Goal: Transaction & Acquisition: Book appointment/travel/reservation

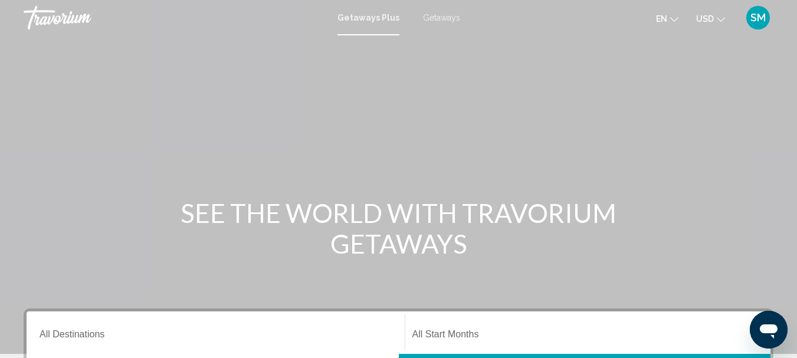
click at [445, 18] on span "Getaways" at bounding box center [441, 17] width 37 height 9
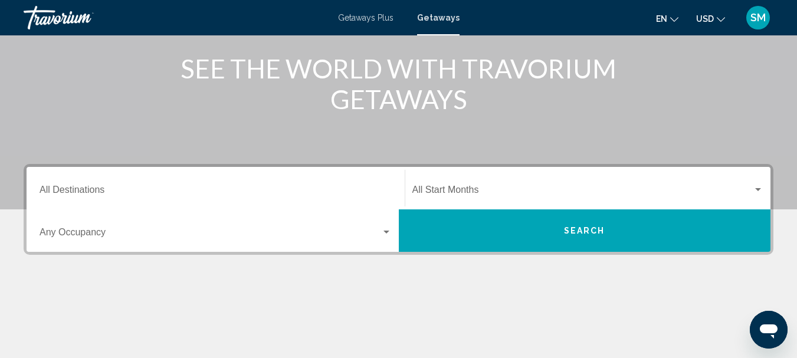
scroll to position [177, 0]
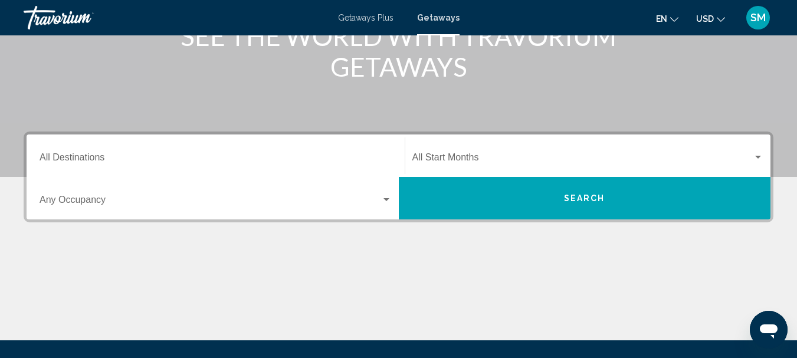
click at [101, 145] on div "Destination All Destinations" at bounding box center [216, 155] width 352 height 37
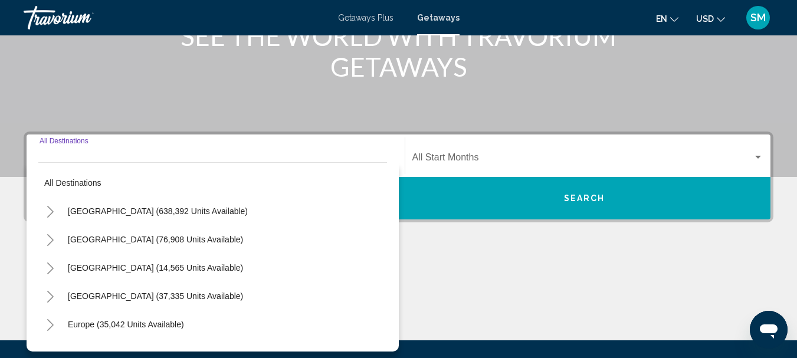
scroll to position [270, 0]
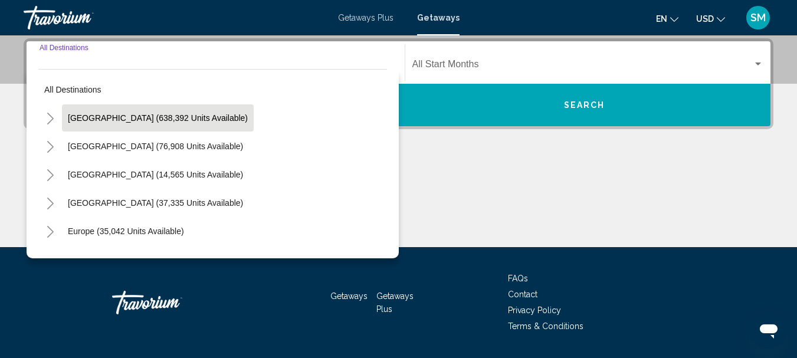
click at [110, 119] on span "United States (638,392 units available)" at bounding box center [158, 117] width 180 height 9
type input "**********"
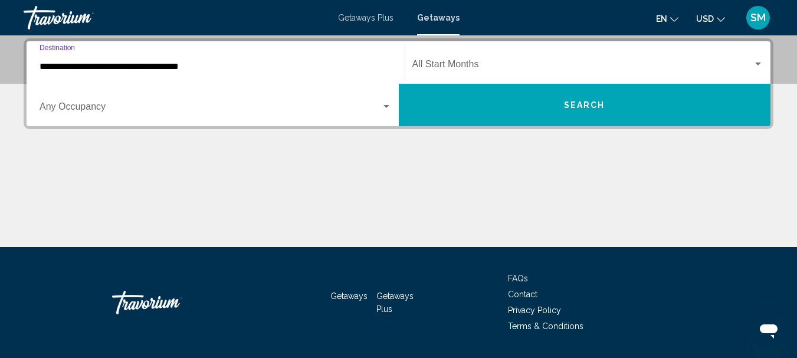
click at [89, 109] on span "Search widget" at bounding box center [211, 109] width 342 height 11
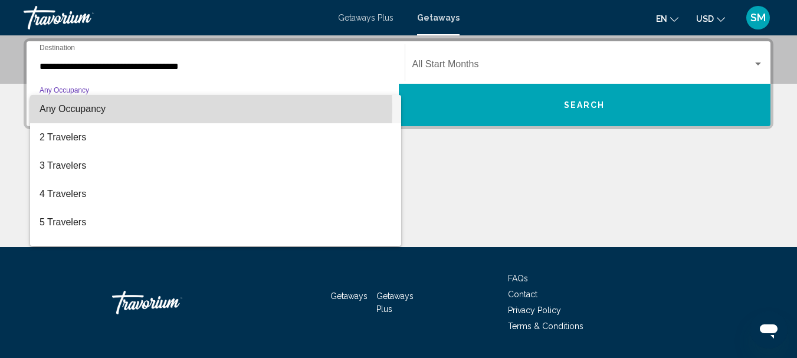
click at [88, 109] on span "Any Occupancy" at bounding box center [73, 109] width 66 height 10
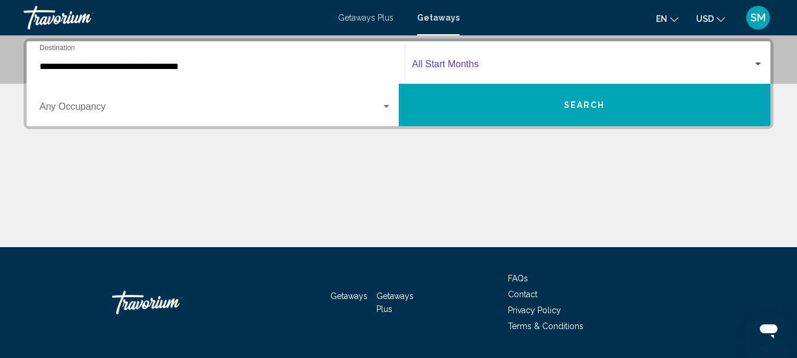
click at [453, 64] on span "Search widget" at bounding box center [582, 66] width 341 height 11
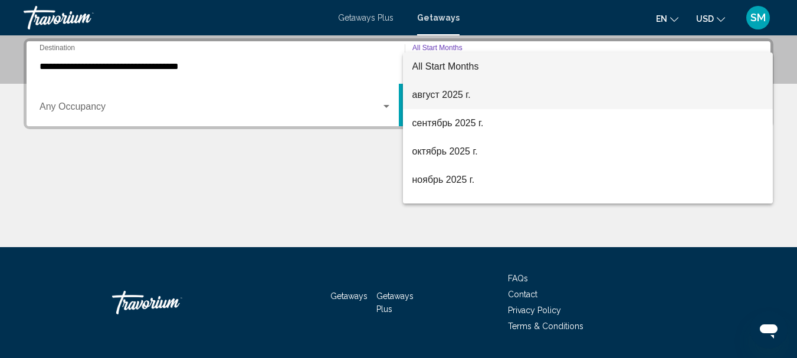
click at [430, 93] on span "август 2025 г." at bounding box center [588, 95] width 352 height 28
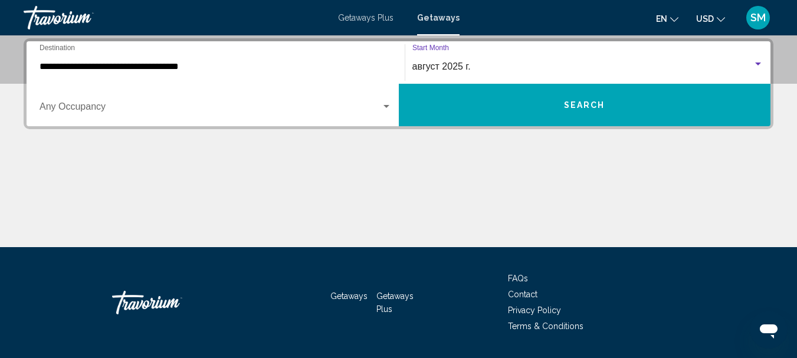
click at [602, 103] on span "Search" at bounding box center [584, 105] width 41 height 9
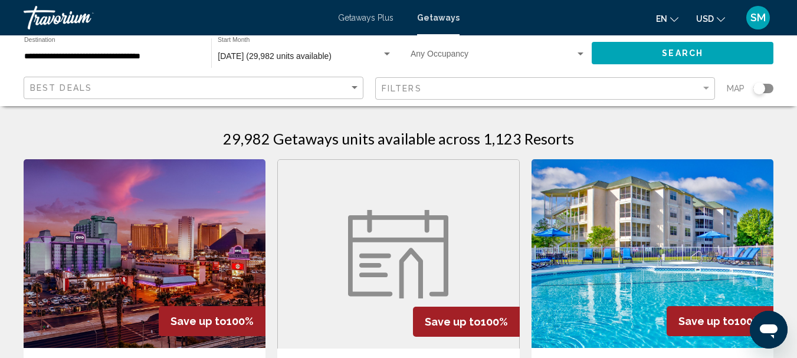
drag, startPoint x: 762, startPoint y: 89, endPoint x: 781, endPoint y: 86, distance: 19.1
click at [781, 86] on app-map-search-filters "Best Deals Filters Map" at bounding box center [398, 88] width 773 height 35
click at [772, 87] on div "Search widget" at bounding box center [763, 88] width 20 height 9
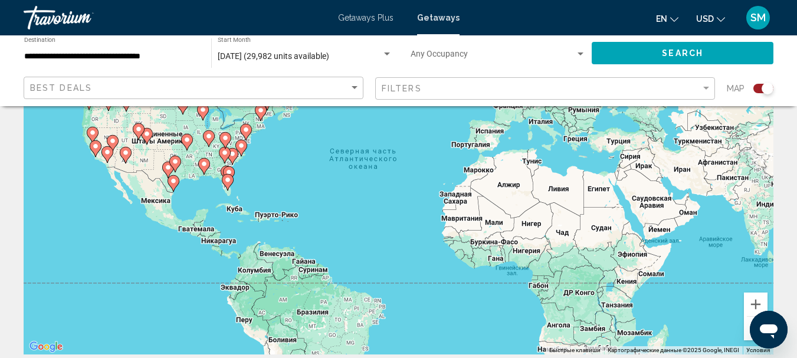
scroll to position [118, 0]
click at [765, 301] on button "Увеличить" at bounding box center [756, 304] width 24 height 24
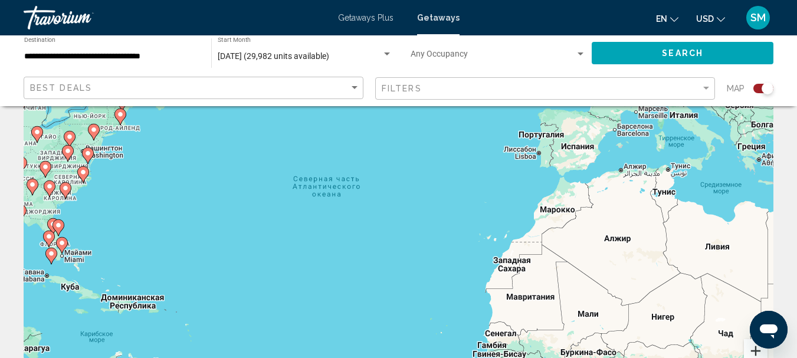
scroll to position [0, 0]
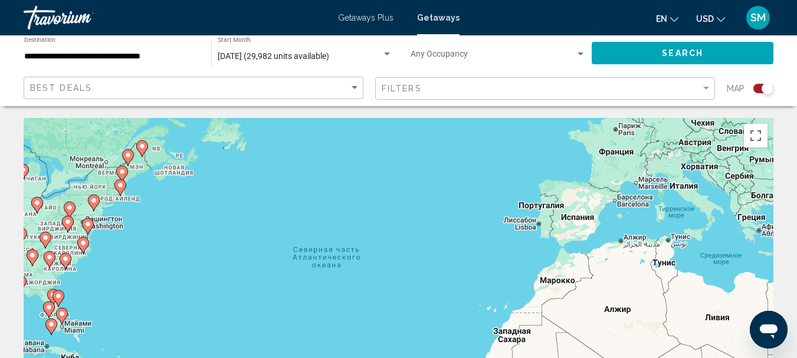
click at [67, 259] on image "Main content" at bounding box center [65, 258] width 7 height 7
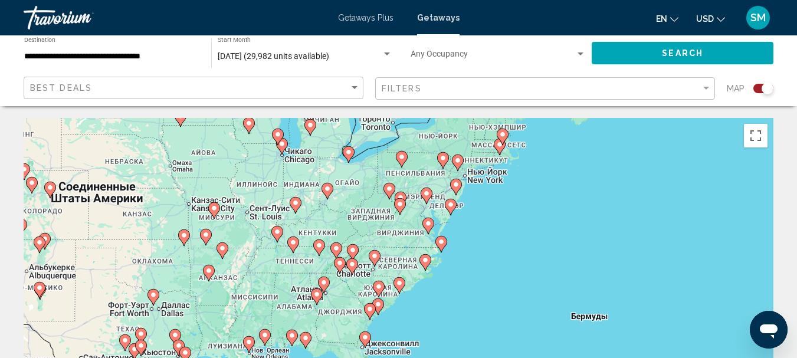
click at [399, 287] on icon "Main content" at bounding box center [399, 285] width 11 height 15
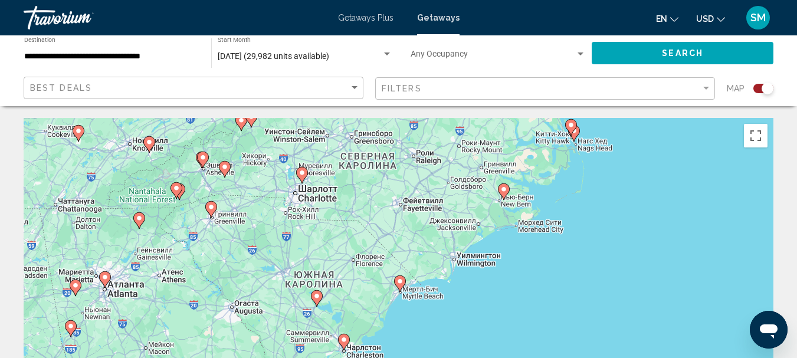
click at [399, 288] on icon "Main content" at bounding box center [399, 283] width 11 height 15
type input "**********"
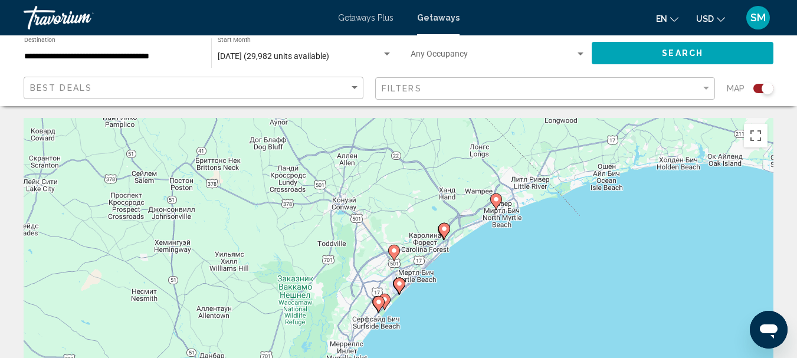
click at [498, 202] on image "Main content" at bounding box center [496, 199] width 7 height 7
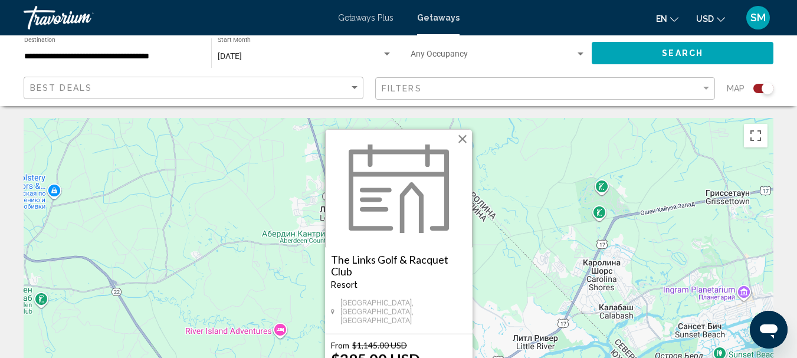
click at [466, 146] on button "Закрыть" at bounding box center [463, 139] width 18 height 18
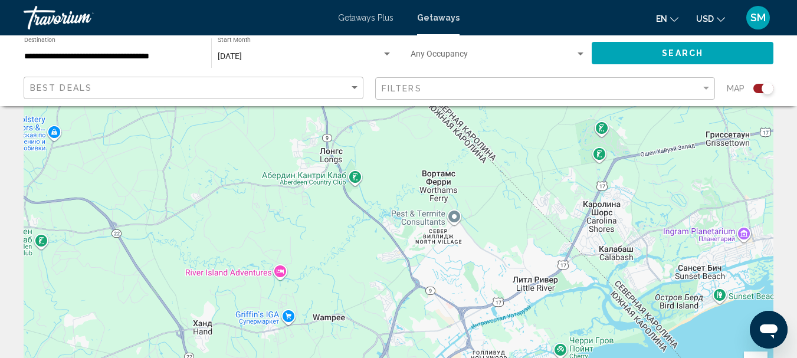
scroll to position [59, 0]
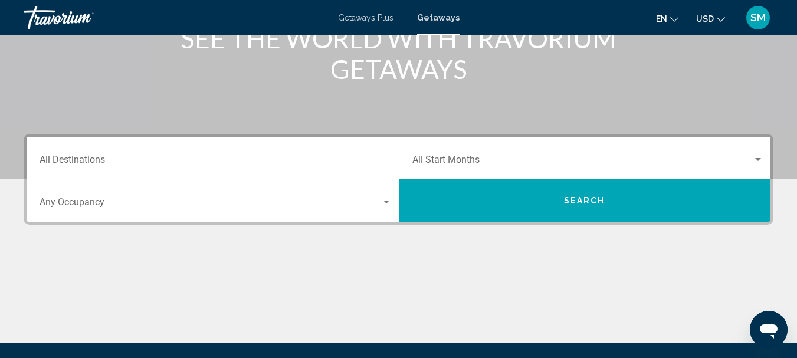
scroll to position [177, 0]
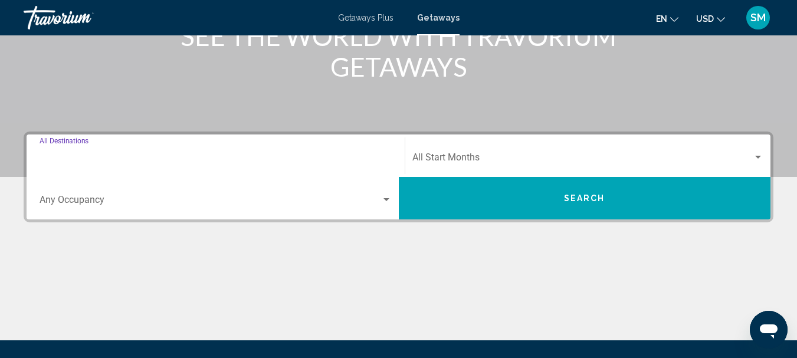
click at [96, 158] on input "Destination All Destinations" at bounding box center [216, 160] width 352 height 11
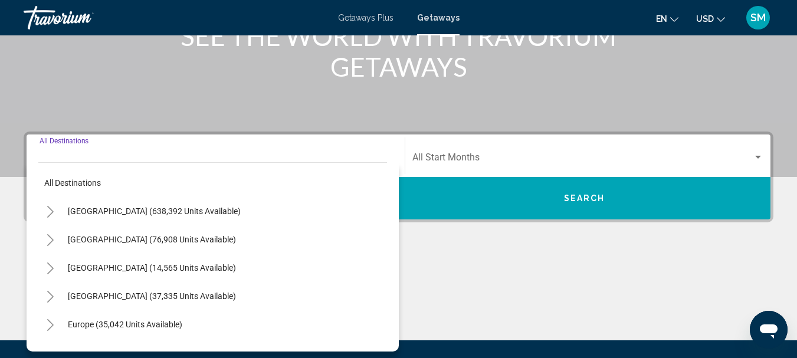
scroll to position [270, 0]
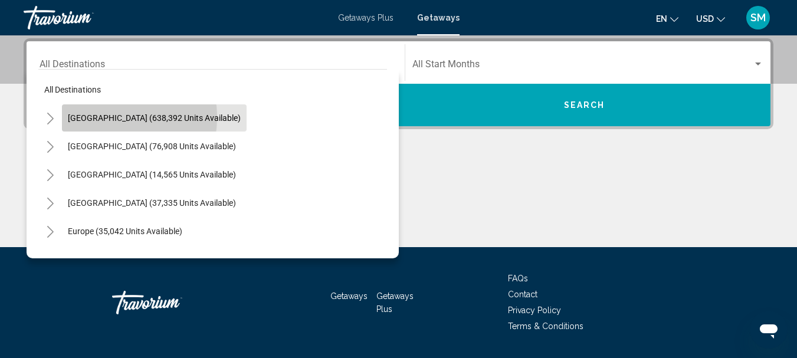
click at [106, 117] on span "[GEOGRAPHIC_DATA] (638,392 units available)" at bounding box center [154, 117] width 173 height 9
type input "**********"
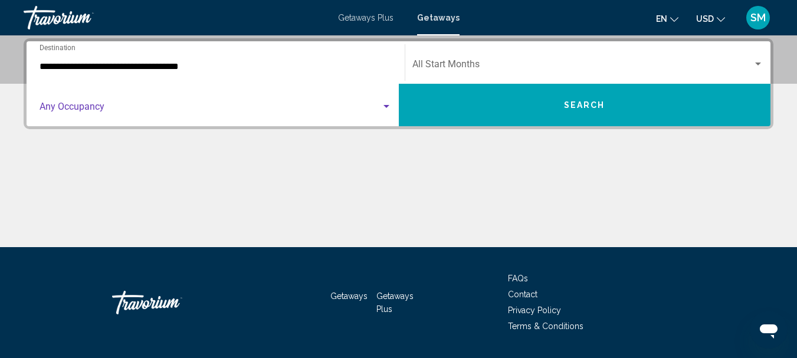
click at [100, 107] on span "Search widget" at bounding box center [211, 109] width 342 height 11
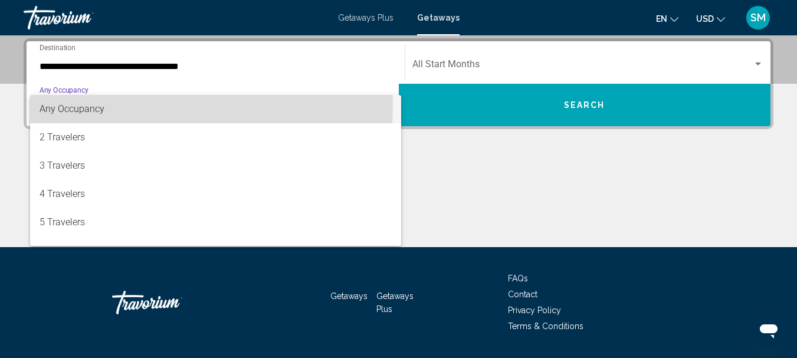
click at [92, 104] on span "Any Occupancy" at bounding box center [72, 108] width 65 height 11
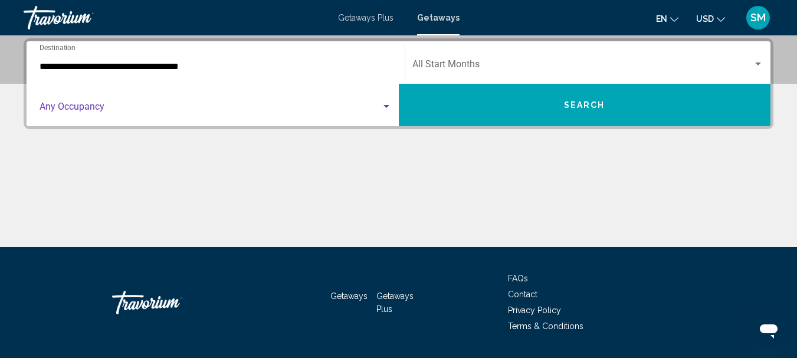
click at [468, 57] on div "Start Month All Start Months" at bounding box center [588, 62] width 352 height 37
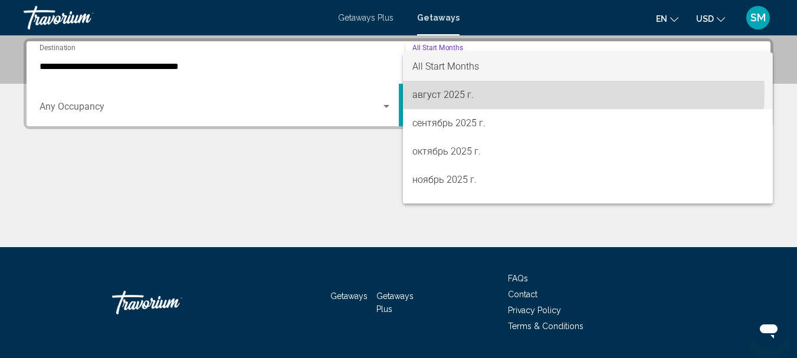
click at [440, 90] on span "август 2025 г." at bounding box center [588, 95] width 352 height 28
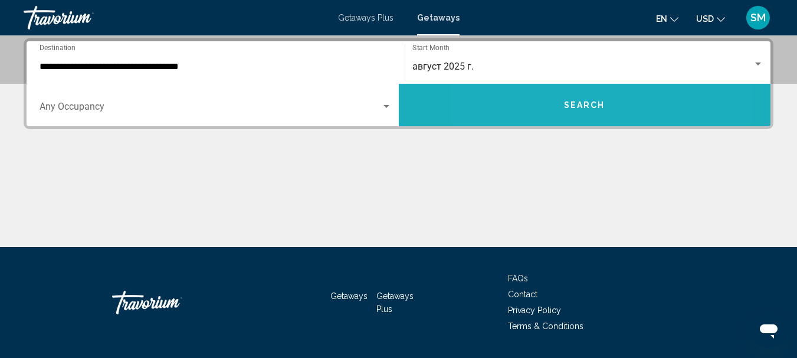
click at [537, 110] on button "Search" at bounding box center [585, 105] width 372 height 42
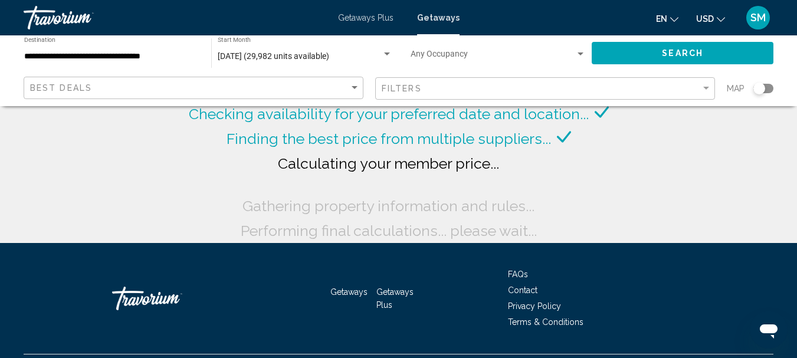
drag, startPoint x: 761, startPoint y: 87, endPoint x: 780, endPoint y: 88, distance: 19.0
click at [780, 88] on app-map-search-filters "Best Deals Filters Map" at bounding box center [398, 88] width 773 height 35
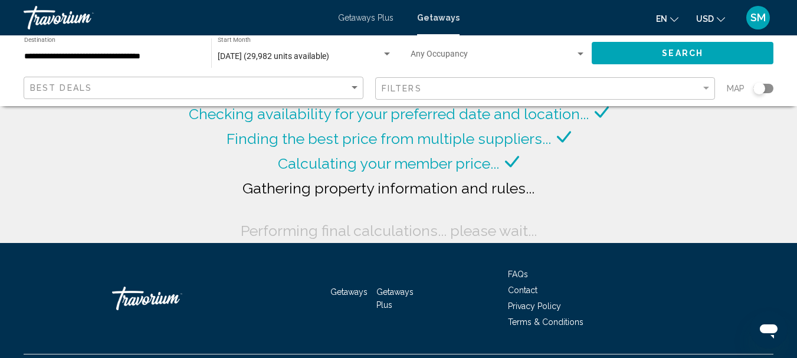
click at [771, 88] on div "Search widget" at bounding box center [763, 88] width 20 height 9
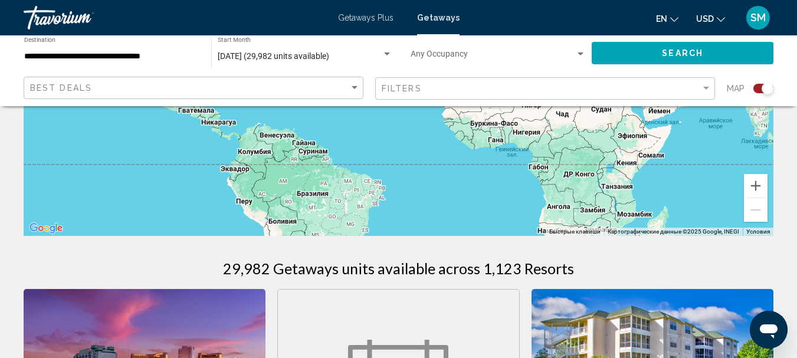
scroll to position [118, 0]
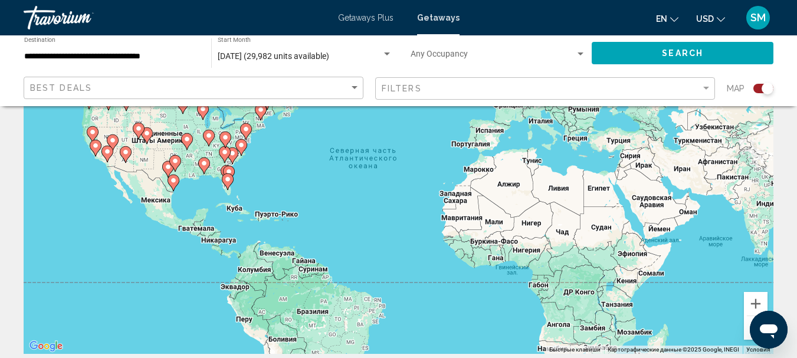
click at [301, 188] on div "Чтобы активировать перетаскивание с помощью клавиатуры, нажмите Alt + Ввод. Пос…" at bounding box center [399, 177] width 750 height 354
click at [278, 180] on div "Чтобы активировать перетаскивание с помощью клавиатуры, нажмите Alt + Ввод. Пос…" at bounding box center [399, 177] width 750 height 354
click at [286, 165] on div "Чтобы активировать перетаскивание с помощью клавиатуры, нажмите Alt + Ввод. Пос…" at bounding box center [399, 177] width 750 height 354
click at [759, 306] on button "Увеличить" at bounding box center [756, 304] width 24 height 24
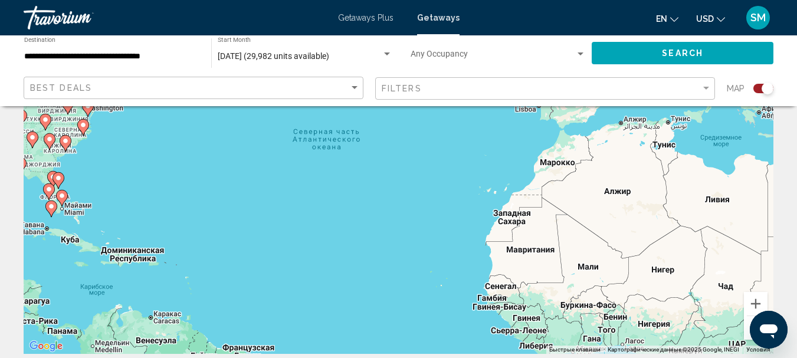
click at [67, 143] on image "Main content" at bounding box center [65, 140] width 7 height 7
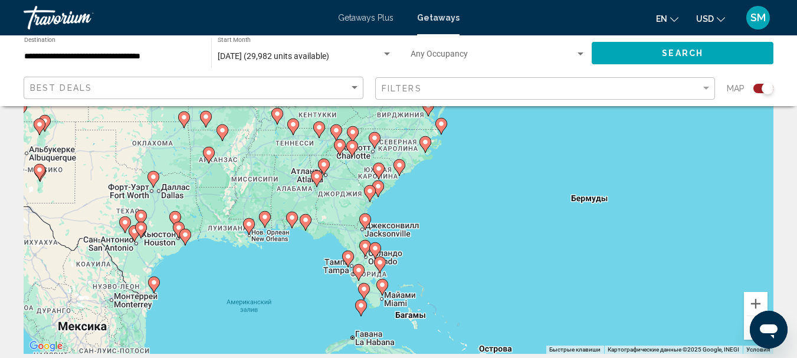
click at [399, 171] on icon "Main content" at bounding box center [399, 167] width 11 height 15
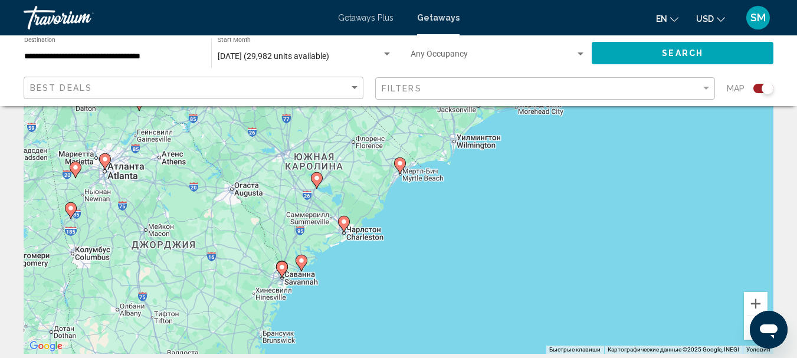
click at [401, 166] on image "Main content" at bounding box center [399, 163] width 7 height 7
type input "**********"
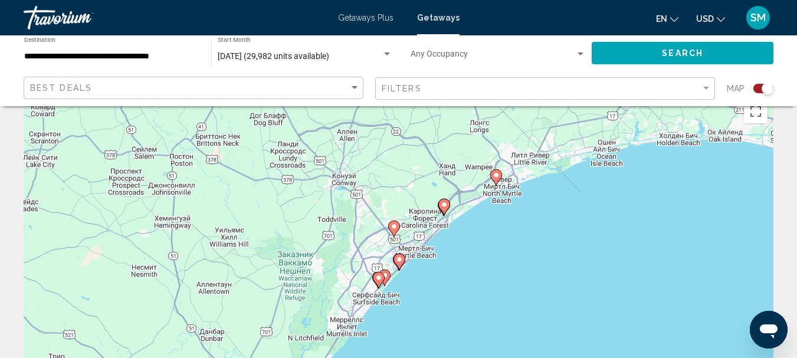
scroll to position [0, 0]
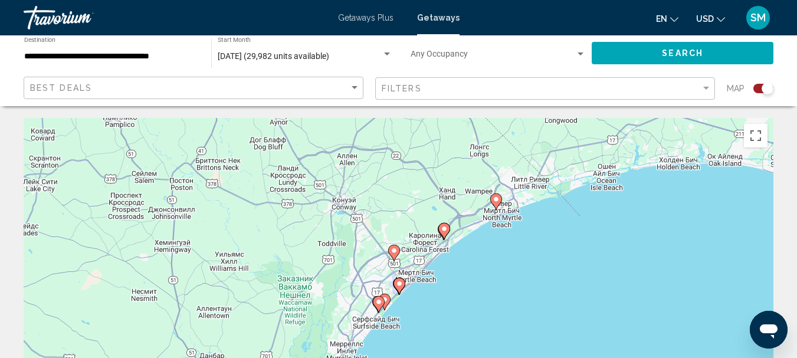
click at [444, 231] on image "Main content" at bounding box center [444, 228] width 7 height 7
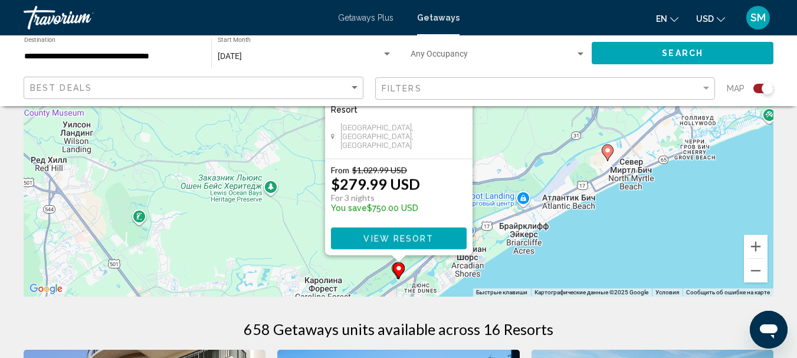
scroll to position [177, 0]
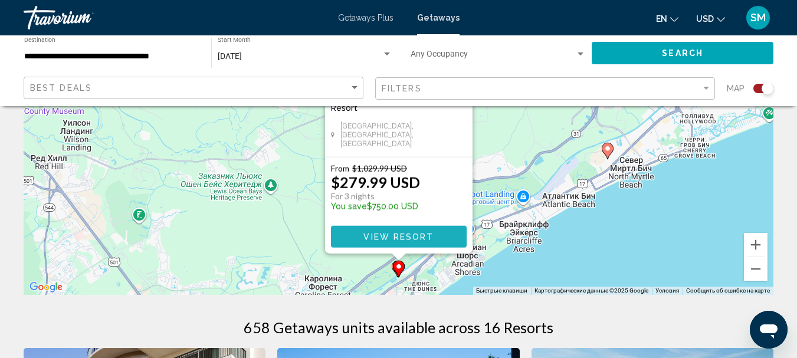
click at [417, 241] on span "View Resort" at bounding box center [398, 236] width 70 height 9
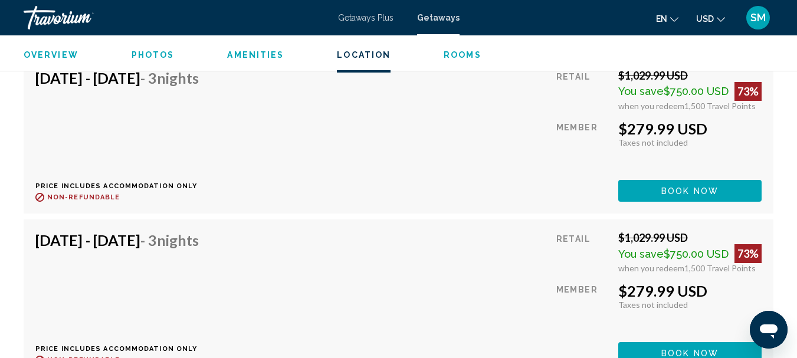
scroll to position [2615, 0]
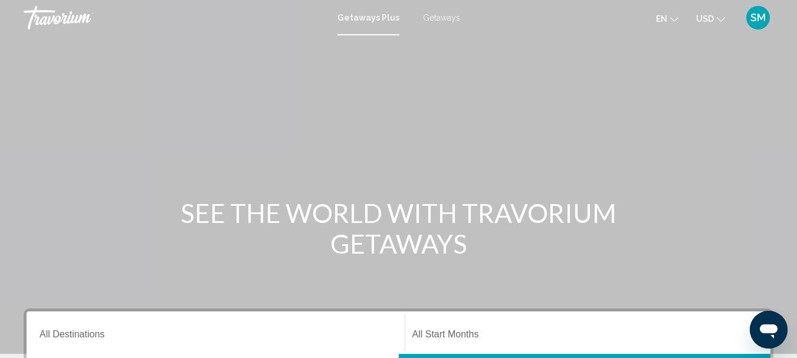
click at [442, 14] on span "Getaways" at bounding box center [441, 17] width 37 height 9
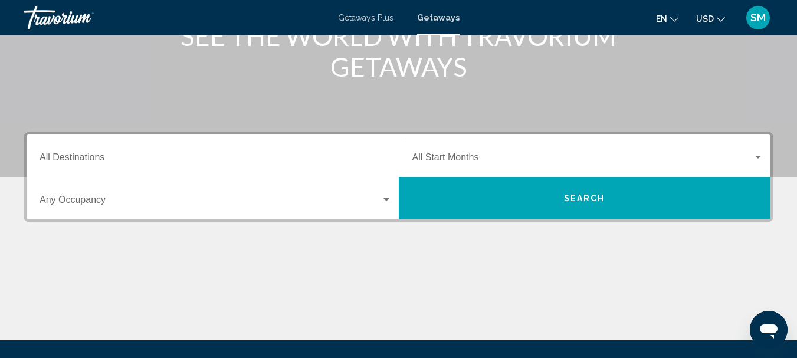
click at [88, 159] on input "Destination All Destinations" at bounding box center [216, 160] width 352 height 11
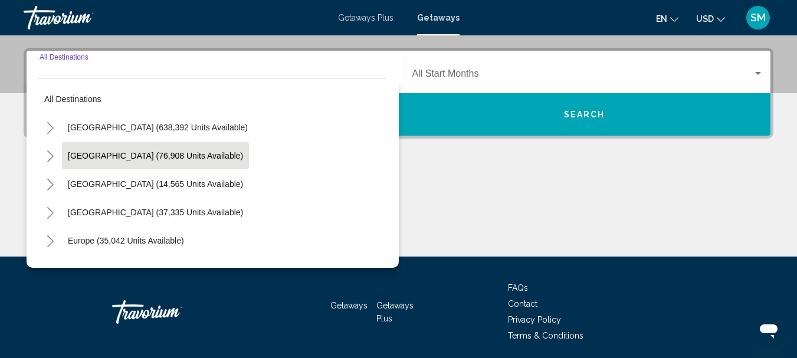
scroll to position [270, 0]
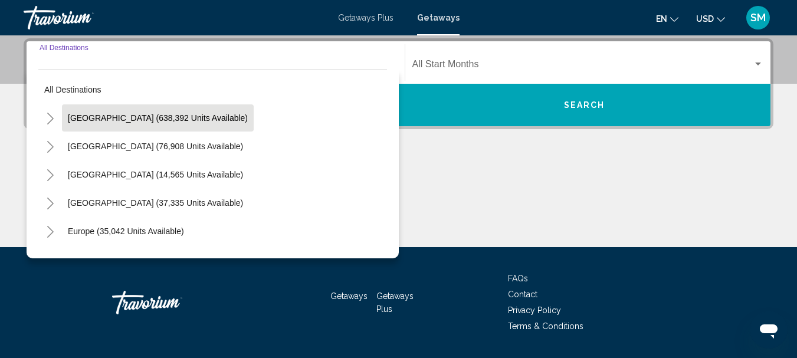
click at [109, 119] on span "[GEOGRAPHIC_DATA] (638,392 units available)" at bounding box center [158, 117] width 180 height 9
type input "**********"
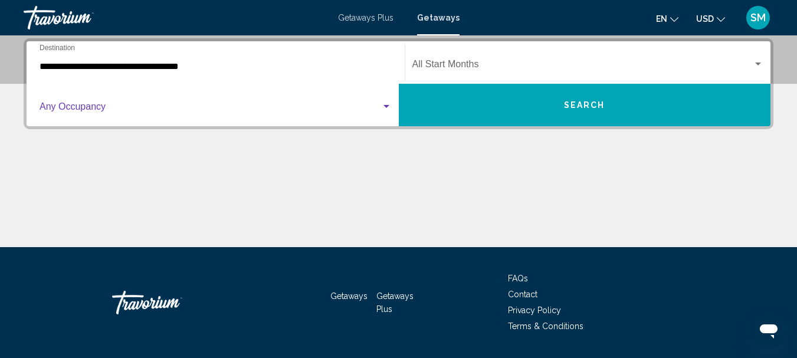
click at [116, 106] on span "Search widget" at bounding box center [211, 109] width 342 height 11
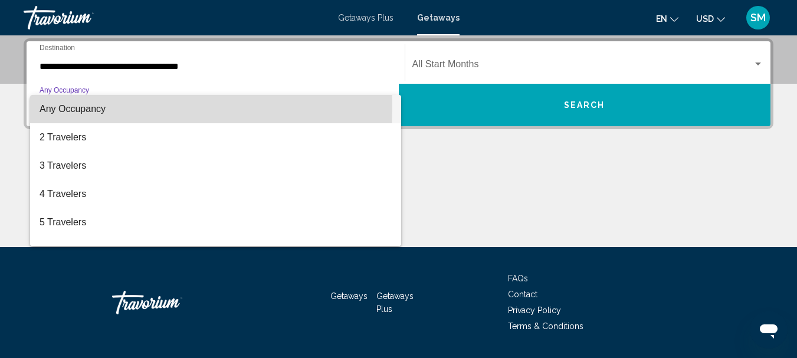
click at [74, 107] on span "Any Occupancy" at bounding box center [73, 109] width 66 height 10
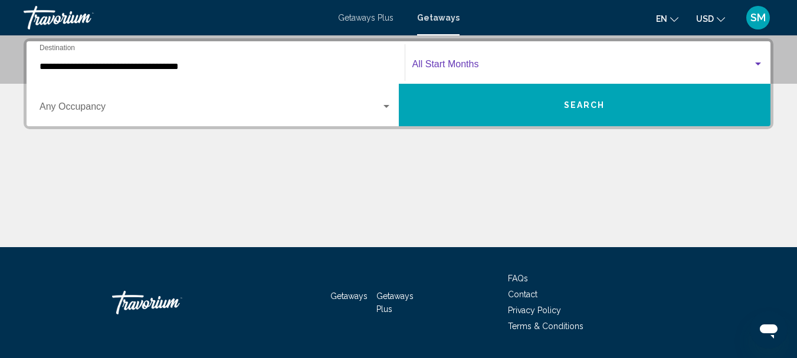
click at [450, 64] on span "Search widget" at bounding box center [582, 66] width 341 height 11
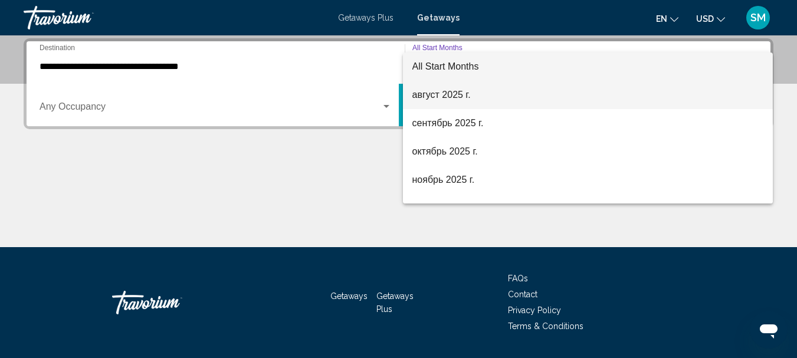
click at [434, 101] on span "август 2025 г." at bounding box center [588, 95] width 352 height 28
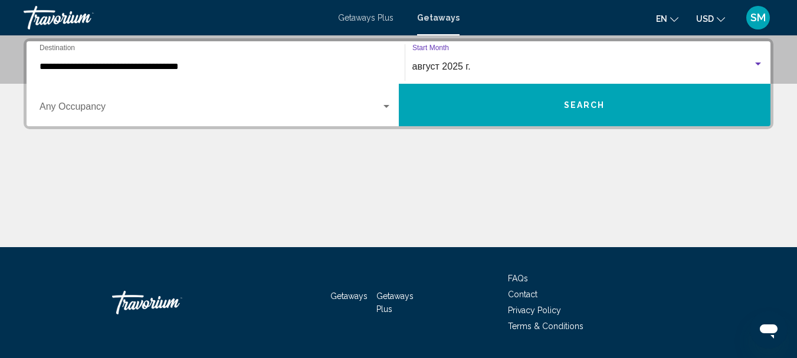
click at [605, 104] on button "Search" at bounding box center [585, 105] width 372 height 42
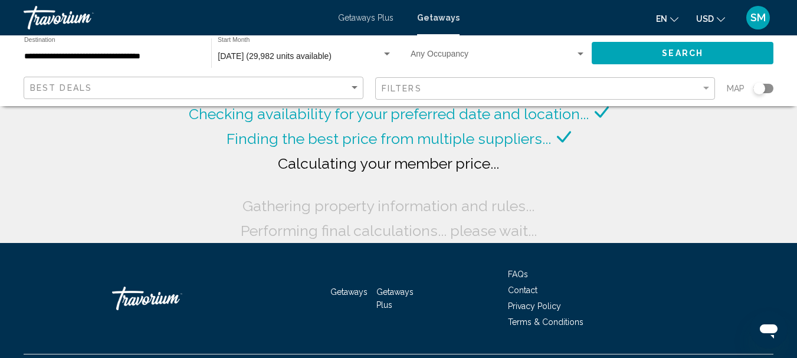
drag, startPoint x: 764, startPoint y: 89, endPoint x: 776, endPoint y: 88, distance: 12.4
click at [785, 89] on app-map-search-filters "Best Deals Filters Map" at bounding box center [398, 88] width 773 height 35
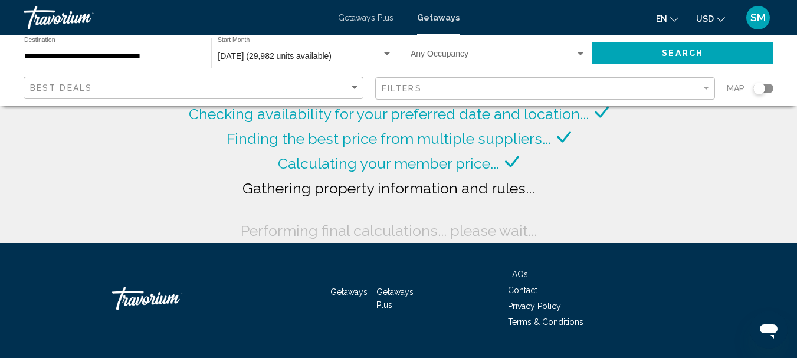
drag, startPoint x: 765, startPoint y: 86, endPoint x: 776, endPoint y: 86, distance: 10.6
click at [776, 86] on app-map-search-filters "Best Deals Filters Map" at bounding box center [398, 88] width 773 height 35
click at [763, 88] on div "Search widget" at bounding box center [759, 89] width 12 height 12
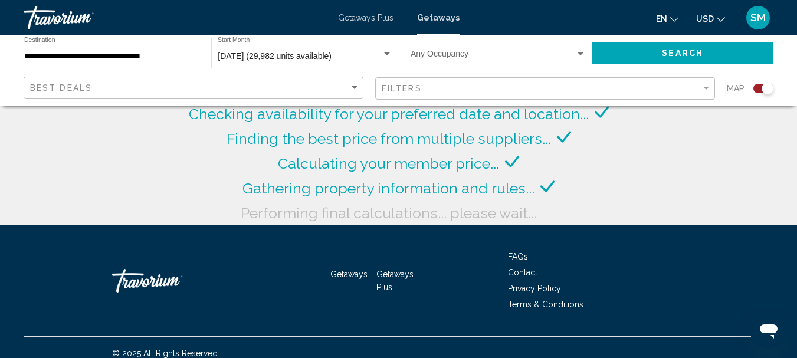
click at [769, 88] on div "Search widget" at bounding box center [768, 89] width 12 height 12
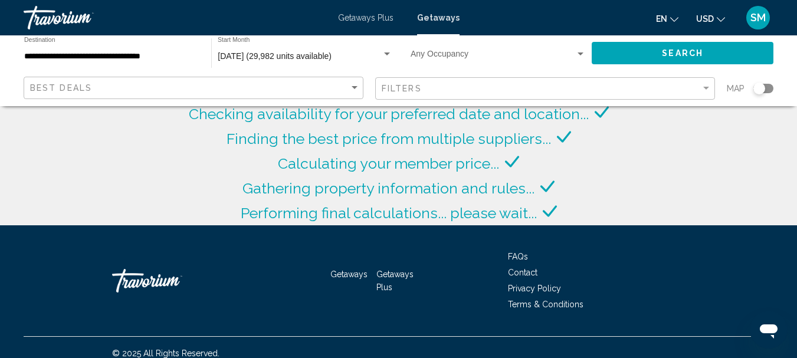
click at [770, 89] on div "Search widget" at bounding box center [763, 88] width 20 height 9
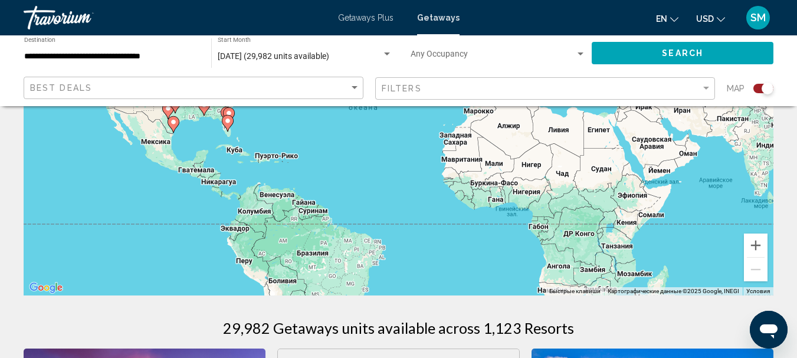
scroll to position [177, 0]
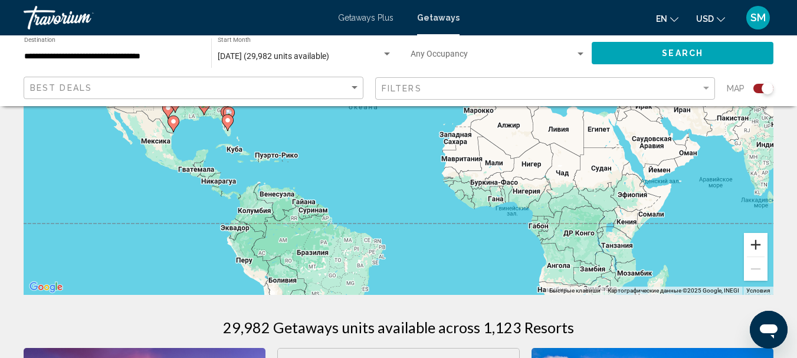
click at [753, 244] on button "Увеличить" at bounding box center [756, 245] width 24 height 24
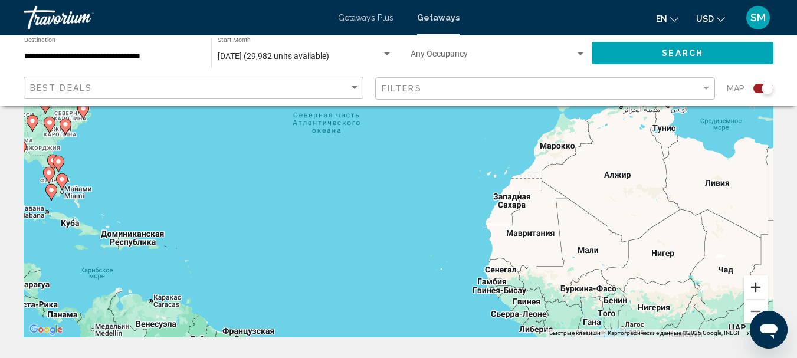
scroll to position [0, 0]
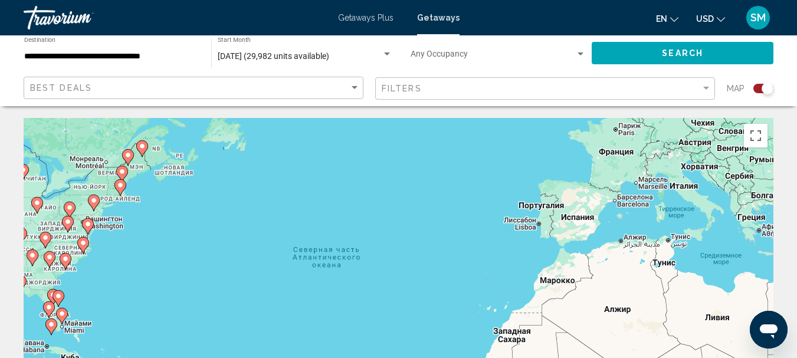
click at [80, 242] on icon "Main content" at bounding box center [82, 245] width 11 height 15
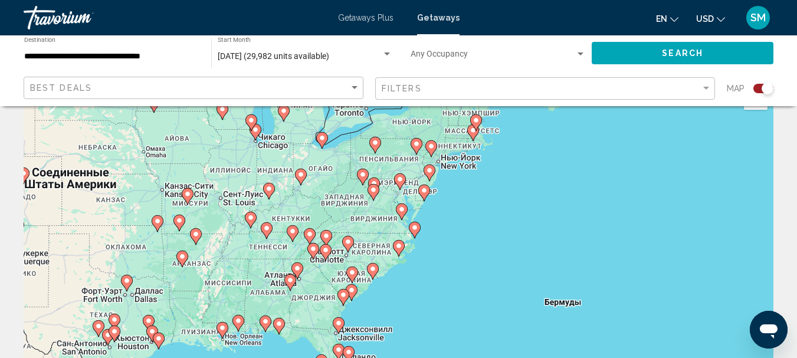
scroll to position [59, 0]
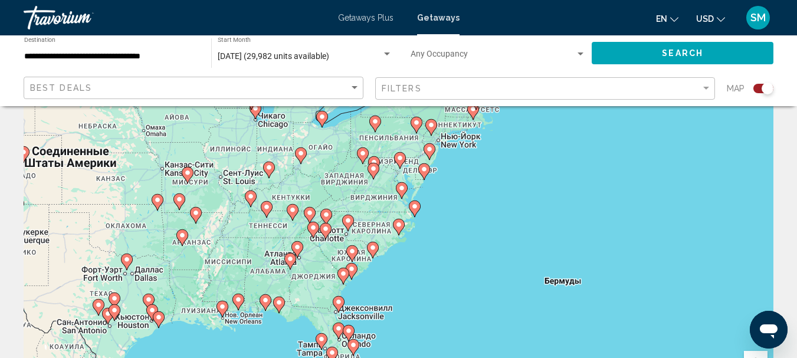
click at [351, 268] on image "Main content" at bounding box center [351, 268] width 7 height 7
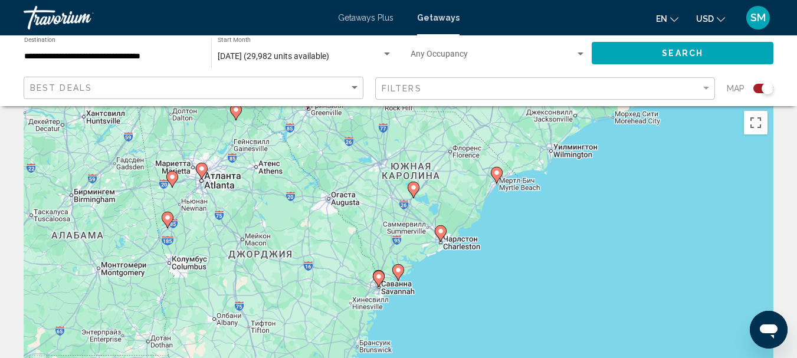
scroll to position [0, 0]
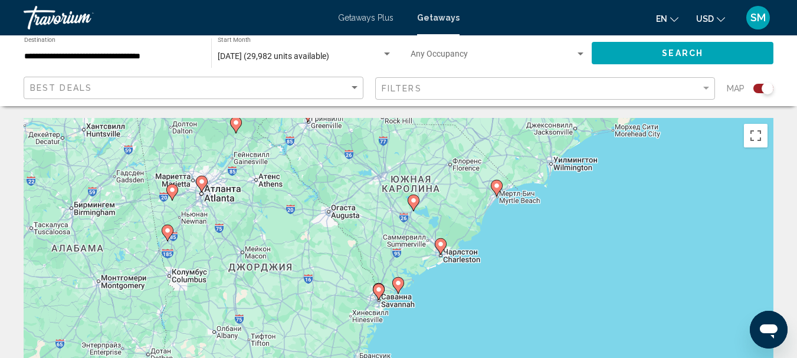
click at [497, 187] on image "Main content" at bounding box center [496, 185] width 7 height 7
type input "**********"
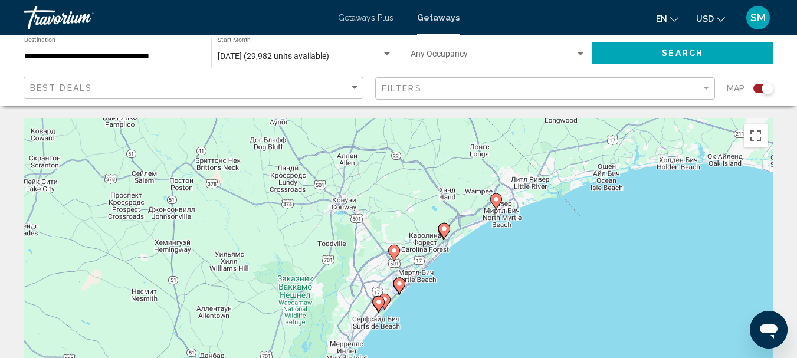
click at [397, 288] on icon "Main content" at bounding box center [399, 285] width 11 height 15
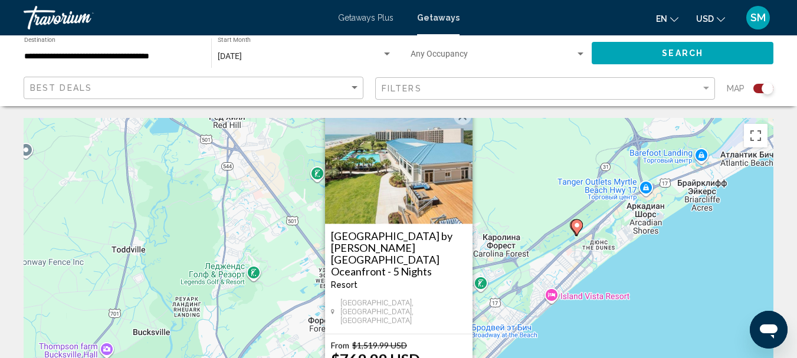
click at [461, 125] on button "Закрыть" at bounding box center [463, 116] width 18 height 18
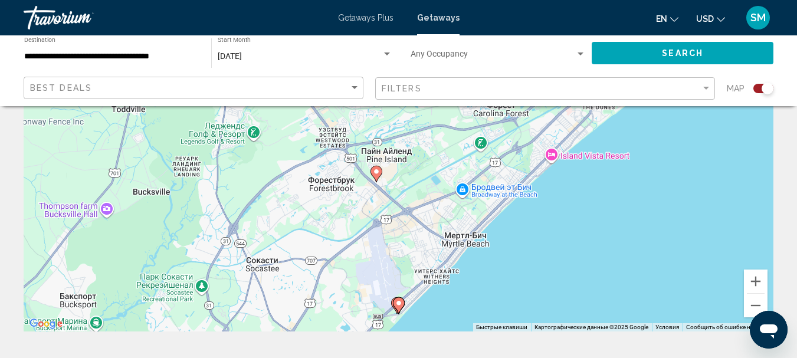
scroll to position [177, 0]
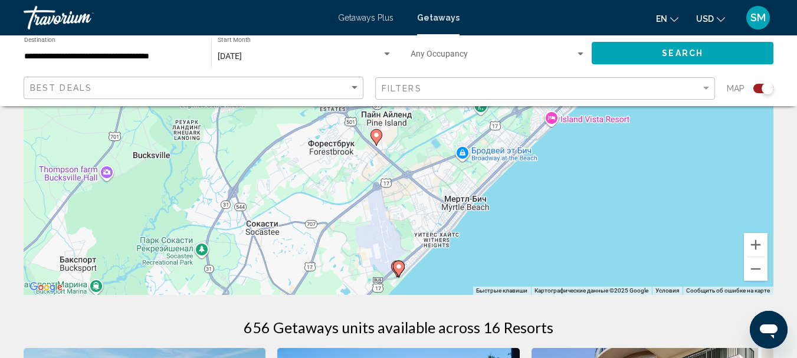
click at [398, 268] on image "Main content" at bounding box center [398, 266] width 7 height 7
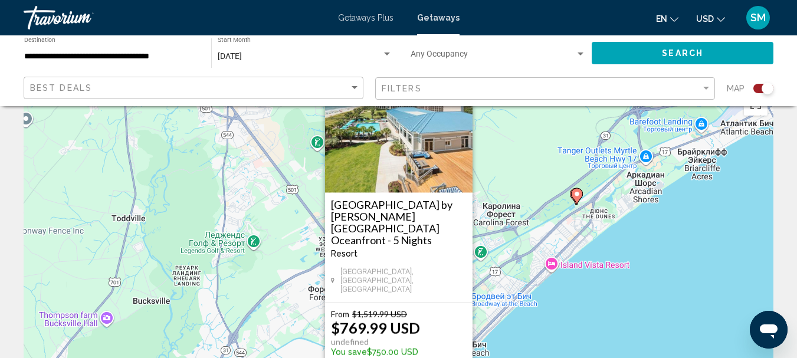
scroll to position [0, 0]
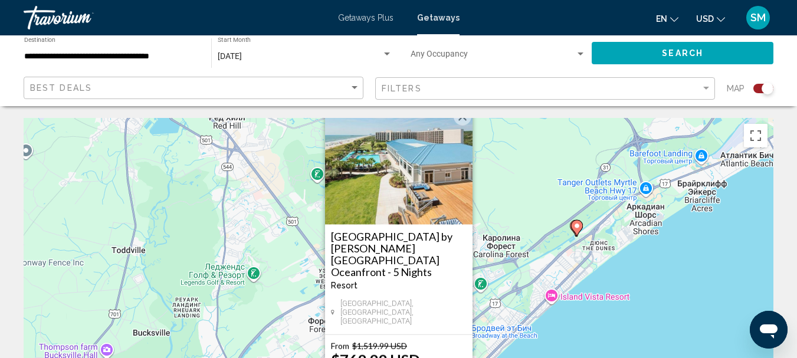
click at [463, 126] on button "Закрыть" at bounding box center [463, 117] width 18 height 18
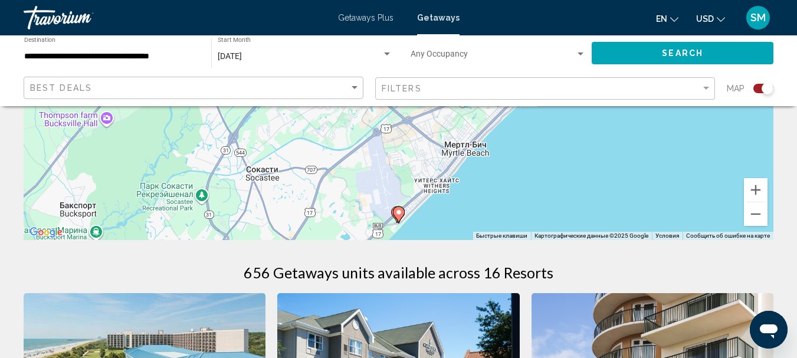
scroll to position [236, 0]
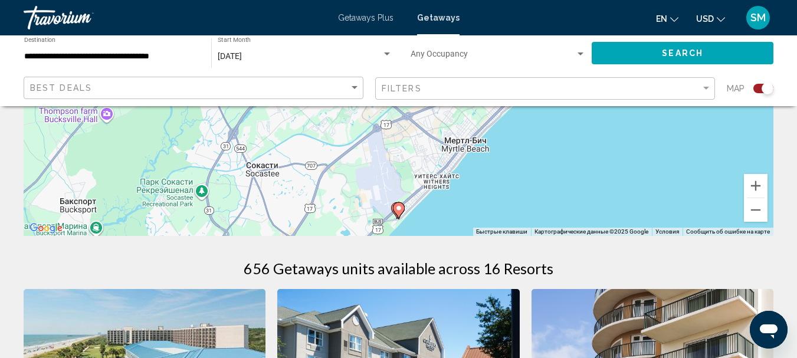
click at [391, 208] on gmp-advanced-marker "Main content" at bounding box center [397, 211] width 12 height 18
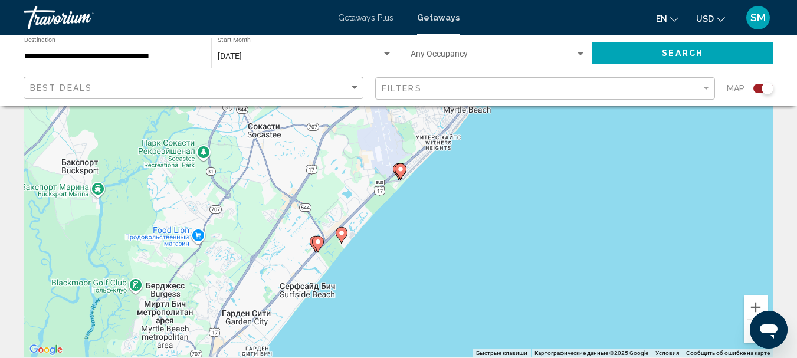
scroll to position [118, 0]
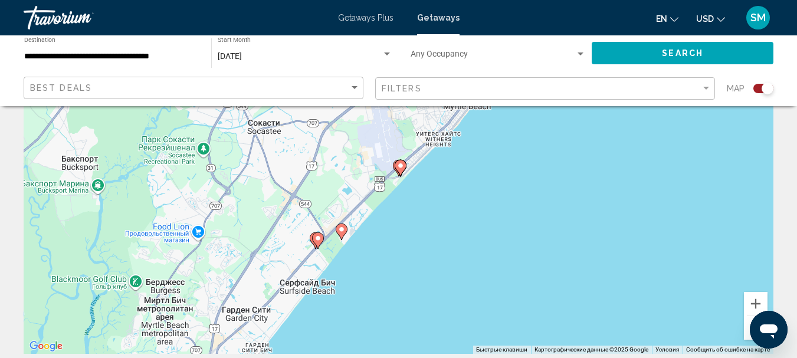
click at [342, 235] on icon "Main content" at bounding box center [341, 231] width 11 height 15
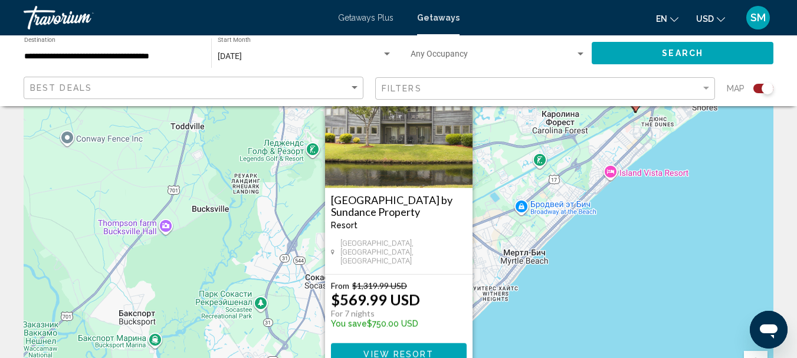
scroll to position [0, 0]
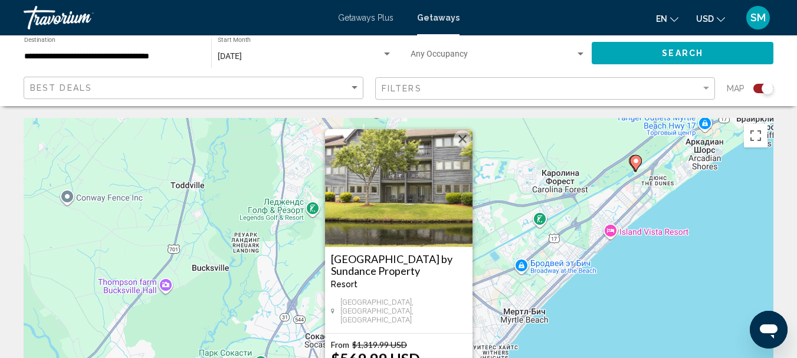
click at [457, 146] on button "Закрыть" at bounding box center [463, 139] width 18 height 18
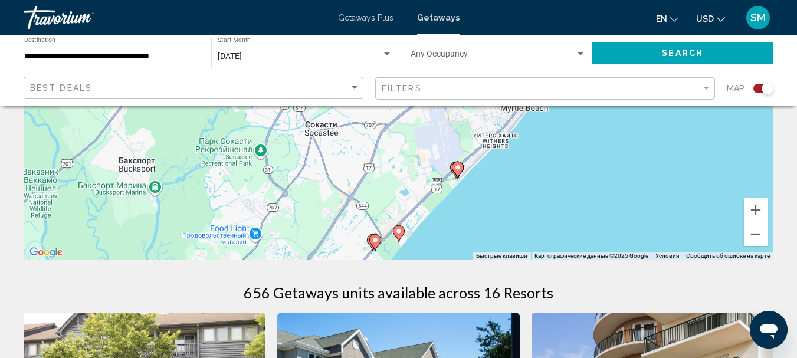
scroll to position [236, 0]
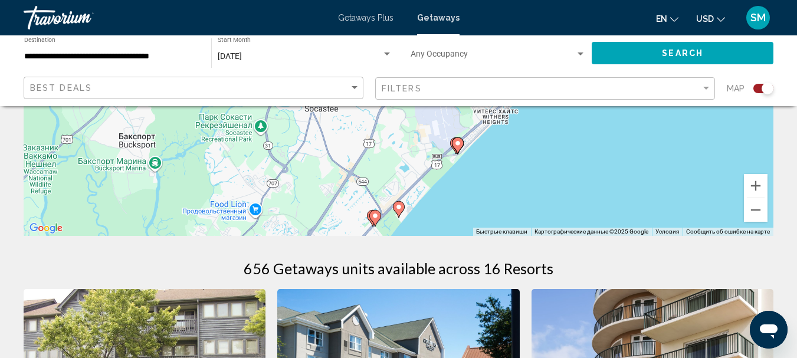
click at [375, 217] on image "Main content" at bounding box center [375, 215] width 7 height 7
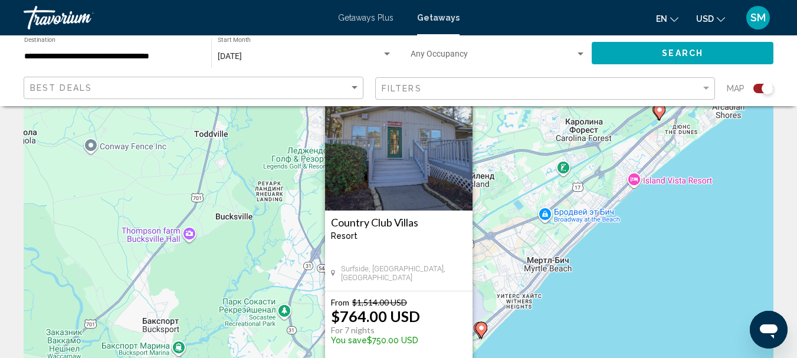
scroll to position [0, 0]
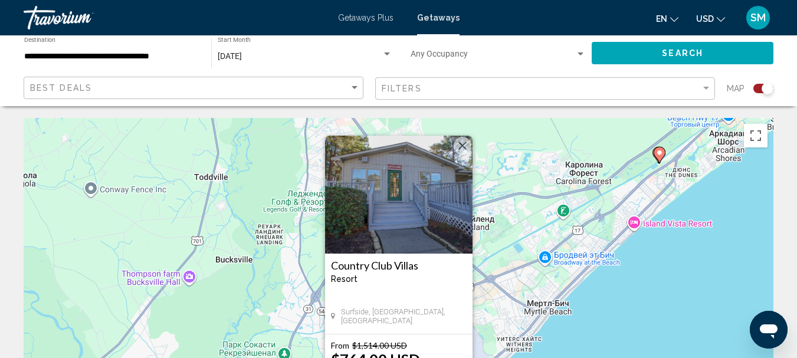
click at [464, 143] on button "Закрыть" at bounding box center [463, 146] width 18 height 18
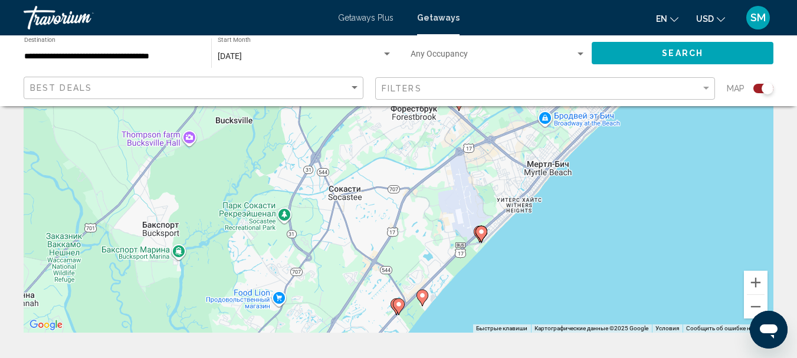
scroll to position [177, 0]
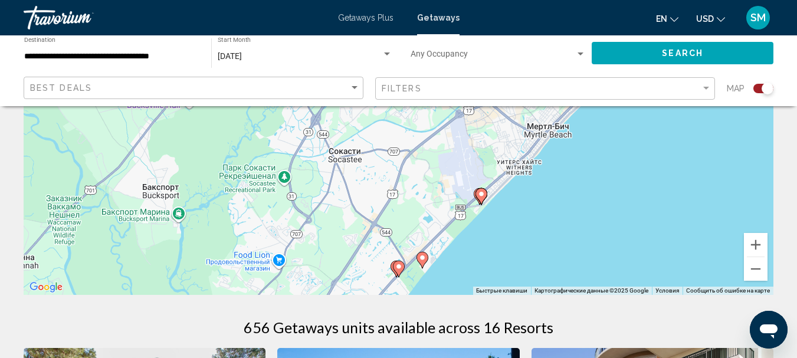
click at [392, 270] on gmp-advanced-marker "Main content" at bounding box center [397, 269] width 12 height 18
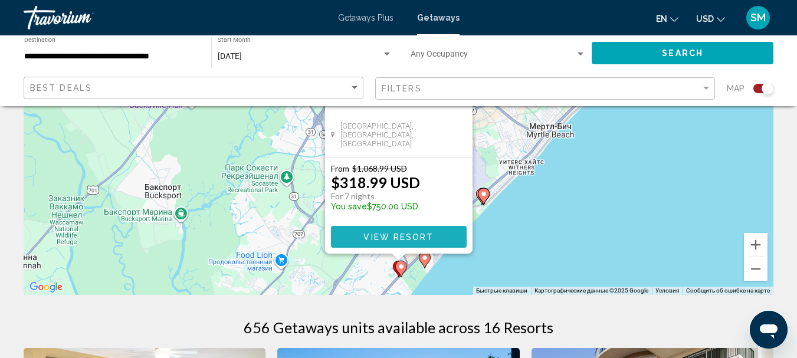
click at [392, 237] on span "View Resort" at bounding box center [398, 236] width 70 height 9
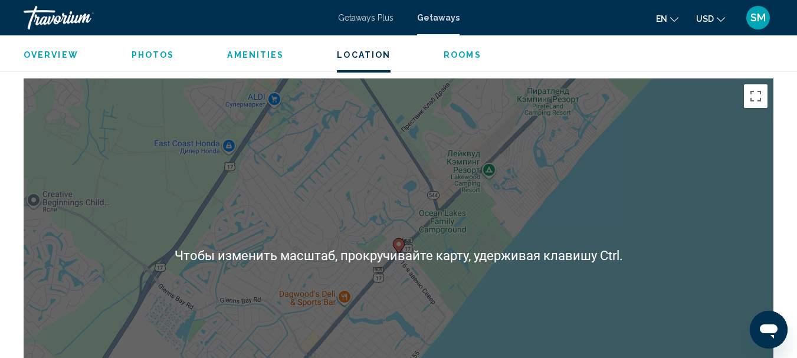
scroll to position [2088, 0]
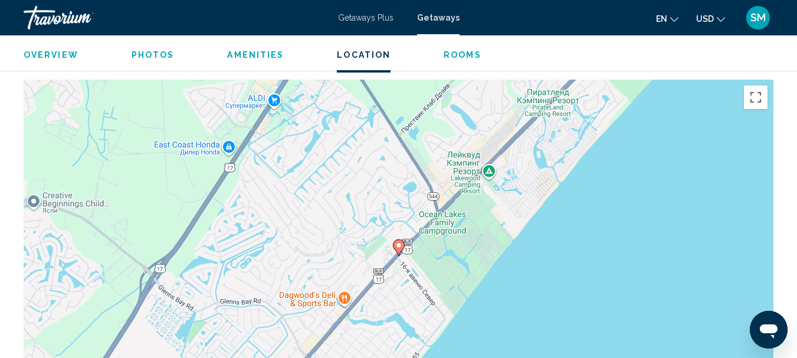
click at [398, 247] on image "Main content" at bounding box center [398, 245] width 7 height 7
click at [398, 245] on image "Main content" at bounding box center [398, 245] width 7 height 7
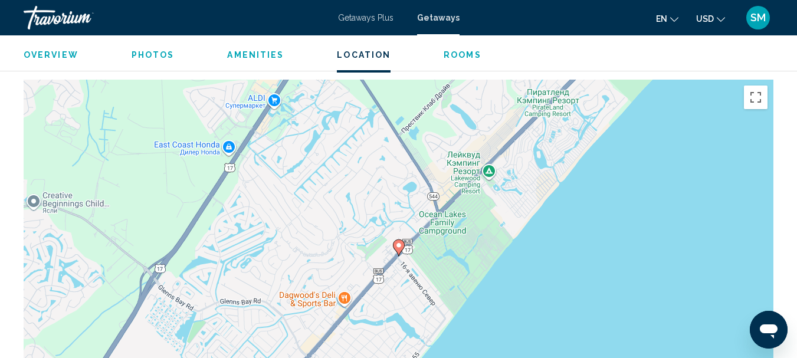
click at [398, 245] on image "Main content" at bounding box center [398, 245] width 7 height 7
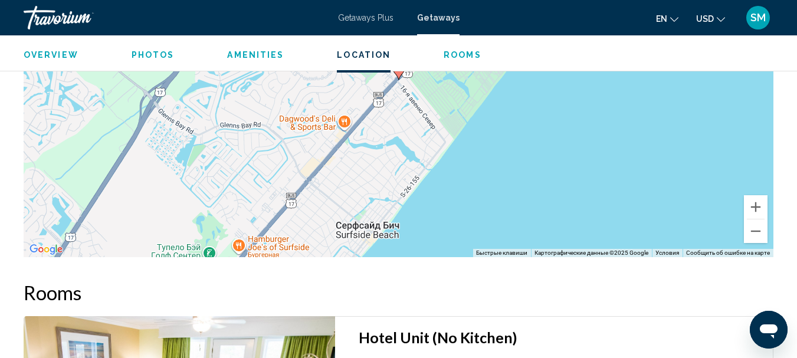
scroll to position [2265, 0]
click at [759, 236] on button "Уменьшить" at bounding box center [756, 231] width 24 height 24
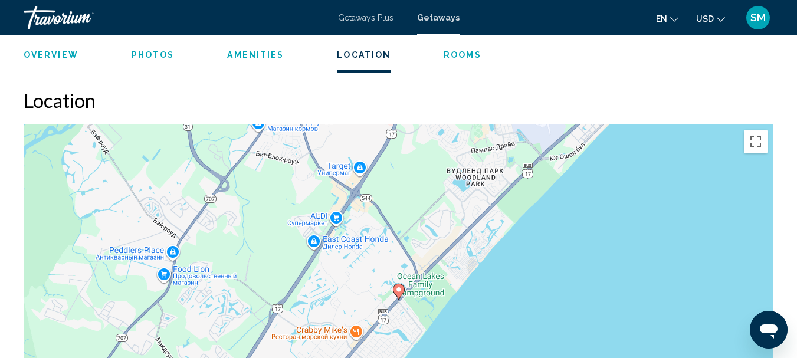
scroll to position [2029, 0]
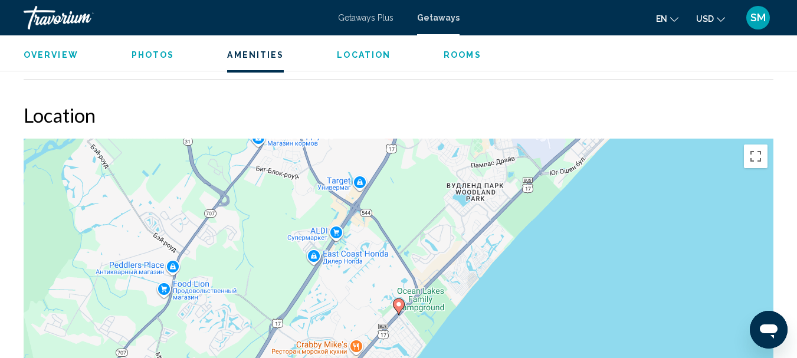
click at [402, 304] on image "Main content" at bounding box center [398, 304] width 7 height 7
click at [400, 303] on image "Main content" at bounding box center [398, 304] width 7 height 7
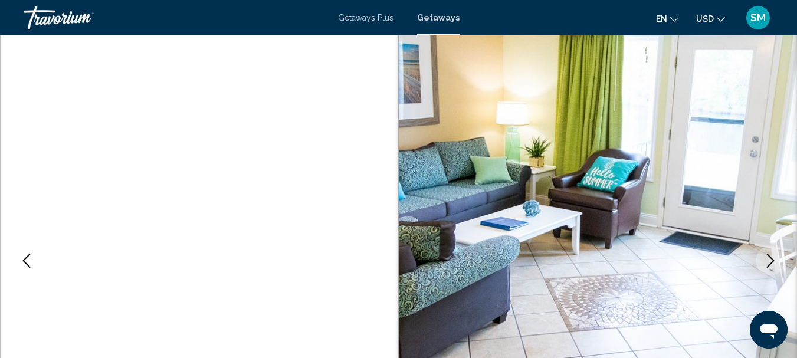
scroll to position [0, 0]
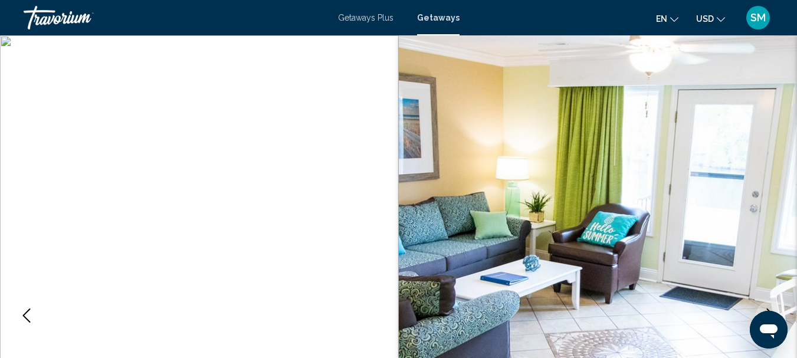
click at [24, 314] on icon "Previous image" at bounding box center [27, 316] width 8 height 14
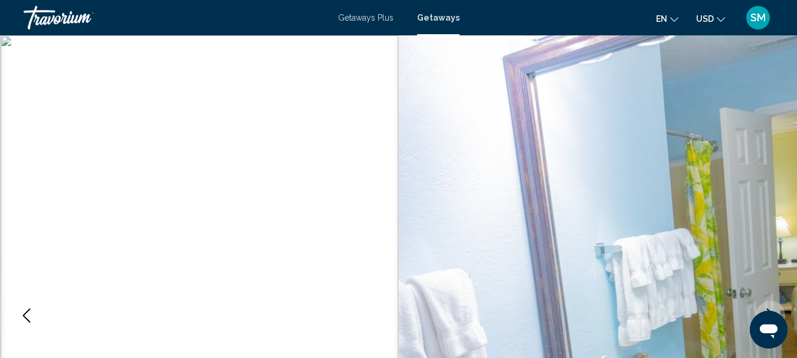
click at [24, 314] on icon "Previous image" at bounding box center [27, 316] width 8 height 14
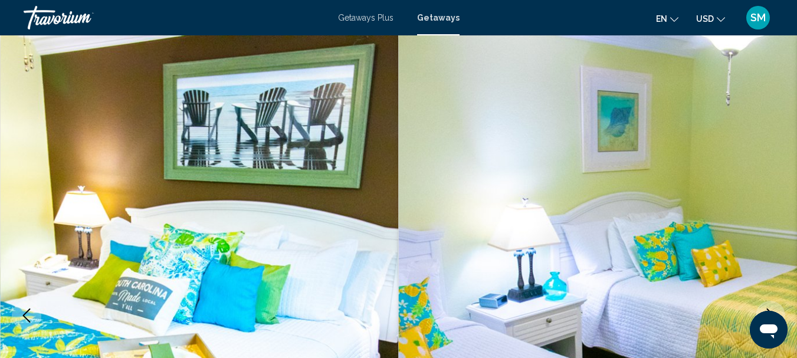
click at [24, 314] on icon "Previous image" at bounding box center [27, 316] width 8 height 14
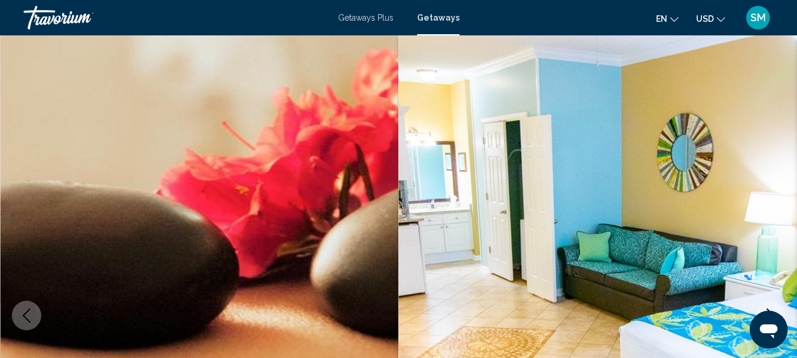
click at [24, 314] on icon "Previous image" at bounding box center [27, 316] width 8 height 14
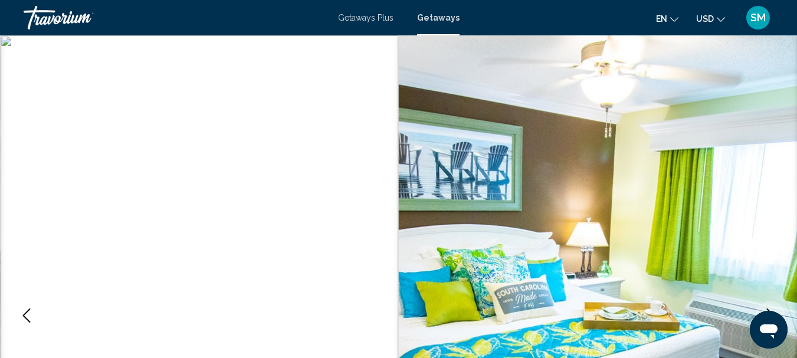
click at [24, 314] on icon "Previous image" at bounding box center [27, 316] width 8 height 14
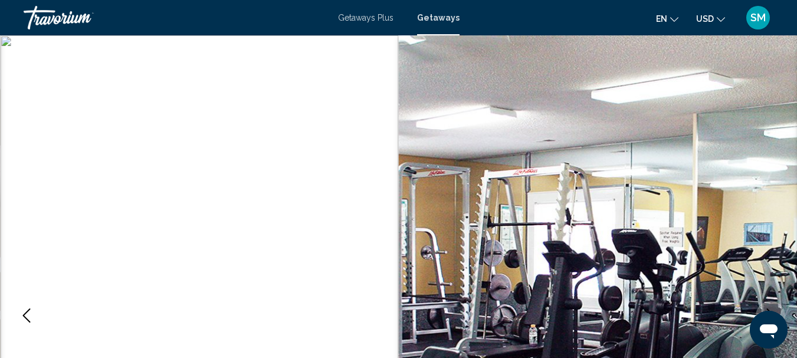
click at [24, 314] on icon "Previous image" at bounding box center [27, 316] width 8 height 14
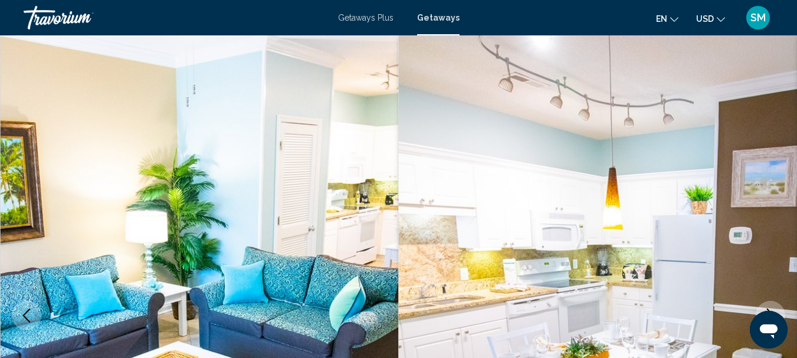
click at [24, 314] on icon "Previous image" at bounding box center [27, 316] width 8 height 14
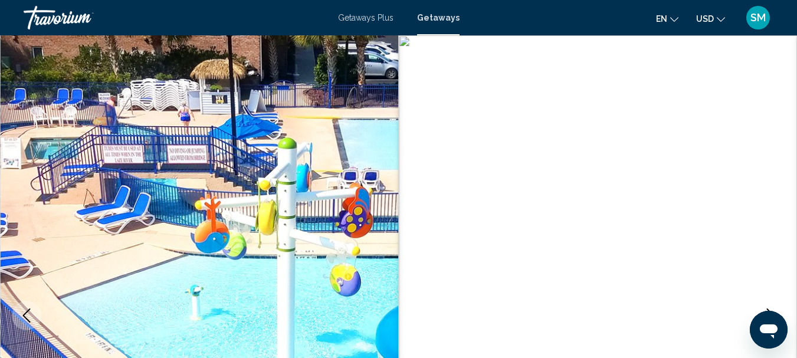
click at [24, 314] on icon "Previous image" at bounding box center [27, 316] width 8 height 14
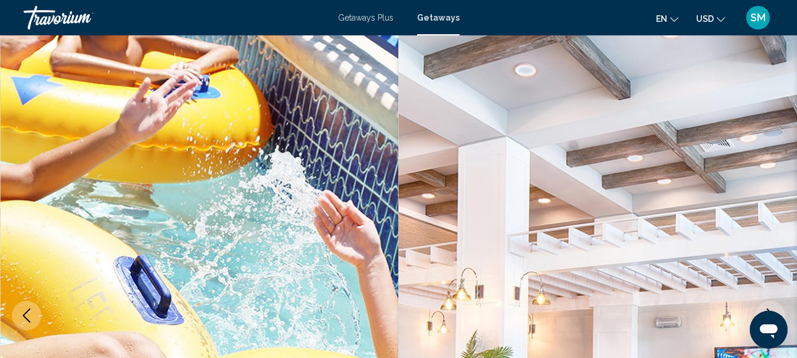
click at [24, 314] on icon "Previous image" at bounding box center [27, 316] width 8 height 14
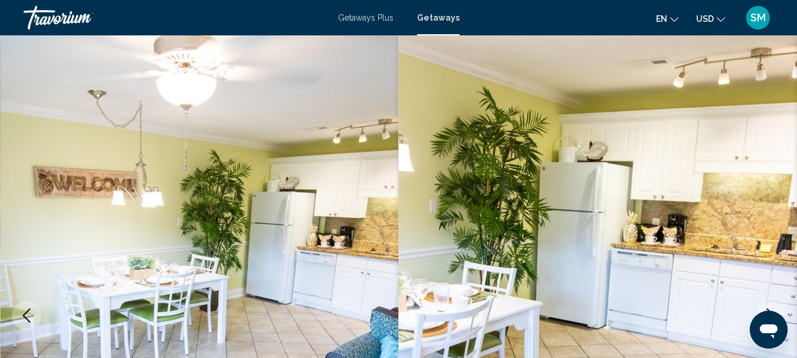
click at [24, 314] on icon "Previous image" at bounding box center [26, 316] width 14 height 14
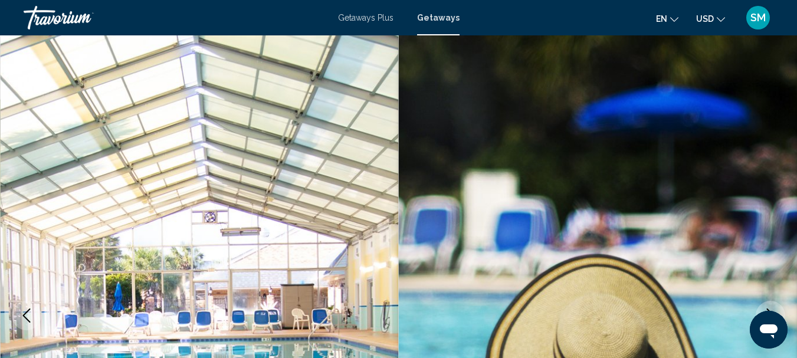
click at [24, 314] on icon "Previous image" at bounding box center [26, 316] width 14 height 14
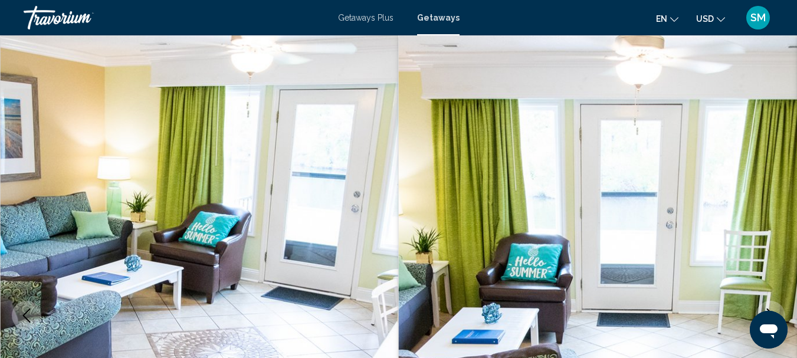
click at [26, 309] on icon "Previous image" at bounding box center [26, 316] width 14 height 14
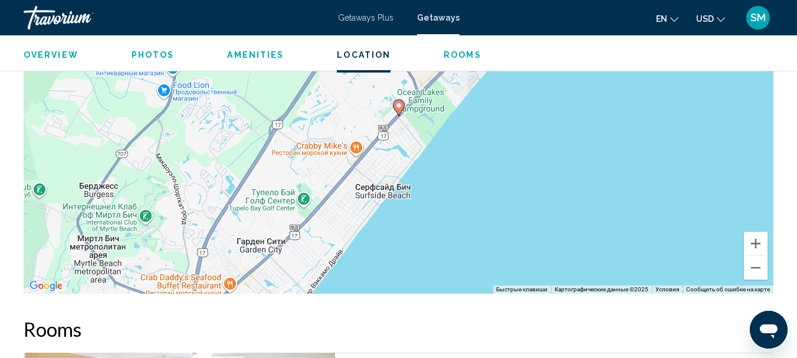
scroll to position [2227, 0]
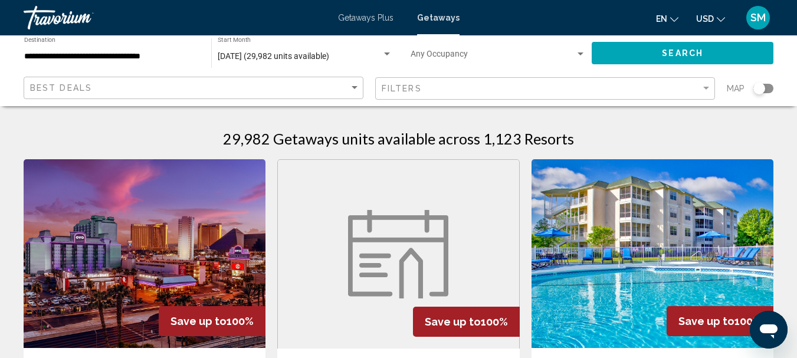
drag, startPoint x: 444, startPoint y: 21, endPoint x: 433, endPoint y: 28, distance: 13.6
click at [443, 22] on div "Getaways Plus Getaways en English Español Français Italiano Português русский U…" at bounding box center [398, 17] width 797 height 25
click at [442, 13] on span "Getaways" at bounding box center [438, 17] width 42 height 9
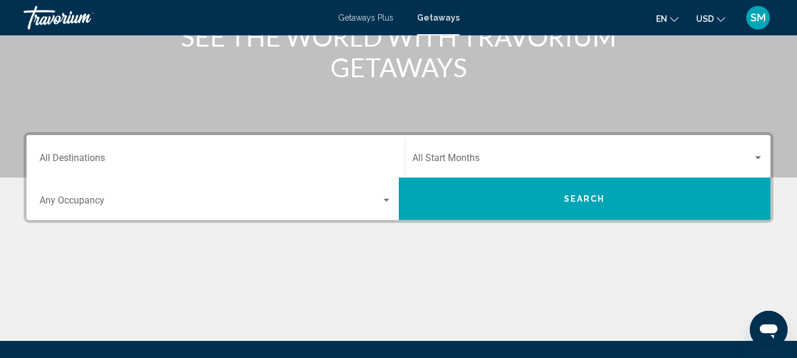
scroll to position [177, 0]
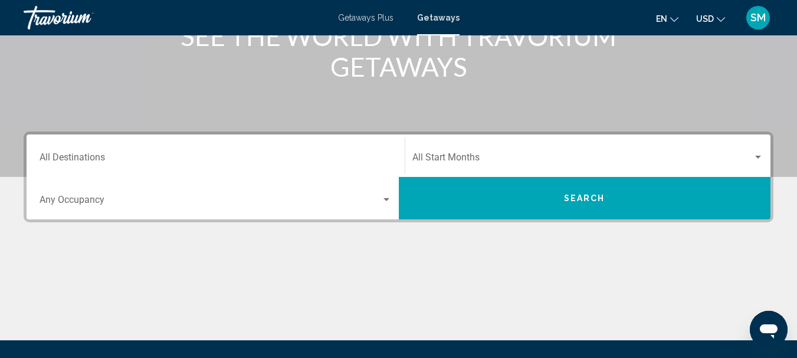
click at [120, 157] on input "Destination All Destinations" at bounding box center [216, 160] width 352 height 11
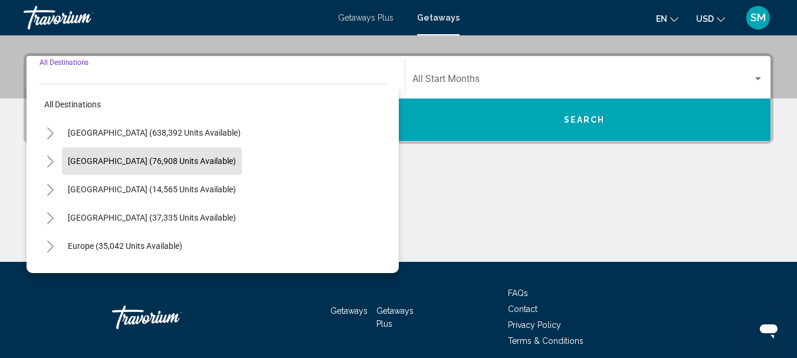
scroll to position [270, 0]
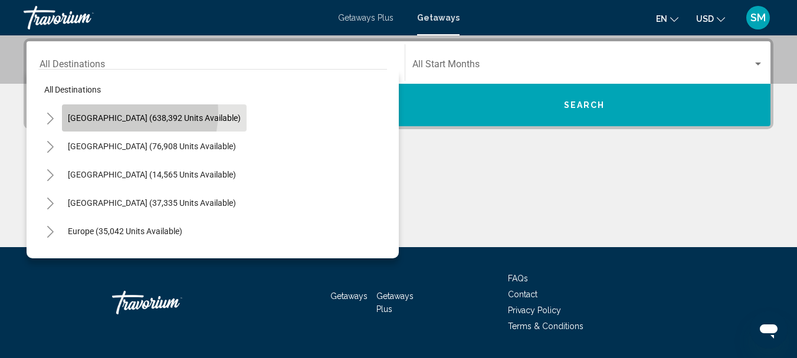
click at [116, 112] on button "[GEOGRAPHIC_DATA] (638,392 units available)" at bounding box center [154, 117] width 185 height 27
type input "**********"
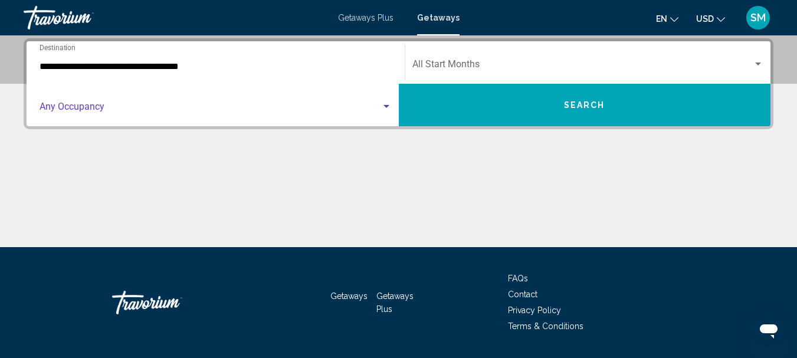
click at [64, 111] on span "Search widget" at bounding box center [211, 109] width 342 height 11
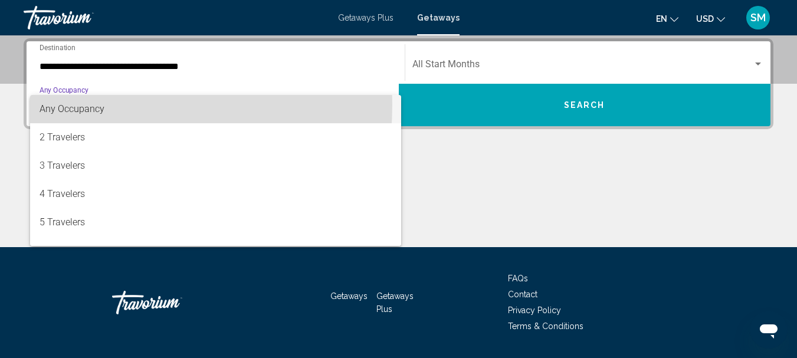
click at [64, 104] on span "Any Occupancy" at bounding box center [72, 108] width 65 height 11
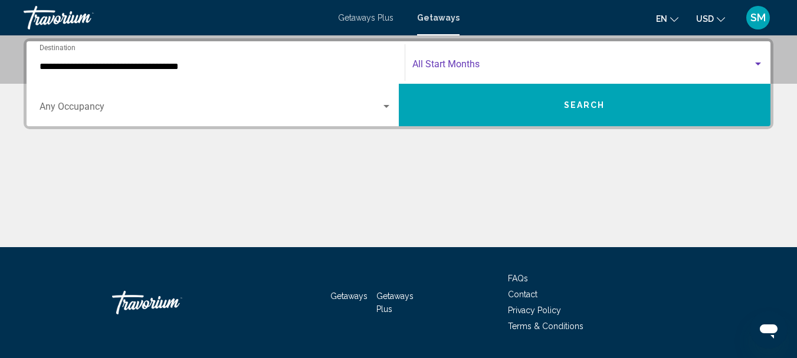
click at [468, 63] on span "Search widget" at bounding box center [582, 66] width 341 height 11
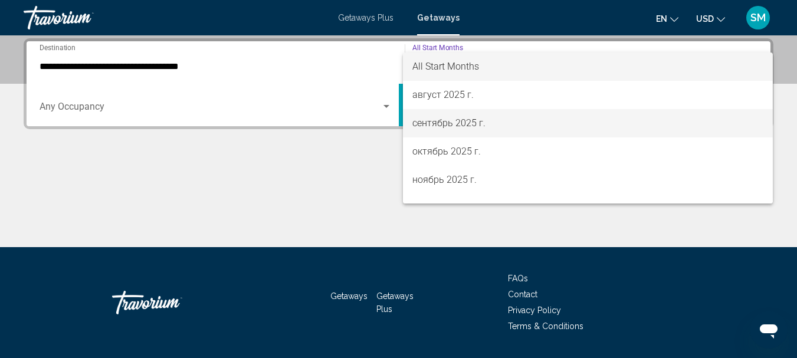
click at [438, 119] on span "сентябрь 2025 г." at bounding box center [588, 123] width 352 height 28
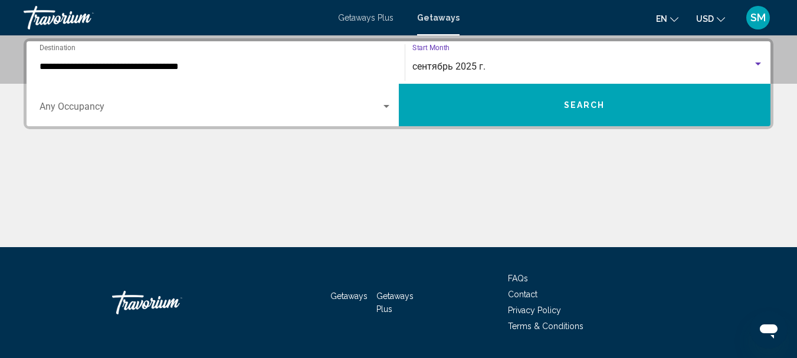
click at [552, 100] on button "Search" at bounding box center [585, 105] width 372 height 42
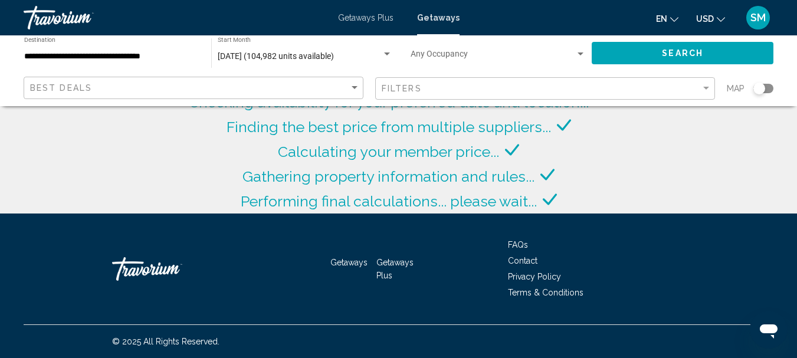
scroll to position [130, 0]
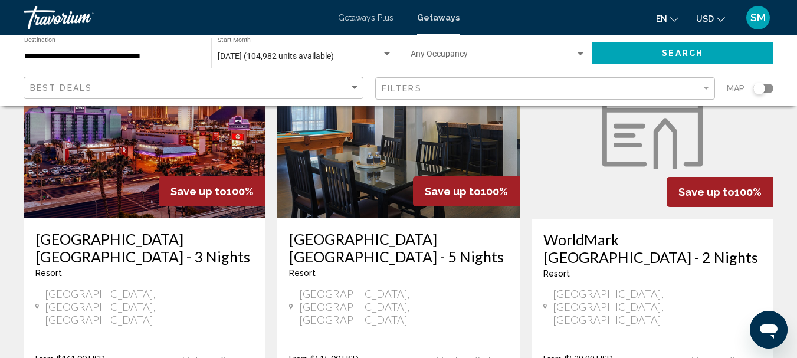
drag, startPoint x: 762, startPoint y: 85, endPoint x: 777, endPoint y: 87, distance: 15.5
click at [777, 87] on app-map-search-filters "Best Deals Filters Map" at bounding box center [398, 88] width 773 height 35
click at [771, 90] on div "Search widget" at bounding box center [763, 88] width 20 height 9
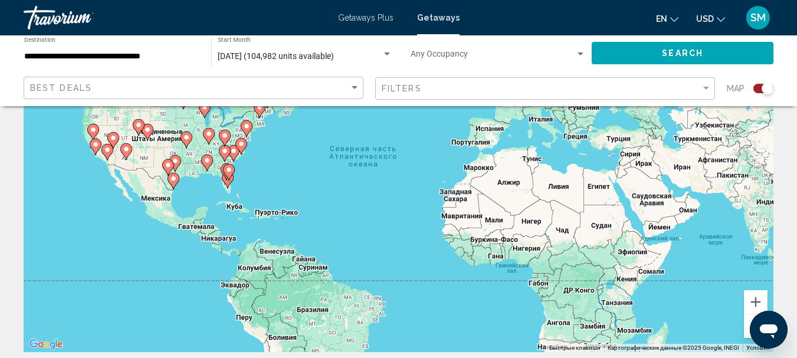
scroll to position [201, 0]
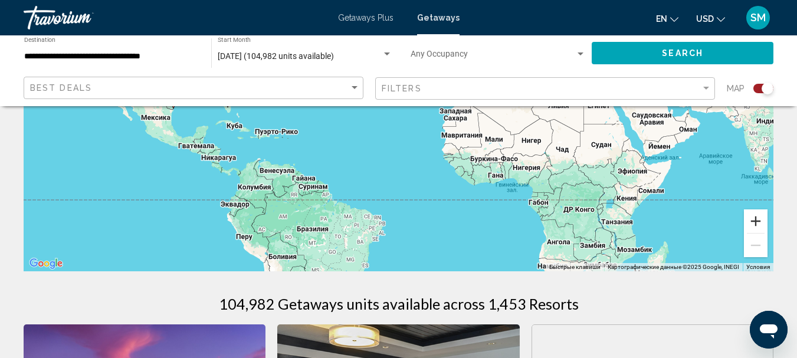
click at [752, 223] on button "Увеличить" at bounding box center [756, 221] width 24 height 24
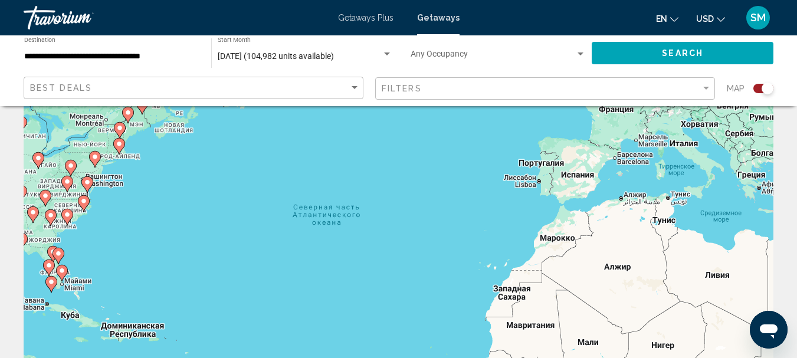
scroll to position [0, 0]
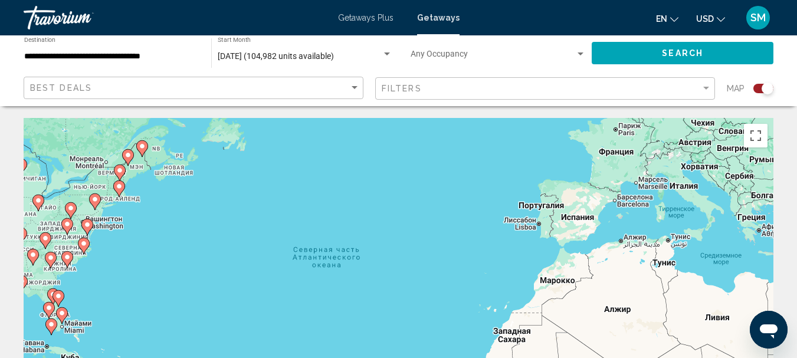
click at [68, 262] on icon "Main content" at bounding box center [66, 259] width 11 height 15
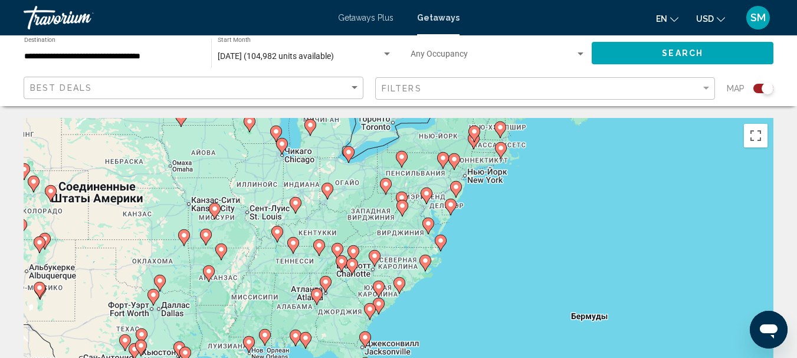
click at [398, 287] on icon "Main content" at bounding box center [399, 285] width 11 height 15
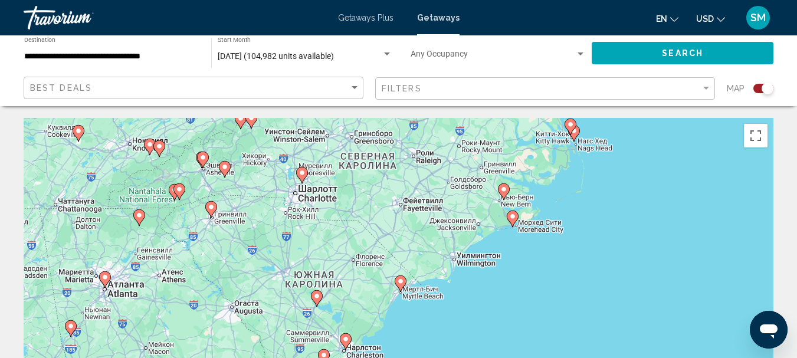
click at [400, 283] on image "Main content" at bounding box center [400, 281] width 7 height 7
type input "**********"
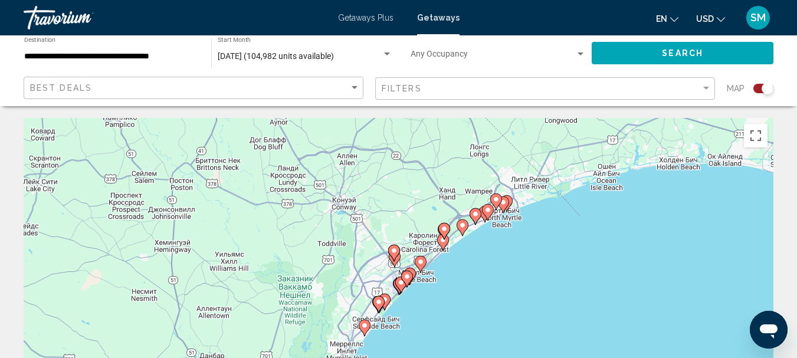
click at [421, 263] on image "Main content" at bounding box center [420, 261] width 7 height 7
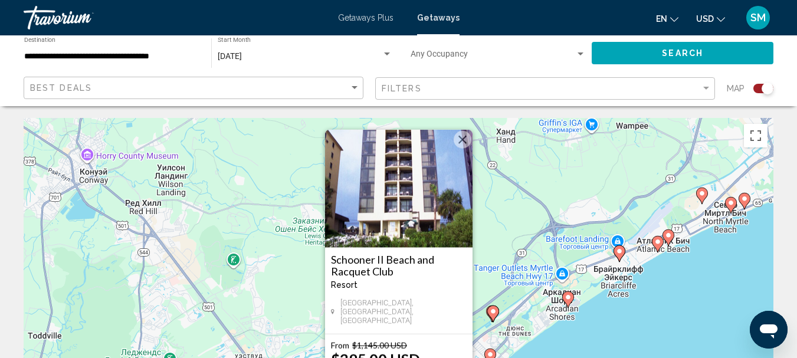
click at [460, 139] on button "Закрыть" at bounding box center [463, 140] width 18 height 18
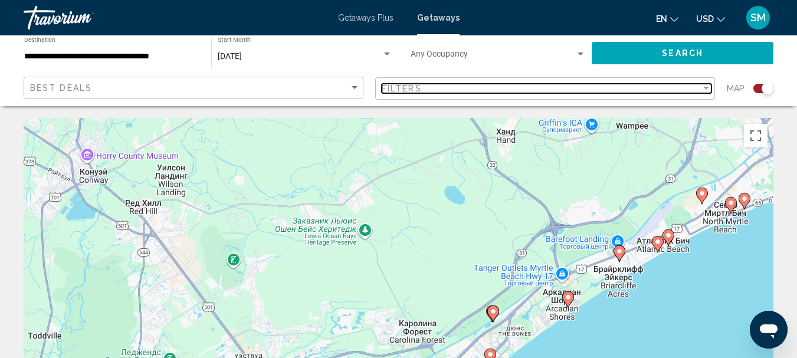
click at [707, 87] on div "Filter" at bounding box center [706, 88] width 6 height 3
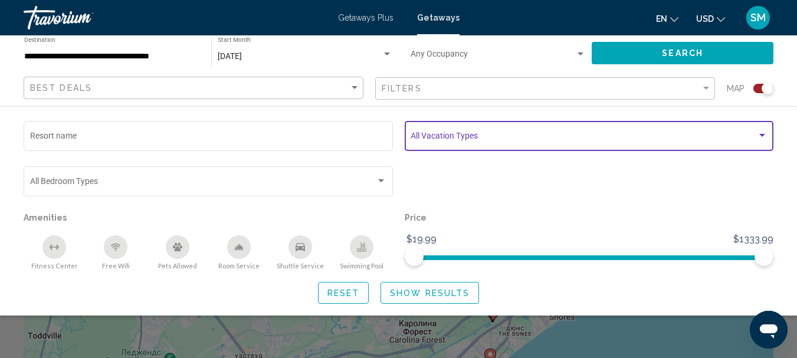
click at [765, 133] on div "Search widget" at bounding box center [762, 135] width 11 height 9
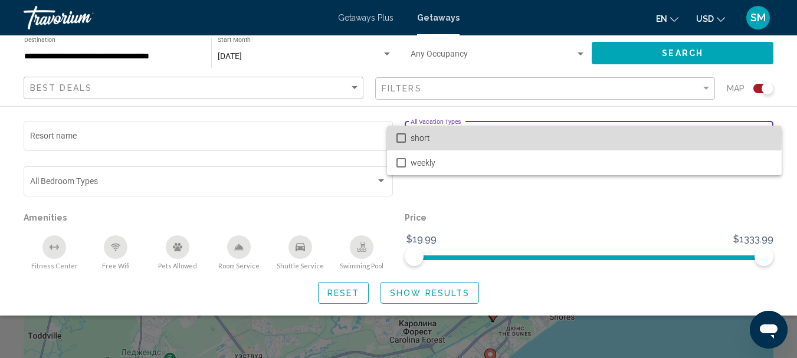
click at [399, 136] on mat-pseudo-checkbox at bounding box center [400, 137] width 9 height 9
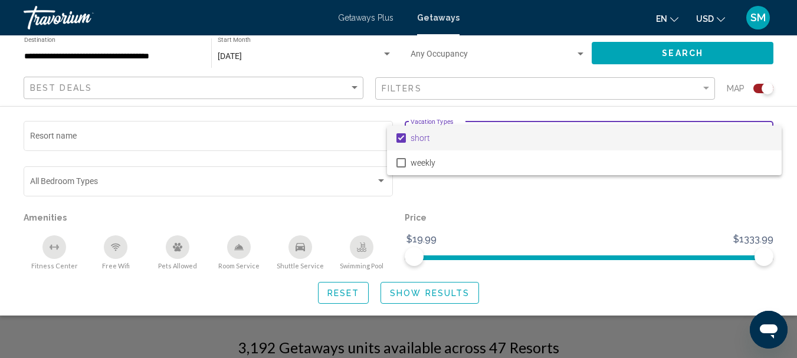
scroll to position [177, 0]
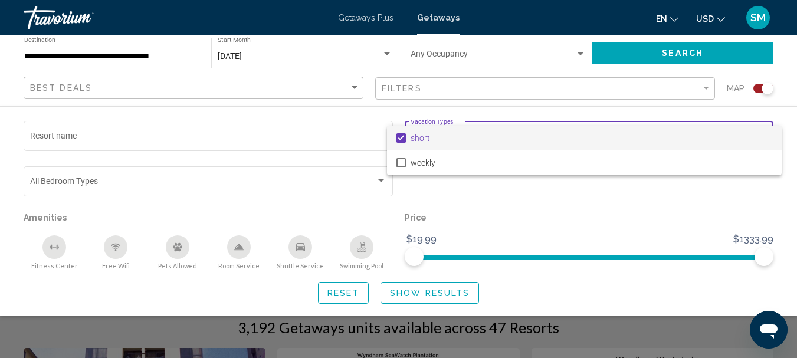
click at [701, 199] on div at bounding box center [398, 179] width 797 height 358
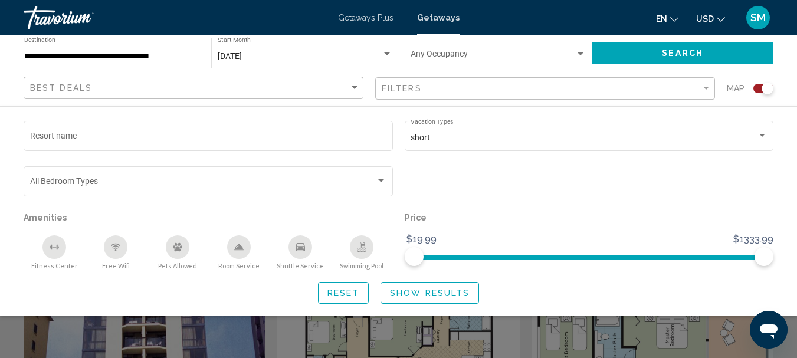
scroll to position [0, 0]
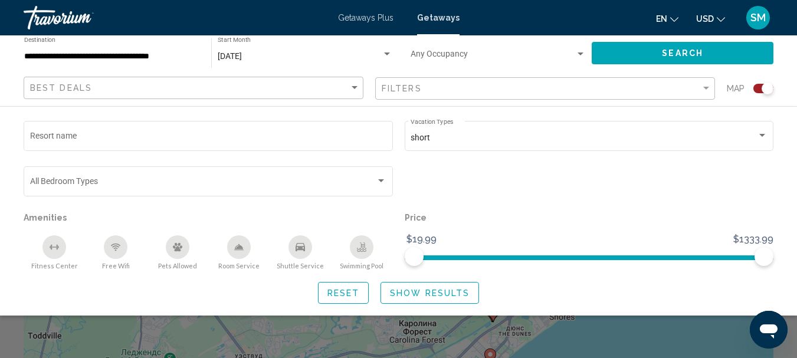
click at [419, 294] on span "Show Results" at bounding box center [430, 293] width 80 height 9
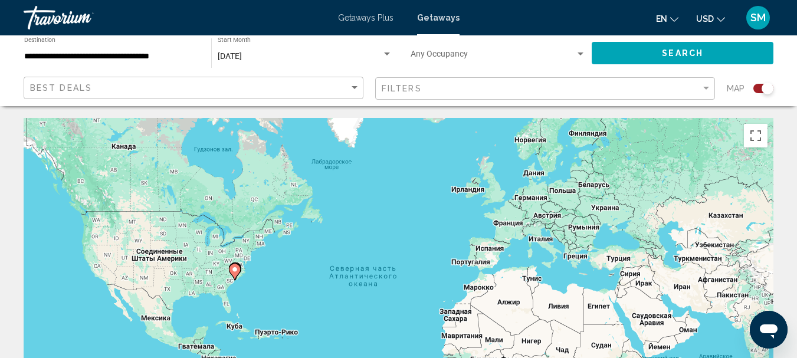
click at [234, 274] on icon "Main content" at bounding box center [234, 271] width 11 height 15
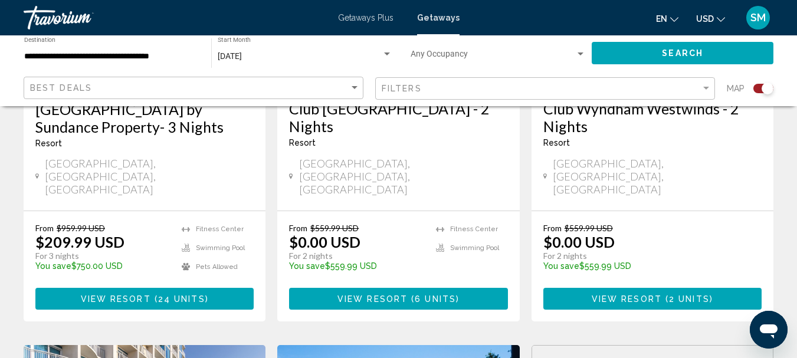
scroll to position [649, 0]
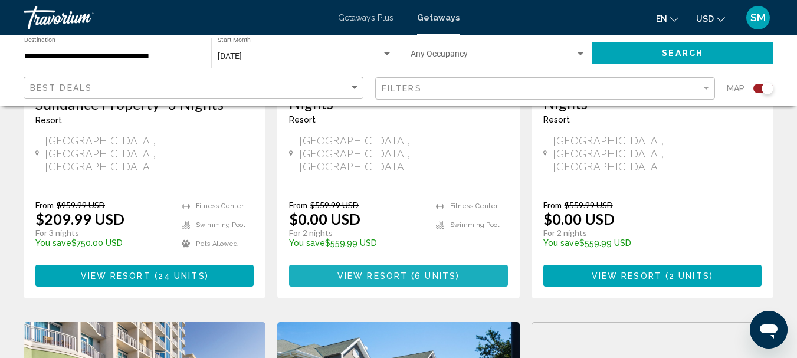
click at [389, 271] on span "View Resort" at bounding box center [372, 275] width 70 height 9
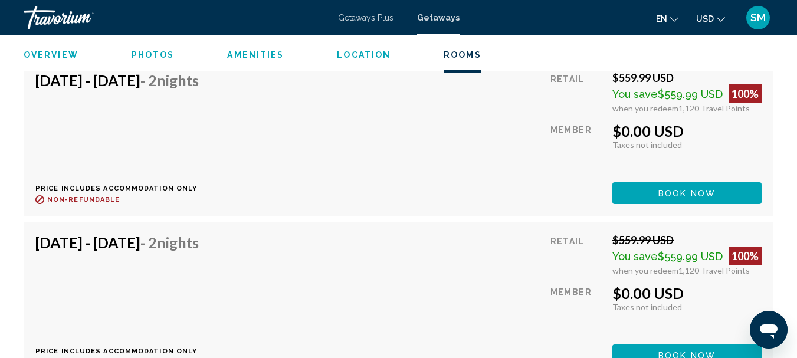
scroll to position [2473, 0]
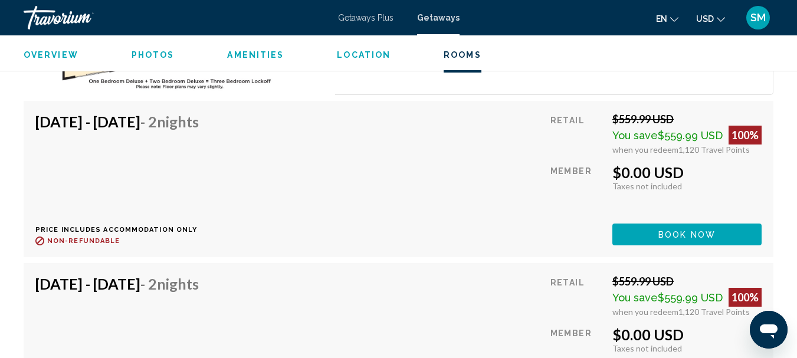
click at [369, 186] on div "[DATE] - [DATE] - 2 Nights Price includes accommodation only Refundable until :…" at bounding box center [398, 179] width 726 height 133
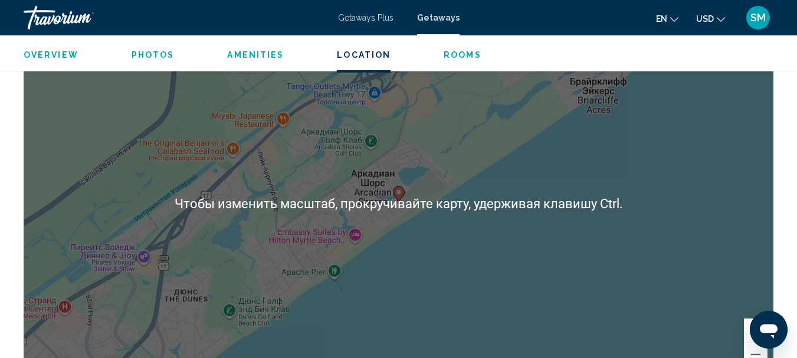
scroll to position [1942, 0]
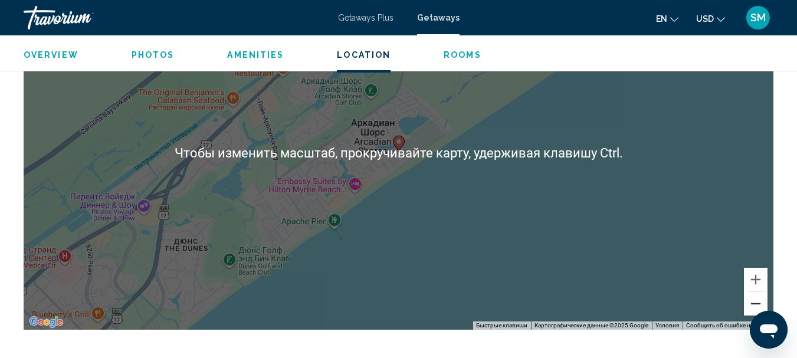
click at [752, 299] on button "Уменьшить" at bounding box center [756, 304] width 24 height 24
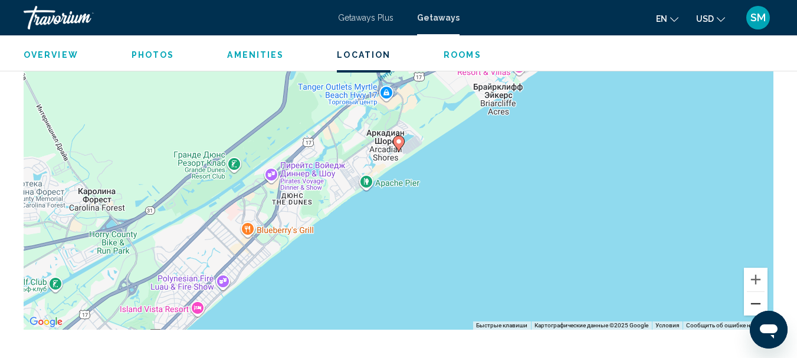
click at [756, 304] on button "Уменьшить" at bounding box center [756, 304] width 24 height 24
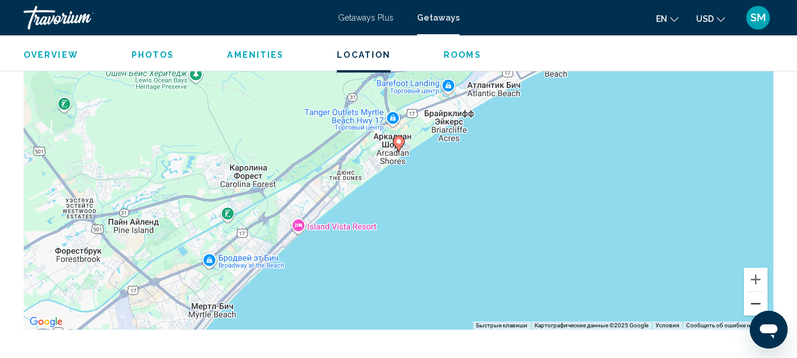
click at [756, 304] on button "Уменьшить" at bounding box center [756, 304] width 24 height 24
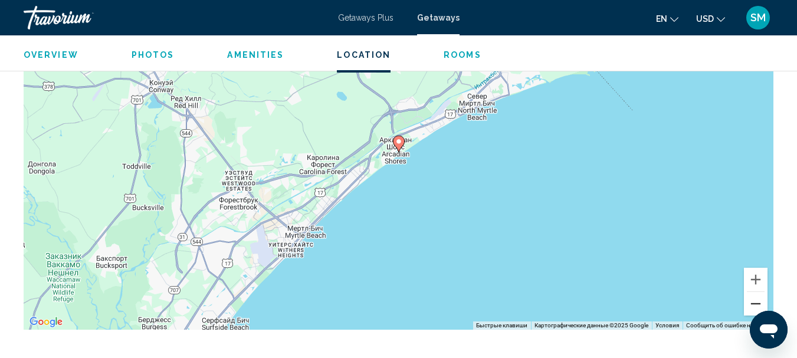
click at [756, 304] on button "Уменьшить" at bounding box center [756, 304] width 24 height 24
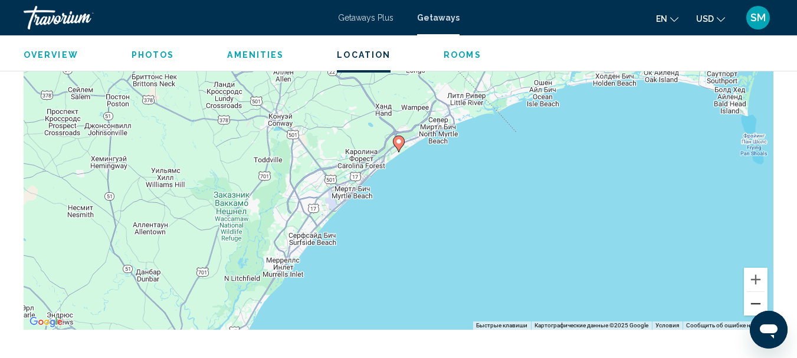
click at [756, 304] on button "Уменьшить" at bounding box center [756, 304] width 24 height 24
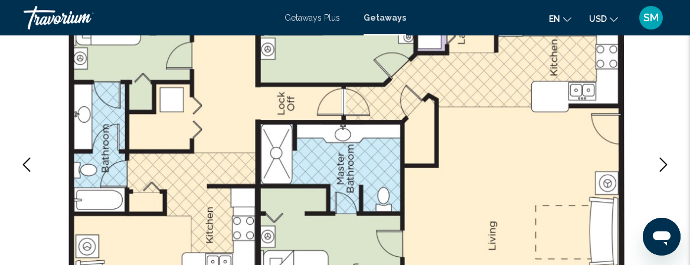
scroll to position [177, 0]
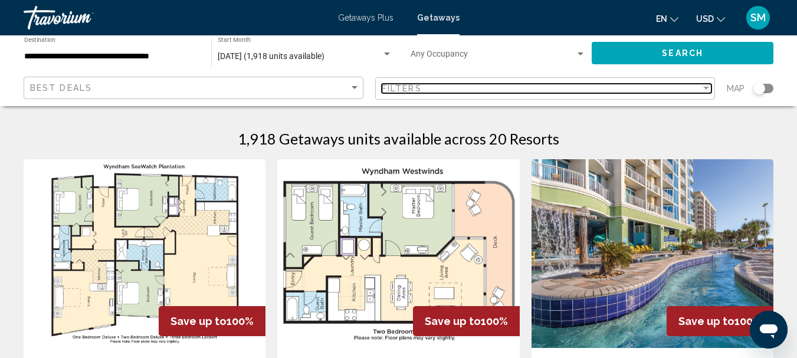
click at [706, 87] on div "Filter" at bounding box center [706, 88] width 6 height 3
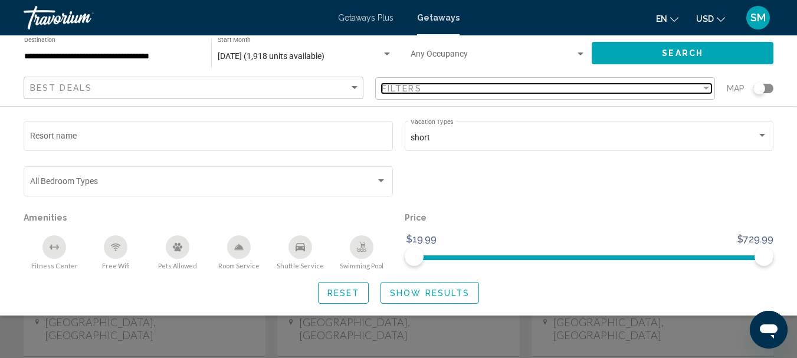
scroll to position [118, 0]
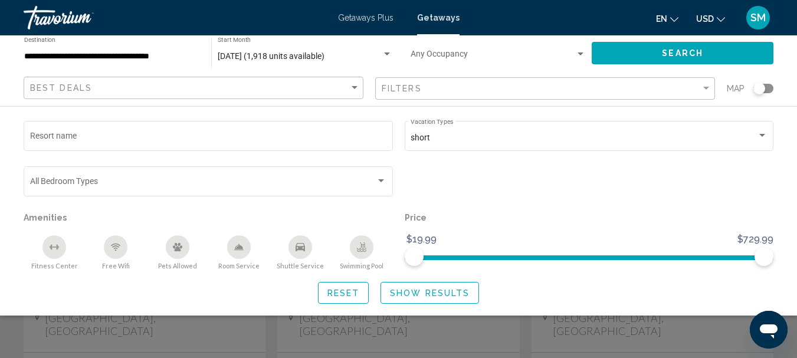
click at [598, 186] on div "Search widget" at bounding box center [589, 186] width 381 height 45
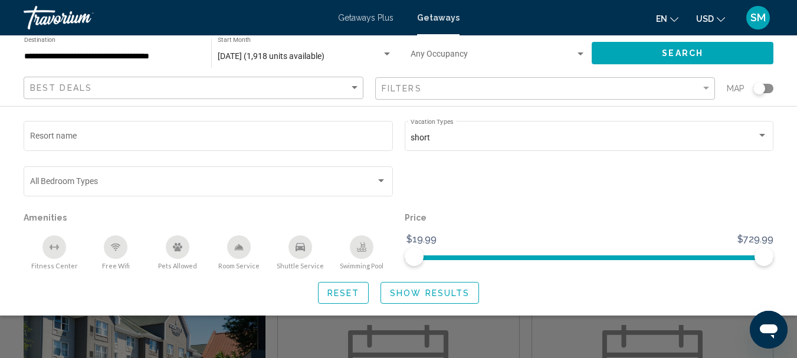
scroll to position [354, 0]
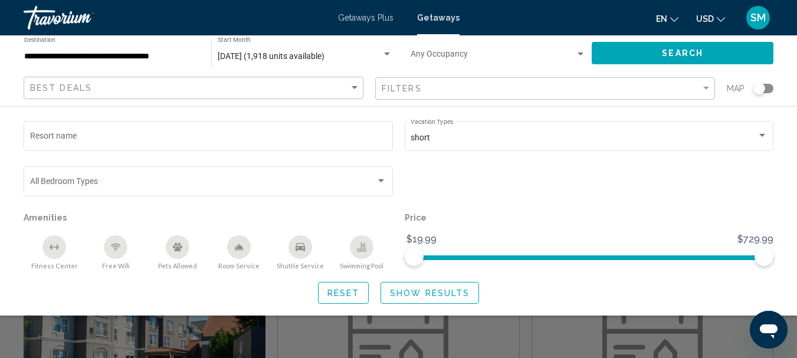
drag, startPoint x: 762, startPoint y: 88, endPoint x: 775, endPoint y: 86, distance: 13.2
click at [775, 87] on app-map-search-filters "Best Deals Filters Map Resort name short Vacation Types All Vacation Types Bedr…" at bounding box center [398, 88] width 773 height 35
click at [771, 88] on div "Search widget" at bounding box center [763, 88] width 20 height 9
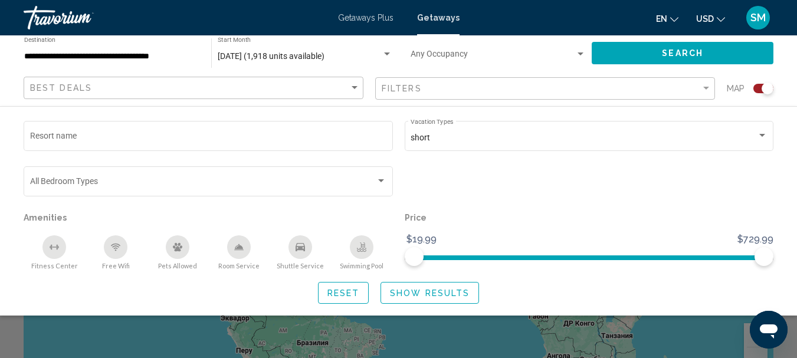
scroll to position [40, 0]
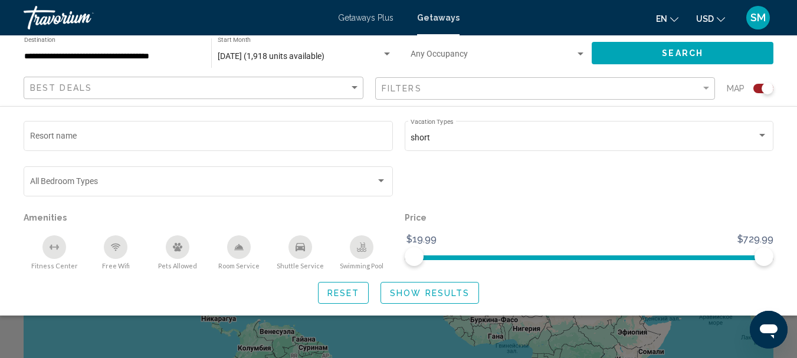
click at [788, 203] on div "Resort name short Vacation Types All Vacation Types Bedroom Types All Bedroom T…" at bounding box center [398, 211] width 797 height 185
click at [421, 294] on span "Show Results" at bounding box center [430, 293] width 80 height 9
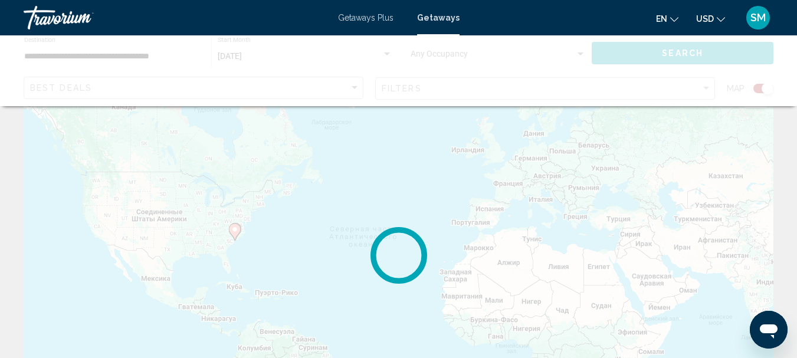
scroll to position [0, 0]
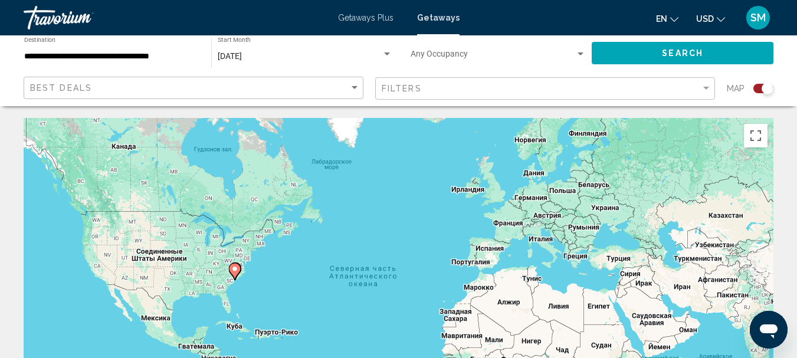
click at [234, 273] on icon "Main content" at bounding box center [234, 271] width 11 height 15
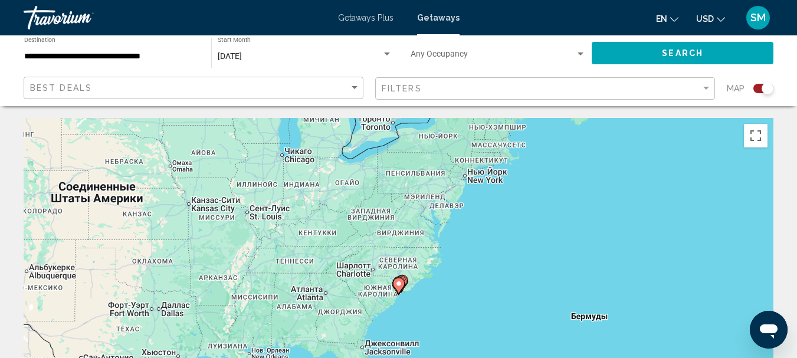
click at [398, 283] on image "Main content" at bounding box center [398, 283] width 7 height 7
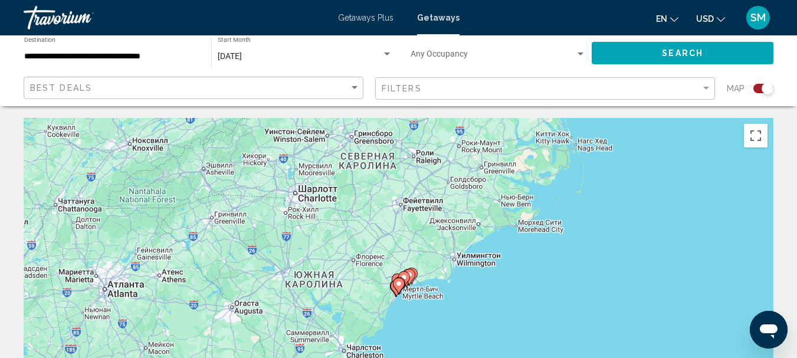
click at [397, 278] on icon "Main content" at bounding box center [399, 286] width 12 height 17
type input "**********"
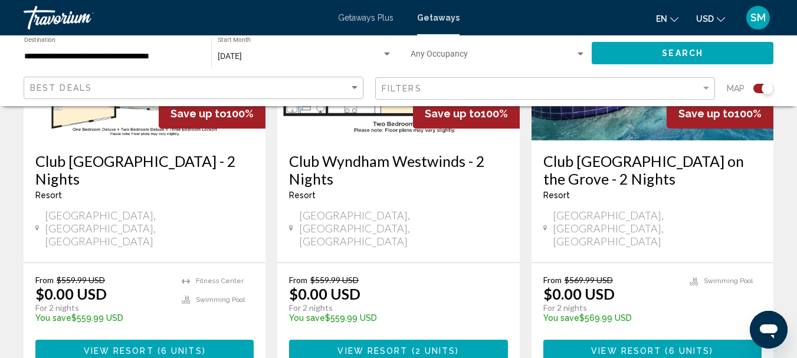
scroll to position [590, 0]
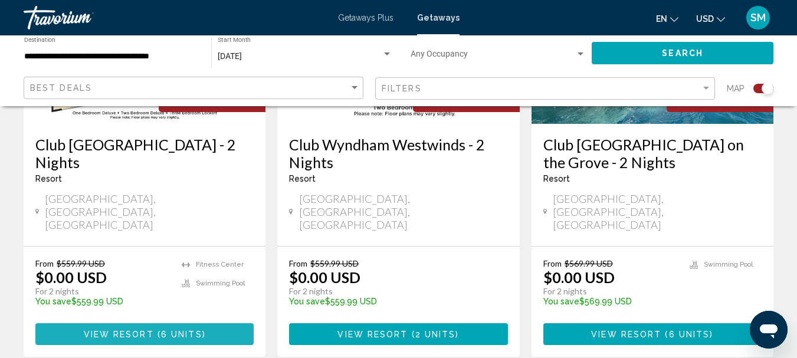
click at [141, 330] on span "View Resort" at bounding box center [119, 334] width 70 height 9
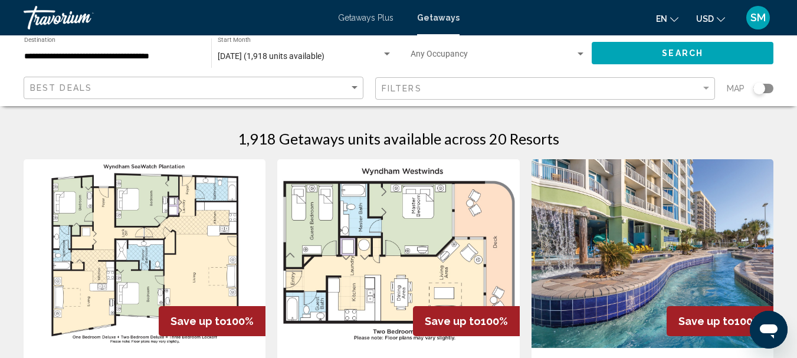
drag, startPoint x: 764, startPoint y: 88, endPoint x: 773, endPoint y: 88, distance: 8.8
click at [773, 88] on div "Search widget" at bounding box center [763, 88] width 20 height 9
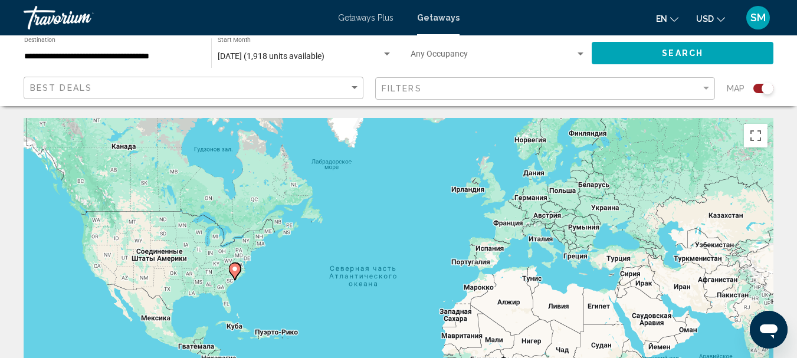
click at [234, 272] on image "Main content" at bounding box center [234, 268] width 7 height 7
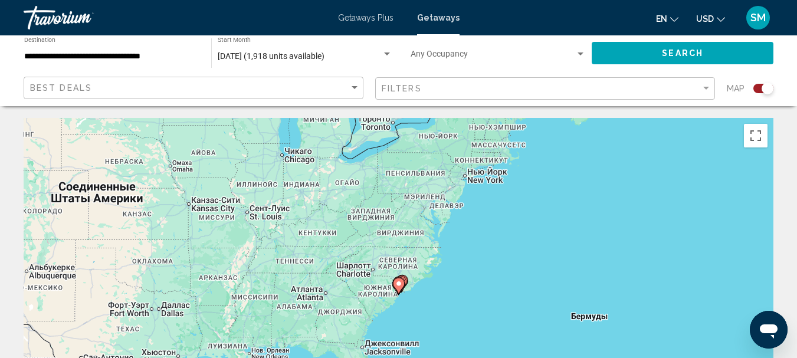
click at [397, 286] on image "Main content" at bounding box center [398, 283] width 7 height 7
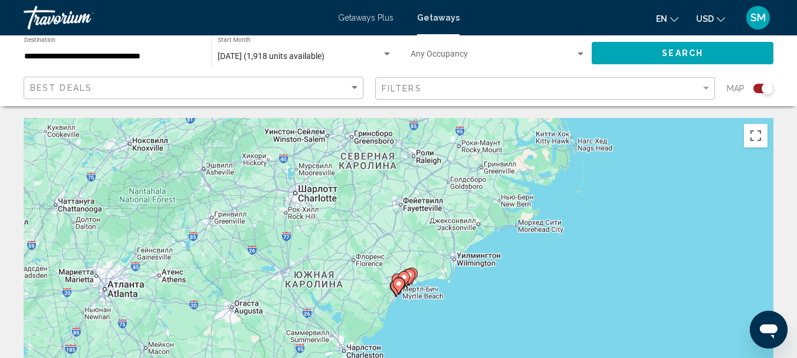
click at [396, 286] on image "Main content" at bounding box center [398, 283] width 7 height 7
type input "**********"
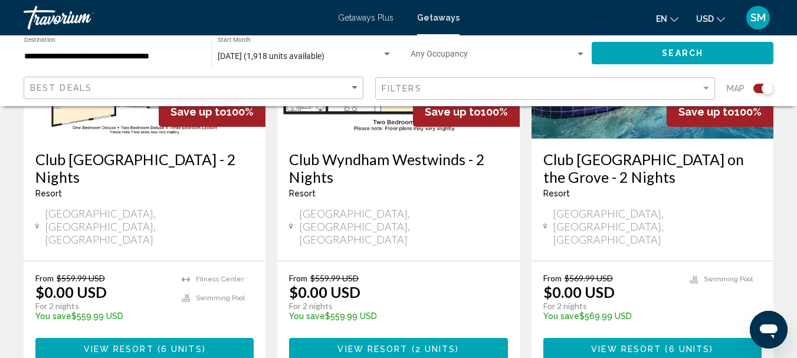
scroll to position [590, 0]
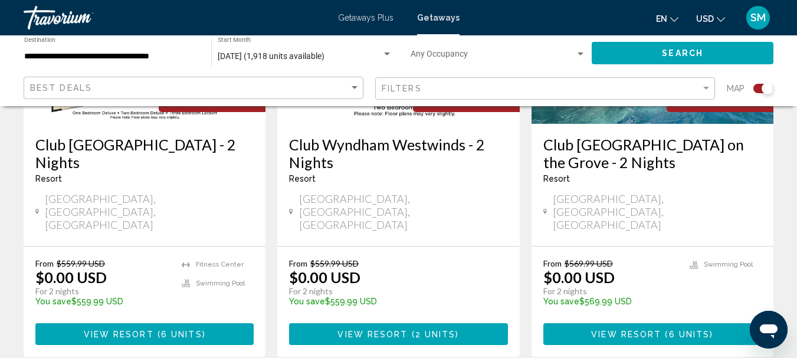
click at [675, 330] on span "6 units" at bounding box center [689, 334] width 41 height 9
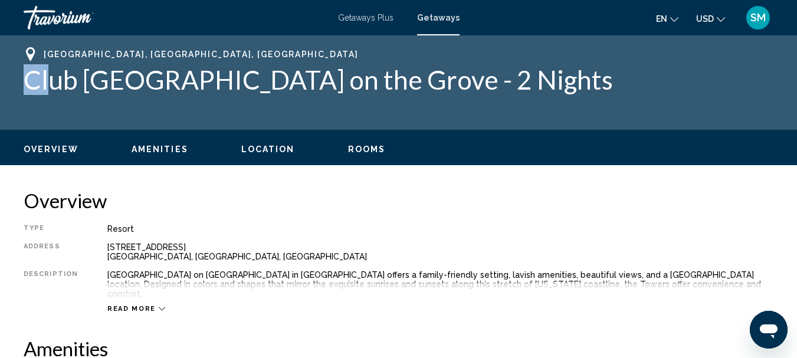
drag, startPoint x: 26, startPoint y: 72, endPoint x: 35, endPoint y: 77, distance: 10.3
click at [44, 77] on h1 "Club [GEOGRAPHIC_DATA] on the Grove - 2 Nights" at bounding box center [399, 79] width 750 height 31
click at [25, 99] on div "[GEOGRAPHIC_DATA], [GEOGRAPHIC_DATA], [GEOGRAPHIC_DATA] Club [GEOGRAPHIC_DATA] …" at bounding box center [399, 82] width 750 height 71
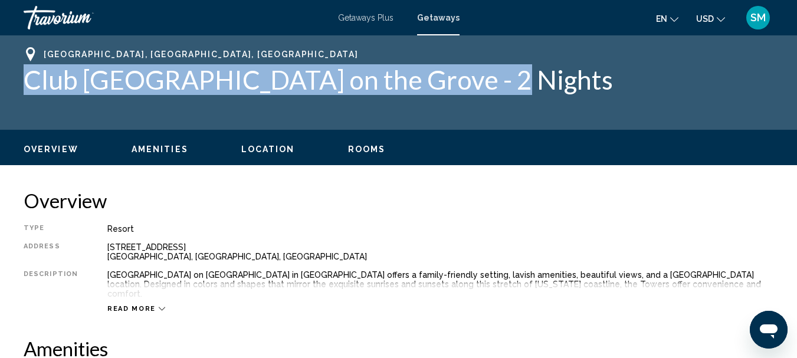
drag, startPoint x: 22, startPoint y: 77, endPoint x: 502, endPoint y: 78, distance: 479.7
click at [502, 78] on div "[GEOGRAPHIC_DATA], [GEOGRAPHIC_DATA], [GEOGRAPHIC_DATA] Club [GEOGRAPHIC_DATA] …" at bounding box center [398, 82] width 797 height 71
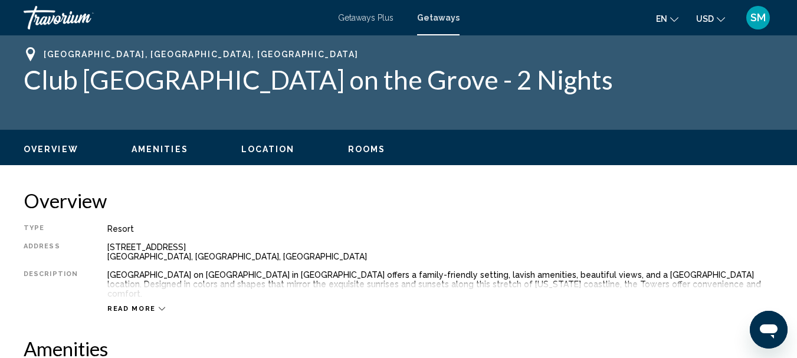
click at [570, 82] on h1 "Club [GEOGRAPHIC_DATA] on the Grove - 2 Nights" at bounding box center [399, 79] width 750 height 31
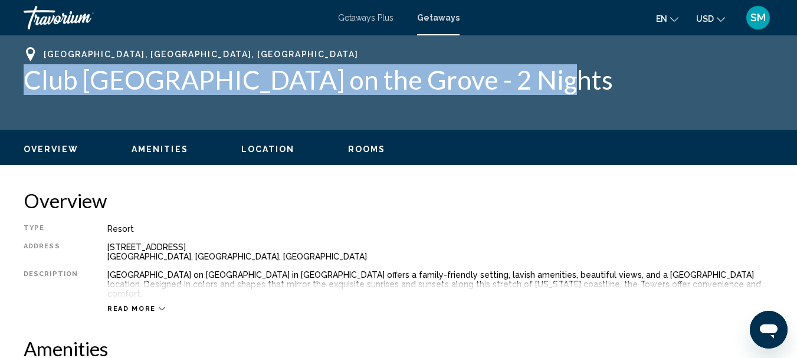
drag, startPoint x: 559, startPoint y: 79, endPoint x: 27, endPoint y: 79, distance: 532.2
click at [26, 79] on h1 "Club [GEOGRAPHIC_DATA] on the Grove - 2 Nights" at bounding box center [399, 79] width 750 height 31
copy h1 "Club [GEOGRAPHIC_DATA] on the Grove - 2 Nights"
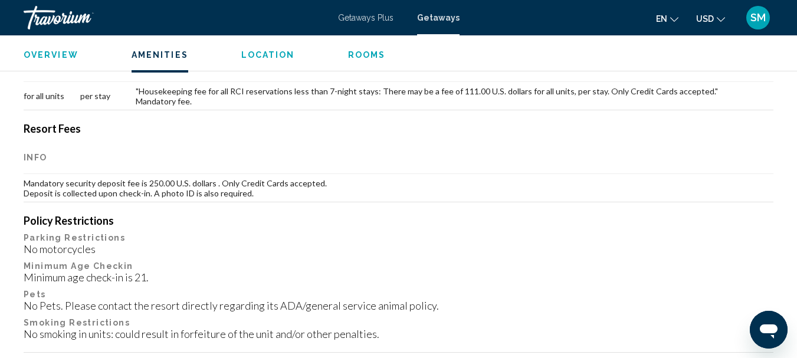
scroll to position [472, 0]
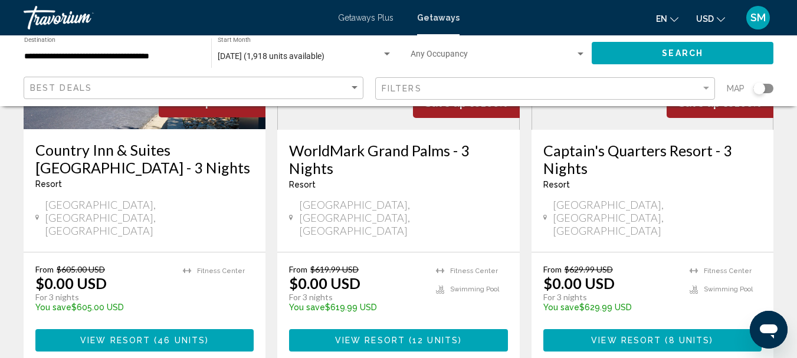
scroll to position [708, 0]
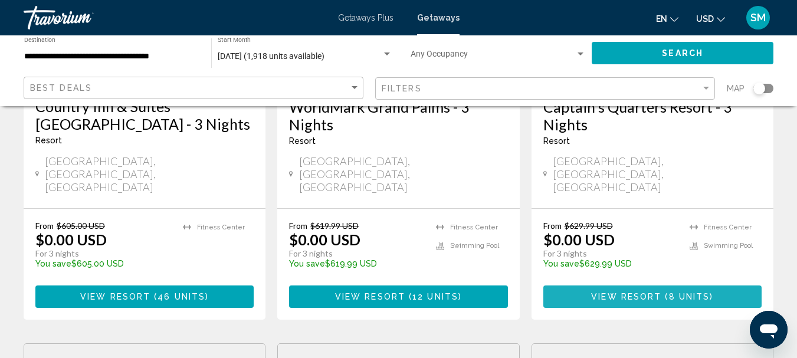
click at [693, 293] on span "8 units" at bounding box center [689, 297] width 41 height 9
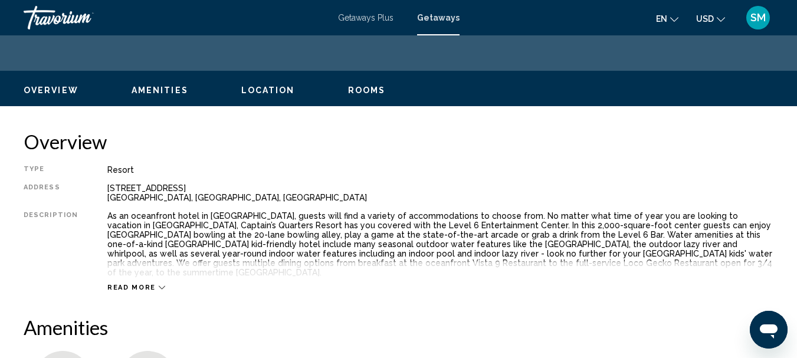
scroll to position [118, 0]
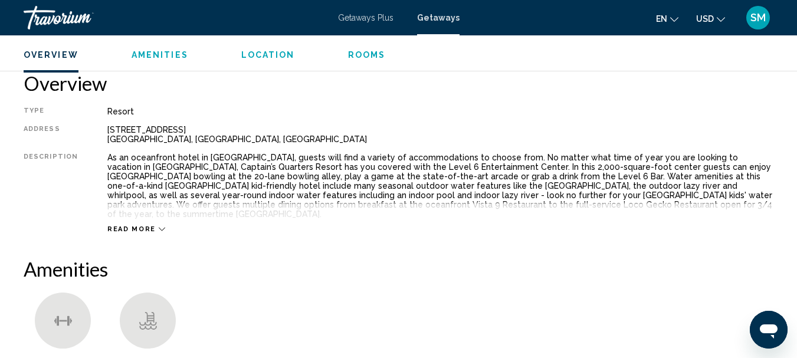
click at [132, 225] on button "Read more" at bounding box center [136, 229] width 58 height 9
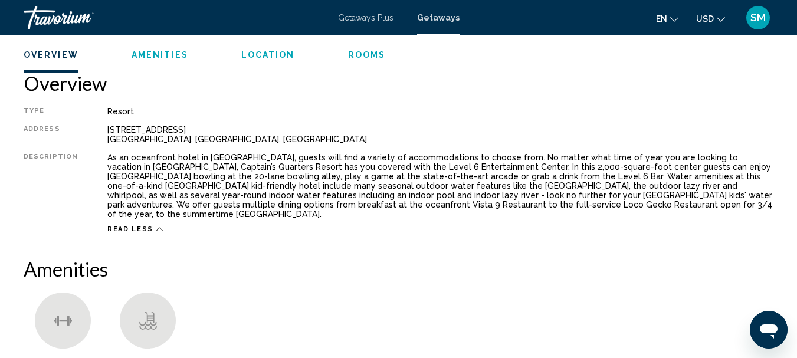
click at [131, 225] on span "Read less" at bounding box center [130, 229] width 46 height 8
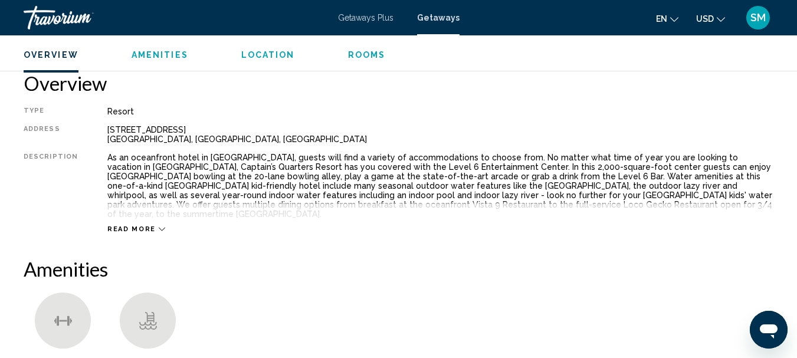
click at [159, 226] on icon "Main content" at bounding box center [162, 229] width 6 height 6
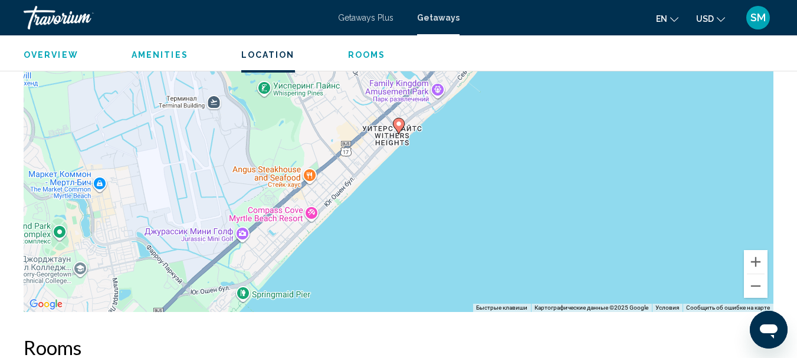
scroll to position [826, 0]
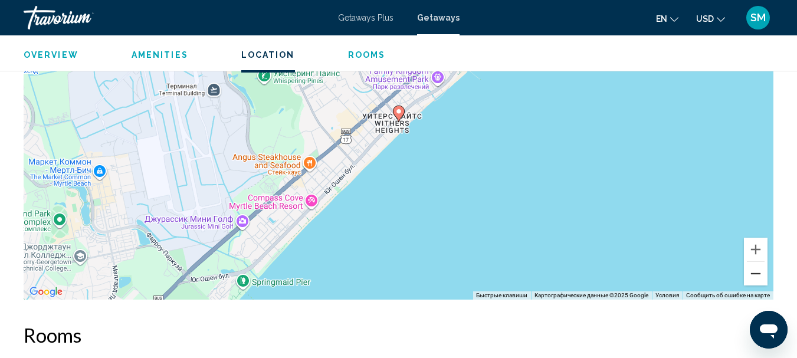
click at [761, 265] on button "Уменьшить" at bounding box center [756, 274] width 24 height 24
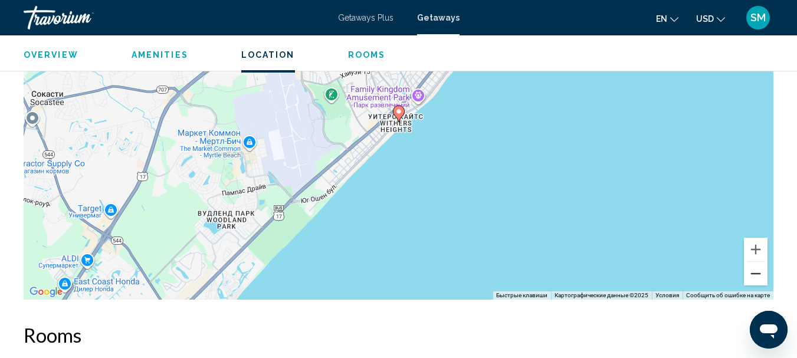
click at [761, 265] on button "Уменьшить" at bounding box center [756, 274] width 24 height 24
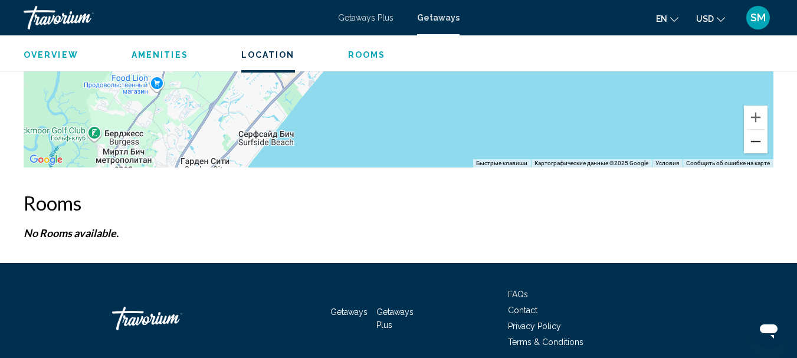
scroll to position [703, 0]
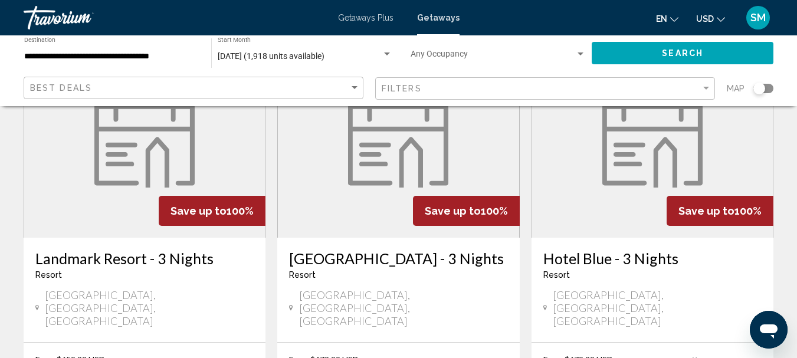
scroll to position [1062, 0]
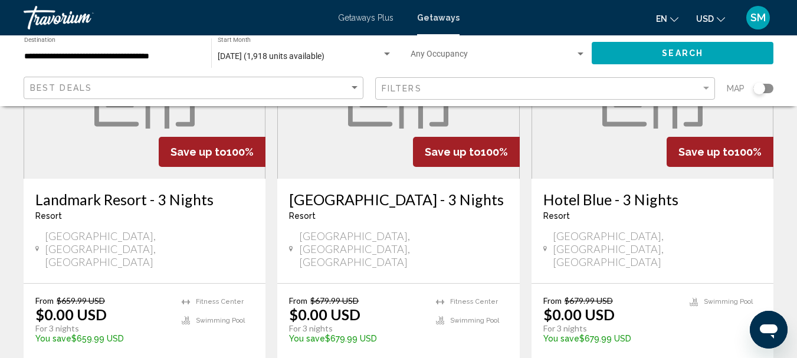
click at [0, 0] on div at bounding box center [0, 0] width 0 height 0
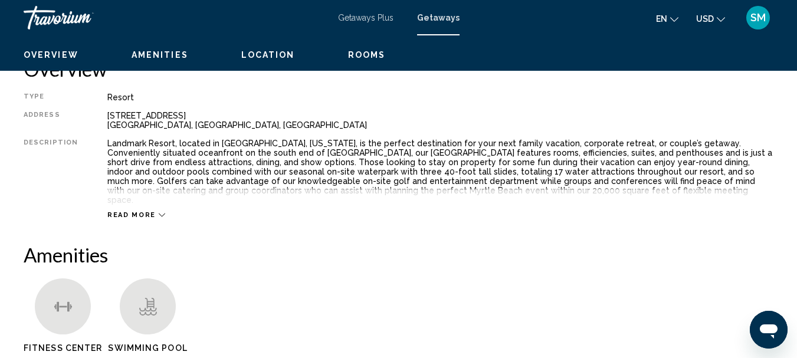
scroll to position [38, 0]
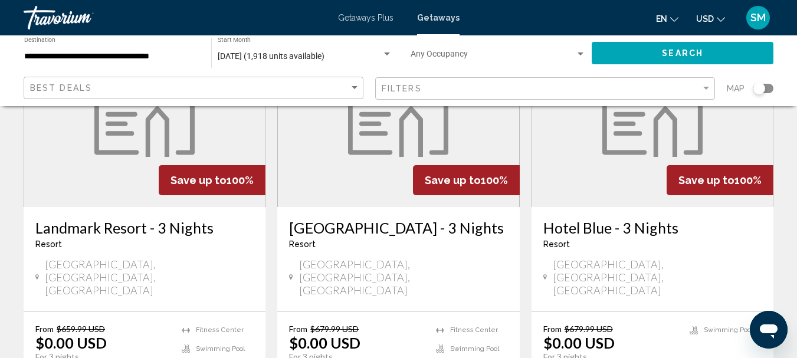
scroll to position [1062, 0]
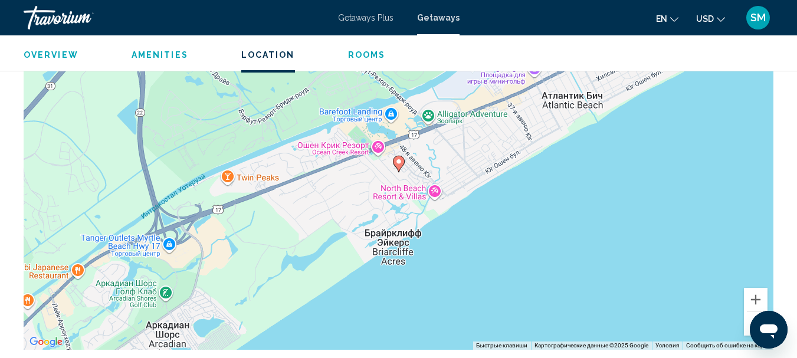
scroll to position [772, 0]
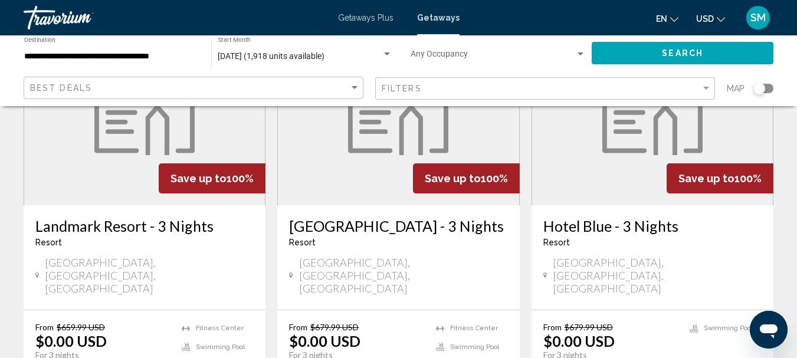
scroll to position [1062, 0]
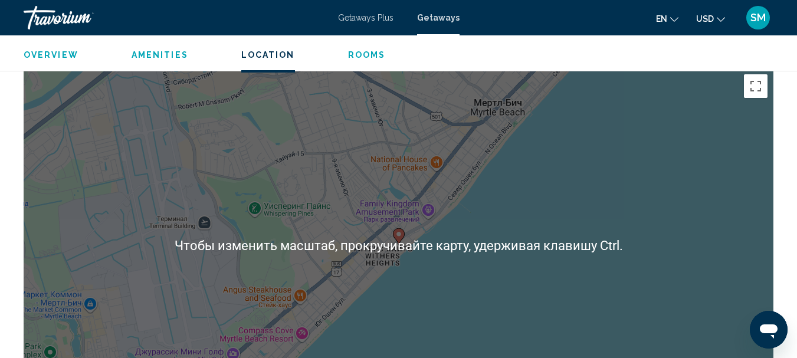
scroll to position [602, 0]
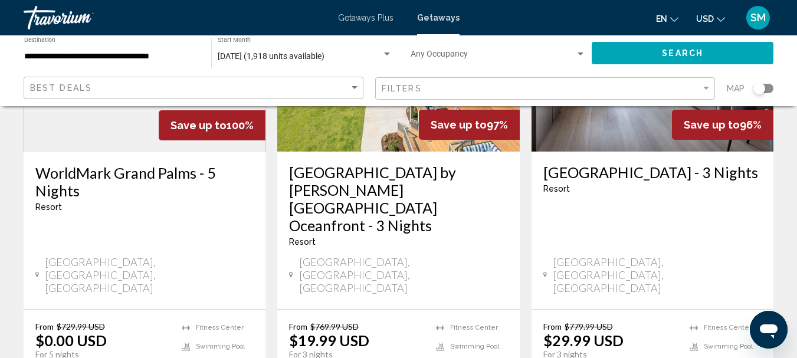
scroll to position [1534, 0]
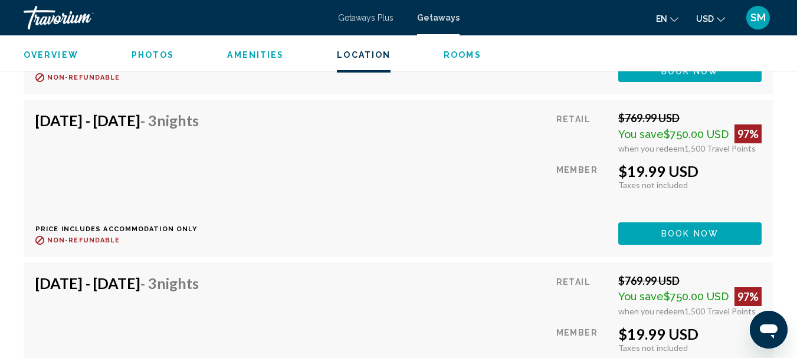
scroll to position [2910, 0]
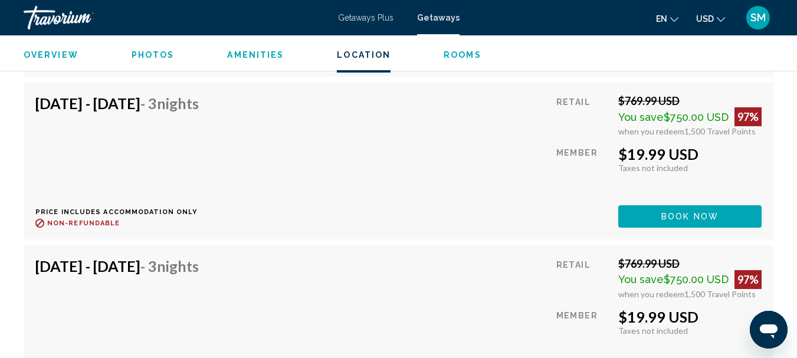
click at [476, 195] on div "[DATE] - [DATE] - 3 Nights Price includes accommodation only Refundable until :…" at bounding box center [398, 160] width 726 height 133
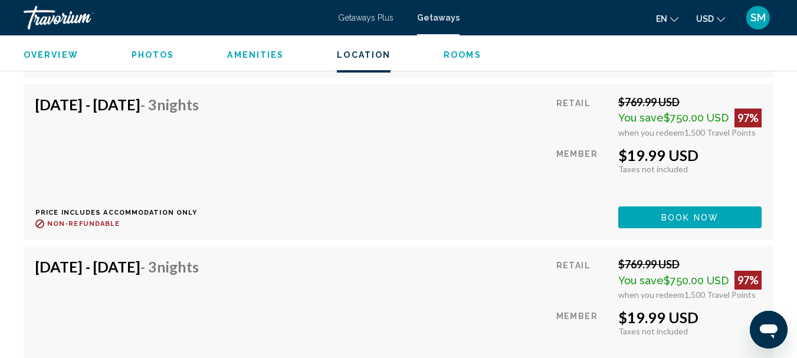
scroll to position [3087, 0]
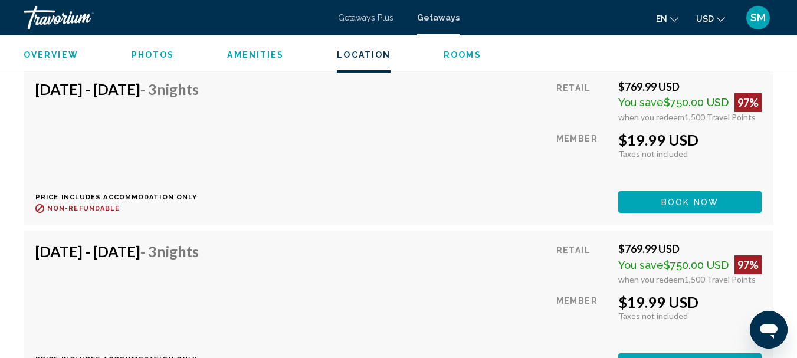
click at [460, 159] on div "[DATE] - [DATE] - 3 Nights Price includes accommodation only Refundable until :…" at bounding box center [398, 146] width 726 height 133
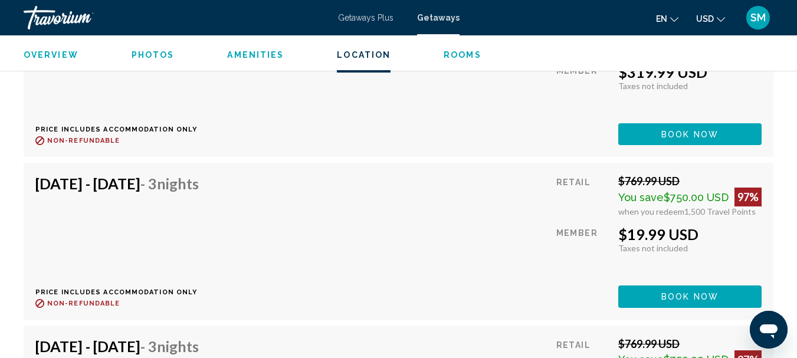
scroll to position [7217, 0]
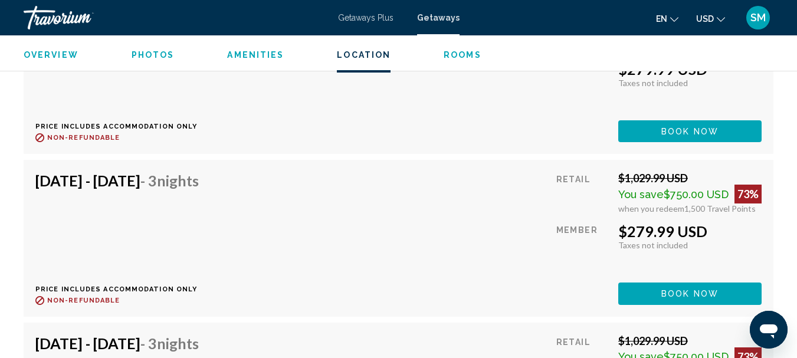
scroll to position [14340, 0]
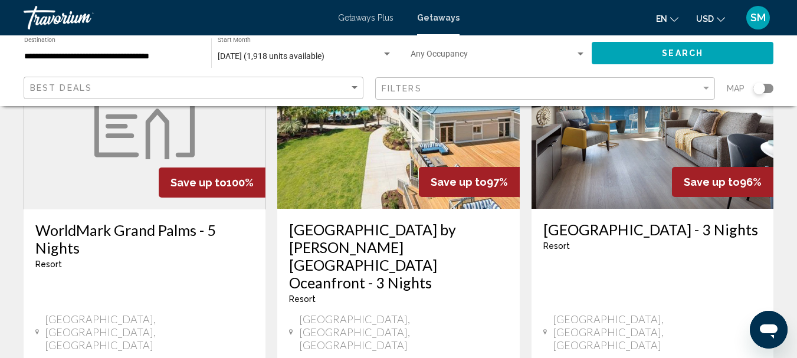
scroll to position [1534, 0]
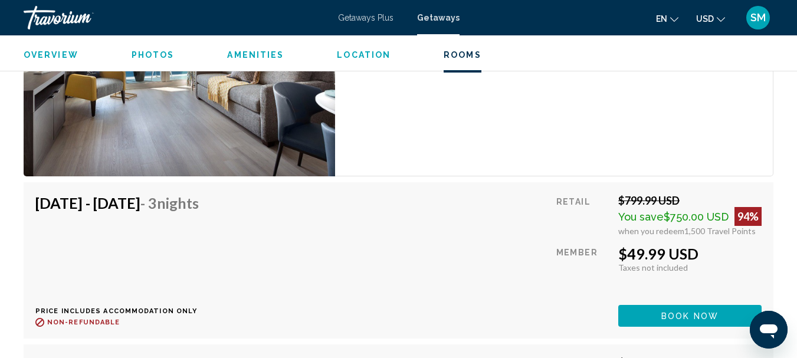
scroll to position [1907, 0]
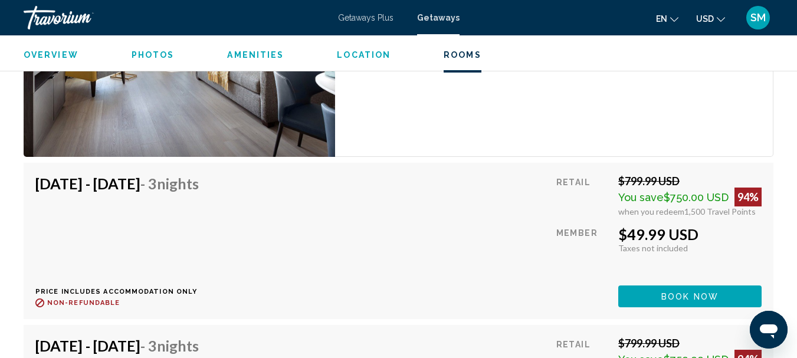
click at [455, 233] on div "[DATE] - [DATE] - 3 Nights Price includes accommodation only Refundable until :…" at bounding box center [398, 241] width 726 height 133
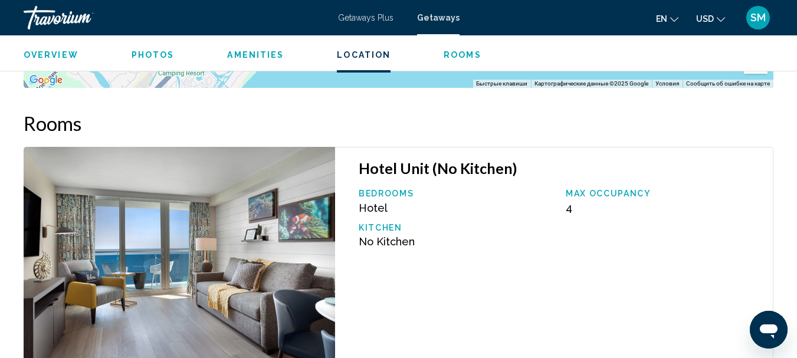
scroll to position [1645, 0]
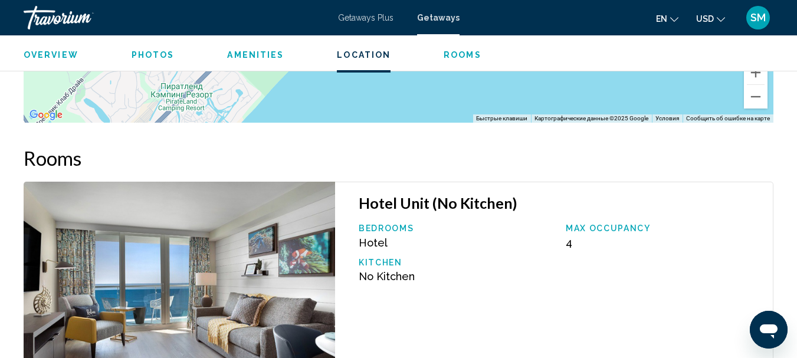
click at [208, 241] on img "Main content" at bounding box center [180, 300] width 312 height 237
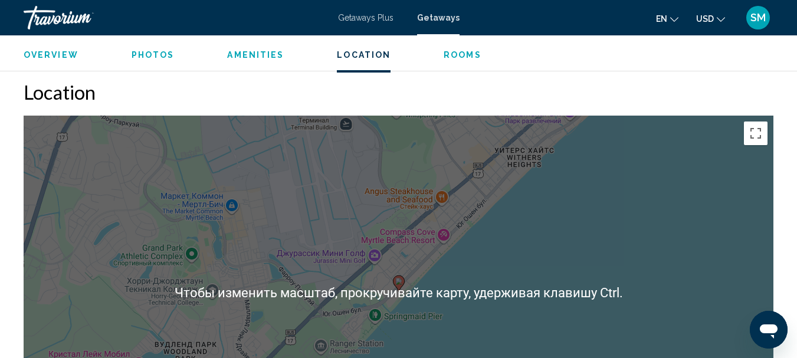
scroll to position [1291, 0]
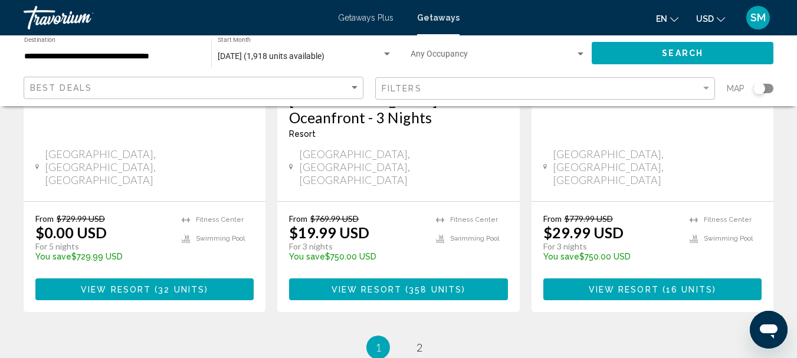
scroll to position [1652, 0]
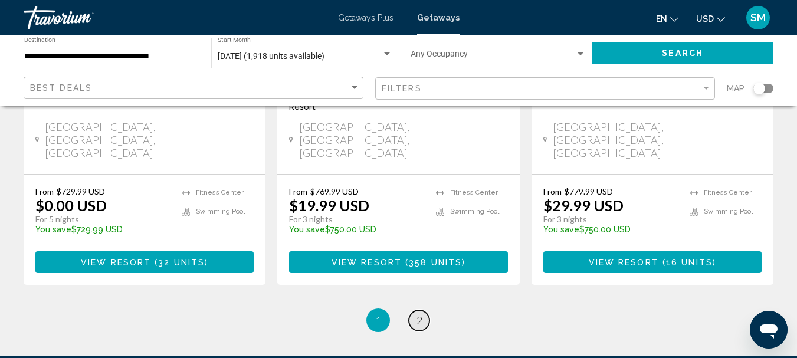
click at [422, 310] on link "page 2" at bounding box center [419, 320] width 21 height 21
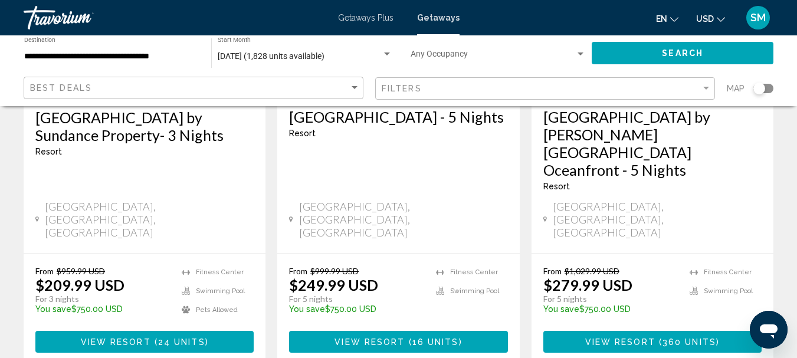
scroll to position [236, 0]
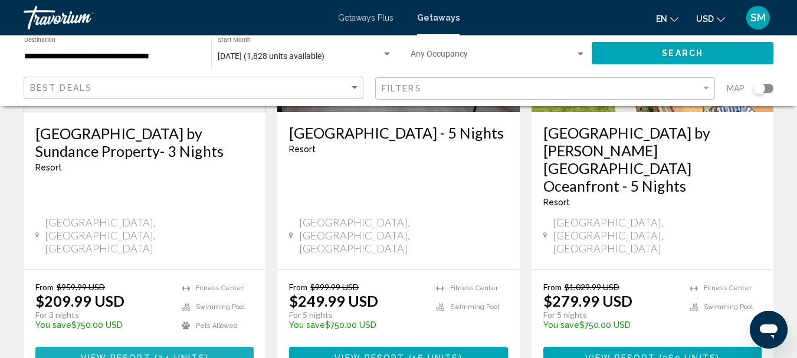
click at [119, 353] on span "View Resort" at bounding box center [116, 357] width 70 height 9
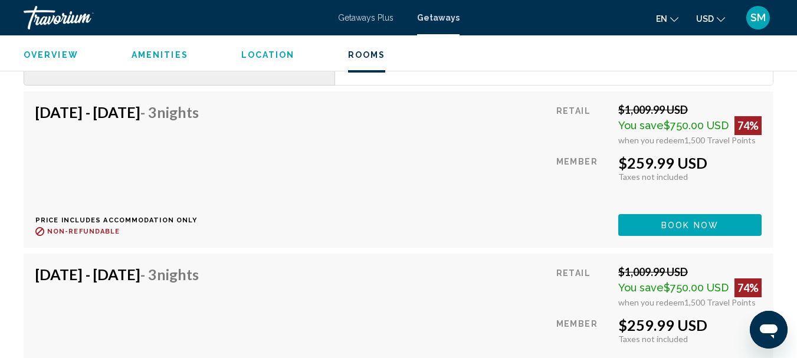
scroll to position [2655, 0]
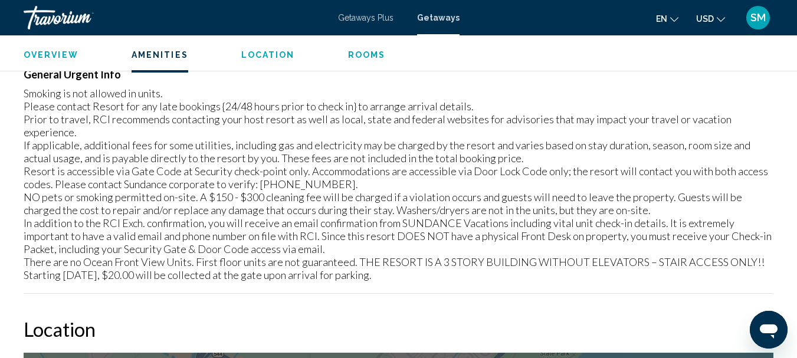
scroll to position [767, 0]
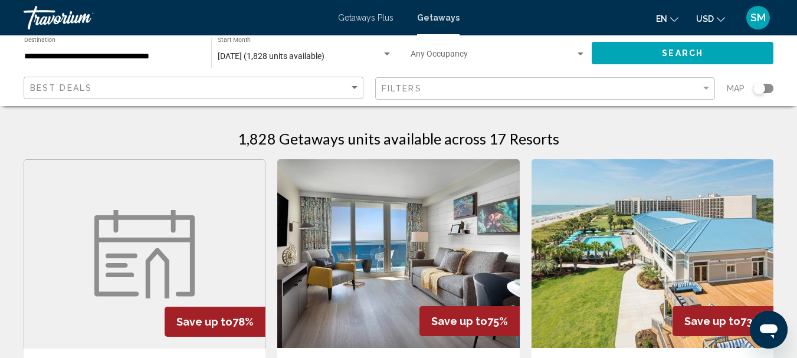
click at [361, 17] on span "Getaways Plus" at bounding box center [365, 17] width 55 height 9
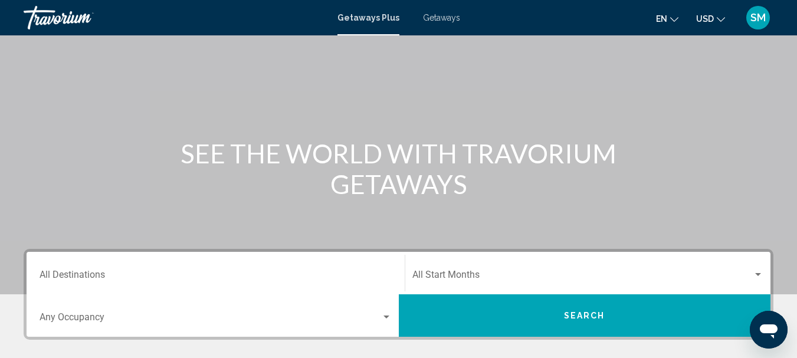
scroll to position [177, 0]
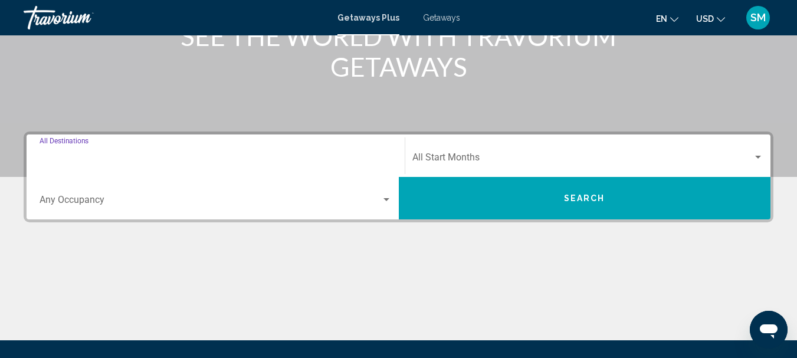
click at [113, 157] on input "Destination All Destinations" at bounding box center [216, 160] width 352 height 11
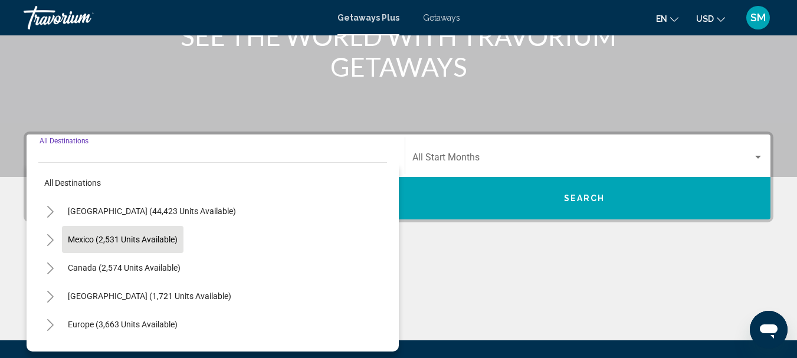
scroll to position [270, 0]
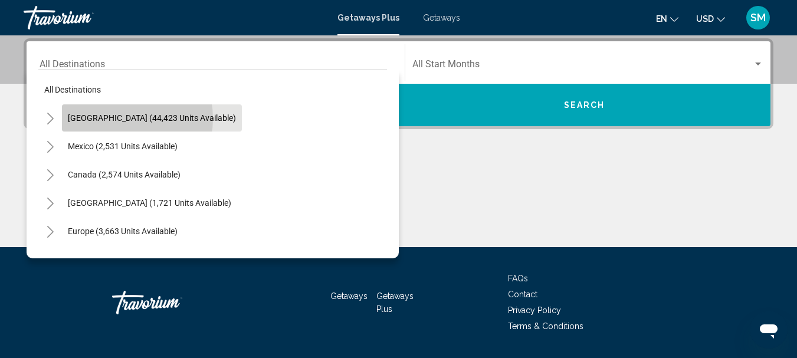
click at [118, 119] on span "[GEOGRAPHIC_DATA] (44,423 units available)" at bounding box center [152, 117] width 168 height 9
type input "**********"
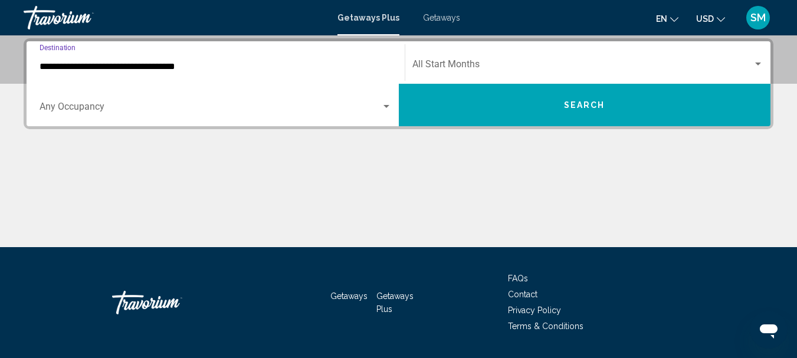
click at [90, 106] on span "Search widget" at bounding box center [211, 109] width 342 height 11
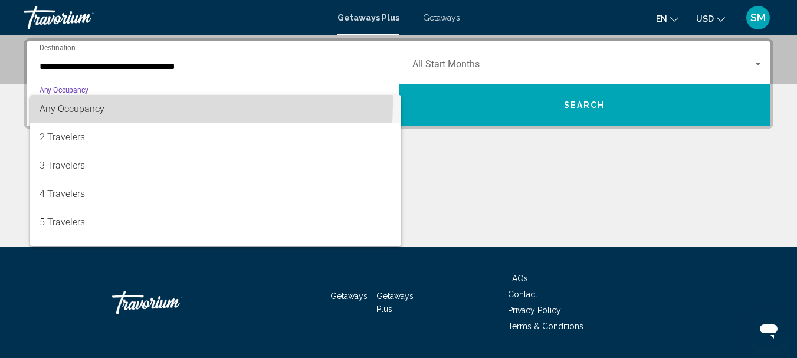
click at [87, 103] on span "Any Occupancy" at bounding box center [72, 108] width 65 height 11
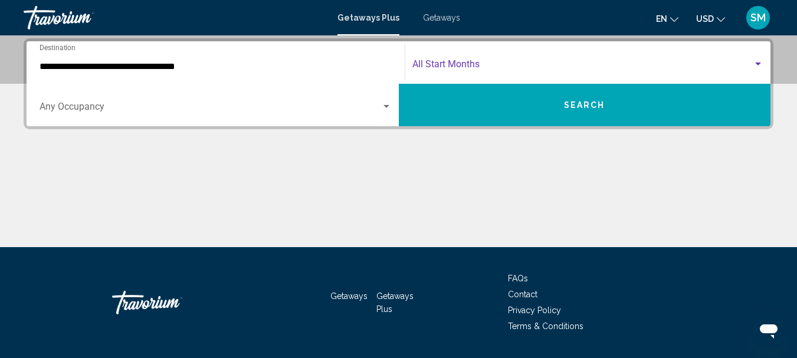
click at [448, 65] on span "Search widget" at bounding box center [582, 66] width 341 height 11
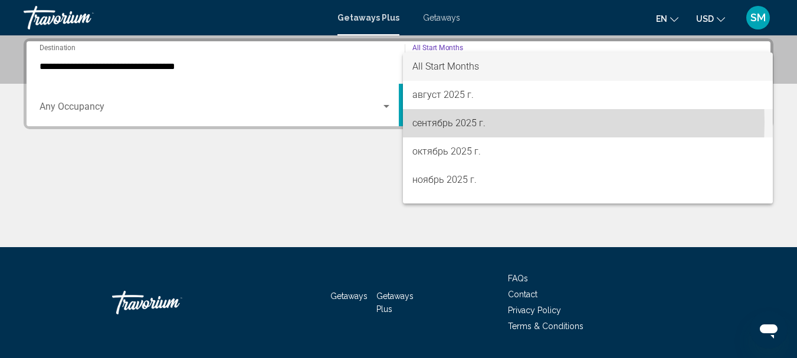
click at [434, 122] on span "сентябрь 2025 г." at bounding box center [588, 123] width 352 height 28
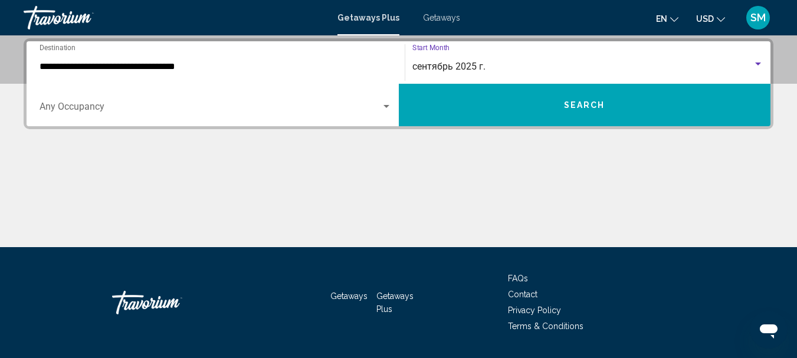
click at [574, 90] on button "Search" at bounding box center [585, 105] width 372 height 42
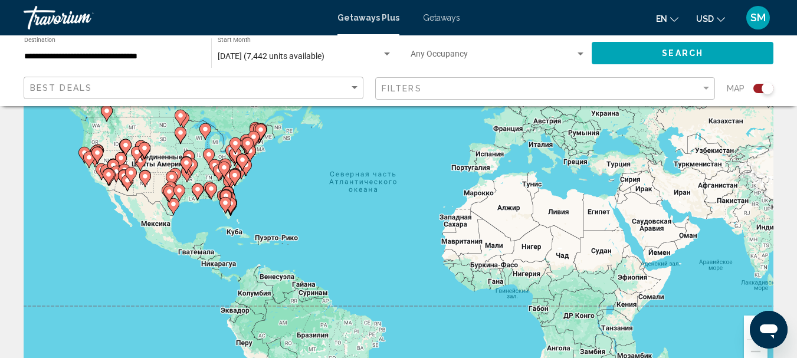
scroll to position [142, 0]
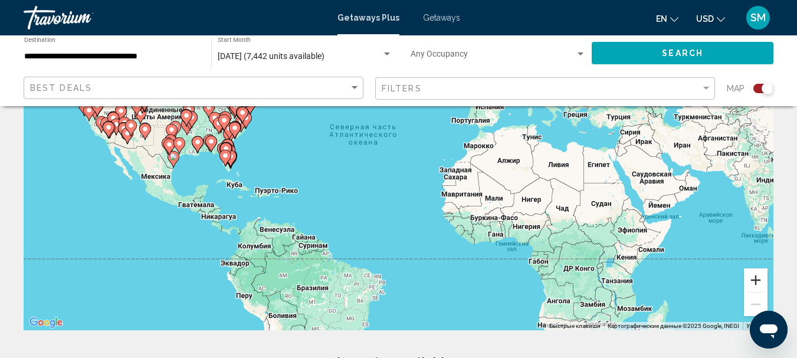
click at [756, 281] on button "Увеличить" at bounding box center [756, 280] width 24 height 24
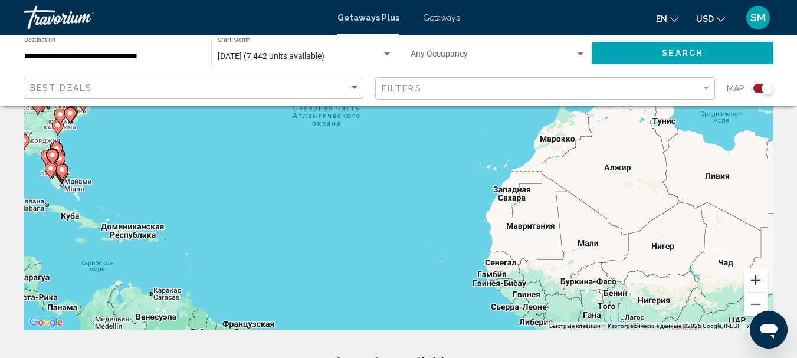
click at [756, 281] on button "Увеличить" at bounding box center [756, 280] width 24 height 24
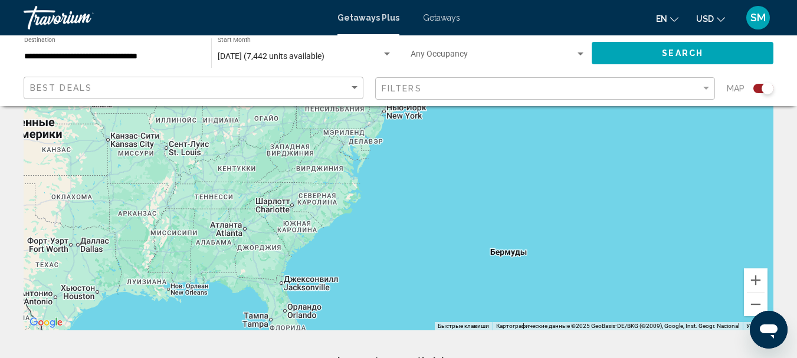
drag, startPoint x: 48, startPoint y: 129, endPoint x: 625, endPoint y: 265, distance: 593.5
click at [625, 265] on div "Main content" at bounding box center [399, 153] width 750 height 354
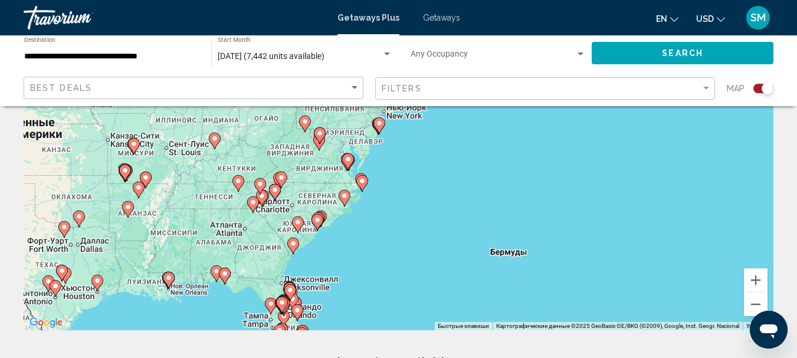
click at [318, 225] on icon "Main content" at bounding box center [317, 222] width 11 height 15
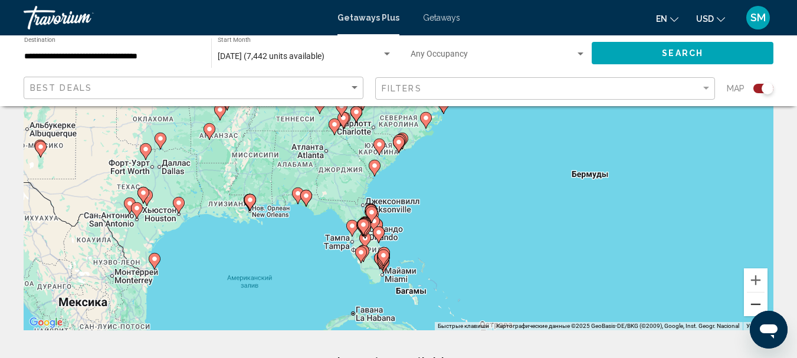
click at [759, 303] on button "Уменьшить" at bounding box center [756, 305] width 24 height 24
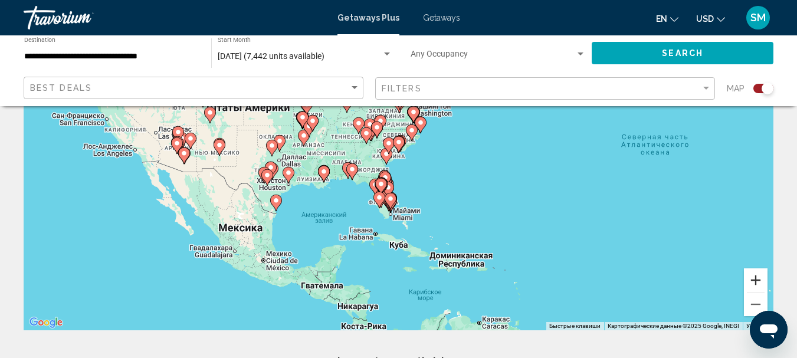
click at [752, 277] on button "Увеличить" at bounding box center [756, 280] width 24 height 24
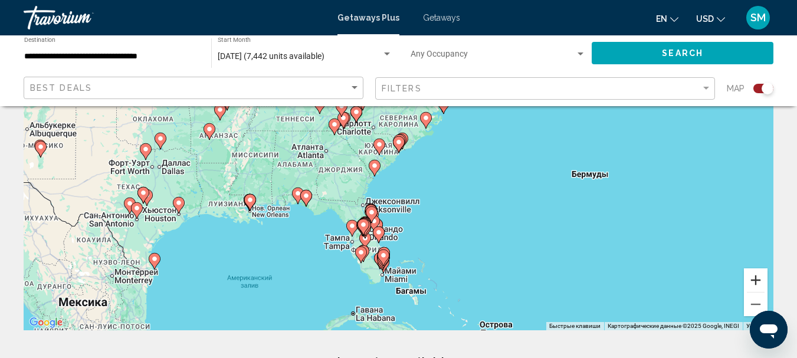
click at [752, 277] on button "Увеличить" at bounding box center [756, 280] width 24 height 24
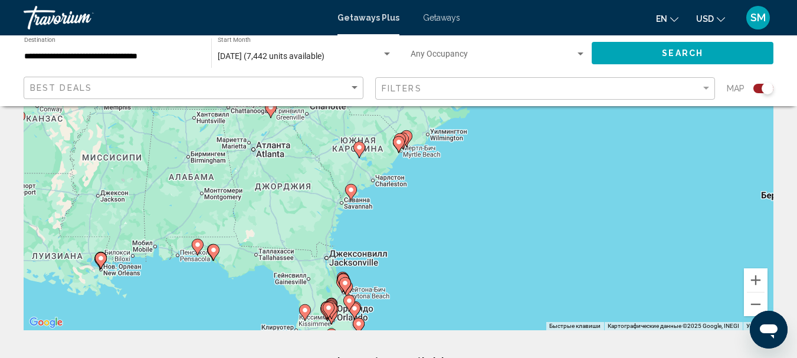
click at [401, 142] on image "Main content" at bounding box center [398, 142] width 7 height 7
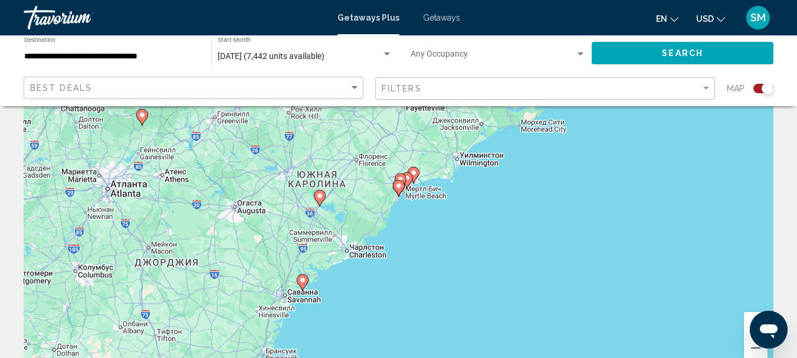
scroll to position [83, 0]
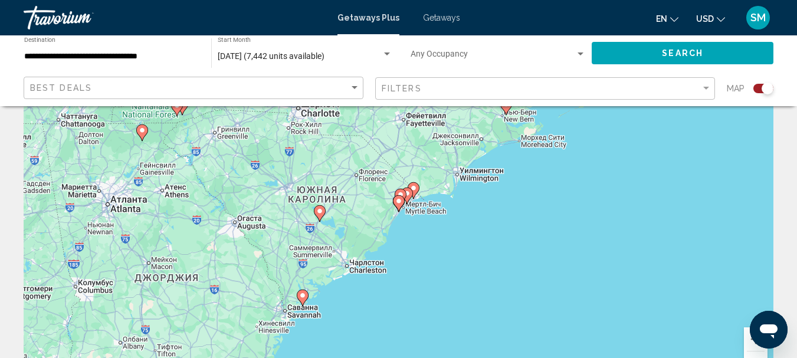
click at [405, 194] on icon "Main content" at bounding box center [400, 196] width 11 height 15
type input "**********"
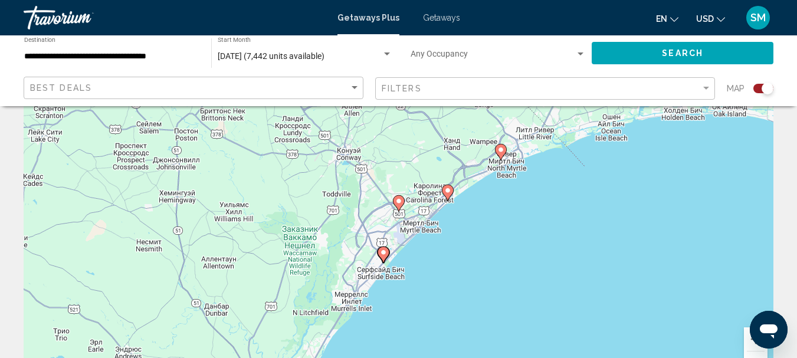
click at [450, 193] on image "Main content" at bounding box center [447, 190] width 7 height 7
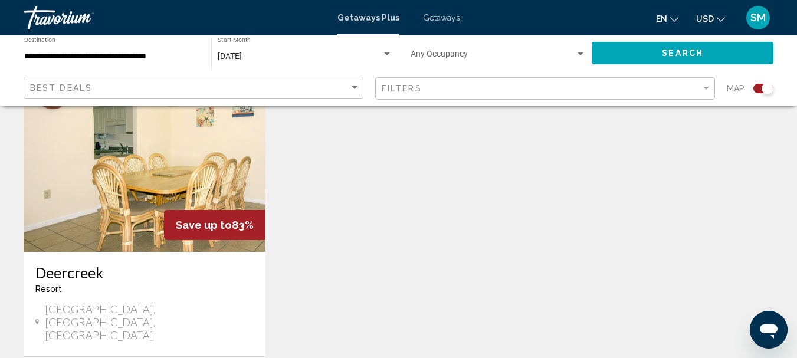
scroll to position [1180, 0]
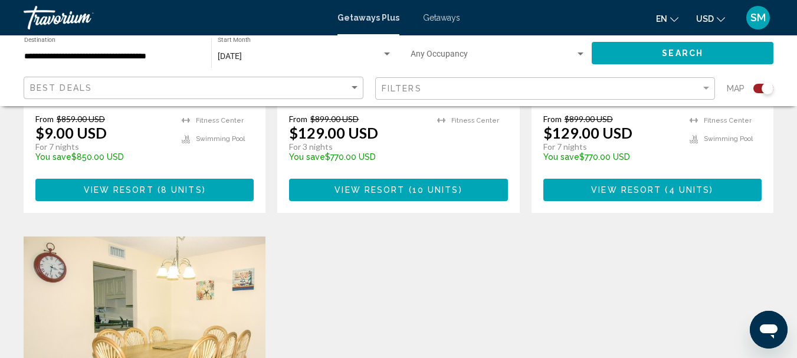
click at [433, 19] on span "Getaways" at bounding box center [441, 17] width 37 height 9
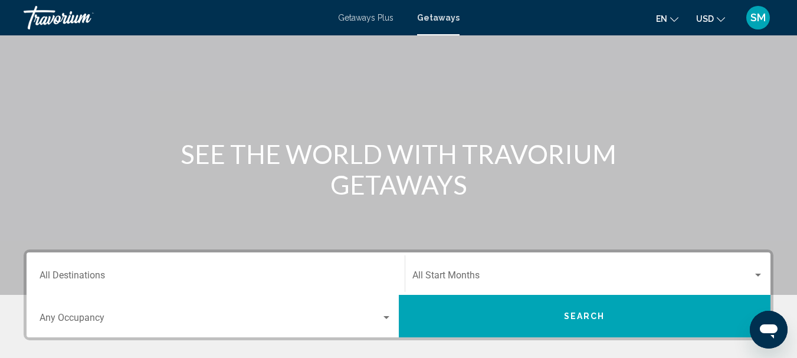
scroll to position [118, 0]
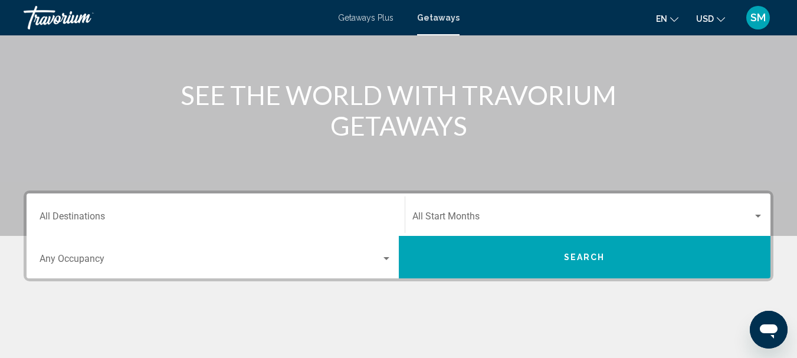
click at [109, 208] on div "Destination All Destinations" at bounding box center [216, 214] width 352 height 37
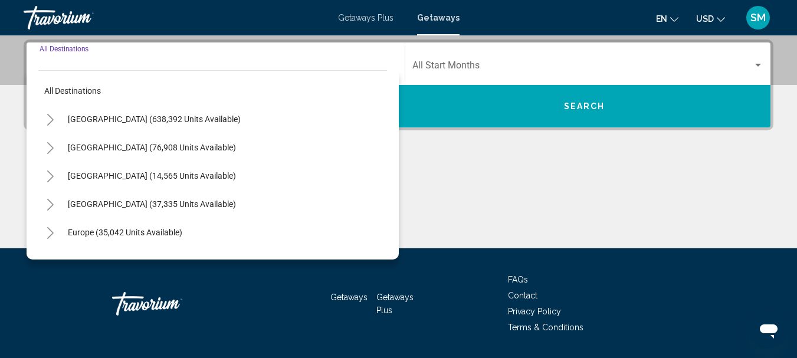
scroll to position [270, 0]
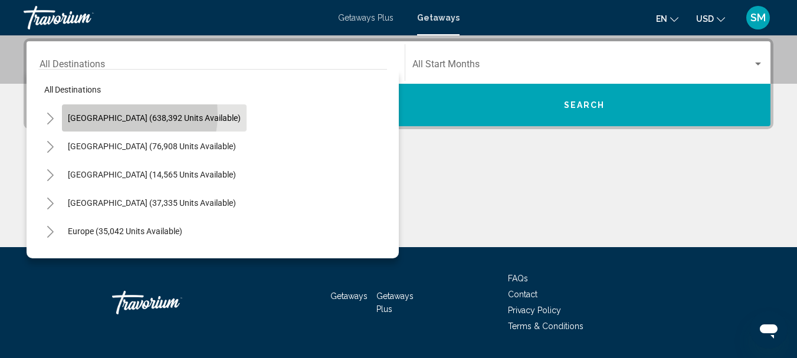
click at [113, 114] on span "[GEOGRAPHIC_DATA] (638,392 units available)" at bounding box center [154, 117] width 173 height 9
type input "**********"
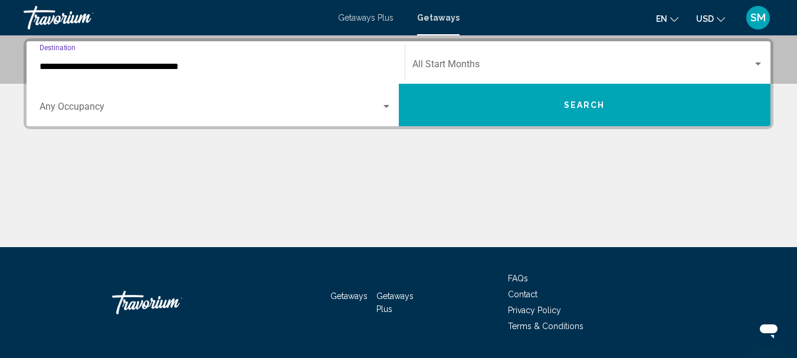
click at [102, 107] on span "Search widget" at bounding box center [211, 109] width 342 height 11
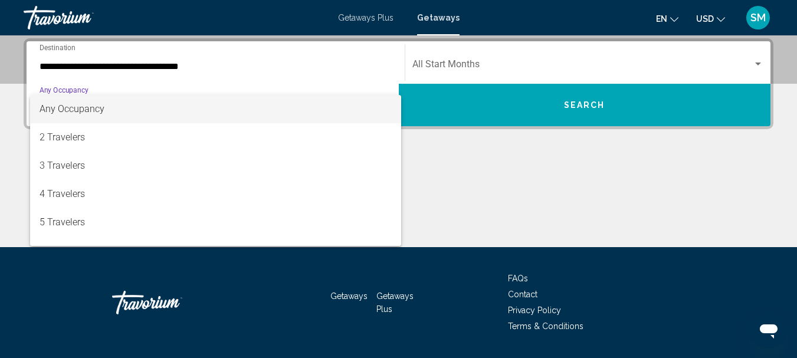
click at [79, 90] on div at bounding box center [398, 179] width 797 height 358
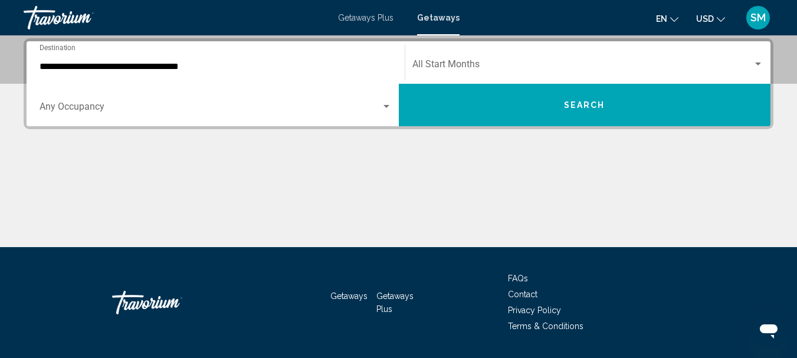
click at [63, 109] on span "Search widget" at bounding box center [211, 109] width 342 height 11
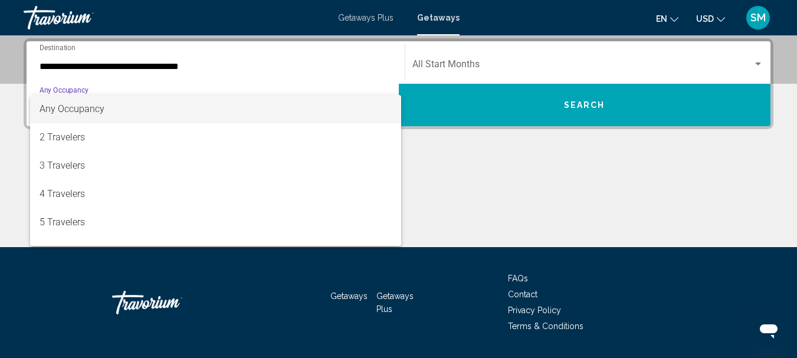
click at [480, 61] on div at bounding box center [398, 179] width 797 height 358
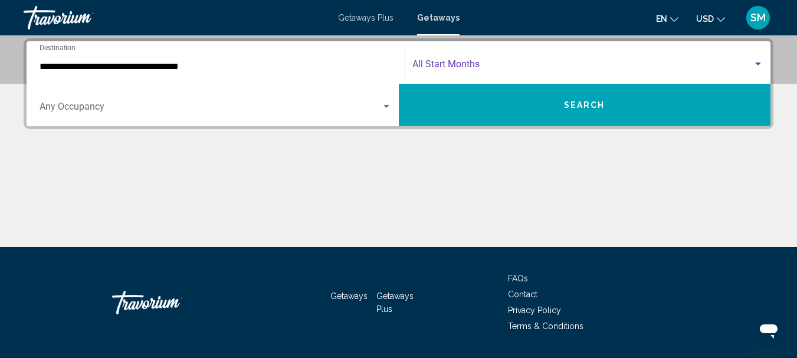
click at [470, 63] on span "Search widget" at bounding box center [582, 66] width 341 height 11
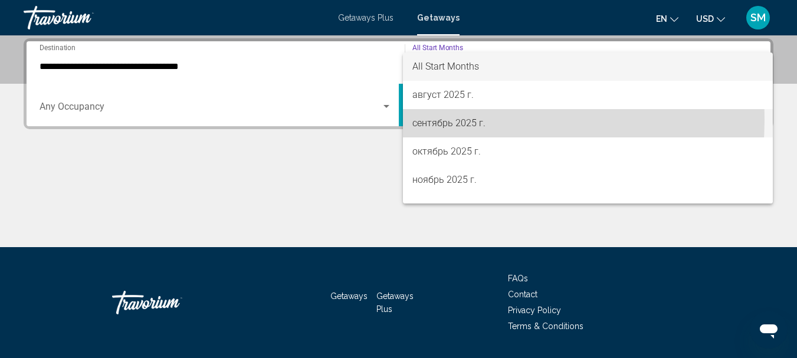
click at [445, 120] on span "сентябрь 2025 г." at bounding box center [588, 123] width 352 height 28
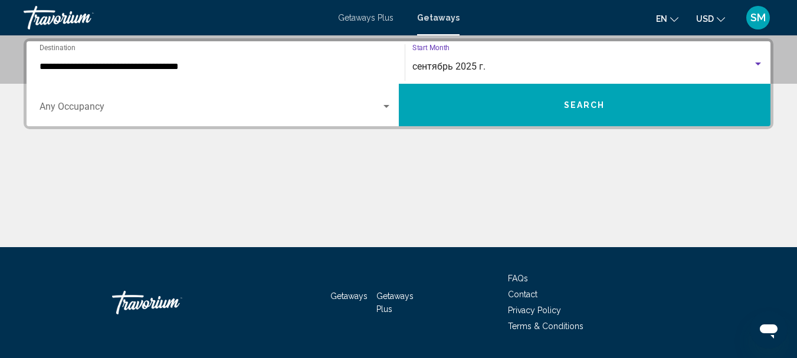
click at [543, 115] on button "Search" at bounding box center [585, 105] width 372 height 42
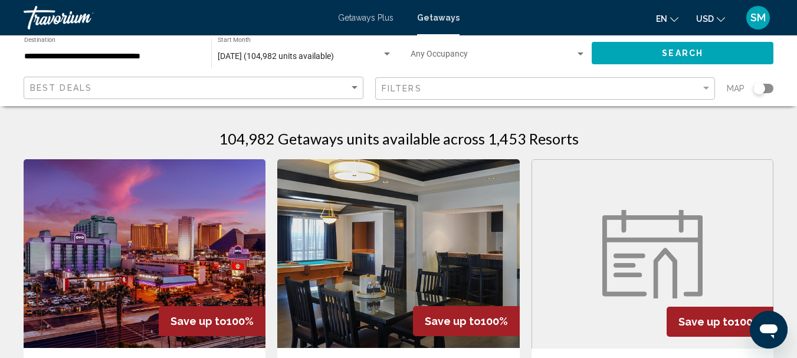
drag, startPoint x: 764, startPoint y: 89, endPoint x: 772, endPoint y: 90, distance: 7.8
click at [772, 90] on div "Search widget" at bounding box center [763, 88] width 20 height 9
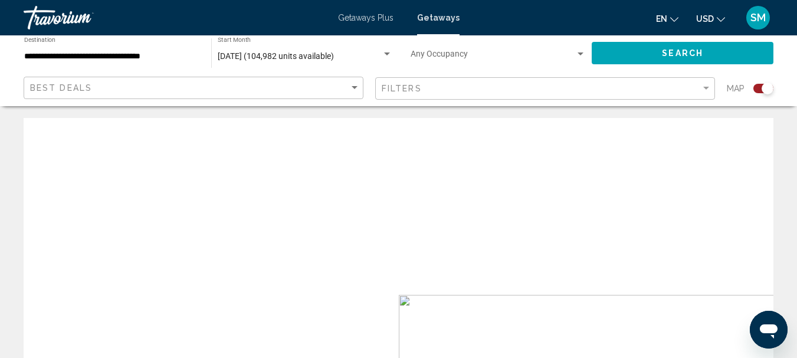
click at [772, 90] on div "Search widget" at bounding box center [768, 89] width 12 height 12
click at [772, 90] on div "Search widget" at bounding box center [763, 88] width 20 height 9
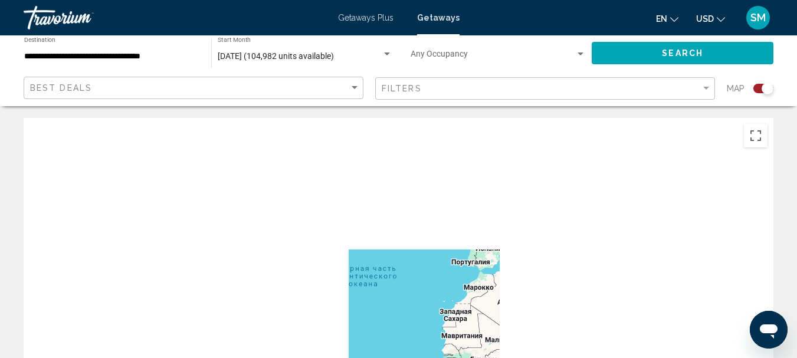
click at [513, 147] on div "Main content" at bounding box center [399, 295] width 750 height 354
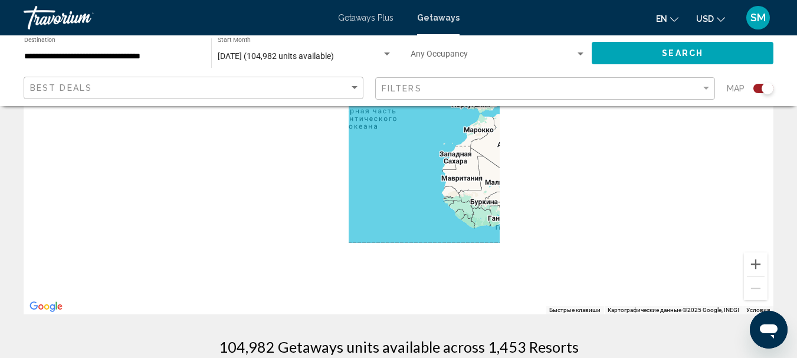
scroll to position [177, 0]
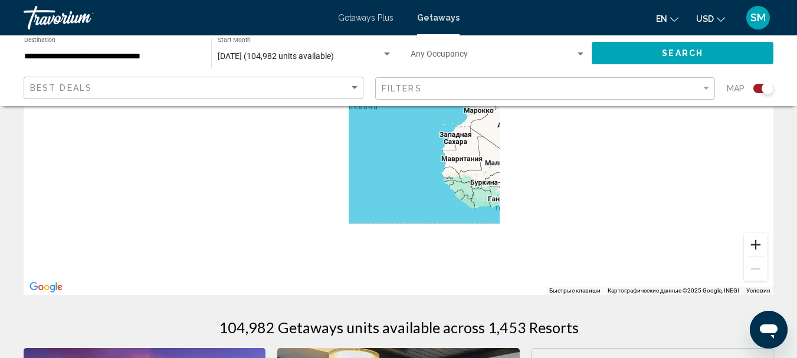
click at [755, 247] on button "Увеличить" at bounding box center [756, 245] width 24 height 24
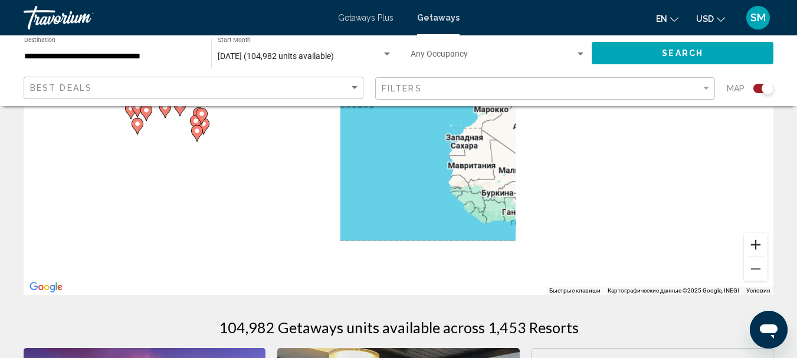
click at [755, 247] on button "Увеличить" at bounding box center [756, 245] width 24 height 24
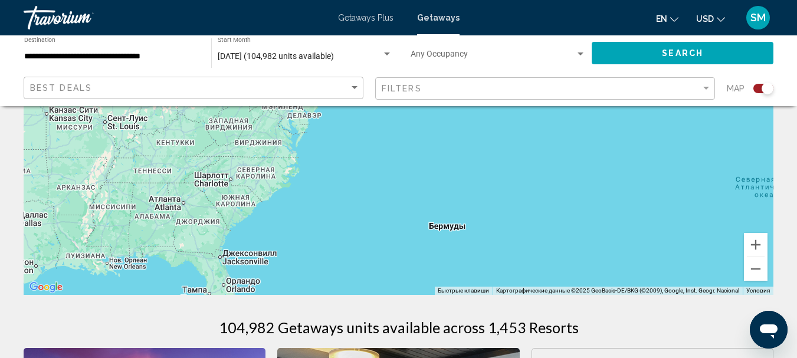
drag, startPoint x: 38, startPoint y: 143, endPoint x: 552, endPoint y: 290, distance: 534.9
click at [552, 290] on div "Быстрые клавиши Картографические данные Картографические данные ©2025 GeoBasis-…" at bounding box center [399, 118] width 750 height 354
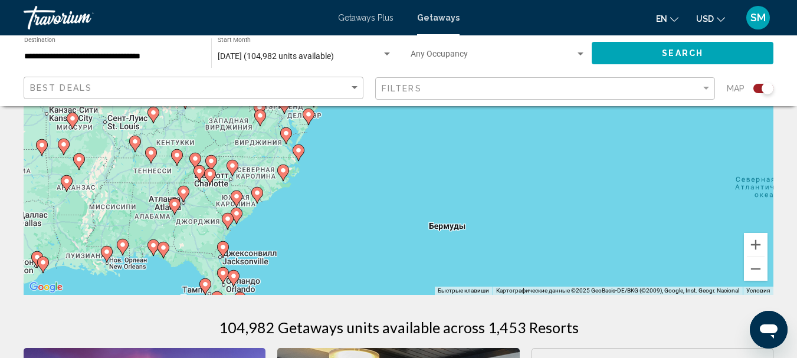
click at [239, 214] on image "Main content" at bounding box center [236, 213] width 7 height 7
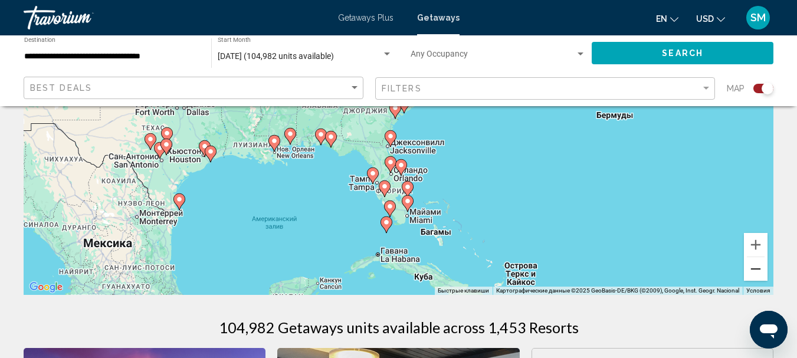
click at [755, 273] on button "Уменьшить" at bounding box center [756, 269] width 24 height 24
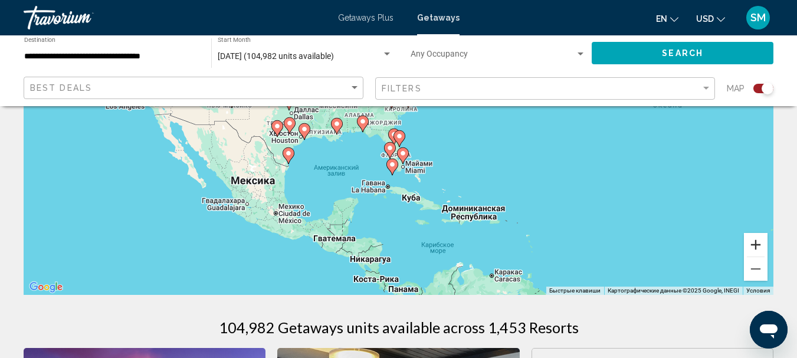
click at [756, 241] on button "Увеличить" at bounding box center [756, 245] width 24 height 24
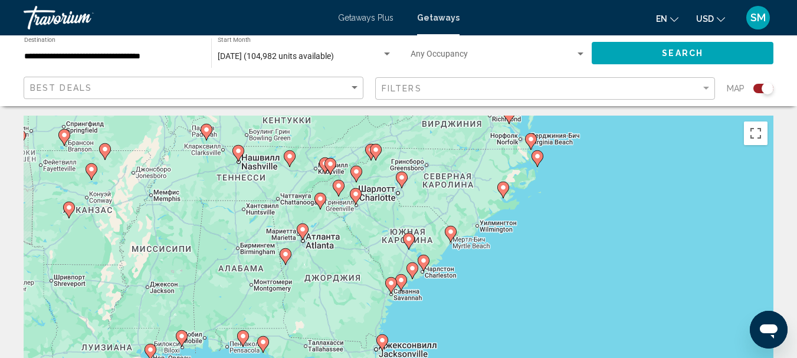
scroll to position [0, 0]
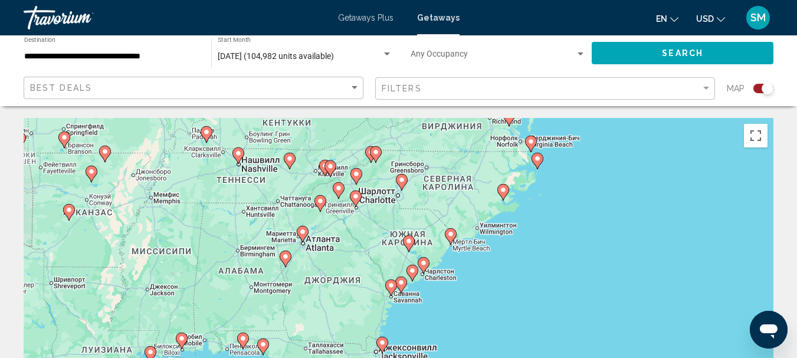
click at [450, 237] on image "Main content" at bounding box center [450, 234] width 7 height 7
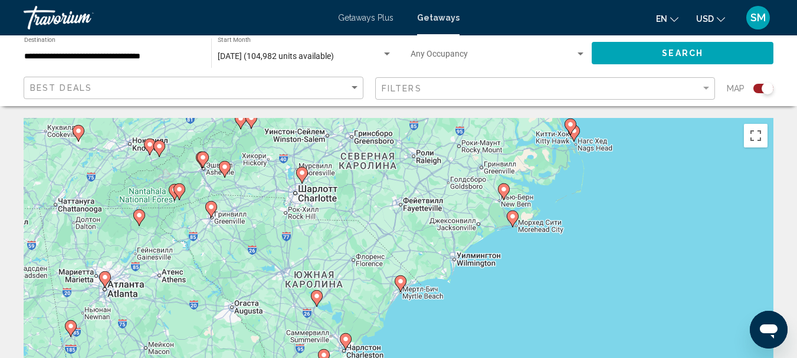
click at [398, 280] on image "Main content" at bounding box center [400, 281] width 7 height 7
type input "**********"
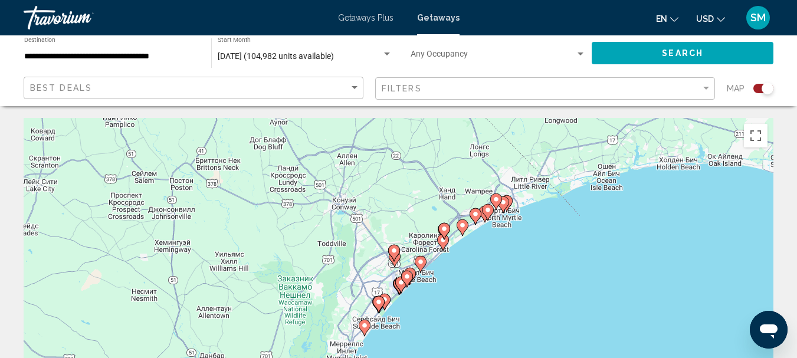
click at [422, 267] on icon "Main content" at bounding box center [420, 264] width 11 height 15
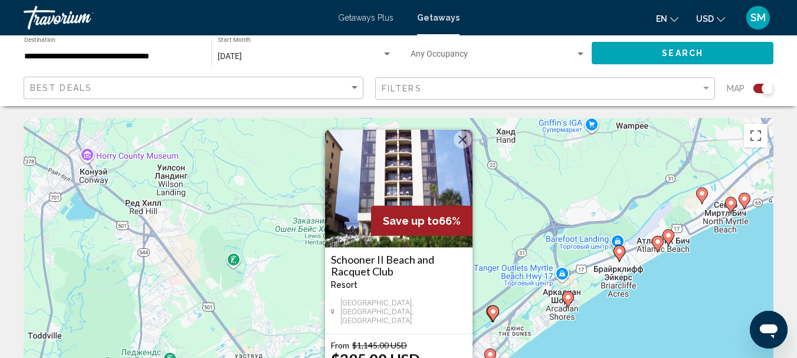
click at [458, 142] on button "Закрыть" at bounding box center [463, 140] width 18 height 18
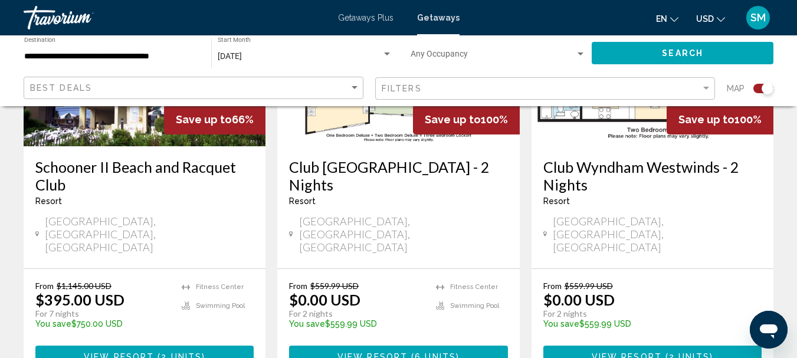
scroll to position [590, 0]
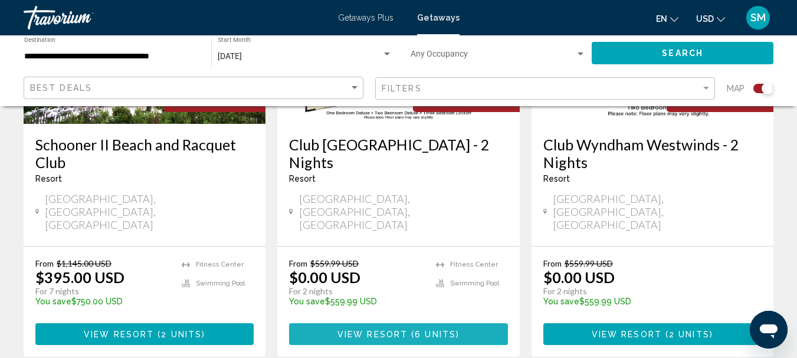
click at [361, 330] on span "View Resort" at bounding box center [372, 334] width 70 height 9
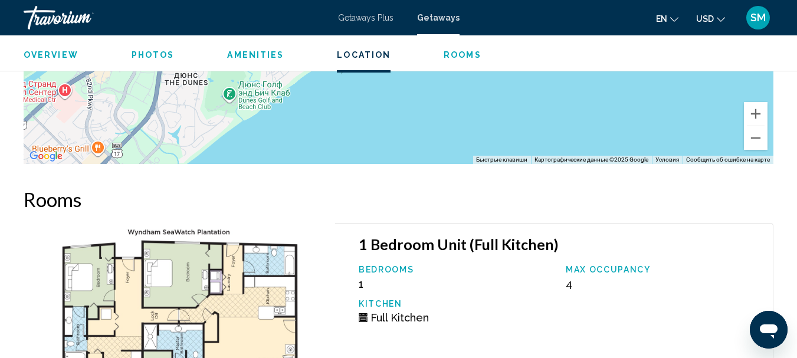
scroll to position [2143, 0]
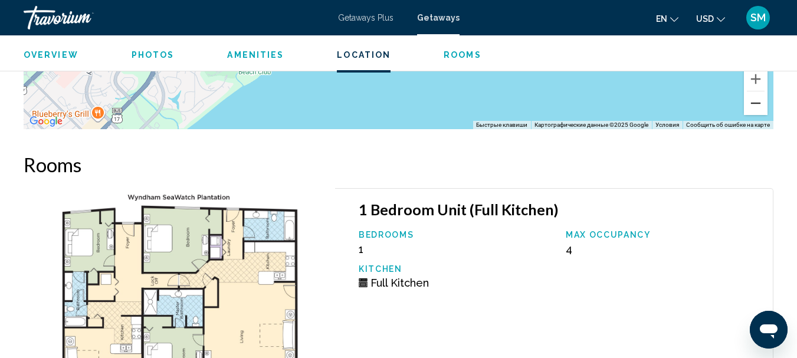
click at [757, 106] on button "Уменьшить" at bounding box center [756, 103] width 24 height 24
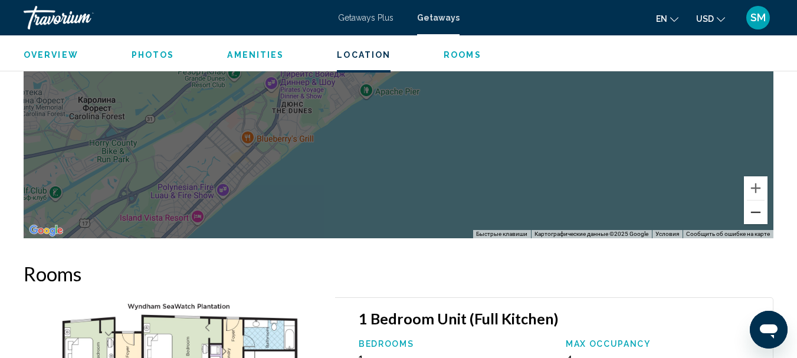
scroll to position [2025, 0]
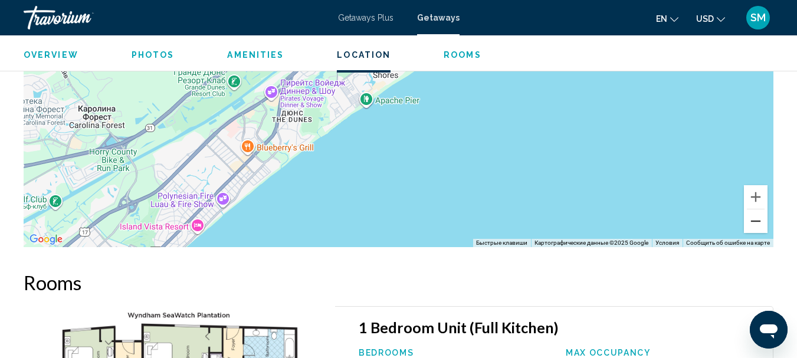
click at [757, 226] on button "Уменьшить" at bounding box center [756, 221] width 24 height 24
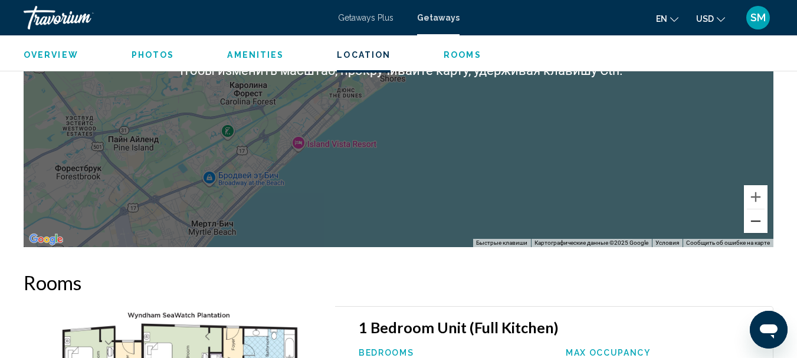
scroll to position [2084, 0]
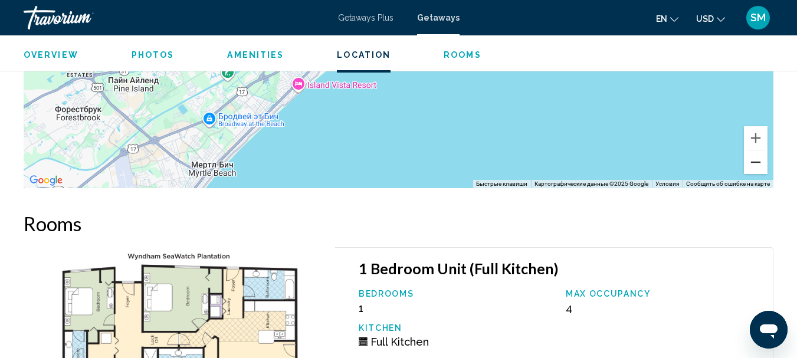
click at [752, 161] on button "Уменьшить" at bounding box center [756, 162] width 24 height 24
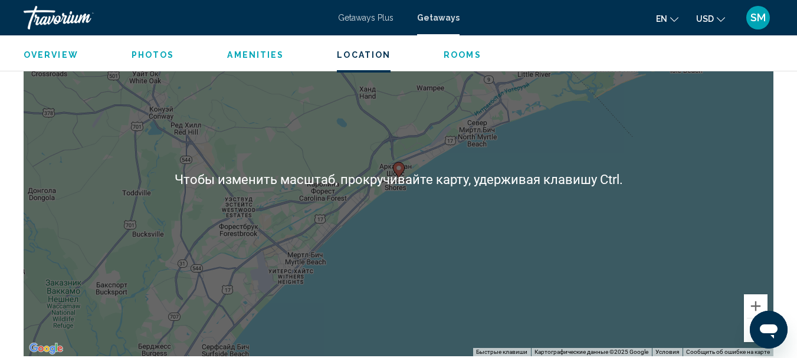
scroll to position [1907, 0]
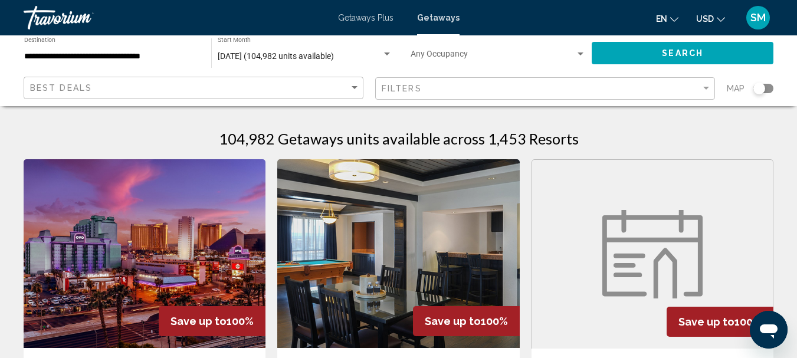
drag, startPoint x: 764, startPoint y: 89, endPoint x: 785, endPoint y: 89, distance: 21.2
click at [785, 89] on div "**********" at bounding box center [398, 70] width 797 height 71
click at [774, 88] on app-map-search-filters "Best Deals Filters Map" at bounding box center [398, 88] width 773 height 35
click at [771, 89] on div "Search widget" at bounding box center [763, 88] width 20 height 9
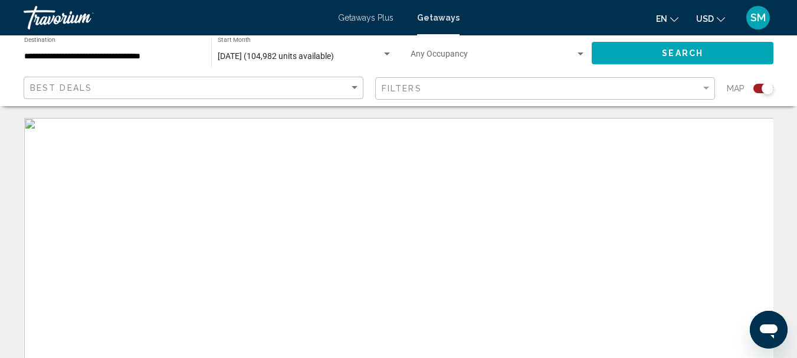
click at [771, 89] on div "Search widget" at bounding box center [768, 89] width 12 height 12
click at [771, 89] on div "Search widget" at bounding box center [763, 88] width 20 height 9
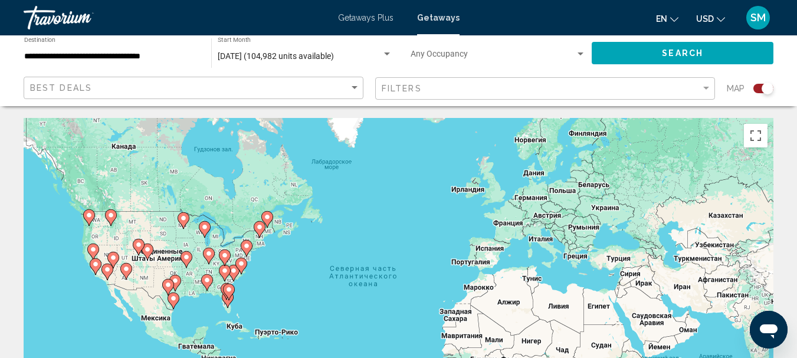
click at [232, 274] on image "Main content" at bounding box center [233, 270] width 7 height 7
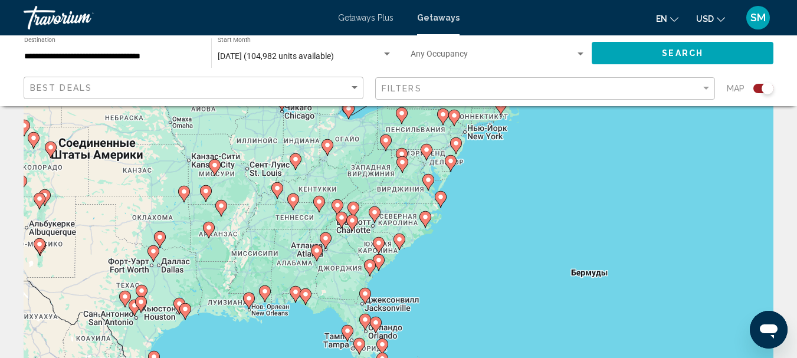
scroll to position [59, 0]
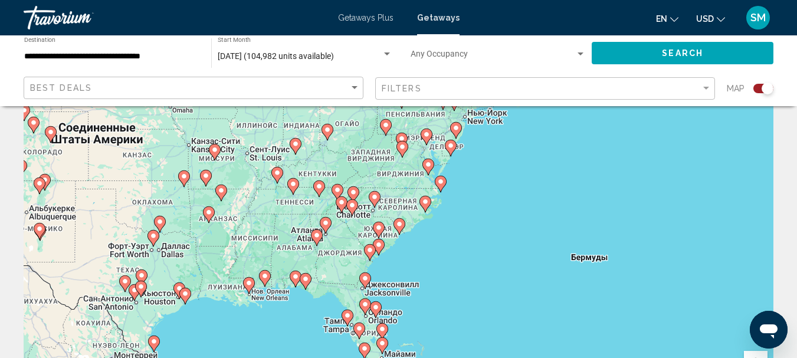
click at [398, 228] on icon "Main content" at bounding box center [399, 226] width 11 height 15
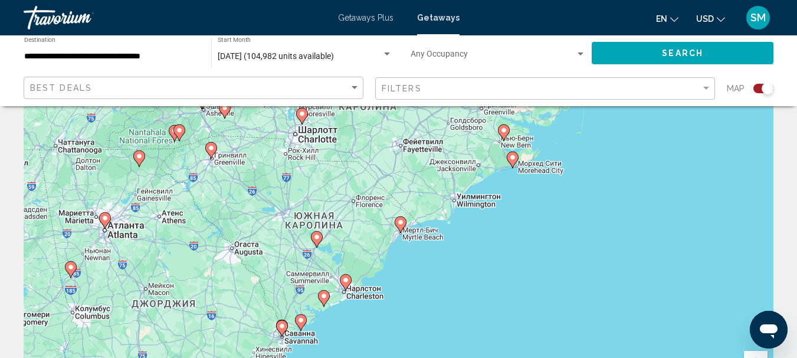
click at [404, 222] on icon "Main content" at bounding box center [400, 224] width 11 height 15
type input "**********"
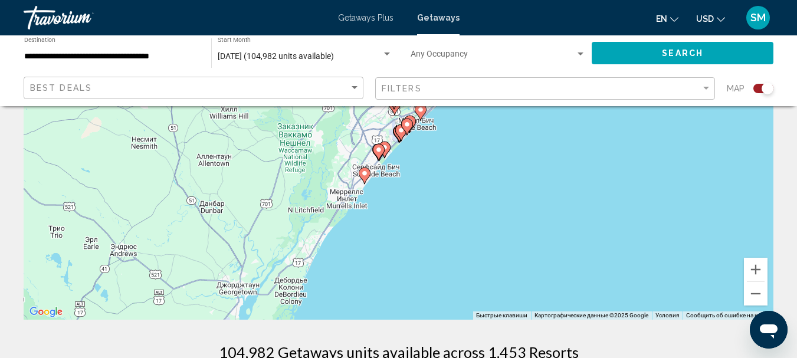
scroll to position [0, 0]
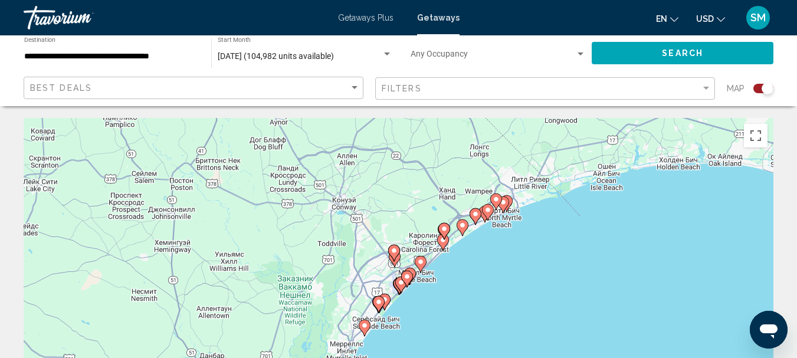
click at [495, 201] on image "Main content" at bounding box center [496, 199] width 7 height 7
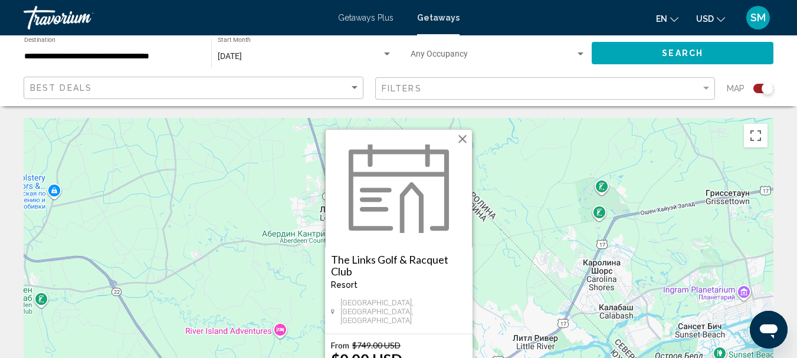
click at [462, 146] on button "Закрыть" at bounding box center [463, 139] width 18 height 18
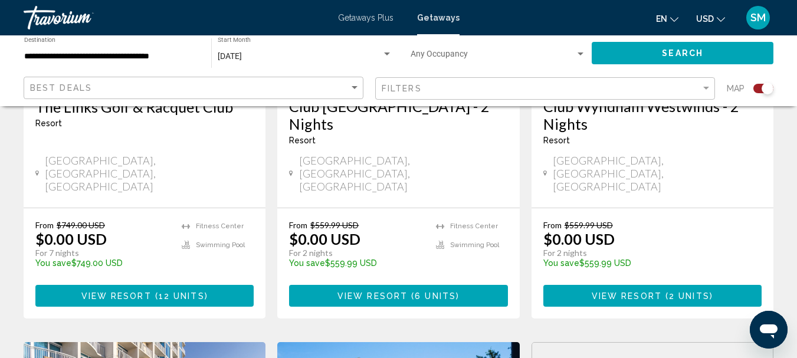
scroll to position [649, 0]
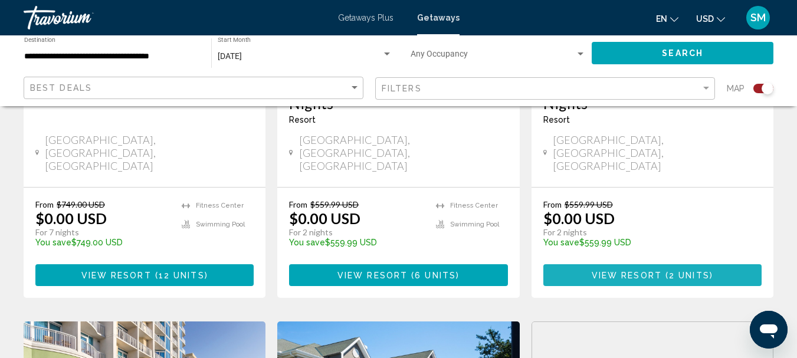
click at [658, 264] on button "View Resort ( 2 units )" at bounding box center [652, 275] width 218 height 22
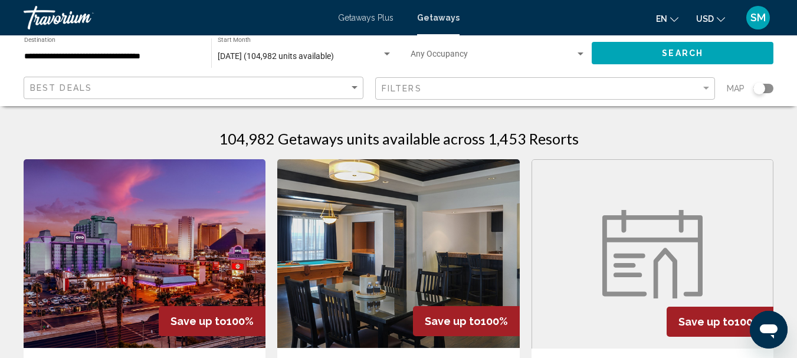
drag, startPoint x: 763, startPoint y: 87, endPoint x: 771, endPoint y: 87, distance: 7.7
click at [771, 87] on div "Search widget" at bounding box center [763, 88] width 20 height 9
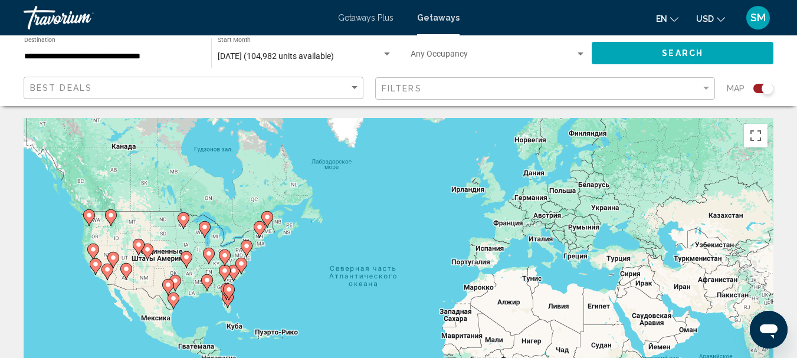
click at [231, 274] on icon "Main content" at bounding box center [233, 272] width 11 height 15
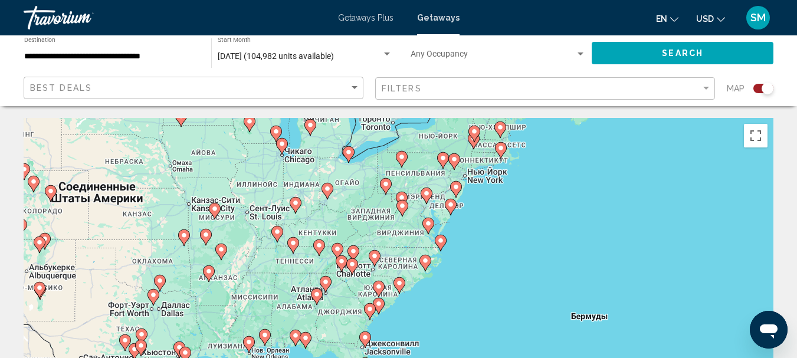
click at [398, 287] on icon "Main content" at bounding box center [399, 285] width 11 height 15
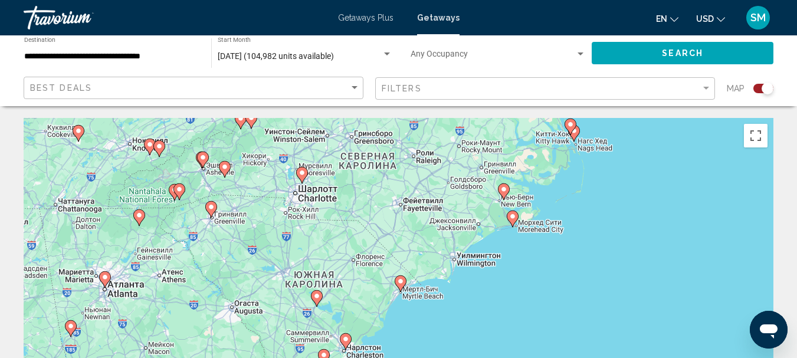
click at [402, 284] on image "Main content" at bounding box center [400, 281] width 7 height 7
type input "**********"
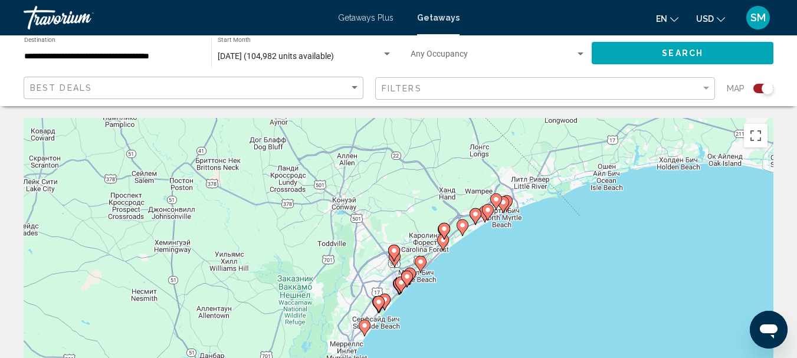
click at [420, 263] on image "Main content" at bounding box center [420, 261] width 7 height 7
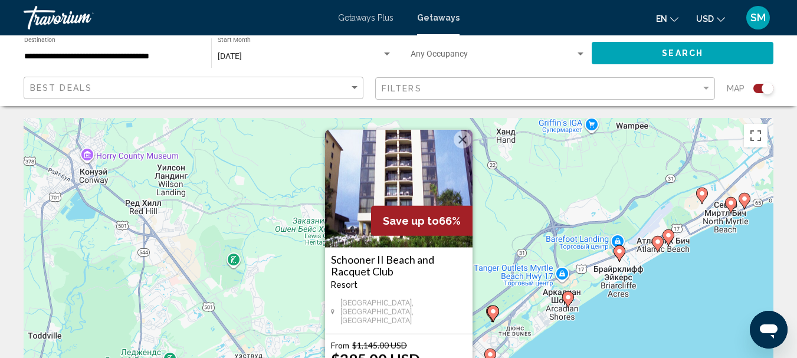
click at [460, 143] on button "Закрыть" at bounding box center [463, 140] width 18 height 18
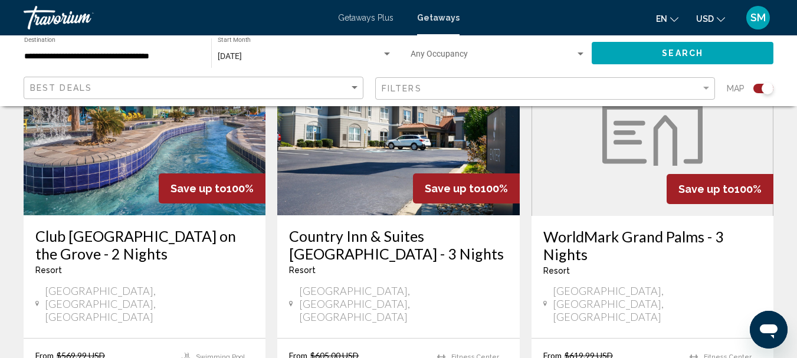
scroll to position [1003, 0]
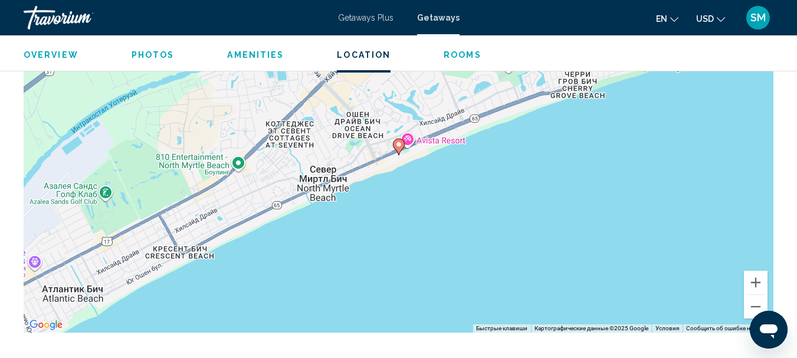
scroll to position [2025, 0]
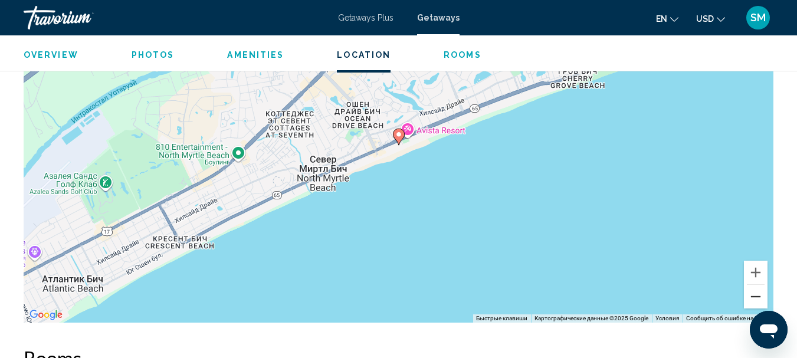
click at [758, 287] on button "Уменьшить" at bounding box center [756, 297] width 24 height 24
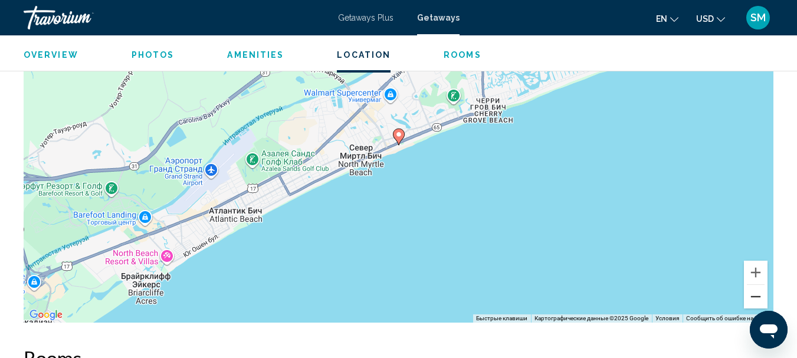
click at [758, 287] on button "Уменьшить" at bounding box center [756, 297] width 24 height 24
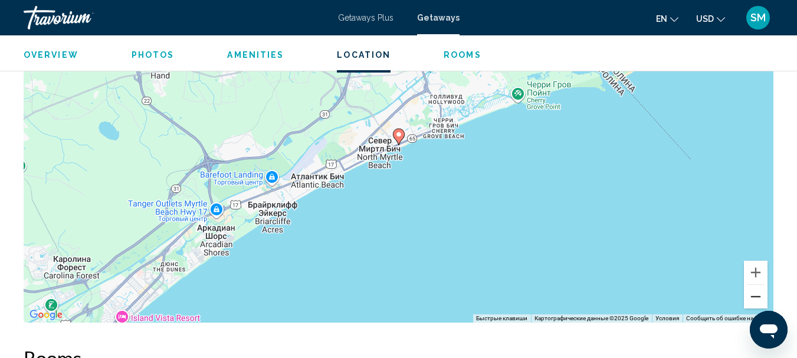
click at [758, 287] on button "Уменьшить" at bounding box center [756, 297] width 24 height 24
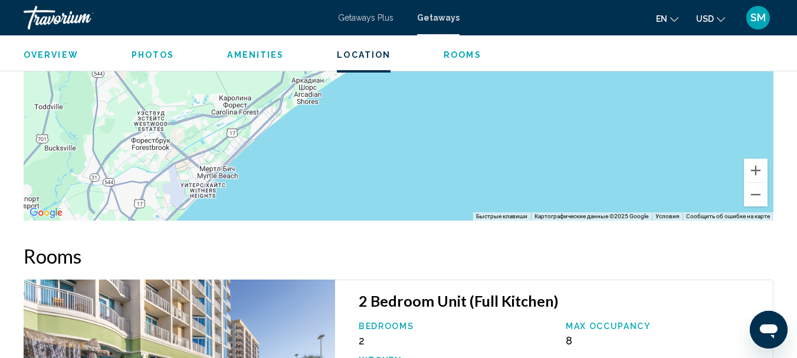
scroll to position [2126, 0]
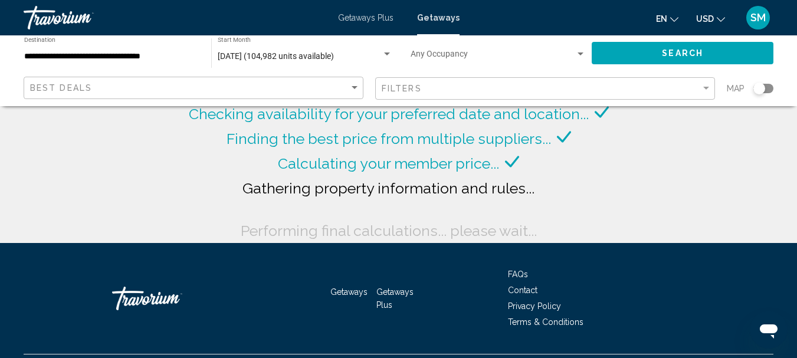
click at [772, 87] on div "Search widget" at bounding box center [763, 88] width 20 height 9
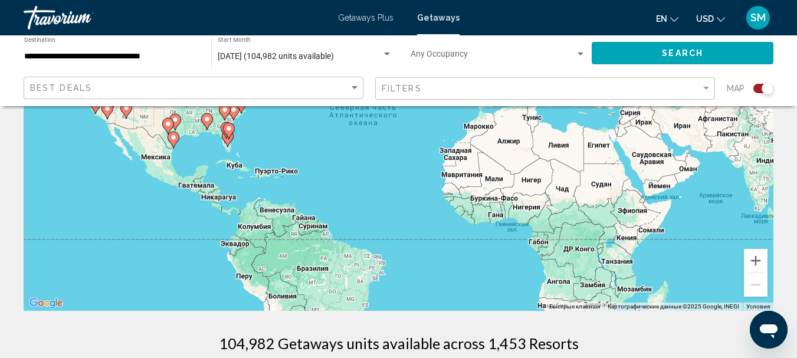
scroll to position [177, 0]
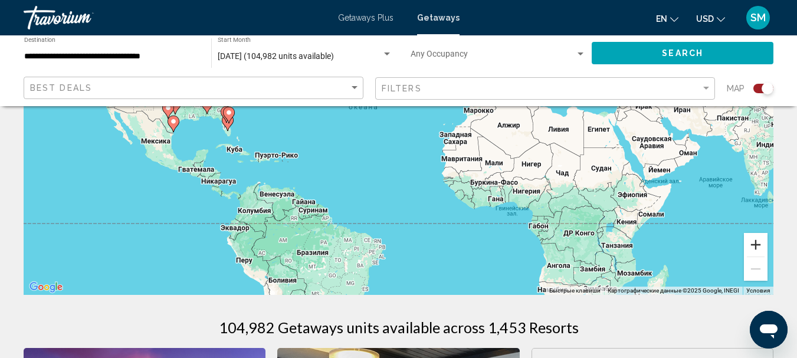
click at [754, 247] on button "Увеличить" at bounding box center [756, 245] width 24 height 24
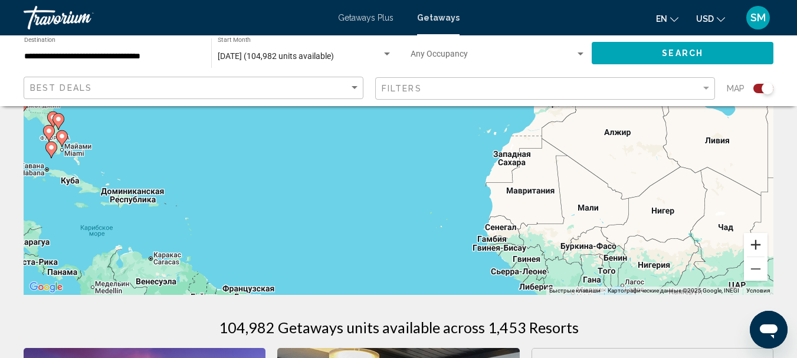
click at [755, 247] on button "Увеличить" at bounding box center [756, 245] width 24 height 24
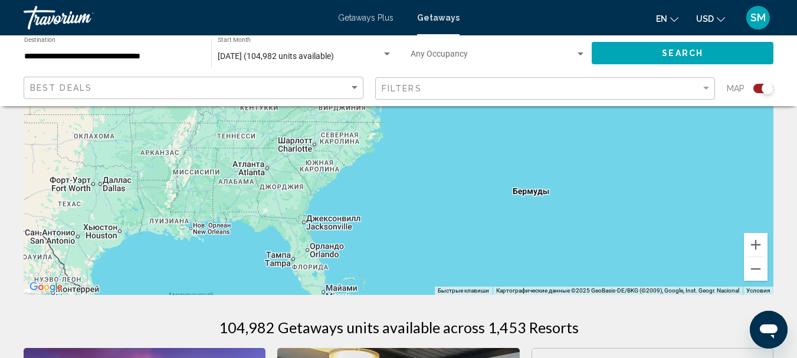
drag, startPoint x: 36, startPoint y: 171, endPoint x: 631, endPoint y: 278, distance: 604.4
click at [630, 278] on div "Main content" at bounding box center [399, 118] width 750 height 354
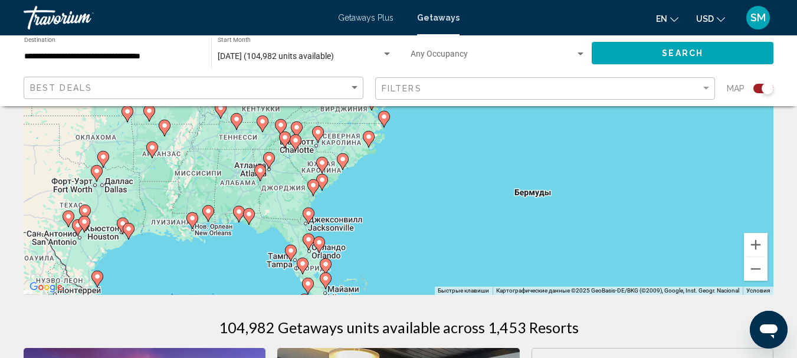
click at [317, 166] on gmp-advanced-marker "Main content" at bounding box center [322, 165] width 12 height 18
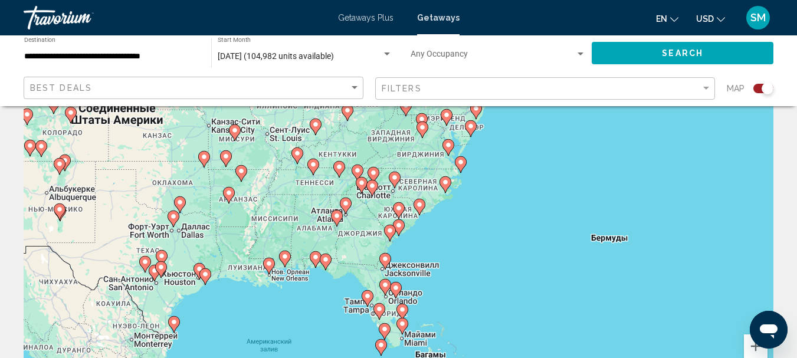
scroll to position [0, 0]
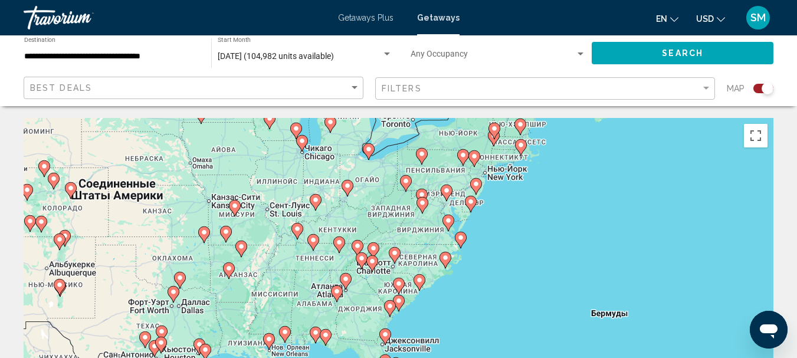
click at [396, 289] on icon "Main content" at bounding box center [398, 285] width 11 height 15
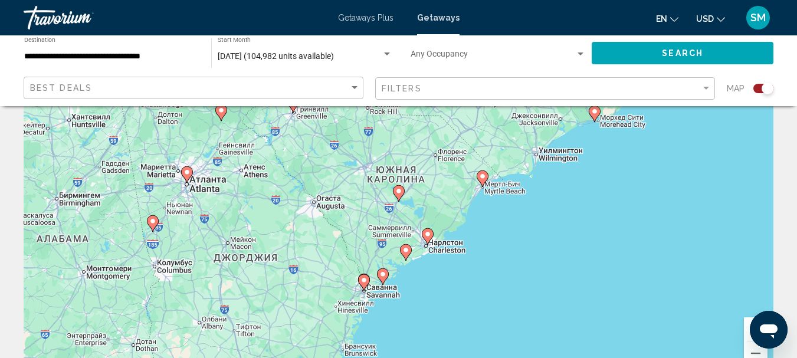
scroll to position [118, 0]
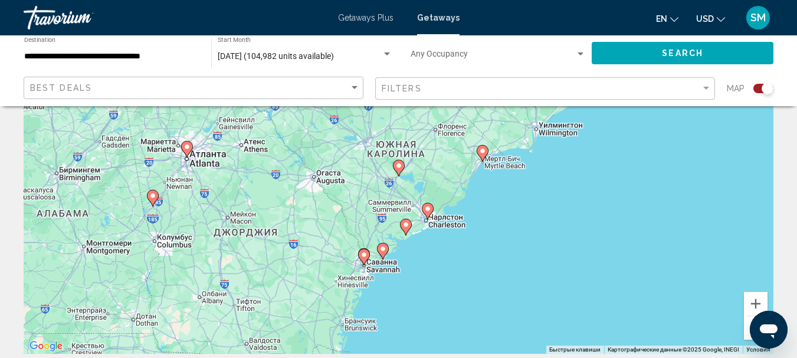
click at [484, 156] on icon "Main content" at bounding box center [482, 153] width 11 height 15
type input "**********"
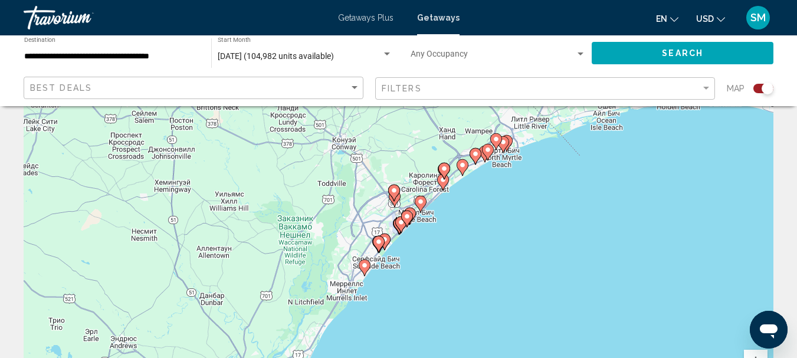
scroll to position [0, 0]
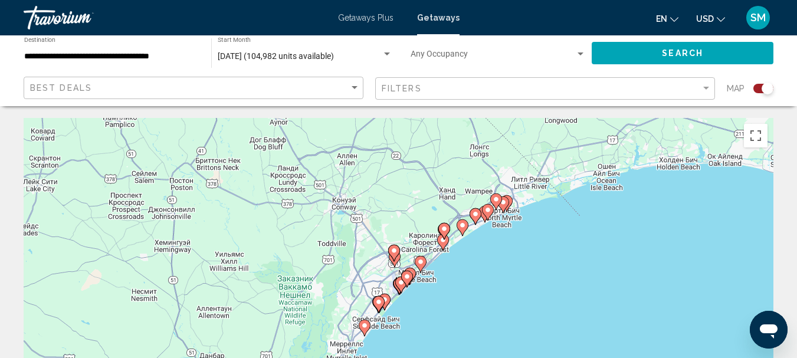
click at [407, 277] on image "Main content" at bounding box center [407, 276] width 7 height 7
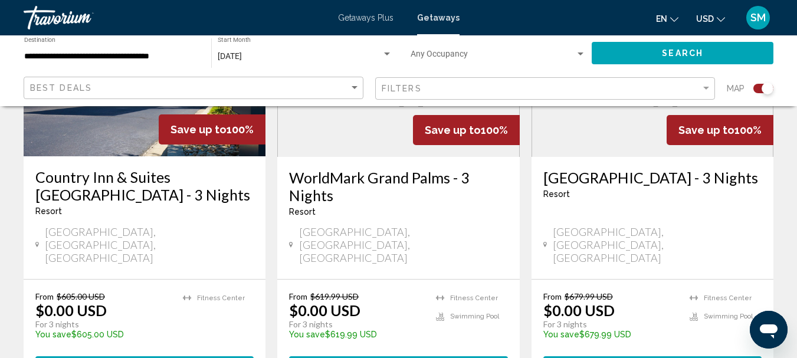
scroll to position [1062, 0]
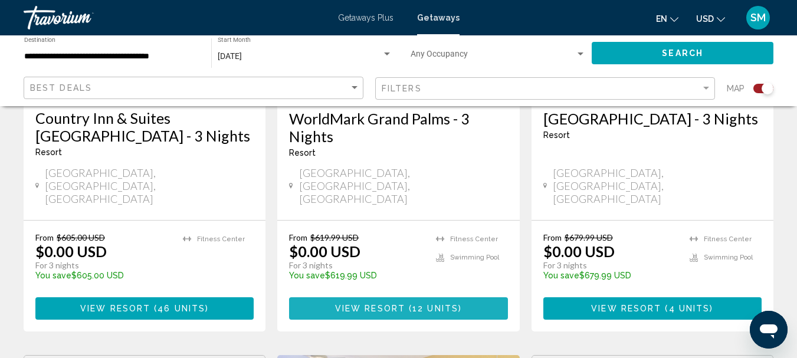
click at [414, 304] on span "12 units" at bounding box center [435, 308] width 46 height 9
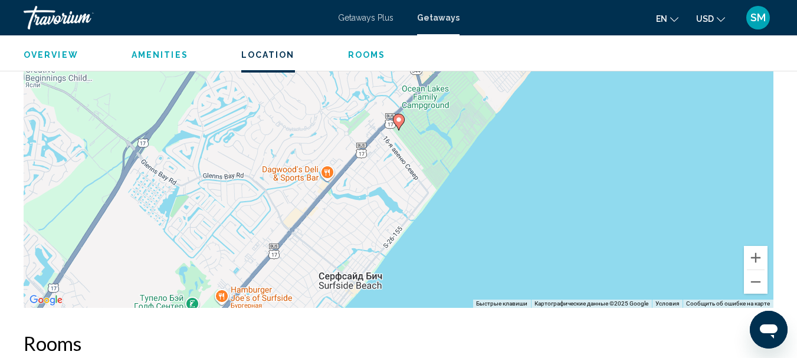
scroll to position [944, 0]
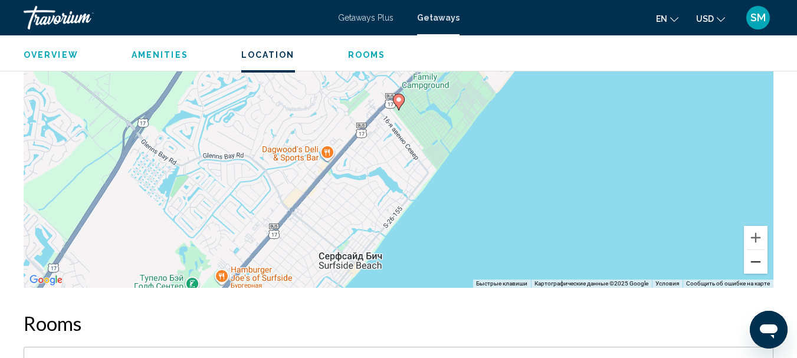
click at [758, 264] on button "Уменьшить" at bounding box center [756, 262] width 24 height 24
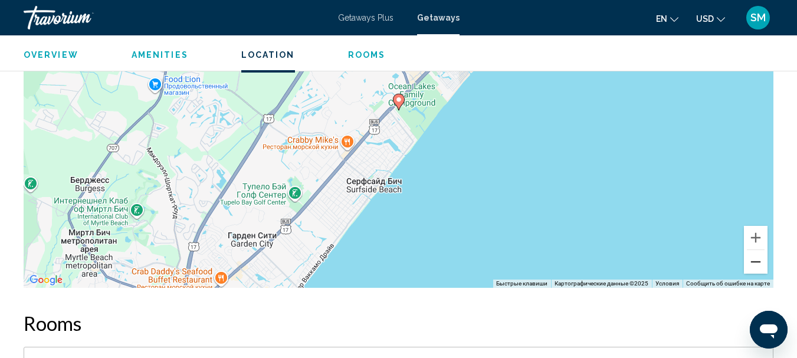
click at [758, 264] on button "Уменьшить" at bounding box center [756, 262] width 24 height 24
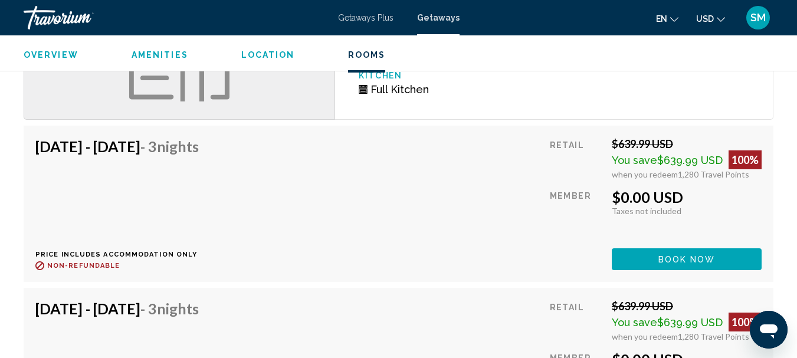
scroll to position [1711, 0]
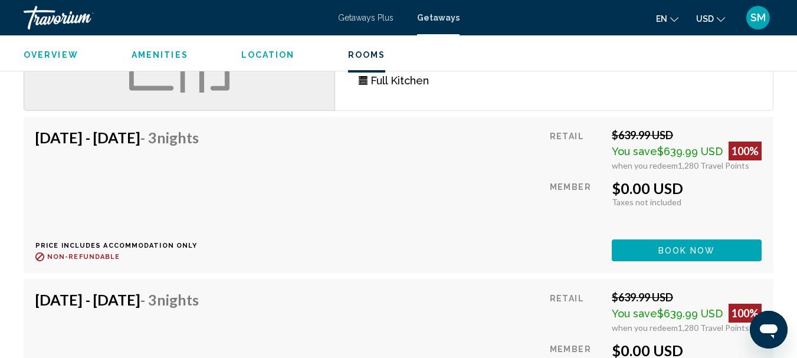
click at [208, 210] on div "[DATE] - [DATE] - 3 Nights Price includes accommodation only Refundable until :…" at bounding box center [121, 195] width 172 height 133
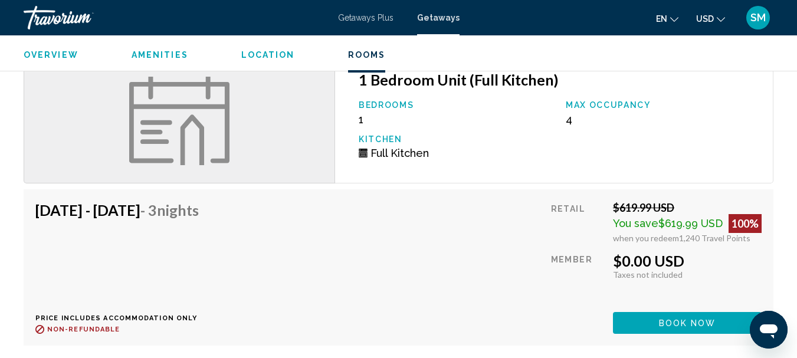
scroll to position [1263, 0]
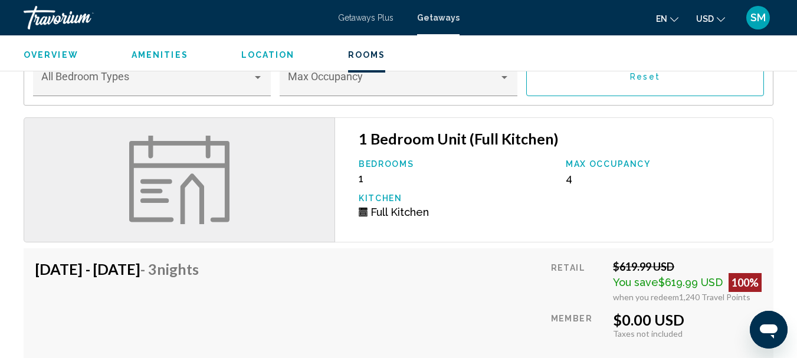
click at [540, 58] on ul "Overview Amenities Location Rooms Search" at bounding box center [399, 53] width 750 height 13
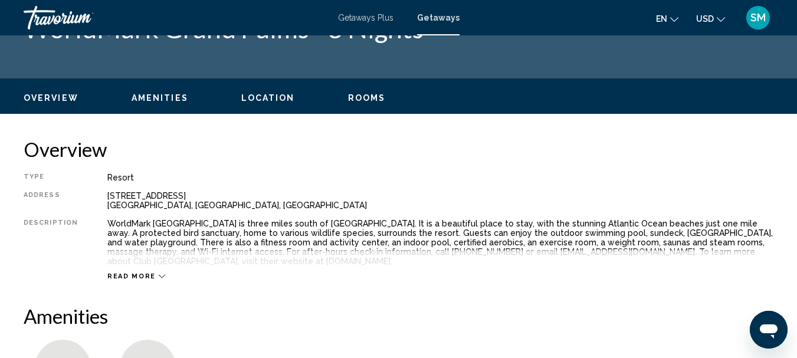
scroll to position [24, 0]
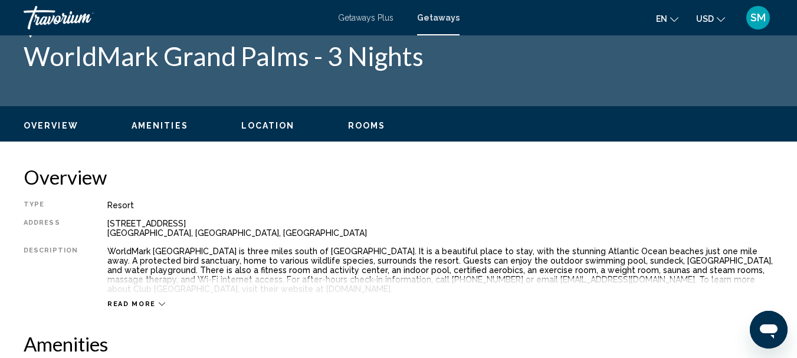
drag, startPoint x: 194, startPoint y: 219, endPoint x: 96, endPoint y: 224, distance: 98.1
click at [101, 225] on div "Type Resort All-Inclusive No All-Inclusive Address [STREET_ADDRESS] Description…" at bounding box center [399, 255] width 750 height 108
click at [181, 206] on div "Resort" at bounding box center [440, 205] width 666 height 9
drag, startPoint x: 99, startPoint y: 220, endPoint x: 204, endPoint y: 238, distance: 106.5
click at [204, 238] on div "Type Resort All-Inclusive No All-Inclusive Address [STREET_ADDRESS] Description…" at bounding box center [399, 255] width 750 height 108
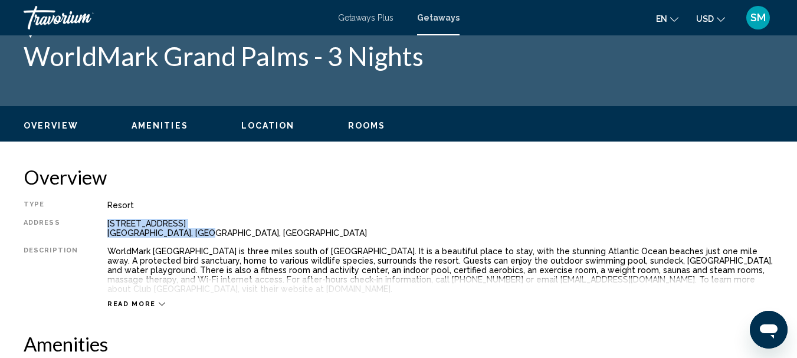
copy div "[STREET_ADDRESS]"
click at [71, 287] on div "Description" at bounding box center [51, 270] width 54 height 47
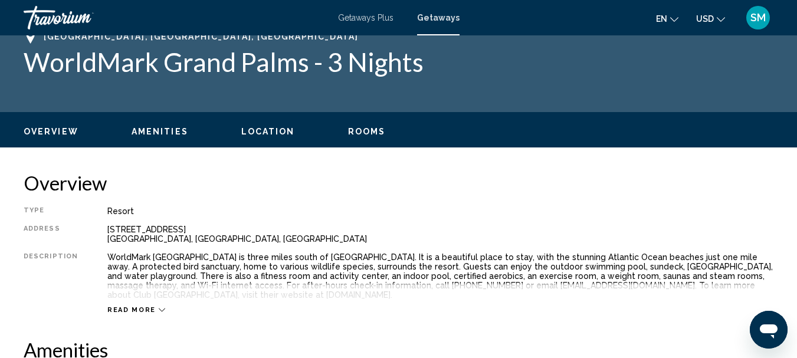
scroll to position [0, 0]
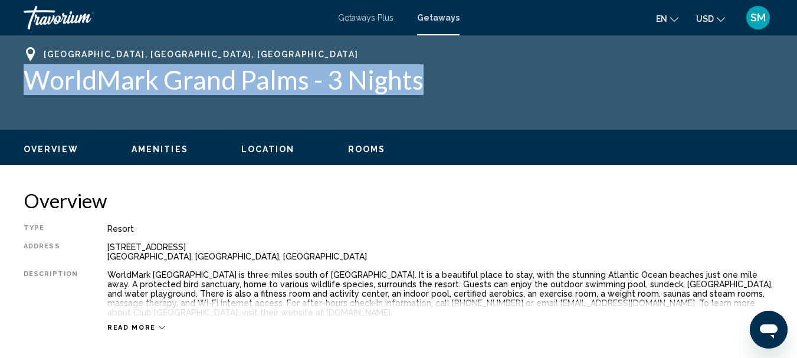
drag, startPoint x: 24, startPoint y: 77, endPoint x: 418, endPoint y: 84, distance: 394.8
click at [418, 84] on h1 "WorldMark Grand Palms - 3 Nights" at bounding box center [399, 79] width 750 height 31
copy h1 "WorldMark Grand Palms - 3 Nights"
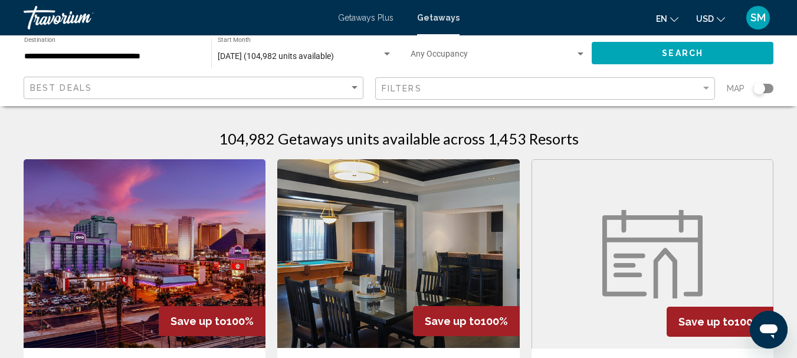
drag, startPoint x: 765, startPoint y: 89, endPoint x: 782, endPoint y: 90, distance: 16.6
click at [782, 90] on app-map-search-filters "Best Deals Filters Map" at bounding box center [398, 88] width 773 height 35
drag, startPoint x: 765, startPoint y: 87, endPoint x: 776, endPoint y: 87, distance: 11.2
click at [776, 87] on app-map-search-filters "Best Deals Filters Map" at bounding box center [398, 88] width 773 height 35
click at [774, 87] on app-map-search-filters "Best Deals Filters Map" at bounding box center [398, 88] width 773 height 35
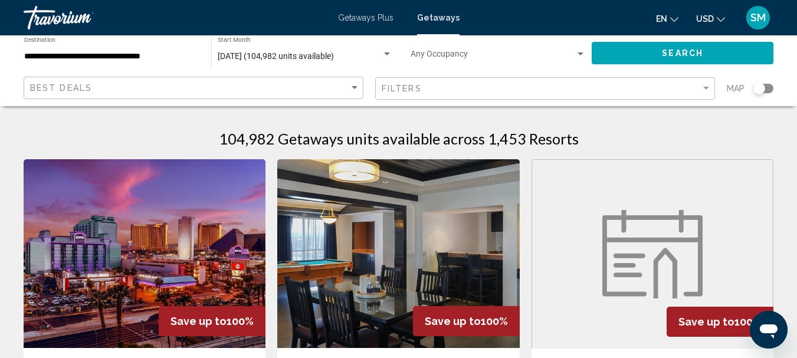
drag, startPoint x: 763, startPoint y: 89, endPoint x: 777, endPoint y: 88, distance: 13.6
click at [777, 88] on app-map-search-filters "Best Deals Filters Map" at bounding box center [398, 88] width 773 height 35
drag, startPoint x: 763, startPoint y: 88, endPoint x: 780, endPoint y: 87, distance: 16.6
click at [780, 87] on app-map-search-filters "Best Deals Filters Map" at bounding box center [398, 88] width 773 height 35
drag, startPoint x: 764, startPoint y: 88, endPoint x: 773, endPoint y: 88, distance: 8.9
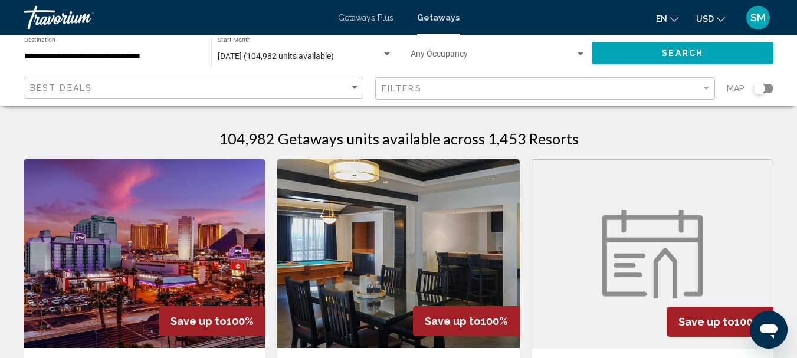
click at [773, 88] on div "Search widget" at bounding box center [763, 88] width 20 height 9
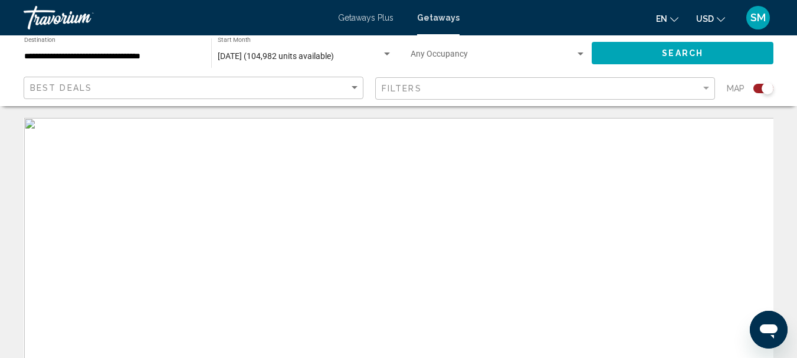
click at [773, 88] on div "Search widget" at bounding box center [768, 89] width 12 height 12
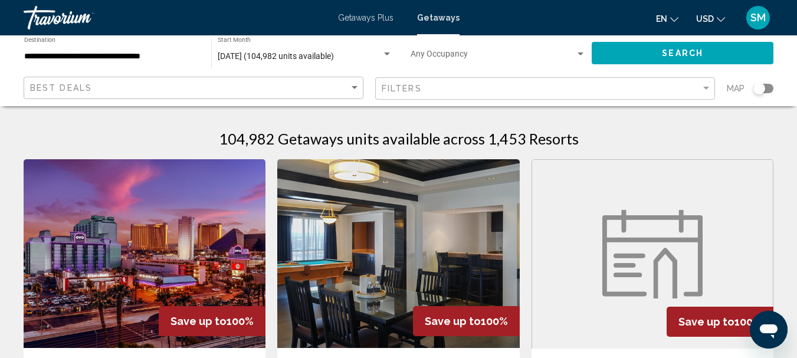
drag, startPoint x: 766, startPoint y: 90, endPoint x: 772, endPoint y: 91, distance: 6.5
click at [766, 90] on div "Search widget" at bounding box center [763, 88] width 20 height 9
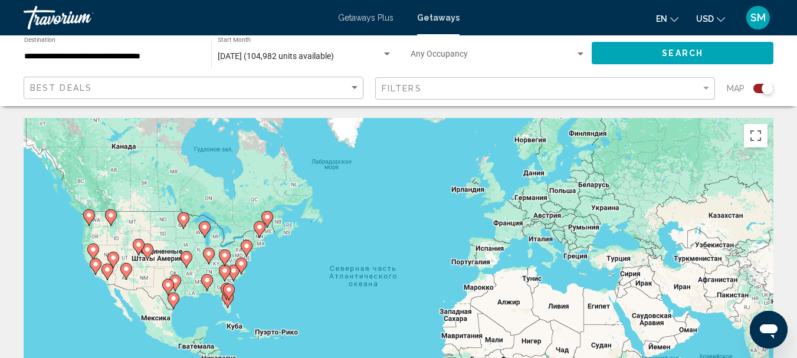
click at [234, 273] on image "Main content" at bounding box center [233, 270] width 7 height 7
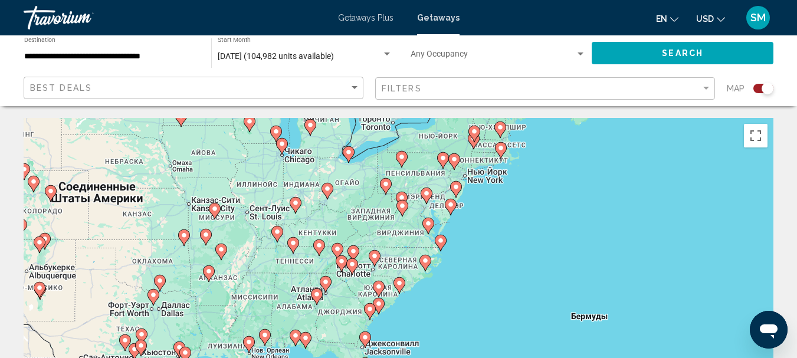
click at [378, 288] on image "Main content" at bounding box center [378, 286] width 7 height 7
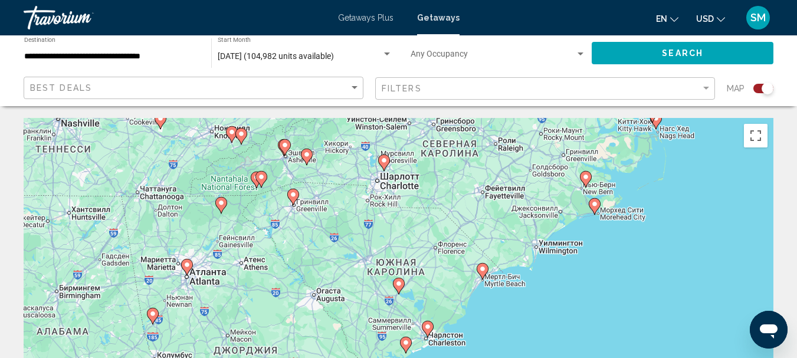
click at [481, 270] on image "Main content" at bounding box center [482, 268] width 7 height 7
type input "**********"
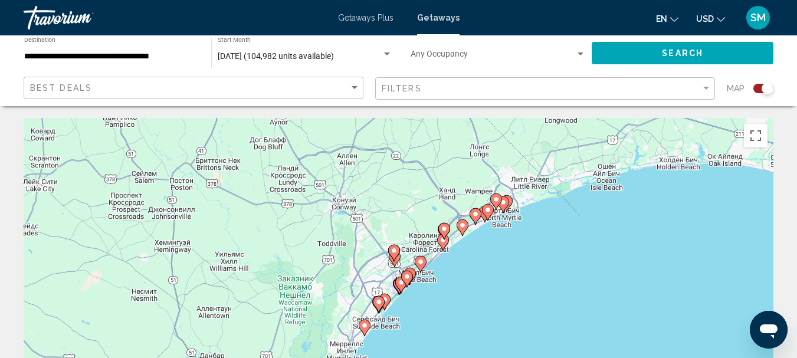
click at [400, 280] on image "Main content" at bounding box center [401, 282] width 7 height 7
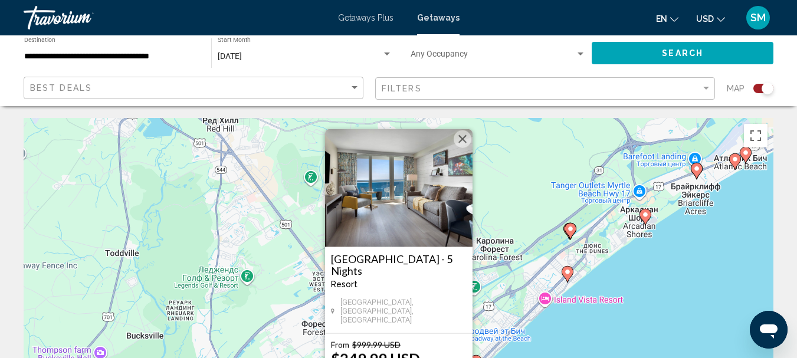
click at [460, 136] on button "Закрыть" at bounding box center [463, 139] width 18 height 18
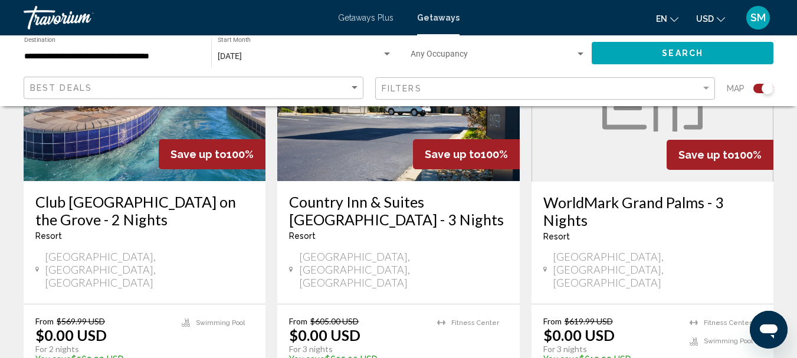
scroll to position [1003, 0]
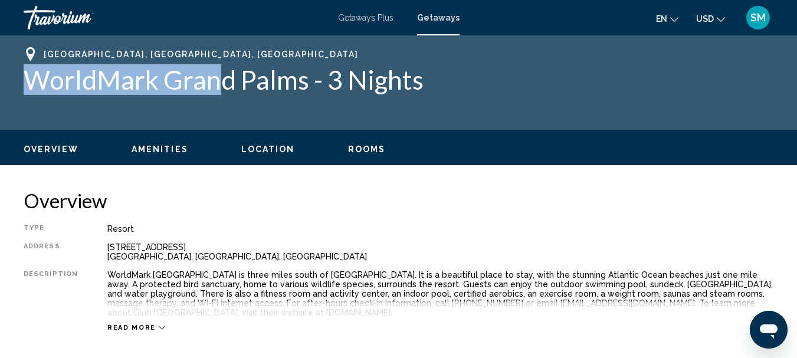
drag, startPoint x: 19, startPoint y: 71, endPoint x: 214, endPoint y: 85, distance: 195.2
click at [214, 85] on div "[GEOGRAPHIC_DATA], [GEOGRAPHIC_DATA], [GEOGRAPHIC_DATA] WorldMark [GEOGRAPHIC_D…" at bounding box center [398, 82] width 797 height 71
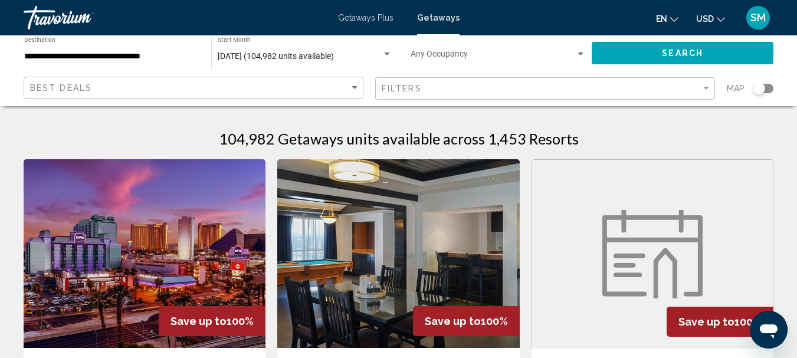
drag, startPoint x: 763, startPoint y: 87, endPoint x: 778, endPoint y: 88, distance: 14.2
click at [778, 88] on app-map-search-filters "Best Deals Filters Map" at bounding box center [398, 88] width 773 height 35
click at [773, 88] on app-map-search-filters "Best Deals Filters Map" at bounding box center [398, 88] width 773 height 35
click at [769, 88] on div "Search widget" at bounding box center [763, 88] width 20 height 9
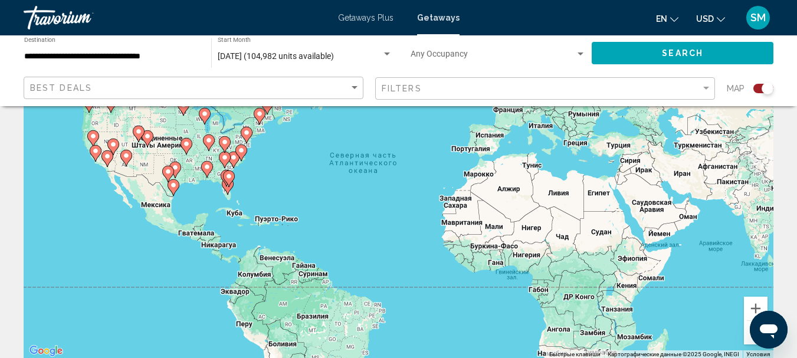
scroll to position [118, 0]
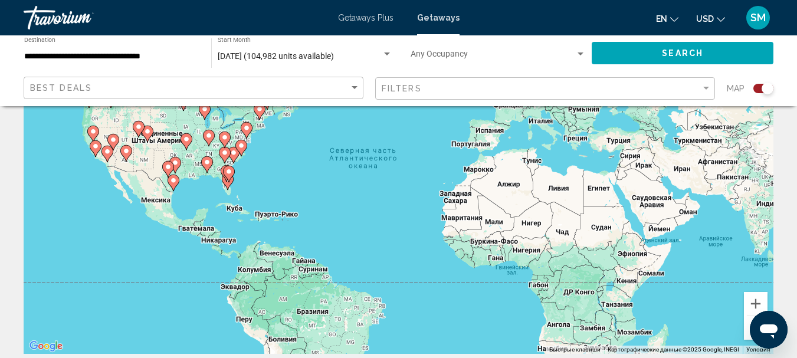
click at [291, 178] on div "Чтобы активировать перетаскивание с помощью клавиатуры, нажмите Alt + Ввод. Пос…" at bounding box center [399, 177] width 750 height 354
click at [751, 300] on button "Увеличить" at bounding box center [756, 304] width 24 height 24
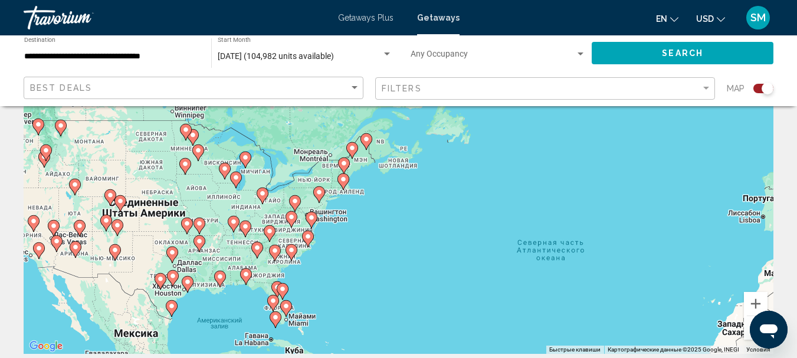
drag, startPoint x: 65, startPoint y: 141, endPoint x: 291, endPoint y: 265, distance: 258.5
click at [290, 255] on g "Main content" at bounding box center [292, 252] width 12 height 17
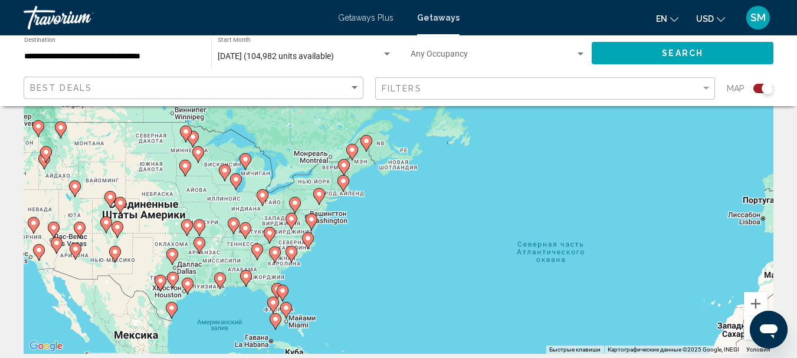
click at [292, 254] on image "Main content" at bounding box center [291, 251] width 7 height 7
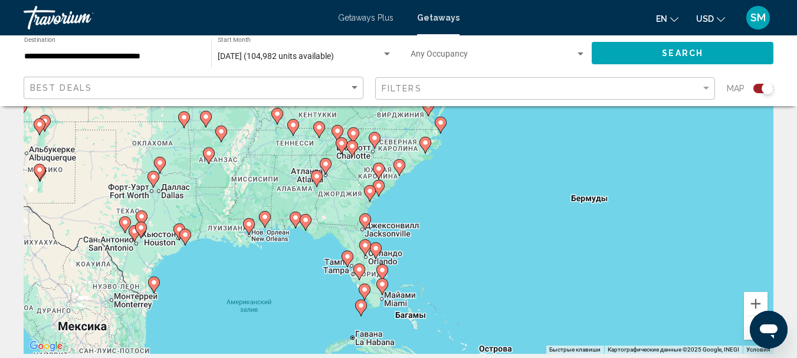
click at [378, 174] on icon "Main content" at bounding box center [378, 170] width 11 height 15
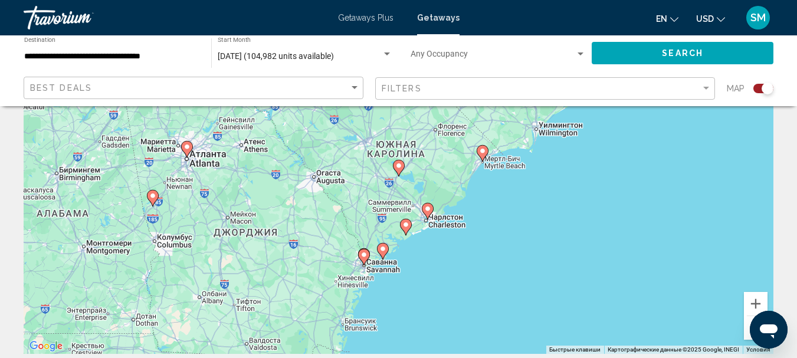
click at [480, 150] on image "Main content" at bounding box center [482, 150] width 7 height 7
type input "**********"
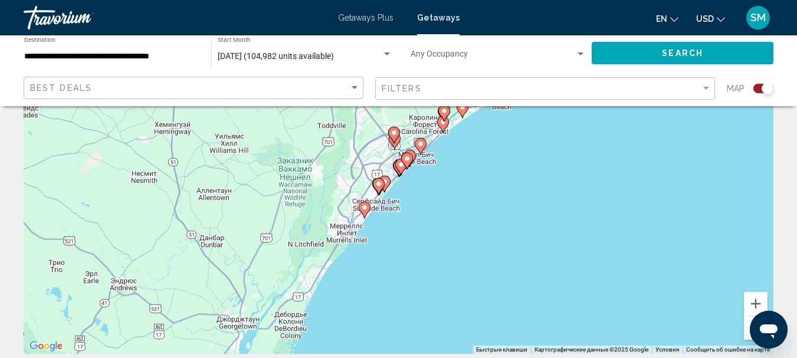
click at [385, 185] on image "Main content" at bounding box center [384, 181] width 7 height 7
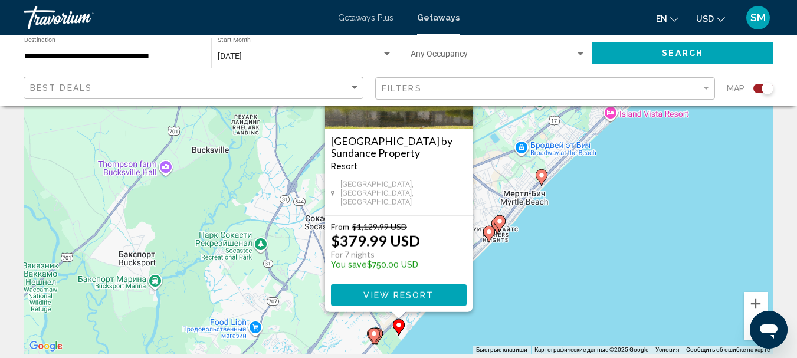
click at [615, 249] on div "Для навигации используйте клавиши со стрелками. Чтобы активировать перетаскиван…" at bounding box center [399, 177] width 750 height 354
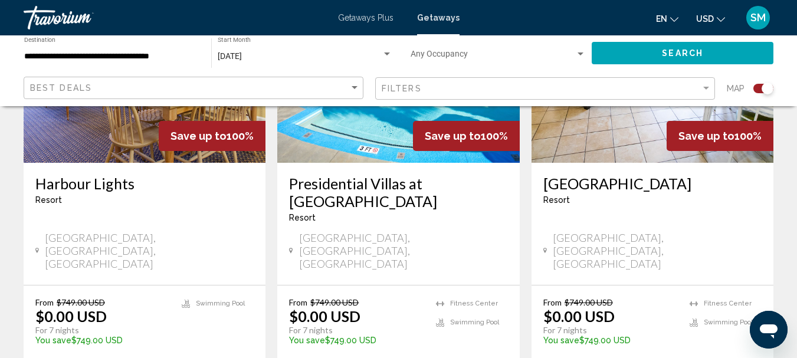
scroll to position [1888, 0]
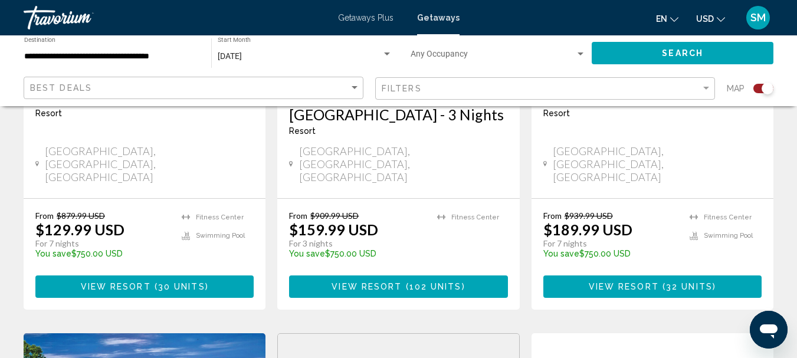
scroll to position [1121, 0]
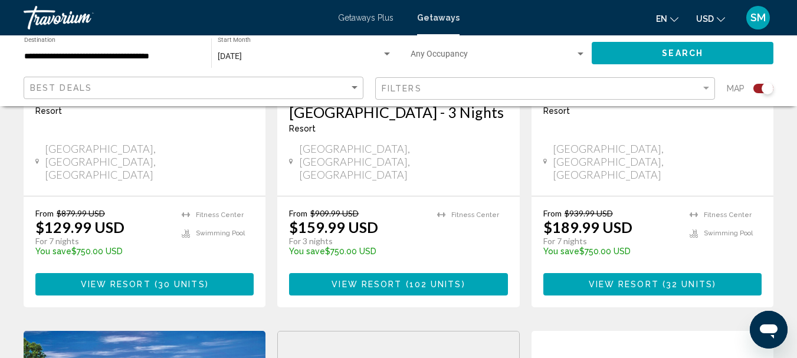
click at [422, 273] on button "View Resort ( 102 units )" at bounding box center [398, 284] width 218 height 22
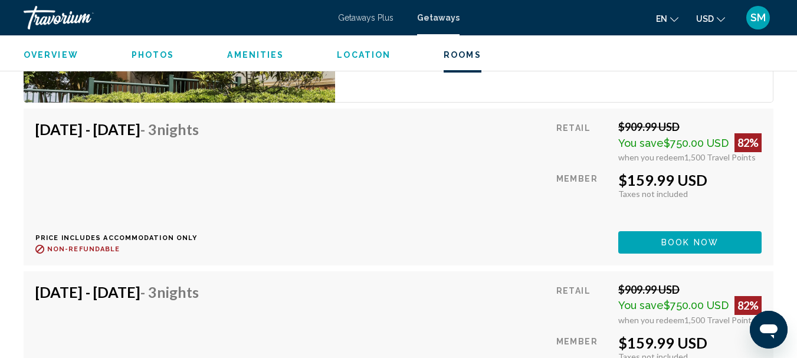
scroll to position [2261, 0]
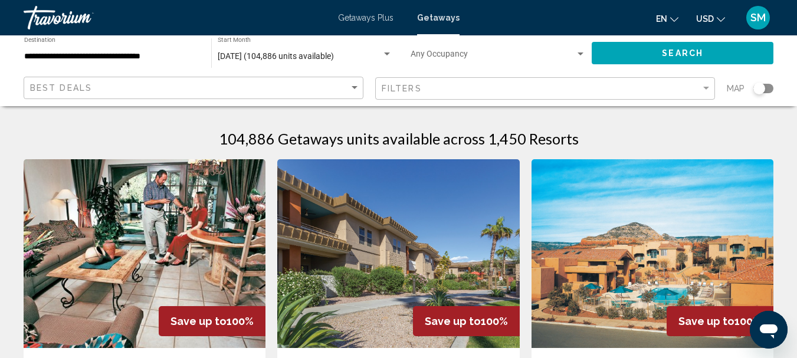
drag, startPoint x: 765, startPoint y: 88, endPoint x: 774, endPoint y: 88, distance: 9.4
click at [774, 88] on app-map-search-filters "Best Deals Filters Map" at bounding box center [398, 88] width 773 height 35
drag, startPoint x: 761, startPoint y: 88, endPoint x: 771, endPoint y: 88, distance: 9.4
click at [771, 88] on div "Search widget" at bounding box center [763, 88] width 20 height 9
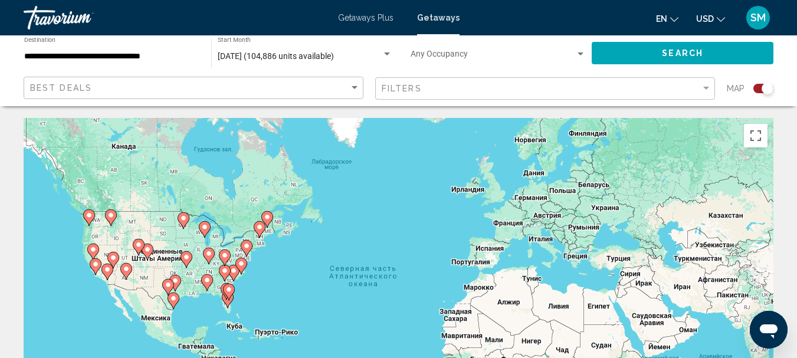
click at [230, 274] on gmp-advanced-marker "Main content" at bounding box center [225, 273] width 12 height 18
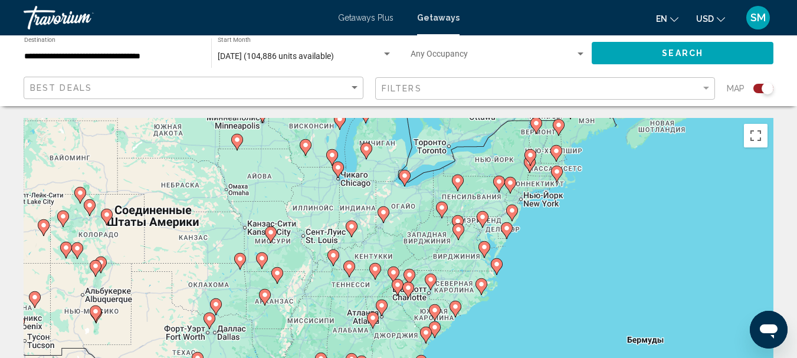
click at [434, 316] on icon "Main content" at bounding box center [434, 312] width 11 height 15
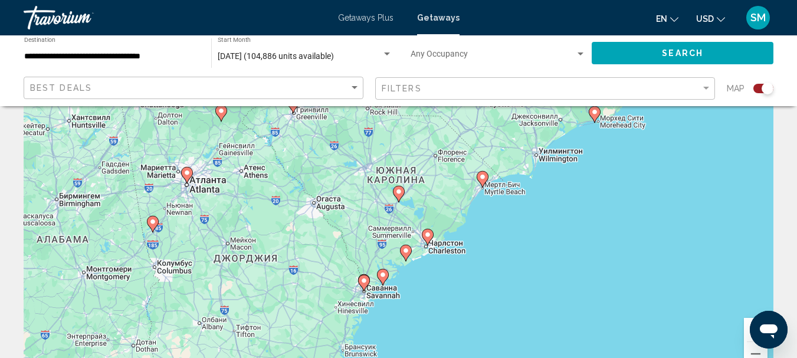
scroll to position [118, 0]
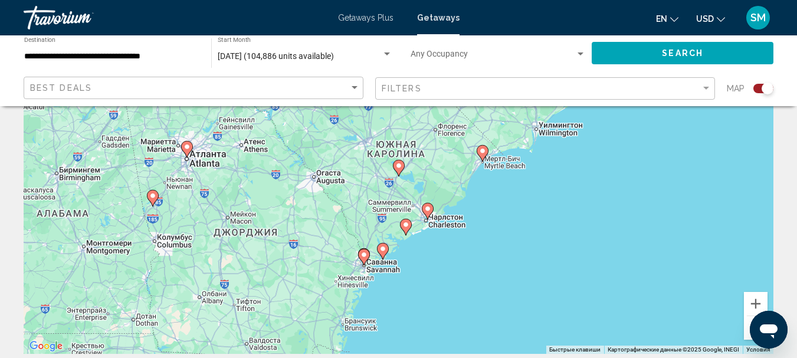
click at [481, 156] on icon "Main content" at bounding box center [482, 153] width 11 height 15
type input "**********"
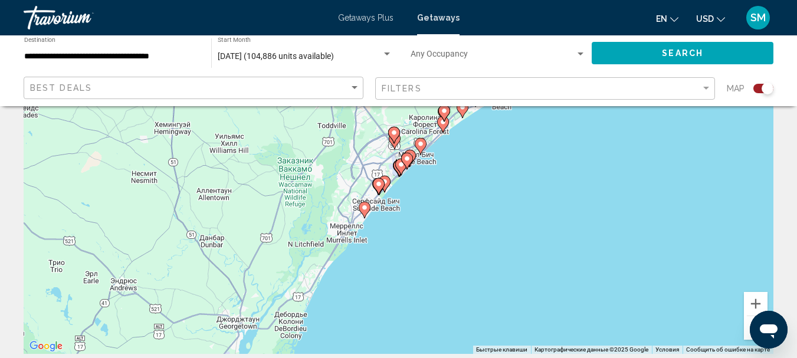
click at [408, 155] on icon "Main content" at bounding box center [406, 160] width 11 height 15
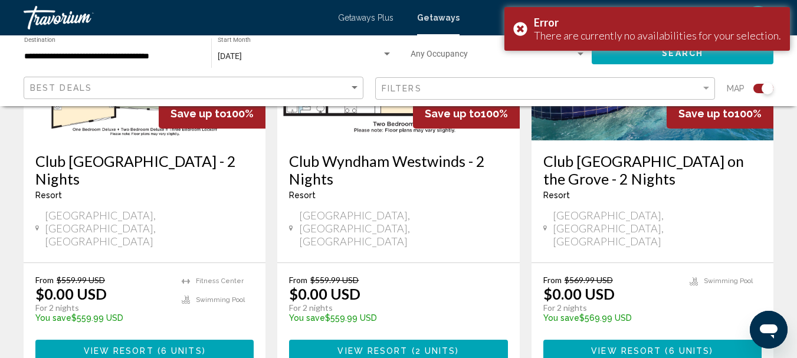
scroll to position [590, 0]
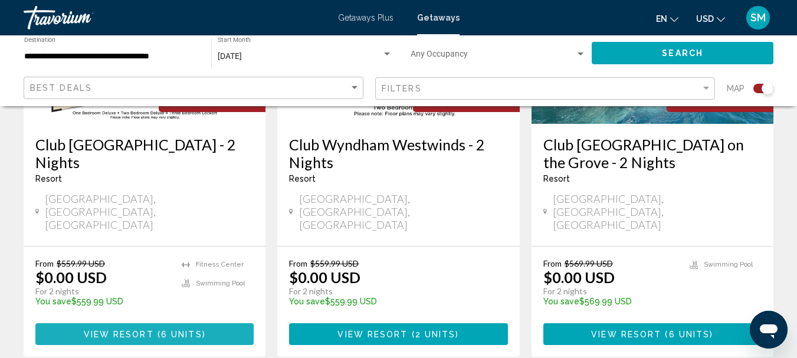
click at [158, 330] on span "( 6 units )" at bounding box center [180, 334] width 52 height 9
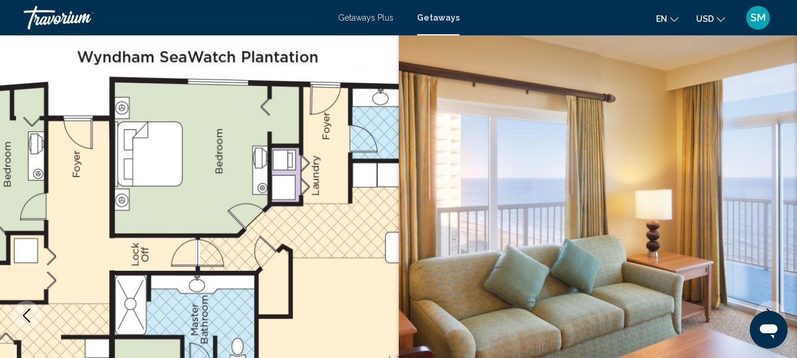
click at [52, 209] on img "Main content" at bounding box center [199, 315] width 399 height 560
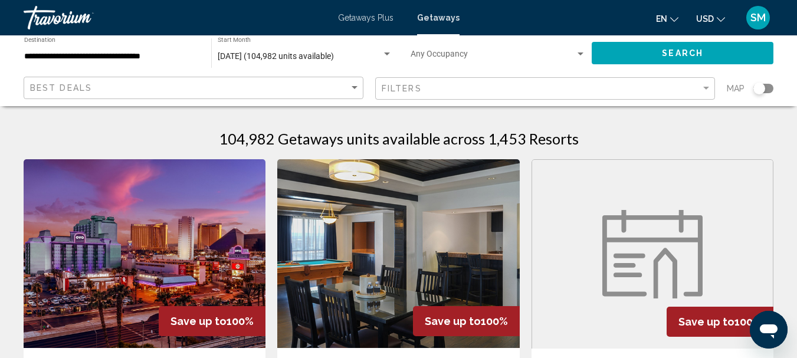
drag, startPoint x: 763, startPoint y: 86, endPoint x: 776, endPoint y: 84, distance: 13.8
click at [776, 84] on app-map-search-filters "Best Deals Filters Map" at bounding box center [398, 88] width 773 height 35
click at [775, 90] on app-map-search-filters "Best Deals Filters Map" at bounding box center [398, 88] width 773 height 35
drag, startPoint x: 763, startPoint y: 87, endPoint x: 775, endPoint y: 90, distance: 12.6
click at [775, 90] on app-map-search-filters "Best Deals Filters Map" at bounding box center [398, 88] width 773 height 35
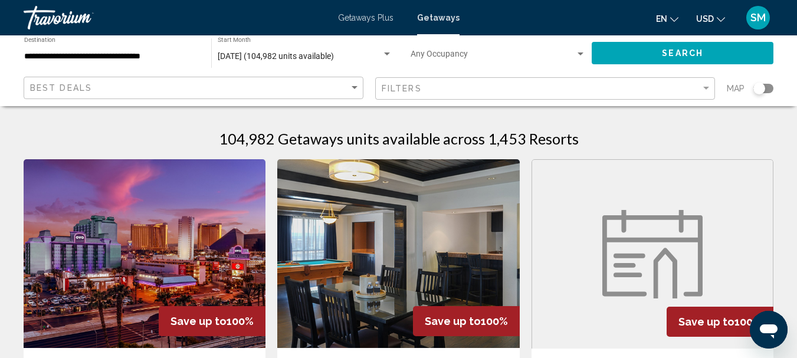
click at [772, 88] on div "Search widget" at bounding box center [763, 88] width 20 height 9
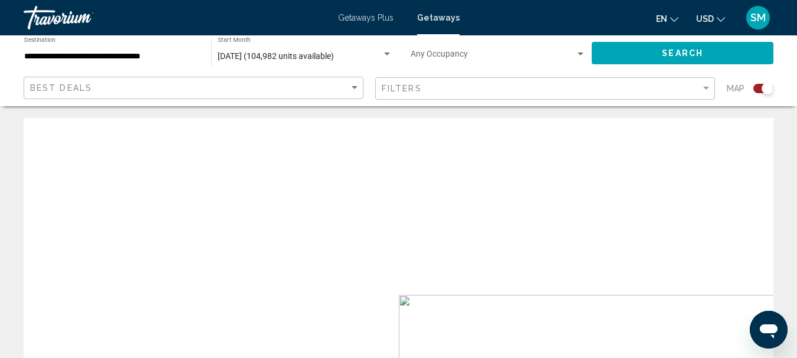
click at [772, 87] on div "Search widget" at bounding box center [768, 89] width 12 height 12
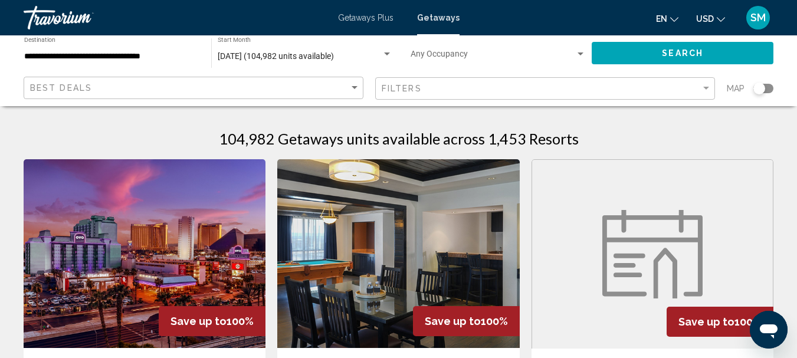
click at [772, 86] on div "Search widget" at bounding box center [763, 88] width 20 height 9
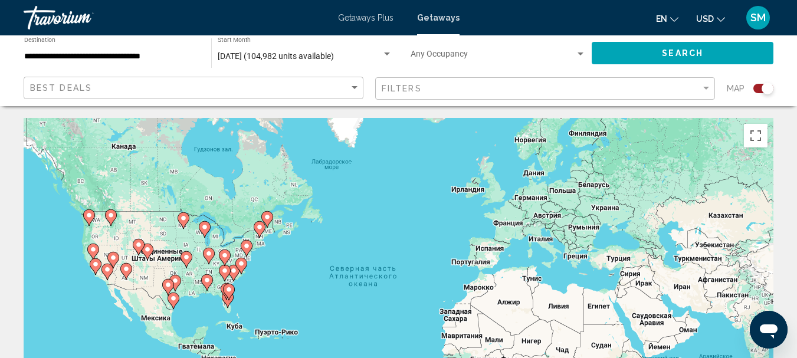
click at [234, 272] on image "Main content" at bounding box center [233, 270] width 7 height 7
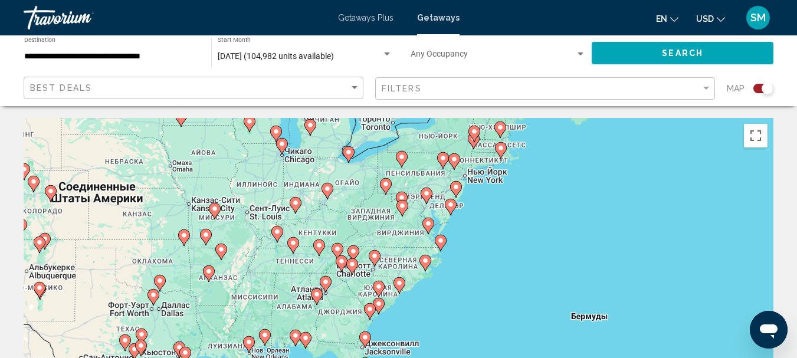
click at [379, 293] on icon "Main content" at bounding box center [378, 288] width 11 height 15
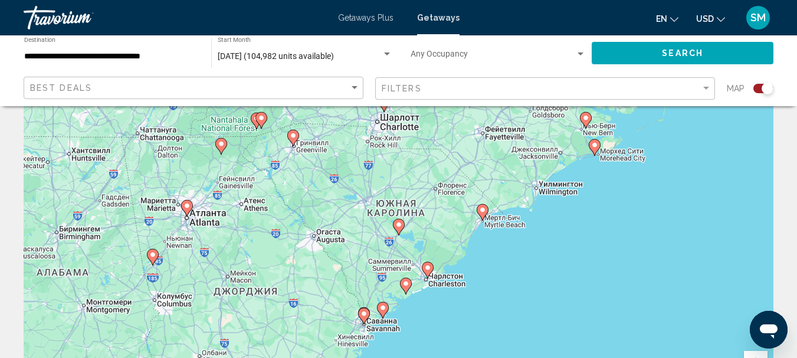
scroll to position [118, 0]
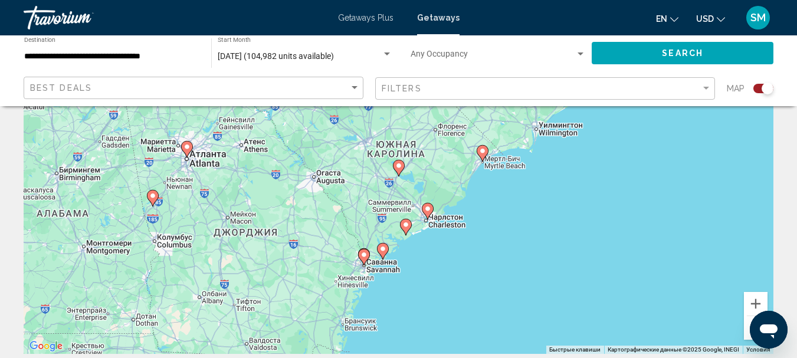
click at [746, 326] on button "Уменьшить" at bounding box center [756, 328] width 24 height 24
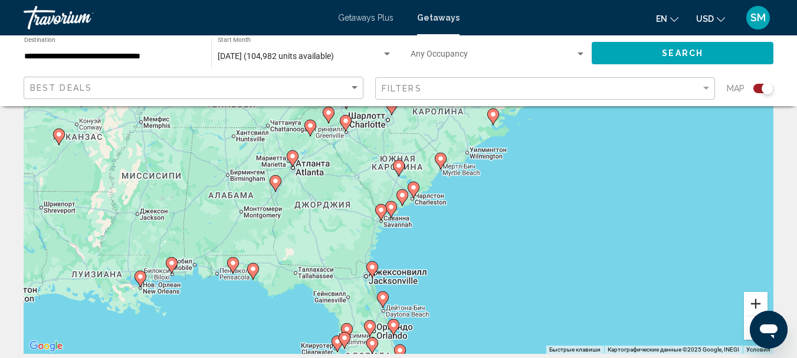
click at [755, 304] on button "Увеличить" at bounding box center [756, 304] width 24 height 24
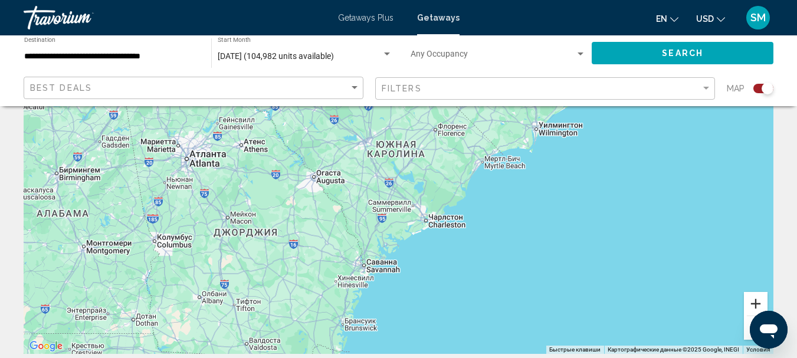
click at [756, 306] on button "Увеличить" at bounding box center [756, 304] width 24 height 24
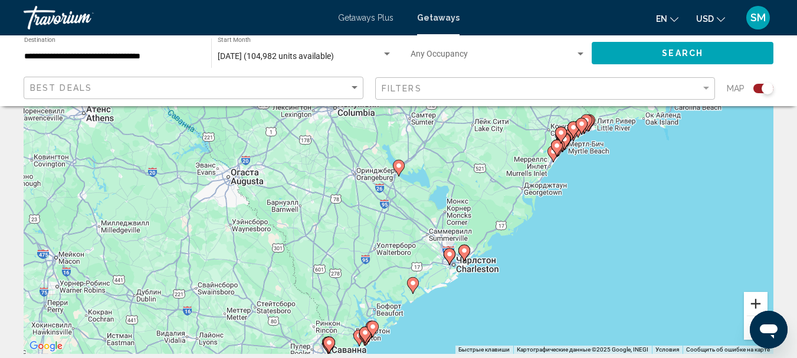
click at [758, 304] on button "Увеличить" at bounding box center [756, 304] width 24 height 24
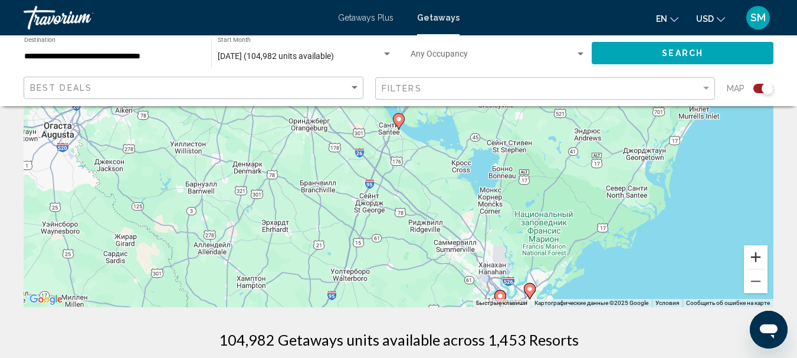
scroll to position [236, 0]
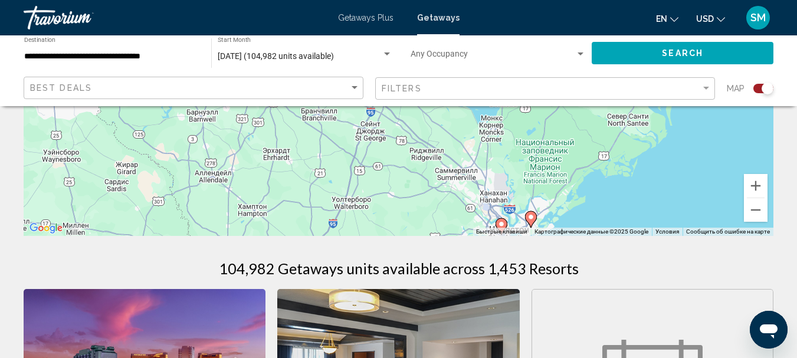
drag, startPoint x: 608, startPoint y: 162, endPoint x: 640, endPoint y: 156, distance: 32.4
click at [624, 157] on div "Для навигации используйте клавиши со стрелками. Чтобы активировать перетаскиван…" at bounding box center [399, 59] width 750 height 354
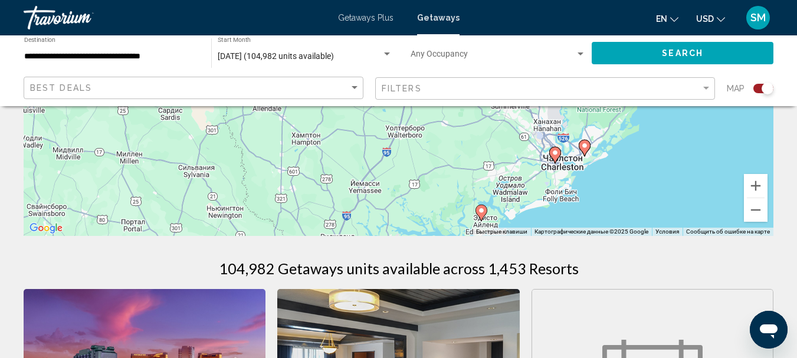
drag, startPoint x: 640, startPoint y: 156, endPoint x: 673, endPoint y: 87, distance: 76.3
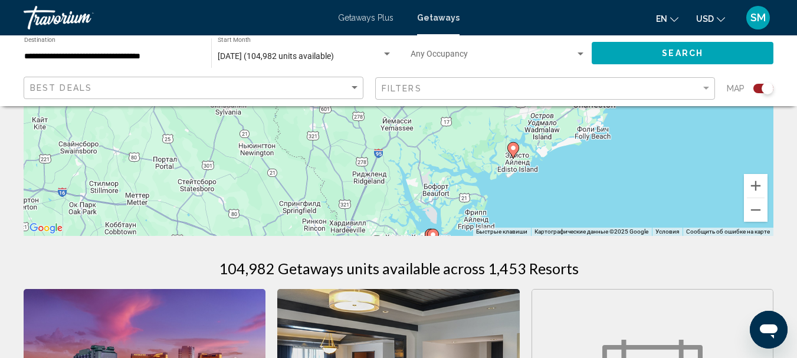
drag, startPoint x: 629, startPoint y: 189, endPoint x: 657, endPoint y: 136, distance: 60.4
click at [657, 136] on div "Для навигации используйте клавиши со стрелками. Чтобы активировать перетаскиван…" at bounding box center [399, 59] width 750 height 354
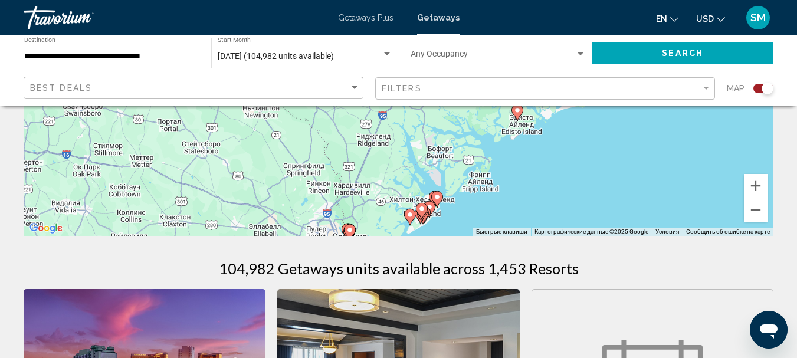
drag, startPoint x: 602, startPoint y: 222, endPoint x: 606, endPoint y: 186, distance: 35.6
click at [606, 186] on div "Для навигации используйте клавиши со стрелками. Чтобы активировать перетаскиван…" at bounding box center [399, 59] width 750 height 354
click at [644, 50] on button "Search" at bounding box center [683, 53] width 182 height 22
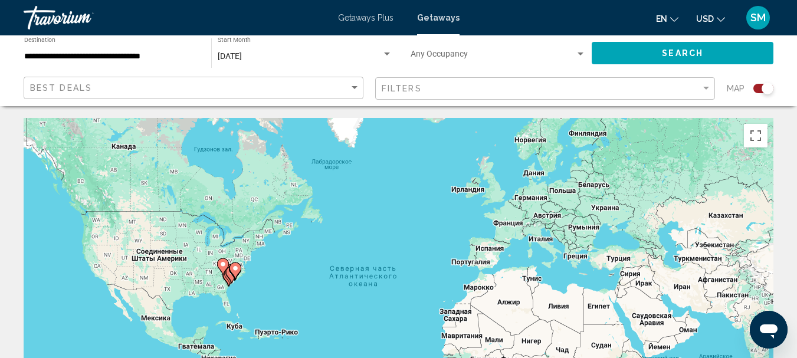
click at [230, 270] on gmp-advanced-marker "Main content" at bounding box center [236, 271] width 12 height 18
type input "**********"
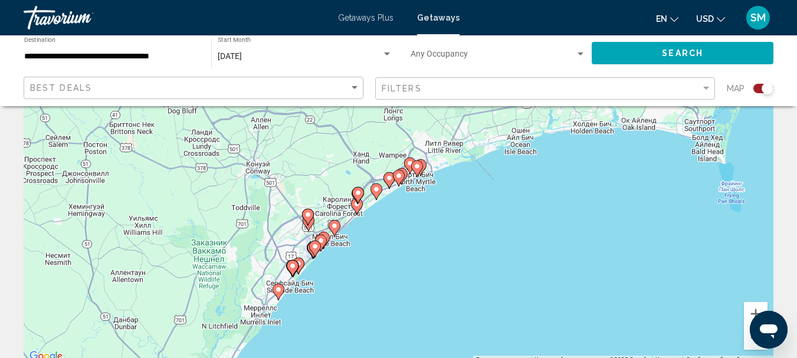
scroll to position [118, 0]
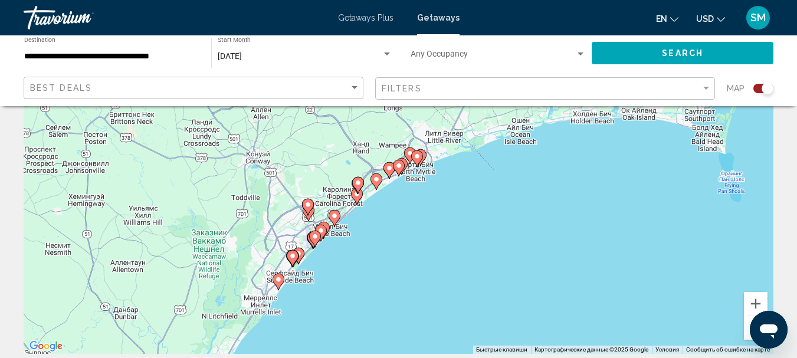
click at [391, 167] on image "Main content" at bounding box center [389, 168] width 7 height 7
click at [390, 167] on image "Main content" at bounding box center [389, 167] width 7 height 7
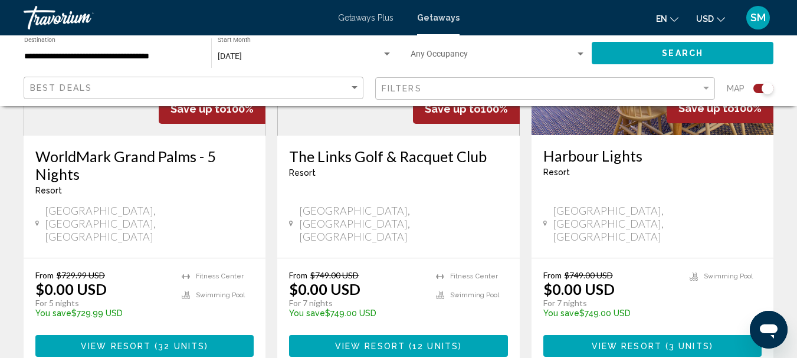
scroll to position [1534, 0]
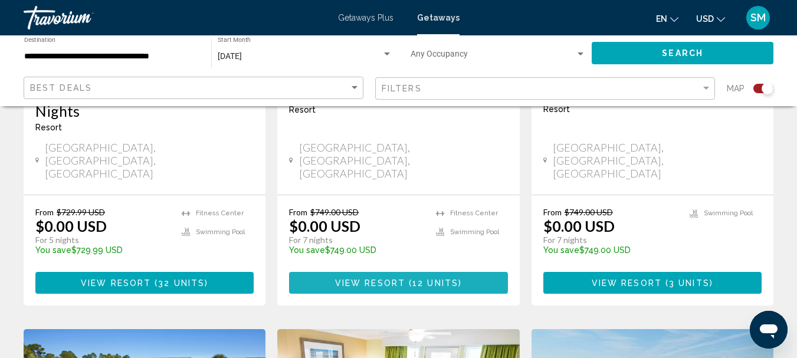
click at [415, 278] on span "12 units" at bounding box center [435, 282] width 46 height 9
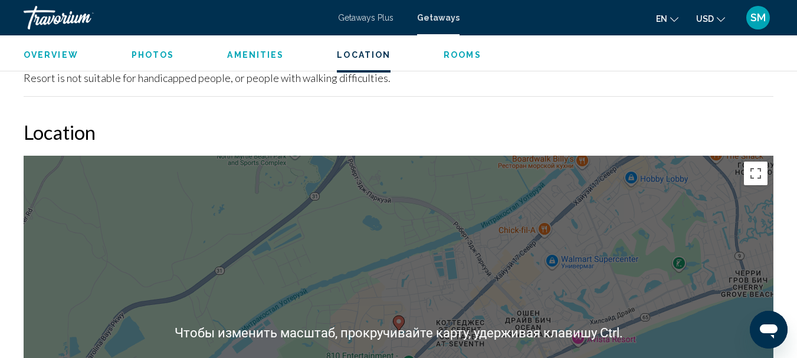
scroll to position [1730, 0]
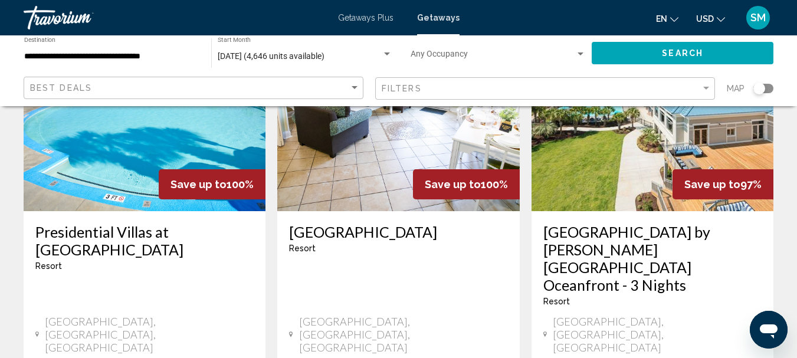
scroll to position [1534, 0]
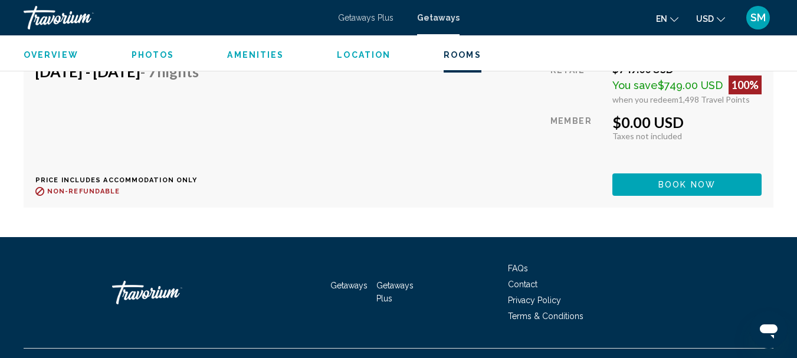
scroll to position [3264, 0]
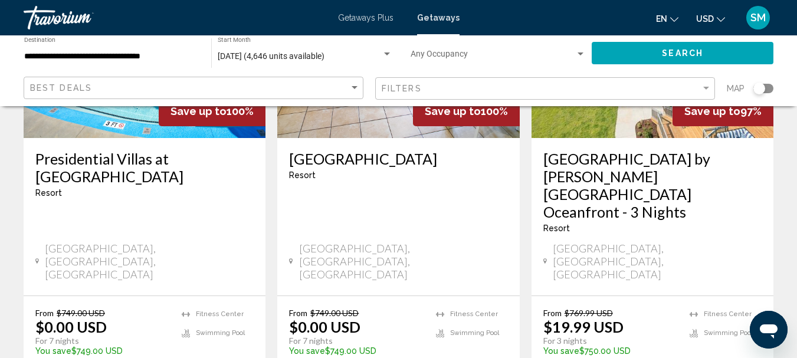
scroll to position [1593, 0]
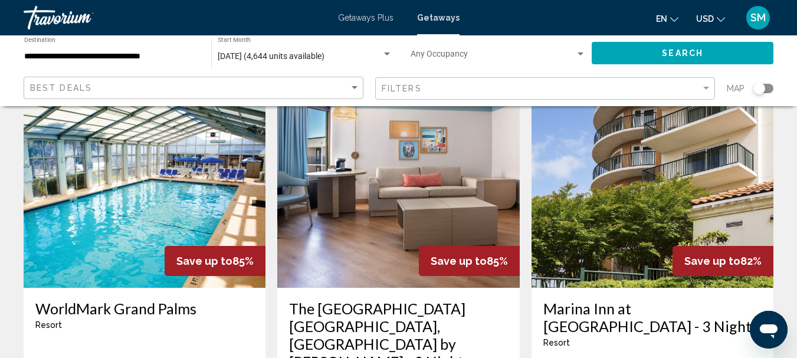
scroll to position [472, 0]
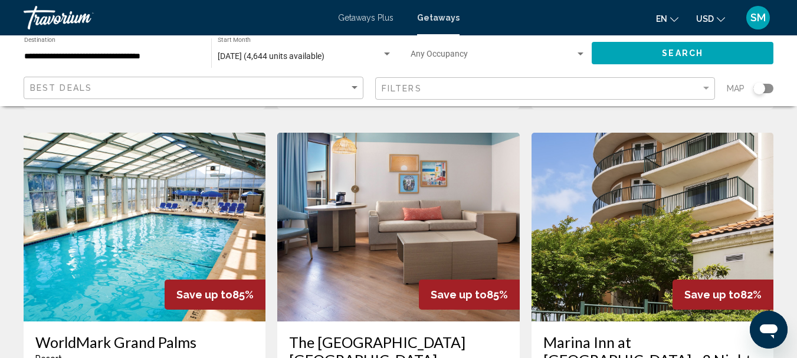
click at [405, 211] on img "Main content" at bounding box center [398, 227] width 242 height 189
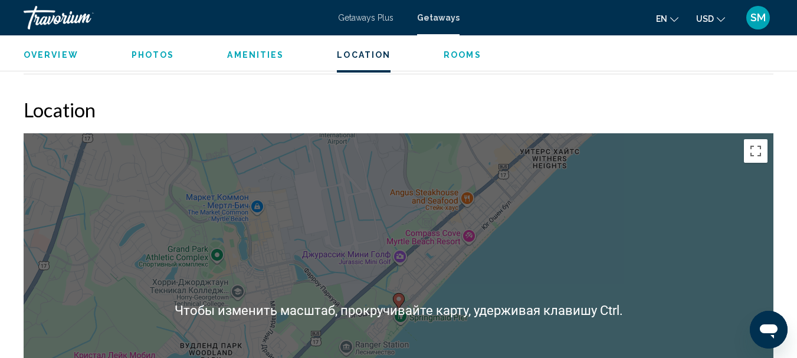
scroll to position [1494, 0]
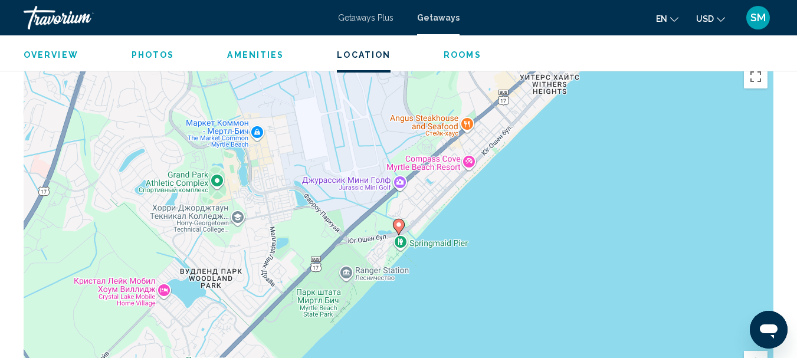
click at [518, 258] on div "Чтобы активировать перетаскивание с помощью клавиатуры, нажмите Alt + Ввод. Пос…" at bounding box center [399, 236] width 750 height 354
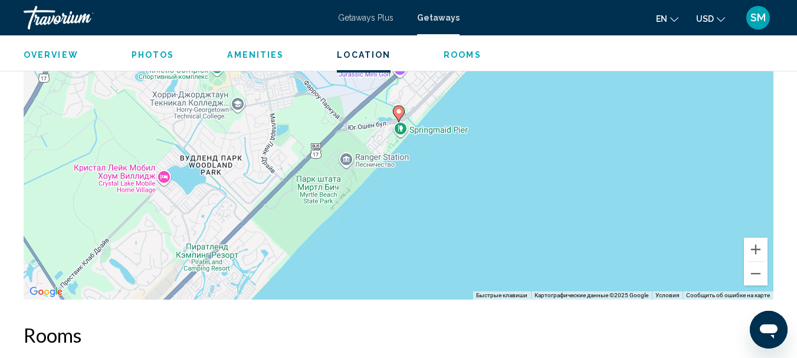
scroll to position [1612, 0]
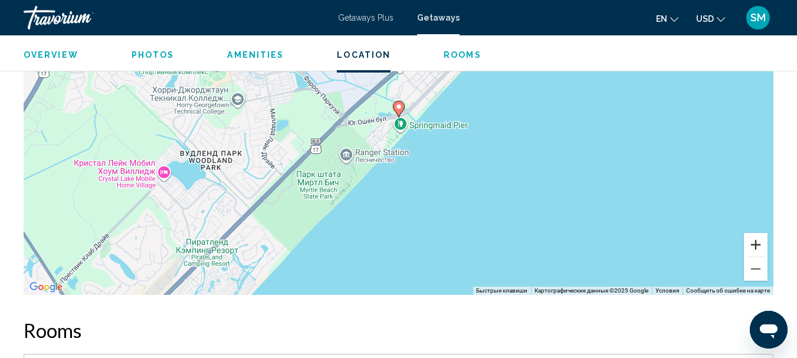
click at [753, 240] on button "Увеличить" at bounding box center [756, 245] width 24 height 24
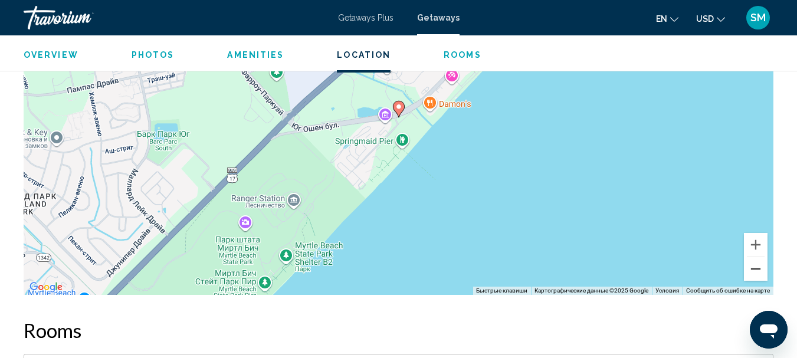
click at [758, 261] on button "Уменьшить" at bounding box center [756, 269] width 24 height 24
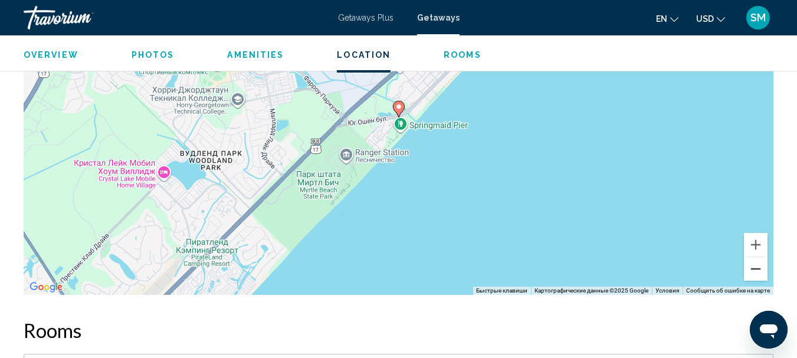
click at [758, 261] on button "Уменьшить" at bounding box center [756, 269] width 24 height 24
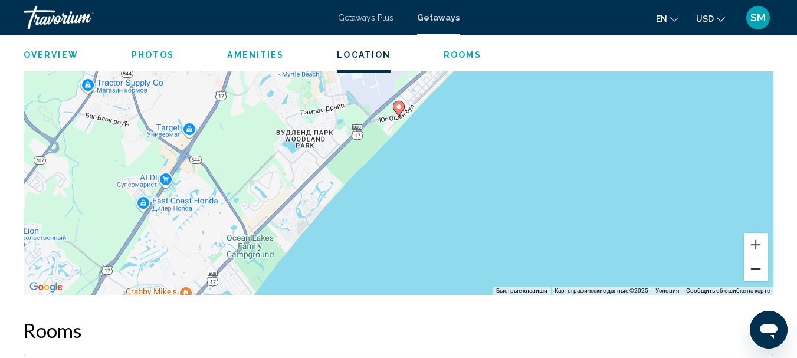
click at [758, 261] on button "Уменьшить" at bounding box center [756, 269] width 24 height 24
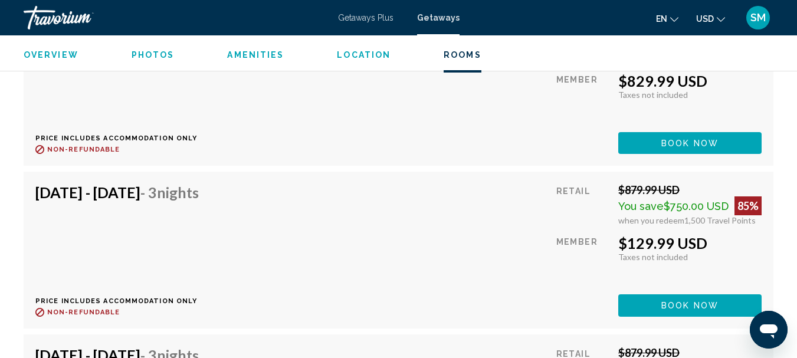
scroll to position [2851, 0]
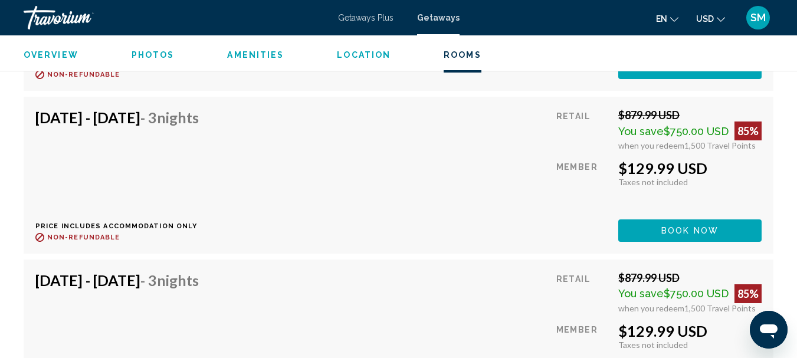
click at [476, 149] on div "[DATE] - [DATE] - 3 Nights Price includes accommodation only Refundable until :…" at bounding box center [398, 175] width 726 height 133
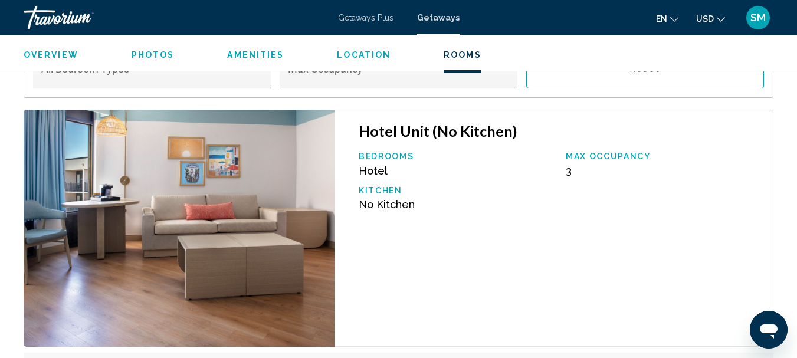
scroll to position [1907, 0]
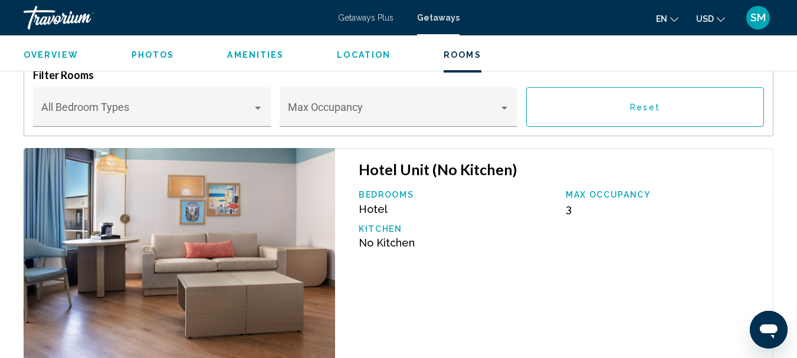
click at [177, 251] on img "Main content" at bounding box center [180, 266] width 312 height 237
click at [258, 107] on div "Main content" at bounding box center [258, 108] width 6 height 3
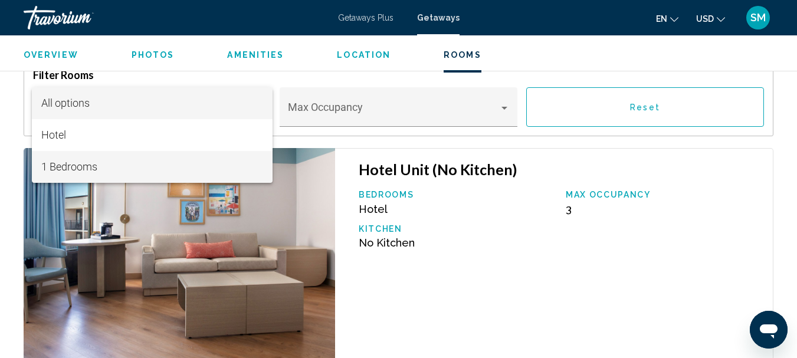
click at [82, 166] on span "1 Bedrooms" at bounding box center [152, 167] width 222 height 32
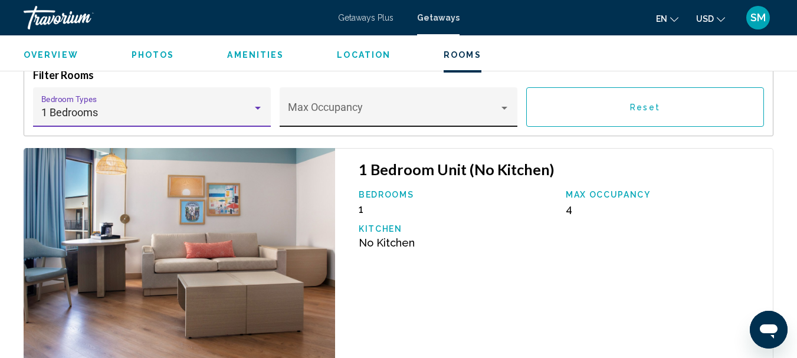
click at [501, 107] on div "Main content" at bounding box center [504, 108] width 6 height 3
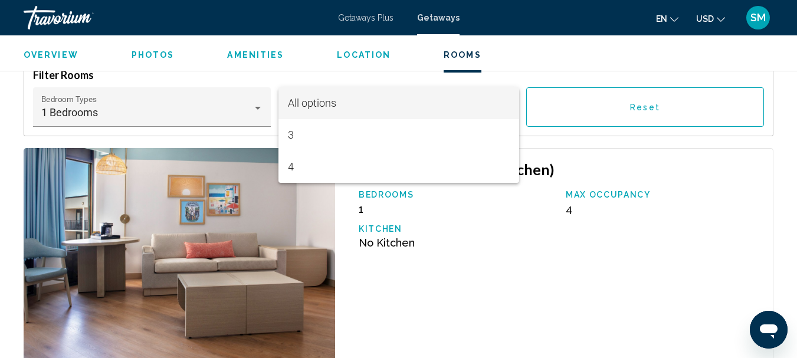
click at [668, 150] on div at bounding box center [398, 179] width 797 height 358
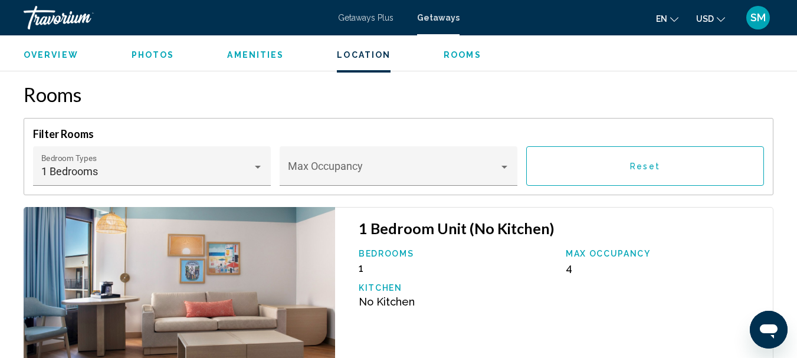
scroll to position [1789, 0]
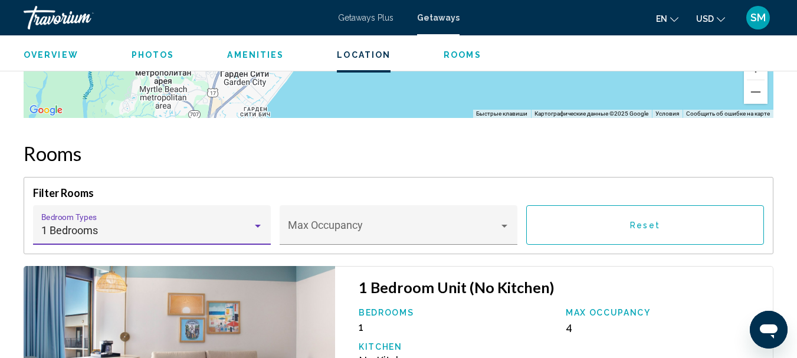
click at [254, 221] on div "Main content" at bounding box center [258, 225] width 11 height 9
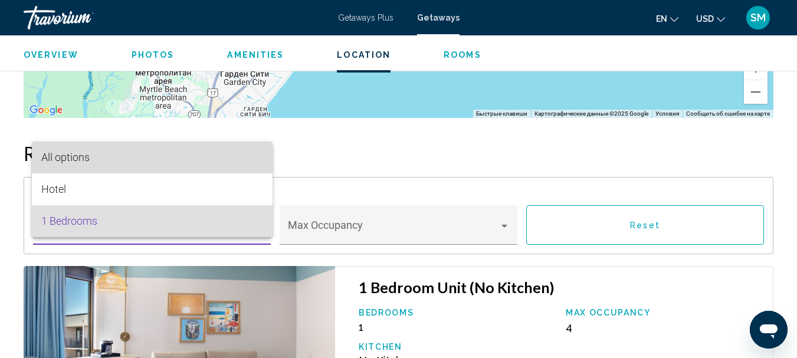
click at [71, 161] on span "All options" at bounding box center [65, 157] width 48 height 12
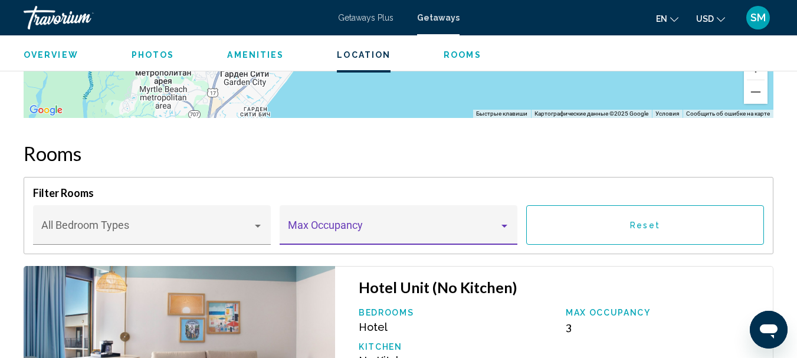
click at [504, 225] on div "Main content" at bounding box center [504, 226] width 6 height 3
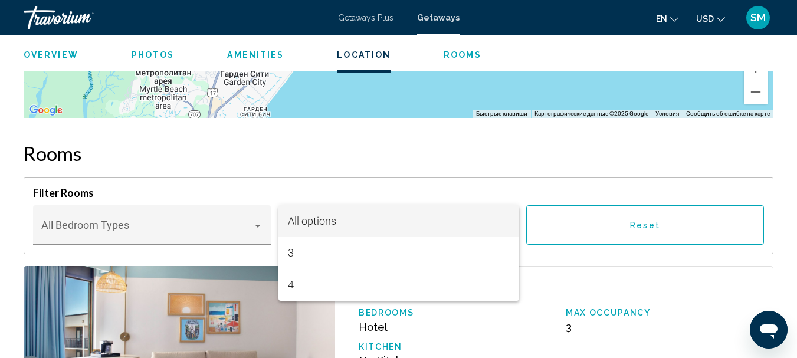
click at [642, 218] on div at bounding box center [398, 179] width 797 height 358
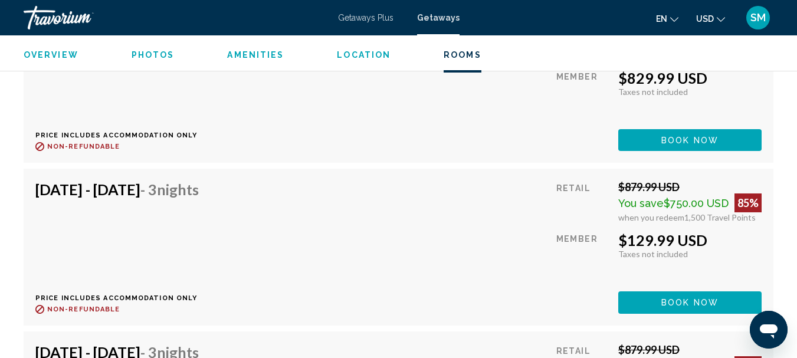
scroll to position [2792, 0]
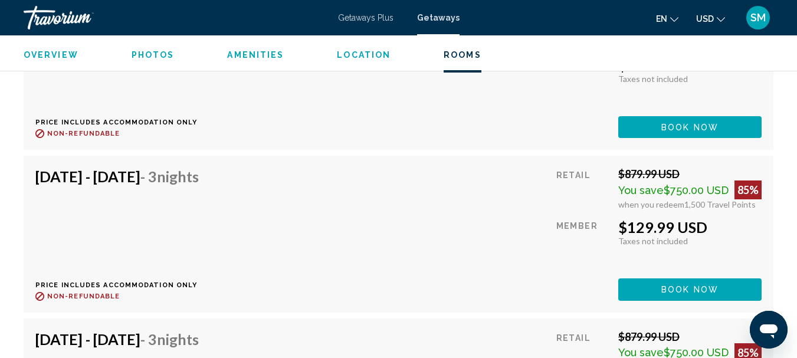
click at [412, 175] on div "[DATE] - [DATE] - 3 Nights Price includes accommodation only Refundable until :…" at bounding box center [398, 234] width 726 height 133
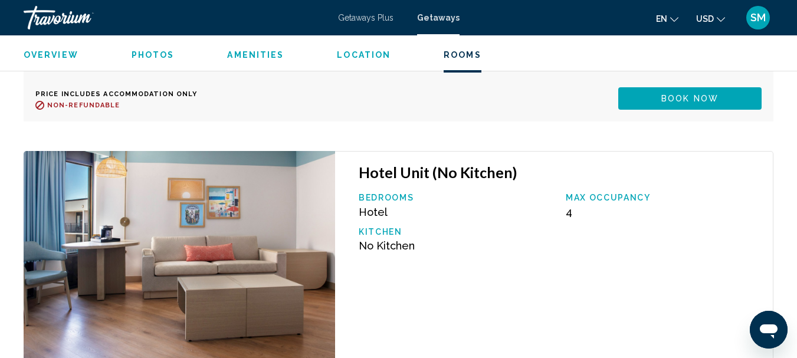
scroll to position [7040, 0]
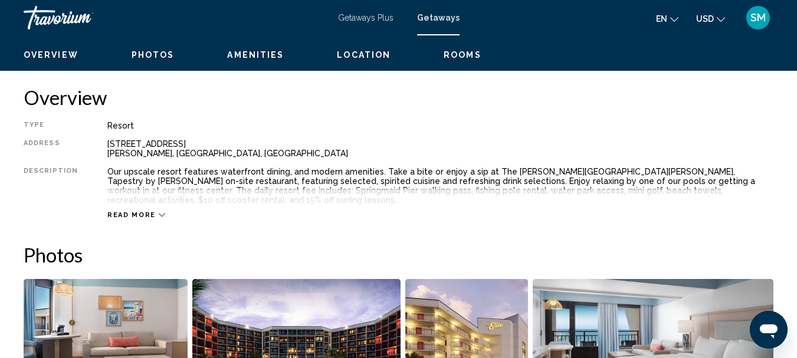
scroll to position [550, 0]
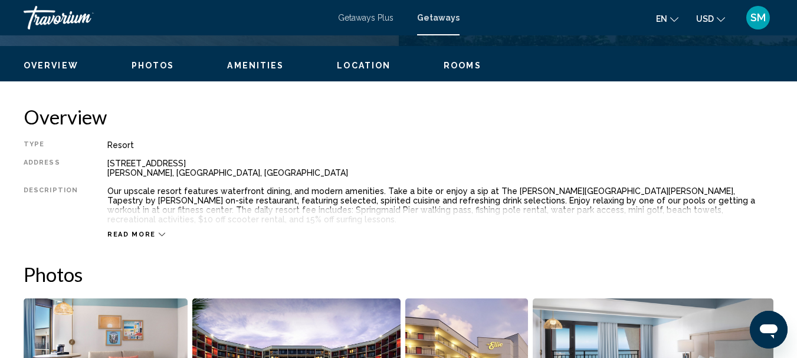
click at [142, 231] on span "Read more" at bounding box center [131, 235] width 48 height 8
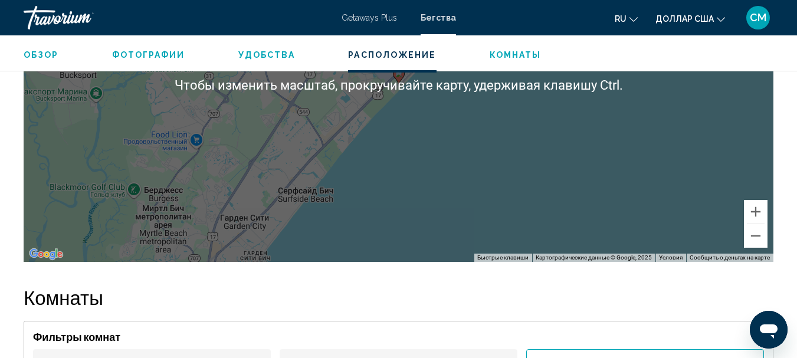
scroll to position [1671, 0]
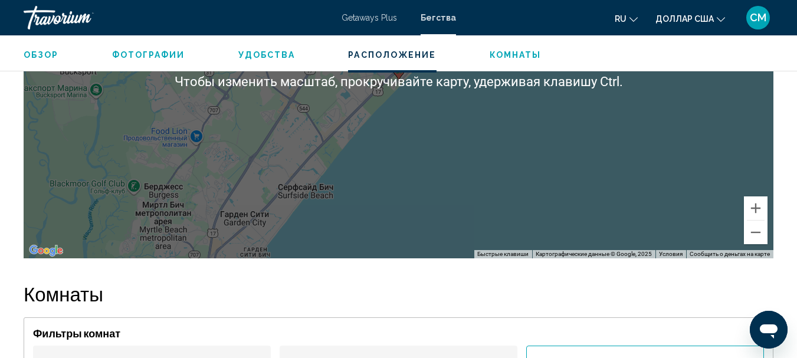
click at [560, 199] on div "Чтобы активировать перетаскивание с помощью кнопок, нажмите Alt + Ввод. После э…" at bounding box center [399, 81] width 750 height 354
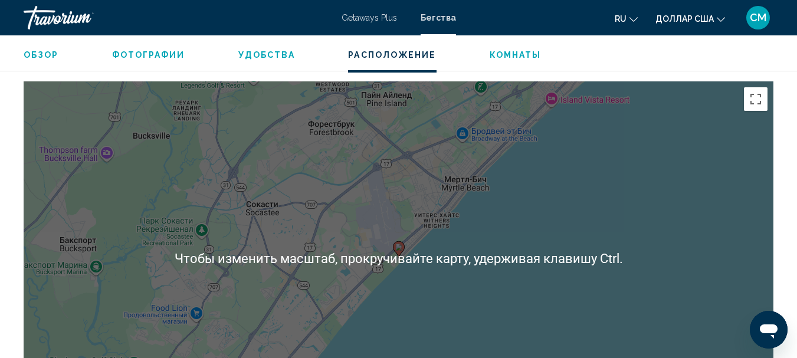
scroll to position [1553, 0]
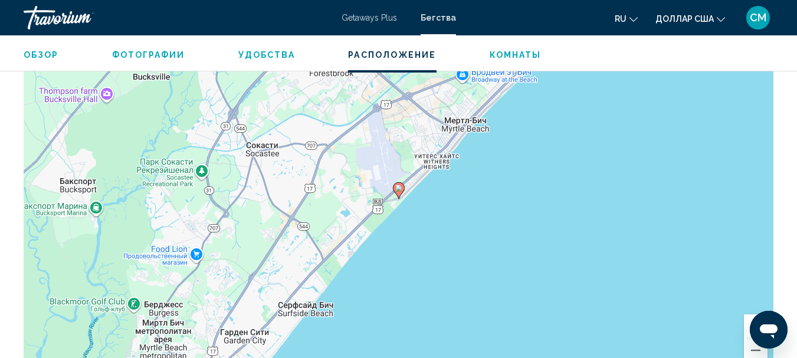
click at [749, 315] on button "Увеличить" at bounding box center [756, 326] width 24 height 24
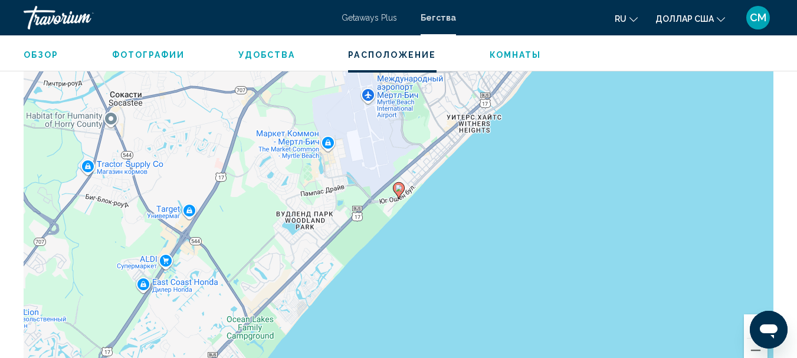
click at [749, 314] on button "Увеличить" at bounding box center [756, 326] width 24 height 24
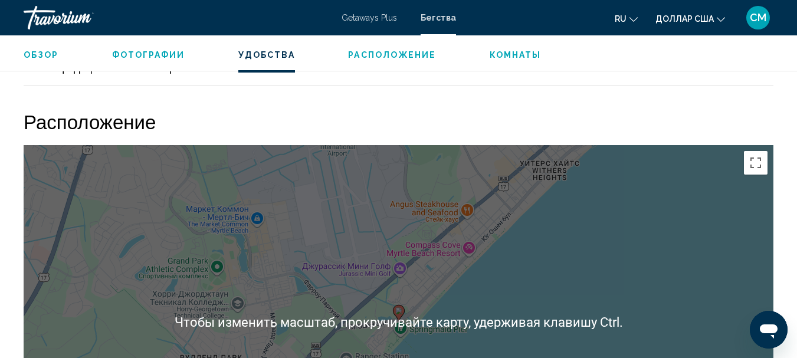
scroll to position [1435, 0]
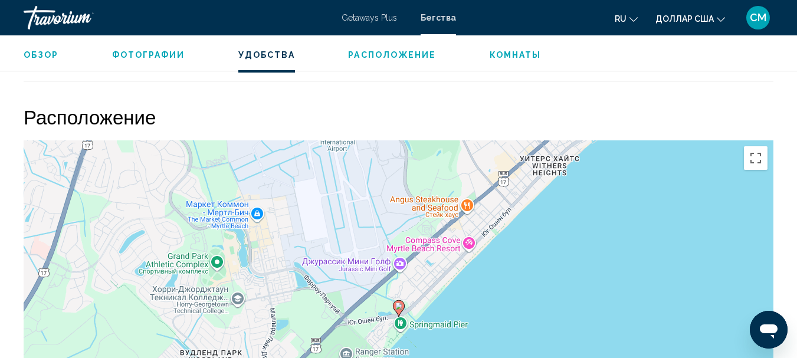
click at [559, 267] on div "Чтобы активировать перетаскивание с помощью кнопок, нажмите Alt + Ввод. После э…" at bounding box center [399, 317] width 750 height 354
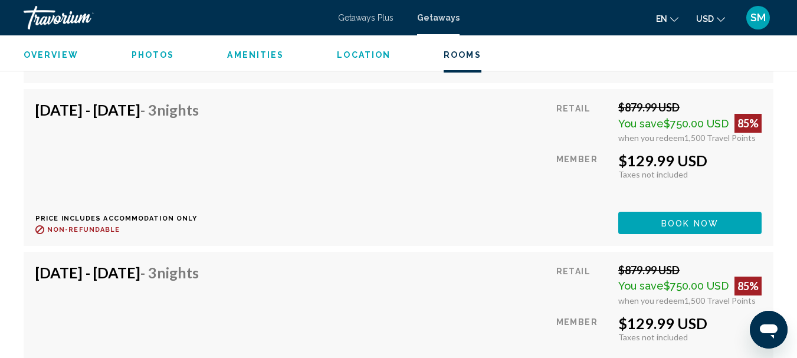
scroll to position [2851, 0]
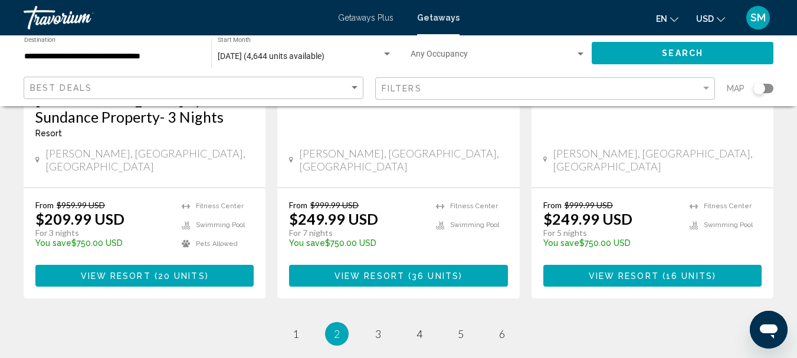
scroll to position [1593, 0]
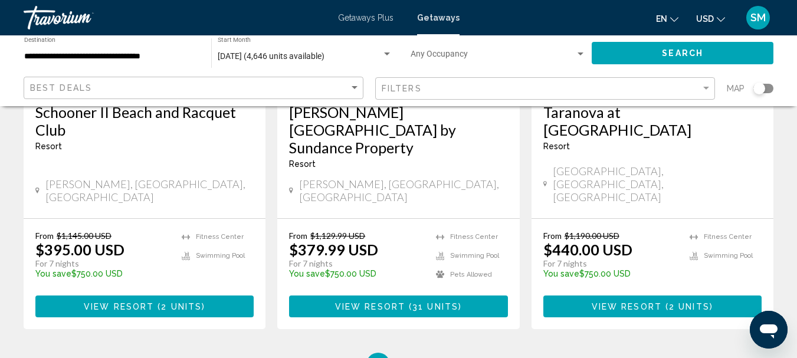
scroll to position [1593, 0]
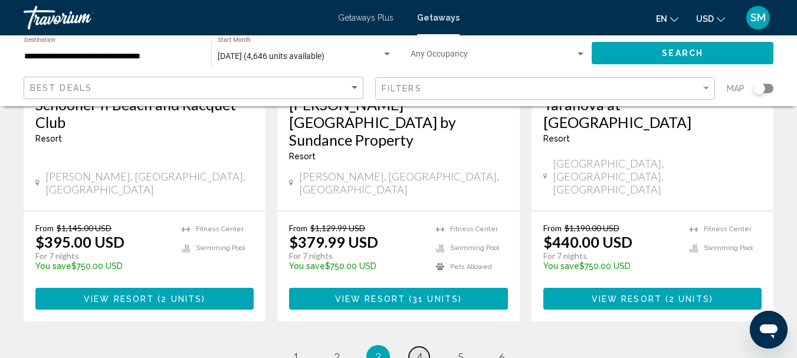
click at [419, 350] on span "4" at bounding box center [420, 356] width 6 height 13
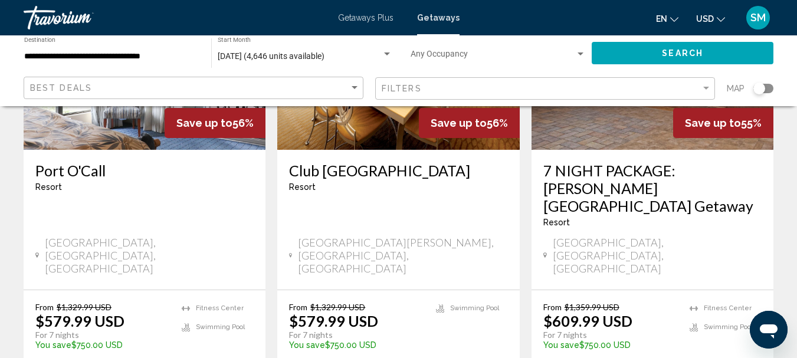
scroll to position [1593, 0]
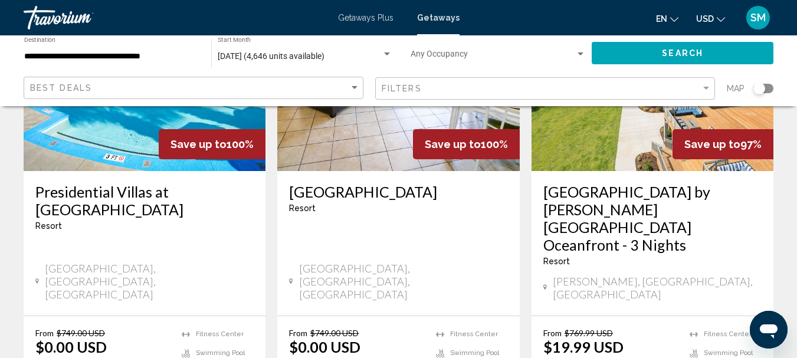
scroll to position [1534, 0]
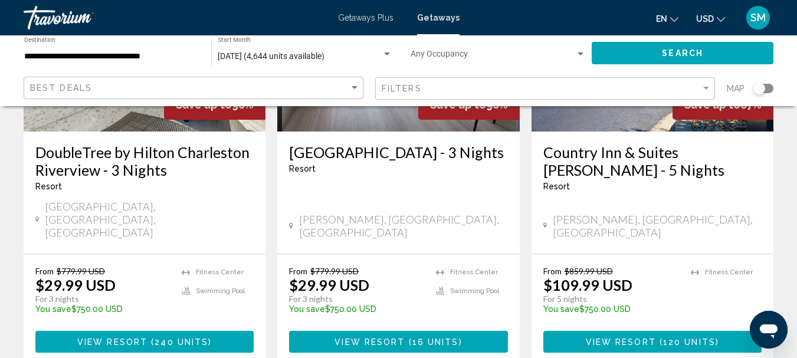
scroll to position [236, 0]
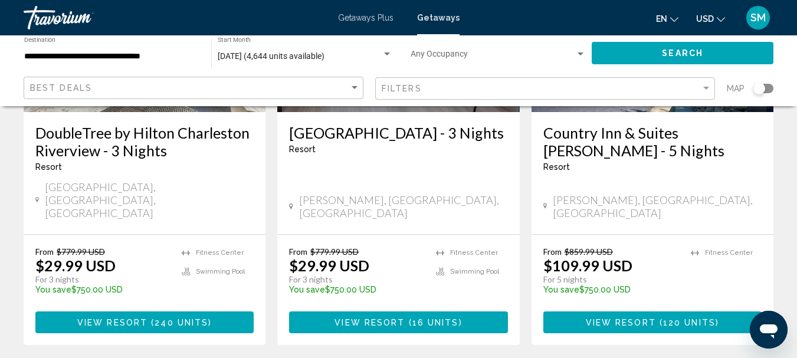
click at [405, 317] on span "View Resort ( 16 units )" at bounding box center [398, 321] width 127 height 9
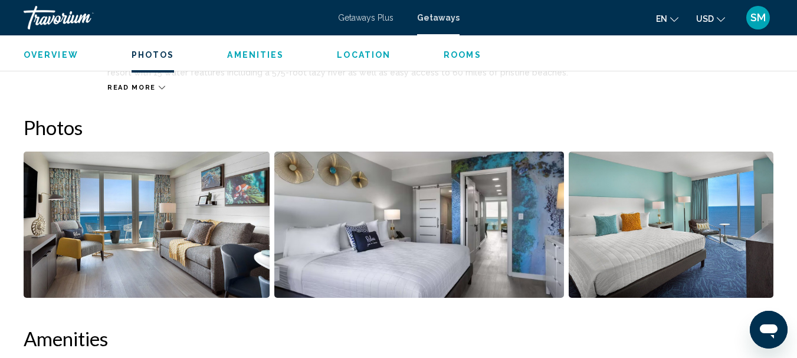
scroll to position [701, 0]
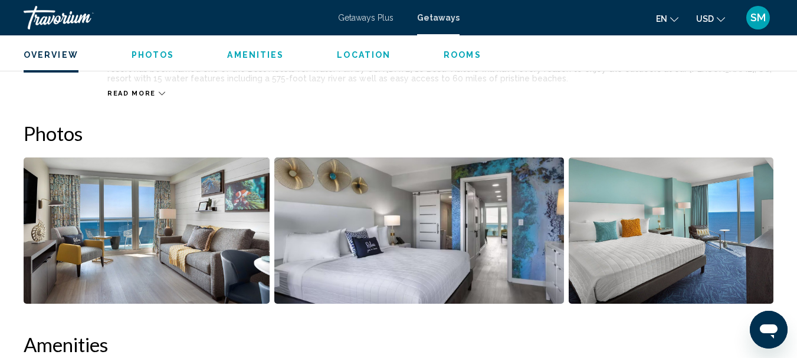
click at [198, 243] on img "Open full-screen image slider" at bounding box center [147, 231] width 246 height 146
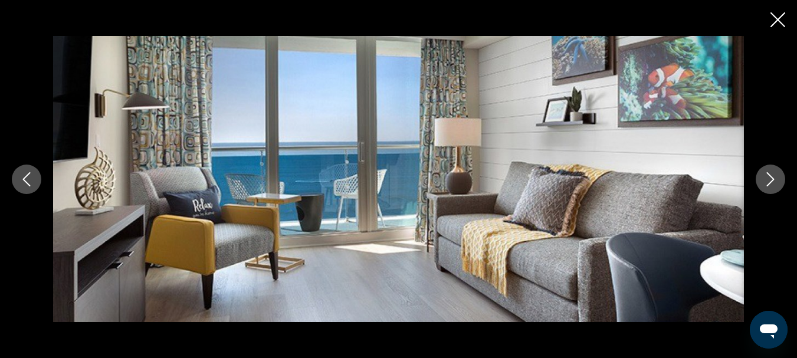
click at [766, 178] on icon "Next image" at bounding box center [770, 179] width 14 height 14
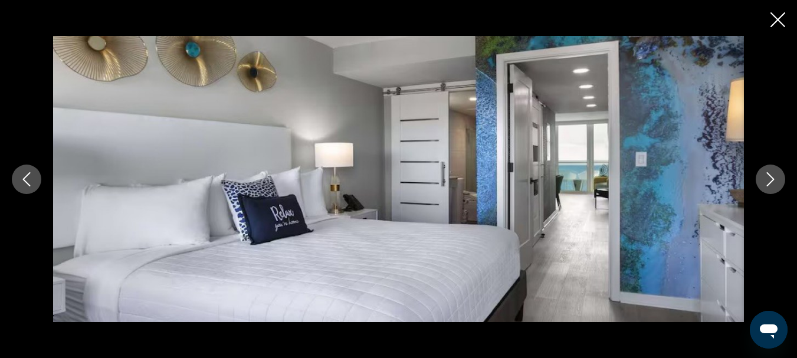
click at [766, 178] on icon "Next image" at bounding box center [770, 179] width 14 height 14
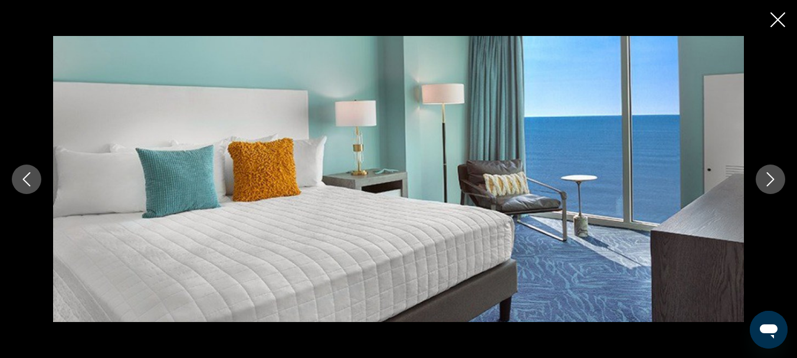
click at [766, 178] on icon "Next image" at bounding box center [770, 179] width 14 height 14
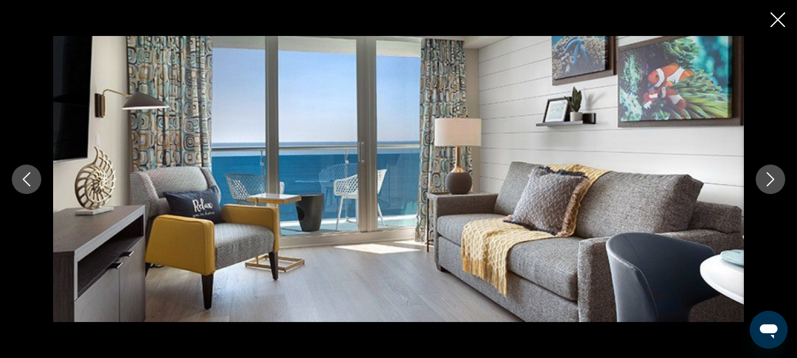
click at [765, 178] on icon "Next image" at bounding box center [770, 179] width 14 height 14
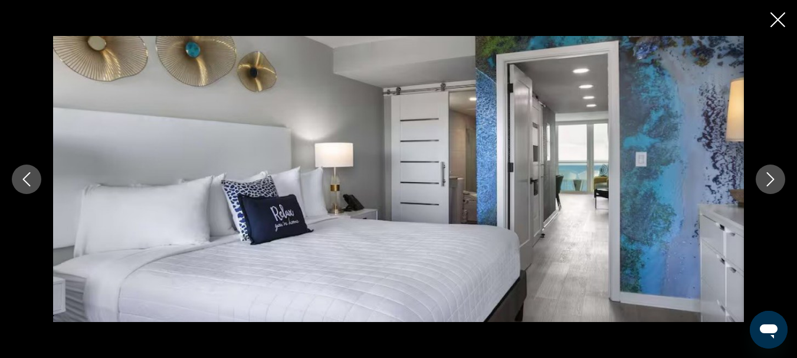
click at [765, 178] on icon "Next image" at bounding box center [770, 179] width 14 height 14
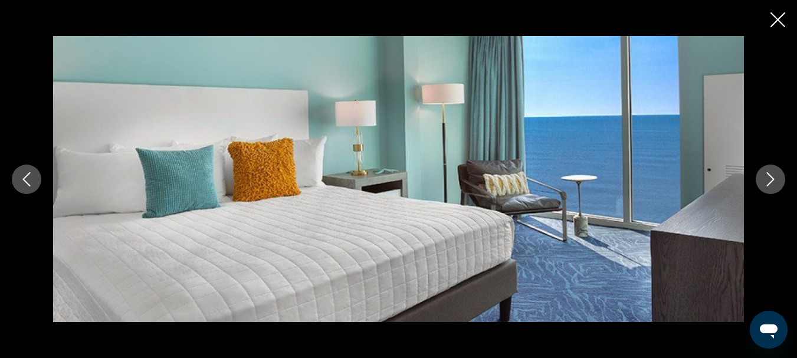
click at [765, 178] on icon "Next image" at bounding box center [770, 179] width 14 height 14
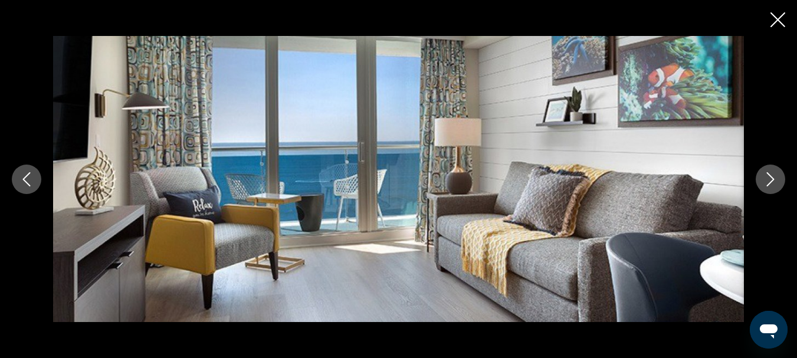
click at [782, 18] on icon "Close slideshow" at bounding box center [778, 19] width 15 height 15
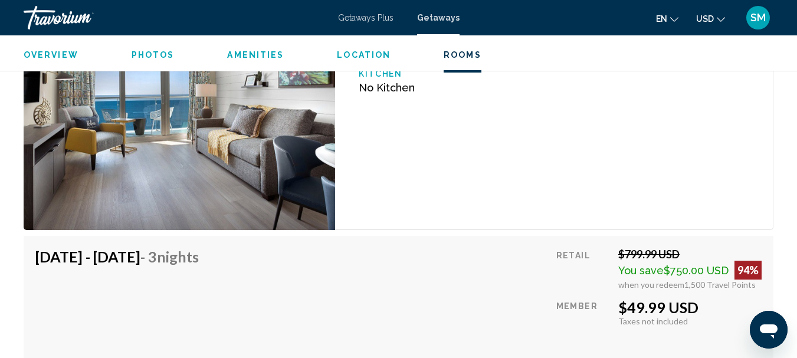
scroll to position [1822, 0]
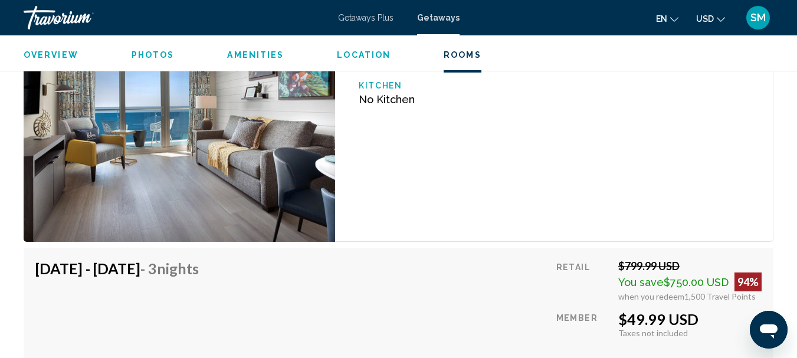
click at [526, 164] on div "Hotel Unit (No Kitchen) Bedrooms Hotel Max Occupancy 4 Kitchen No Kitchen" at bounding box center [554, 123] width 438 height 237
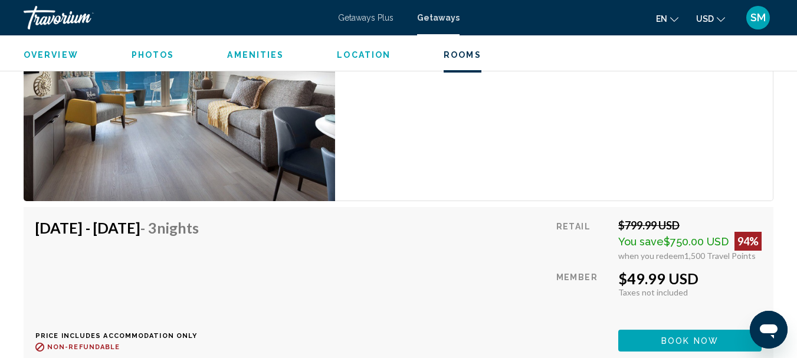
scroll to position [1940, 0]
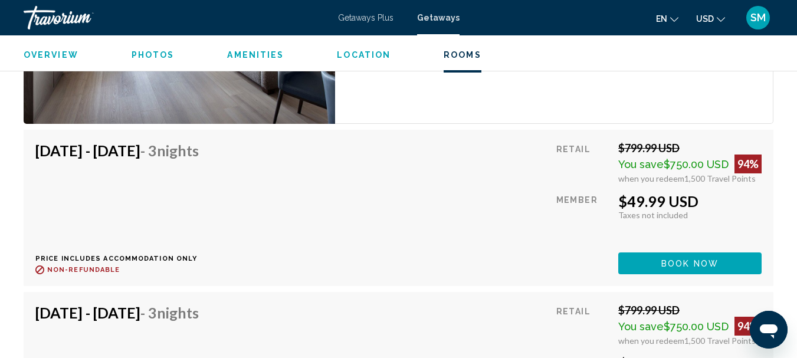
click at [683, 259] on span "Book now" at bounding box center [689, 263] width 57 height 9
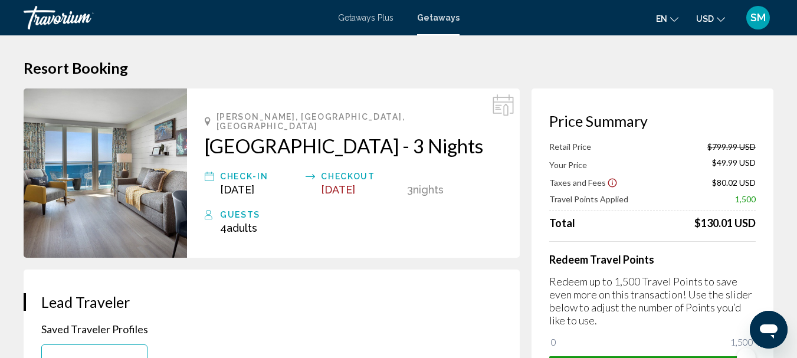
click at [608, 182] on icon "Show Taxes and Fees disclaimer" at bounding box center [612, 183] width 11 height 11
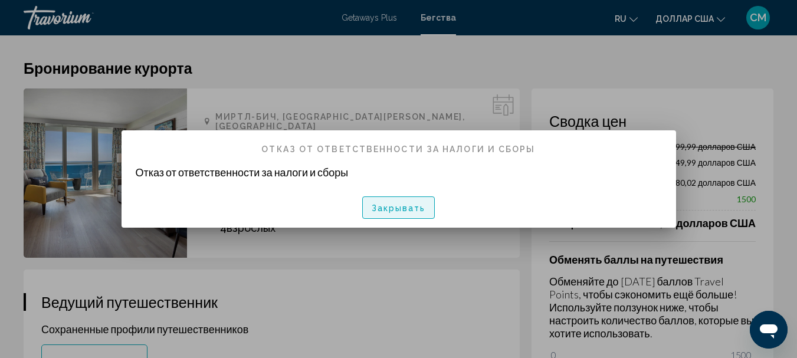
click at [401, 209] on font "Закрывать" at bounding box center [399, 208] width 54 height 9
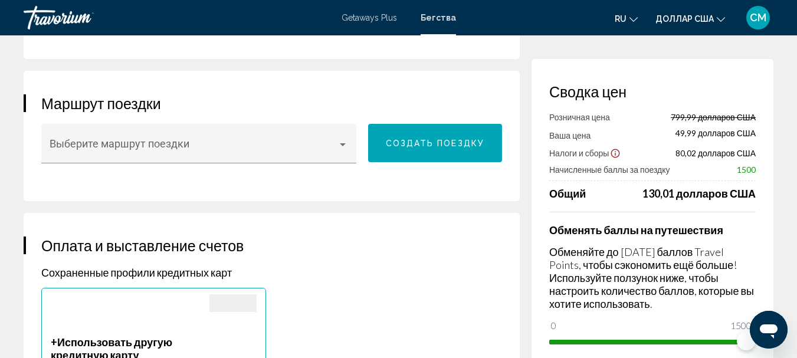
scroll to position [661, 0]
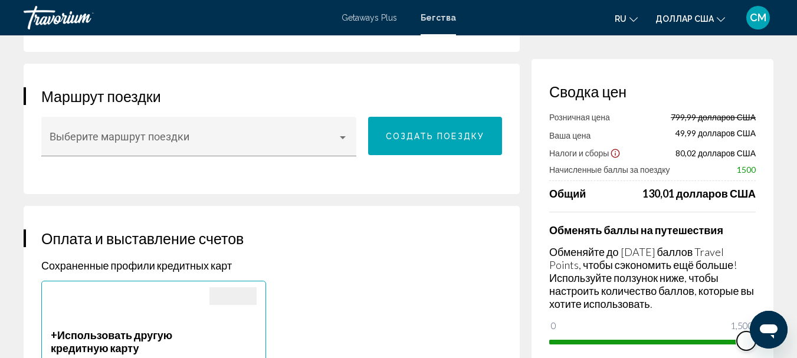
drag, startPoint x: 1483, startPoint y: 650, endPoint x: 781, endPoint y: 336, distance: 768.8
drag, startPoint x: 1499, startPoint y: 652, endPoint x: 763, endPoint y: 342, distance: 799.0
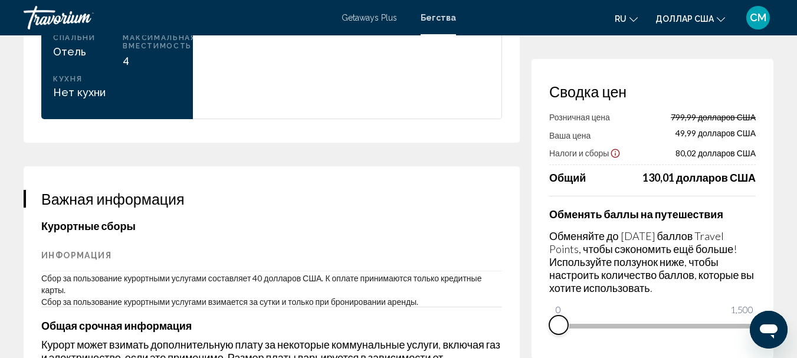
scroll to position [1723, 0]
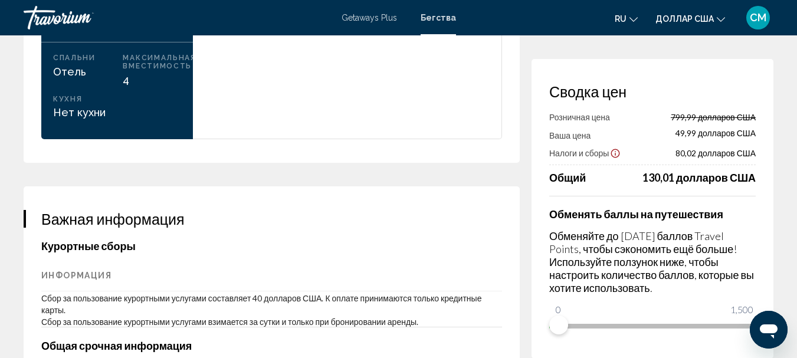
scroll to position [136, 0]
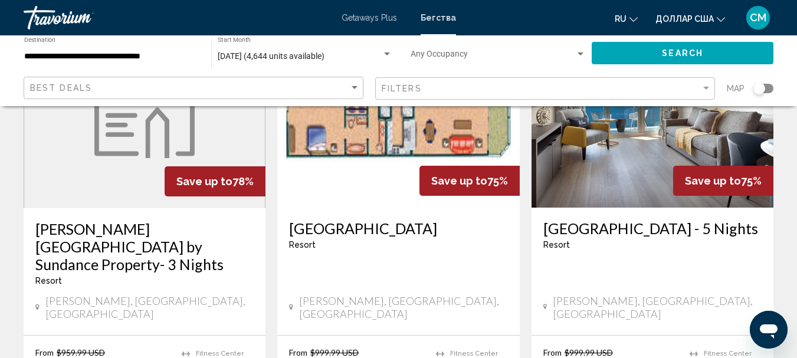
scroll to position [1534, 0]
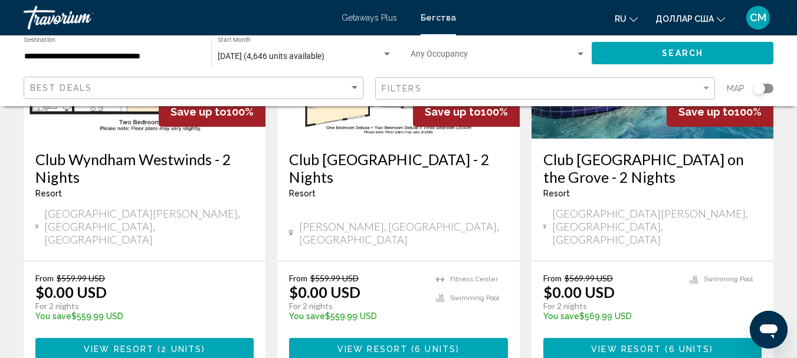
scroll to position [236, 0]
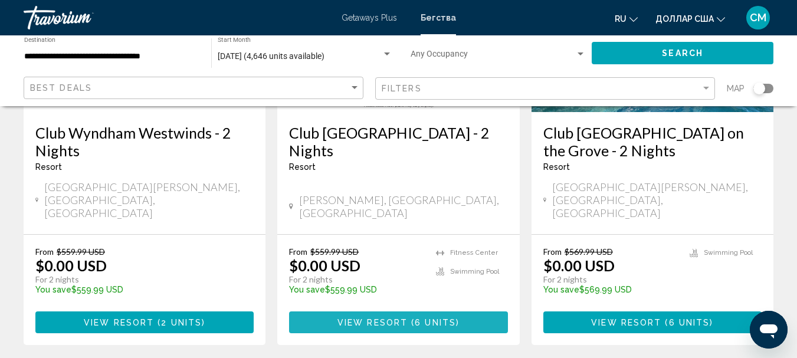
click at [375, 318] on span "View Resort" at bounding box center [372, 322] width 70 height 9
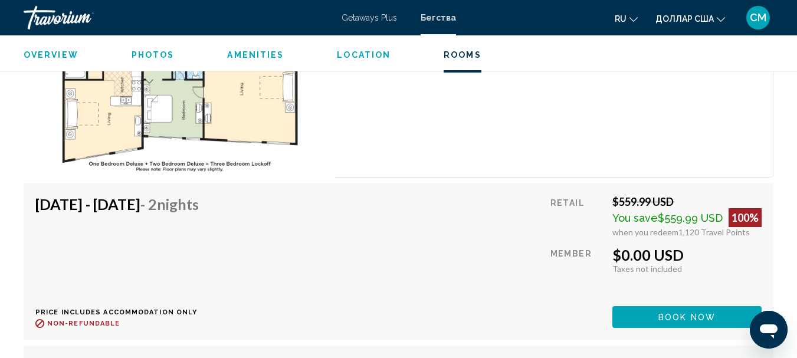
scroll to position [2320, 0]
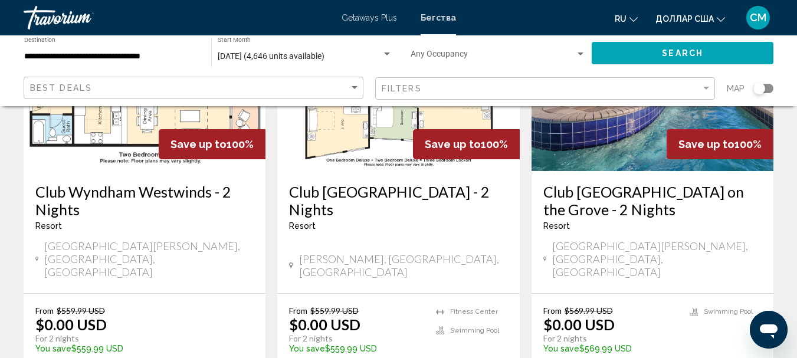
scroll to position [236, 0]
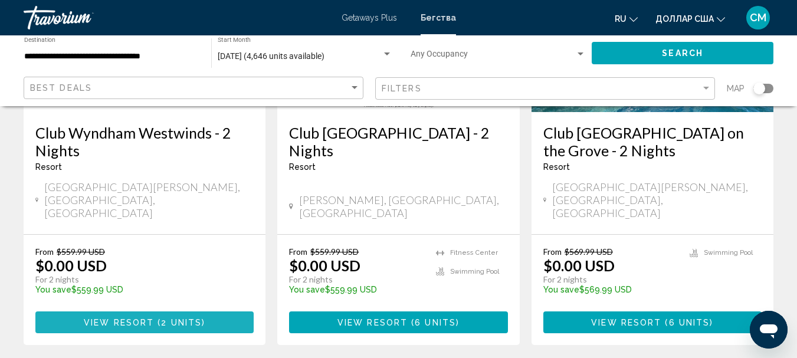
click at [137, 318] on span "View Resort" at bounding box center [119, 322] width 70 height 9
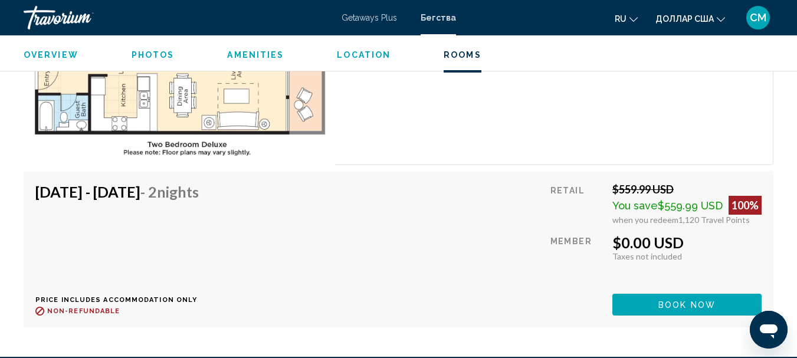
scroll to position [2438, 0]
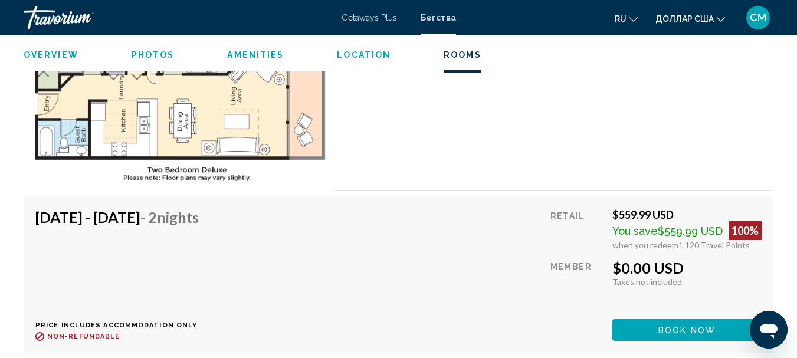
click at [487, 108] on div "1 Bedroom Unit (Full Kitchen) Bedrooms 1 Max Occupancy 4 Kitchen Full Kitchen" at bounding box center [554, 71] width 438 height 237
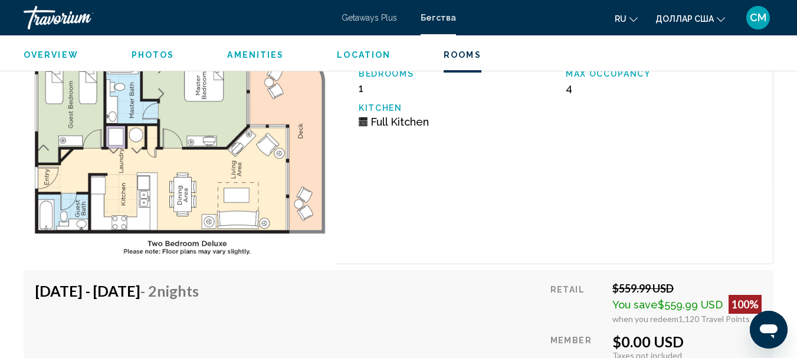
scroll to position [2253, 0]
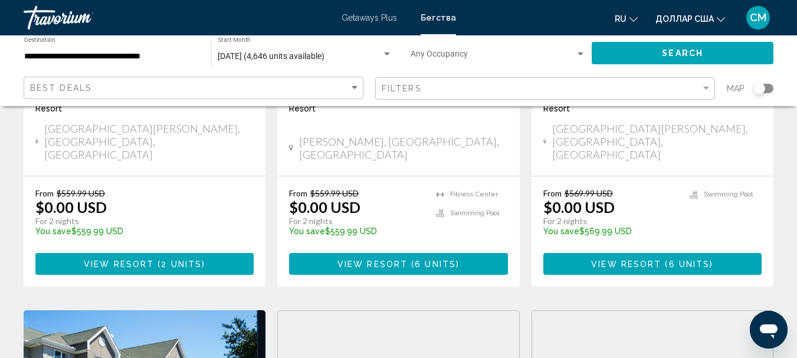
scroll to position [295, 0]
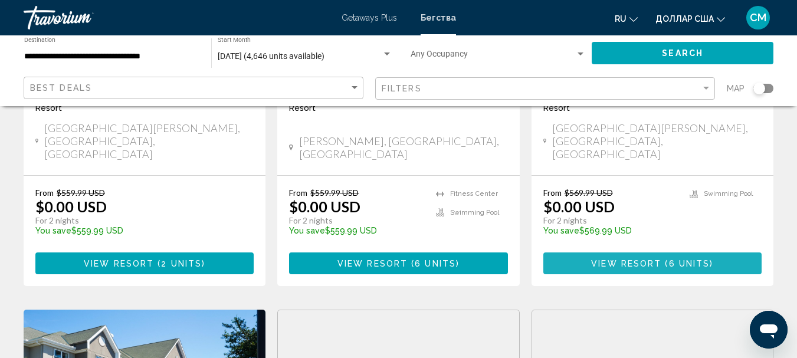
click at [662, 259] on span "Основное содержание" at bounding box center [663, 263] width 4 height 9
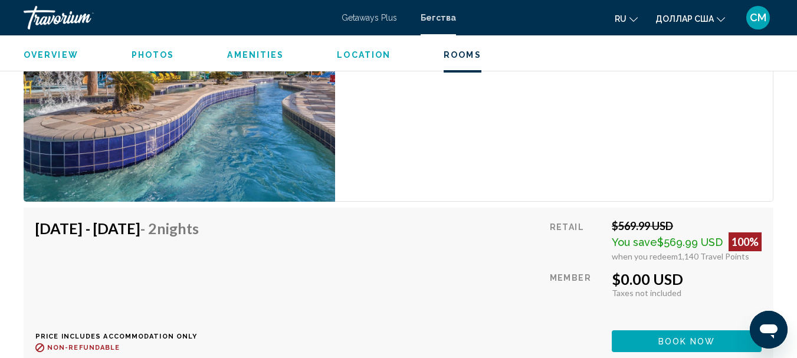
scroll to position [2480, 0]
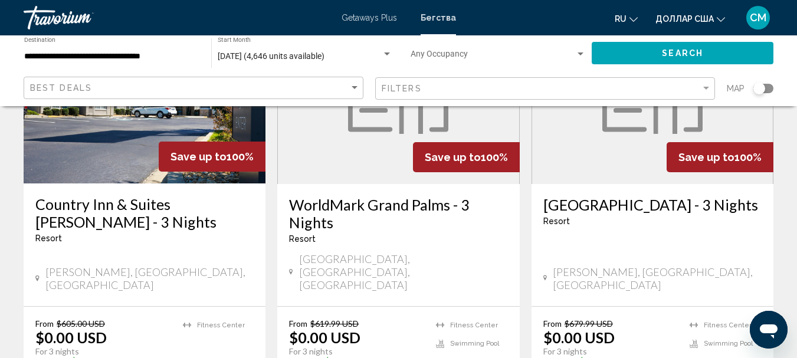
scroll to position [590, 0]
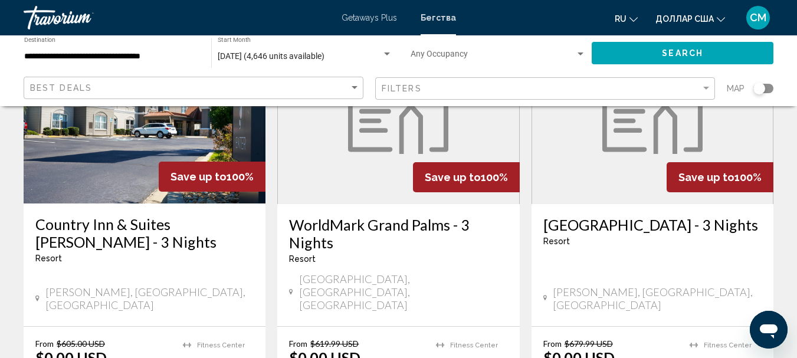
drag, startPoint x: 363, startPoint y: 198, endPoint x: 345, endPoint y: 232, distance: 38.8
click at [345, 254] on div "Resort - This is an adults only resort" at bounding box center [398, 258] width 218 height 9
click at [336, 216] on h3 "WorldMark Grand Palms - 3 Nights" at bounding box center [398, 233] width 218 height 35
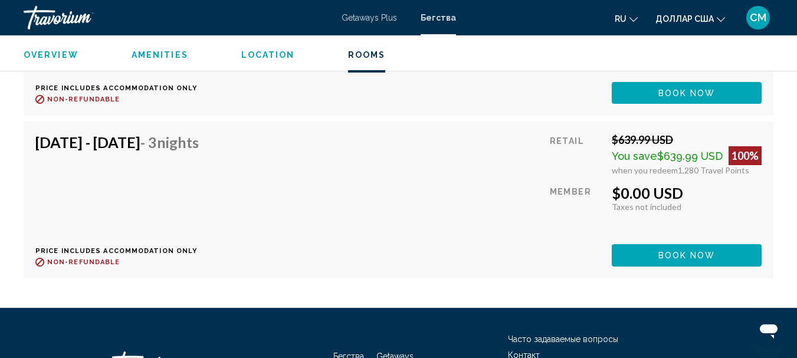
scroll to position [1888, 0]
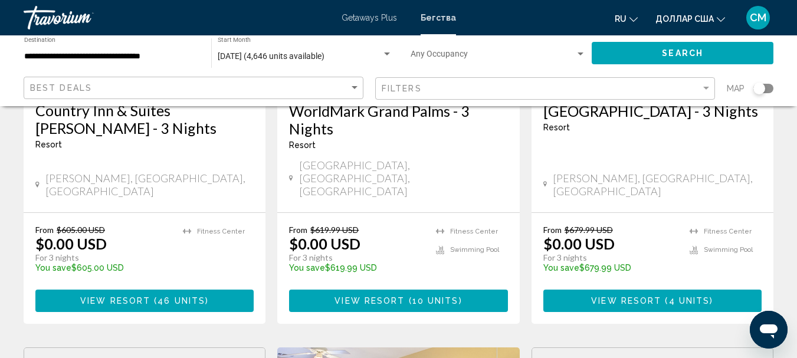
scroll to position [708, 0]
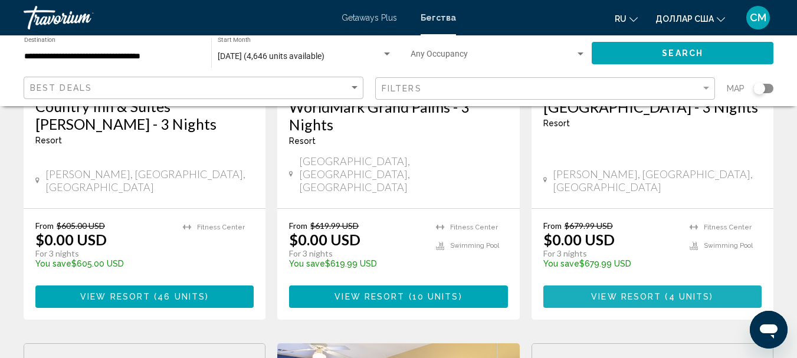
click at [658, 291] on span "View Resort ( 4 units )" at bounding box center [652, 295] width 122 height 9
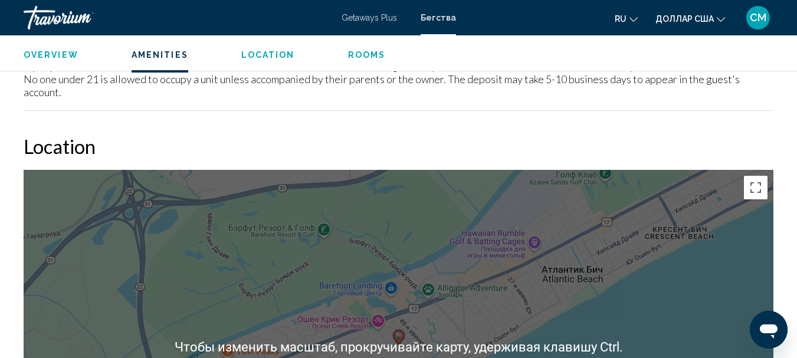
scroll to position [595, 0]
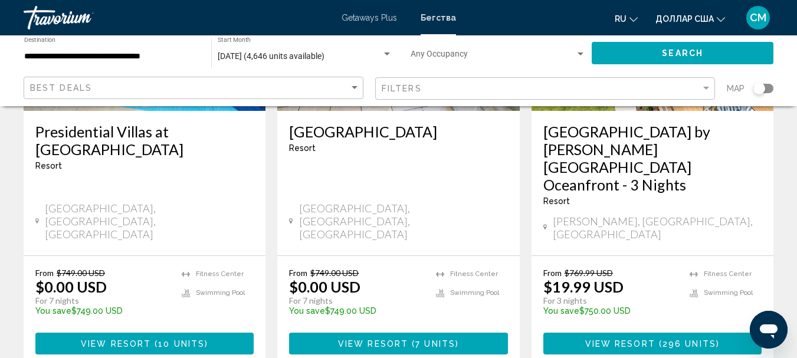
scroll to position [1593, 0]
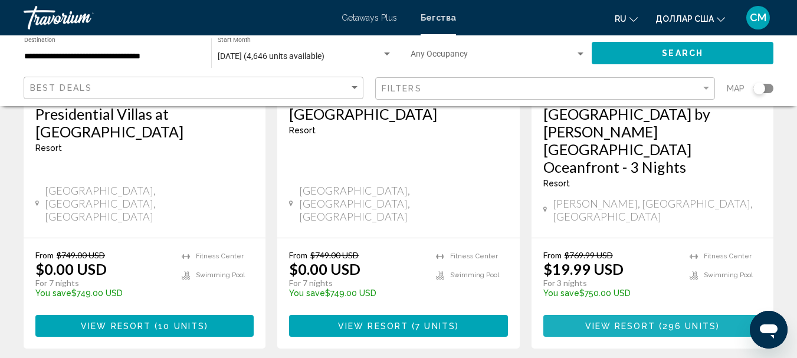
click at [645, 322] on span "View Resort" at bounding box center [620, 326] width 70 height 9
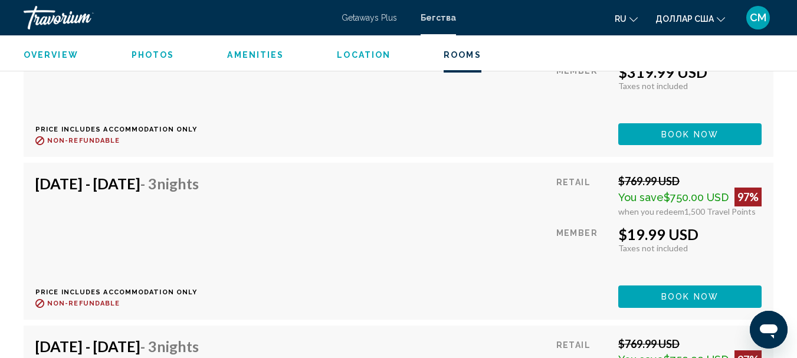
scroll to position [7217, 0]
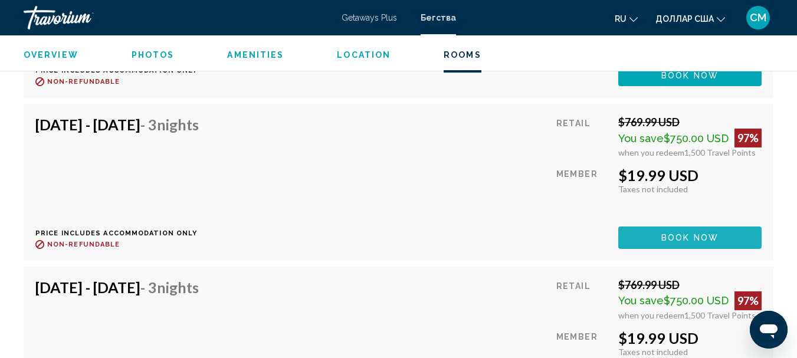
click at [683, 240] on span "Book now" at bounding box center [689, 238] width 57 height 9
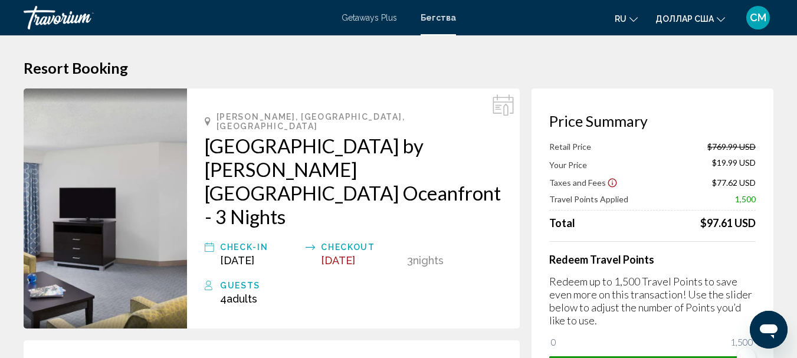
click at [77, 202] on img "Основное содержание" at bounding box center [105, 208] width 163 height 240
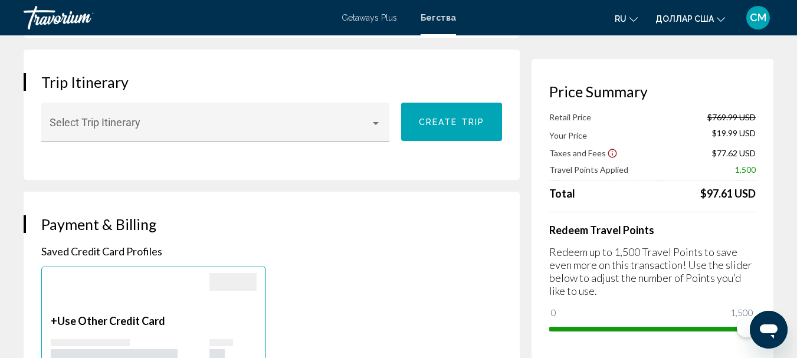
scroll to position [767, 0]
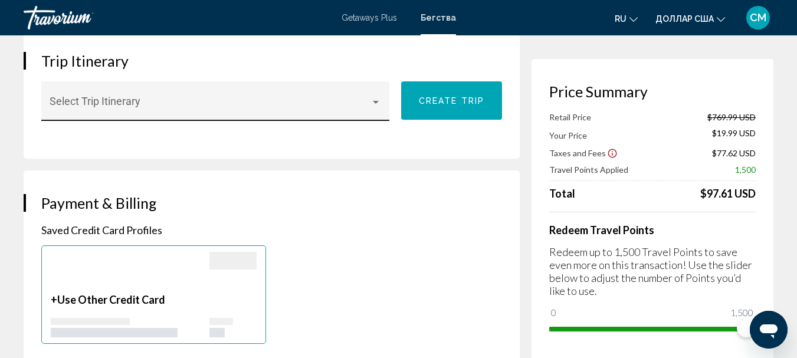
click at [375, 101] on div "Основное содержание" at bounding box center [376, 102] width 6 height 3
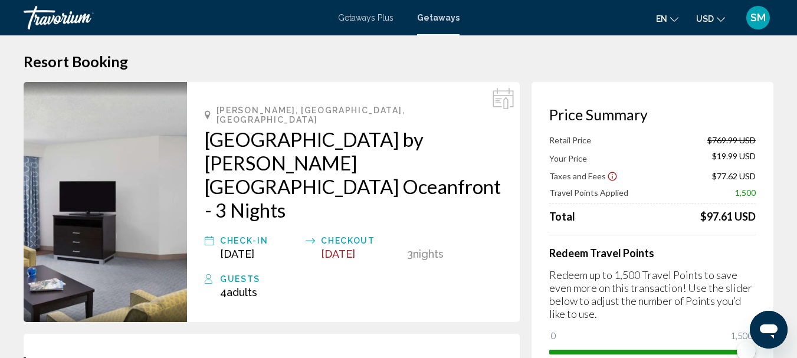
scroll to position [0, 0]
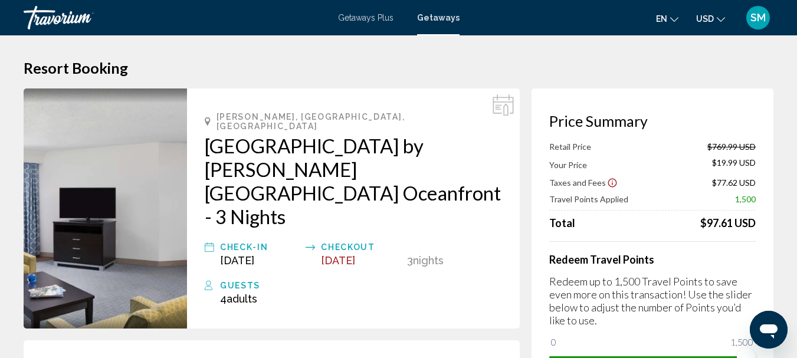
drag, startPoint x: 200, startPoint y: 130, endPoint x: 349, endPoint y: 139, distance: 148.9
click at [349, 139] on div at bounding box center [398, 179] width 797 height 358
drag, startPoint x: 198, startPoint y: 136, endPoint x: 299, endPoint y: 155, distance: 102.2
click at [299, 155] on div "Myrtle Beach, SC, USA DoubleTree Resort by Hilton Myrtle Beach Oceanfront - 3 N…" at bounding box center [353, 208] width 333 height 240
copy h2 "DoubleTree Resort by Hilton Myrtle Bea"
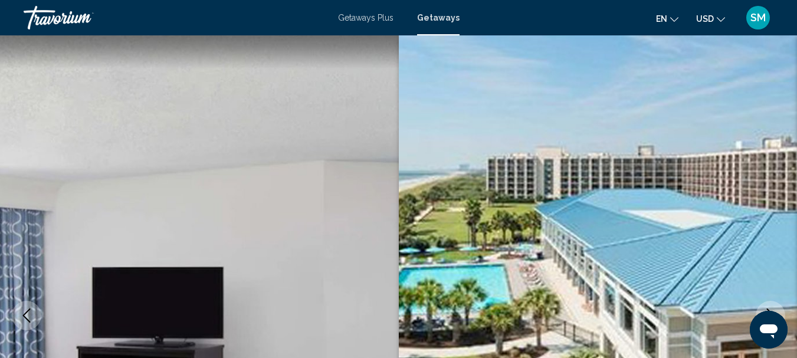
scroll to position [136, 0]
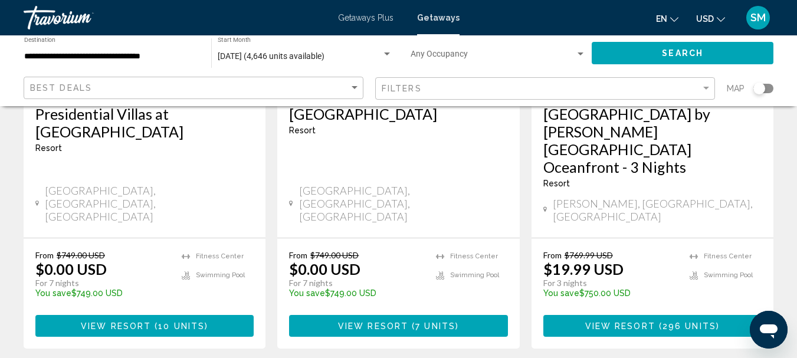
scroll to position [1652, 0]
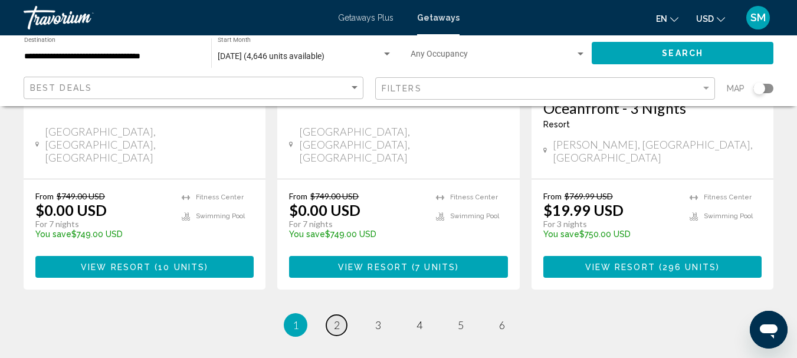
click at [338, 319] on span "2" at bounding box center [337, 325] width 6 height 13
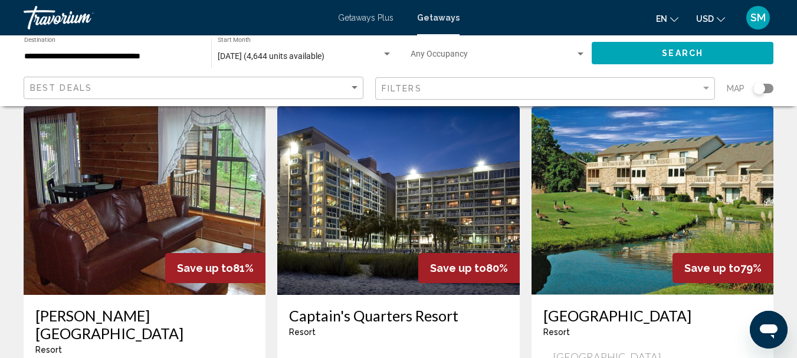
scroll to position [1003, 0]
